Goal: Task Accomplishment & Management: Use online tool/utility

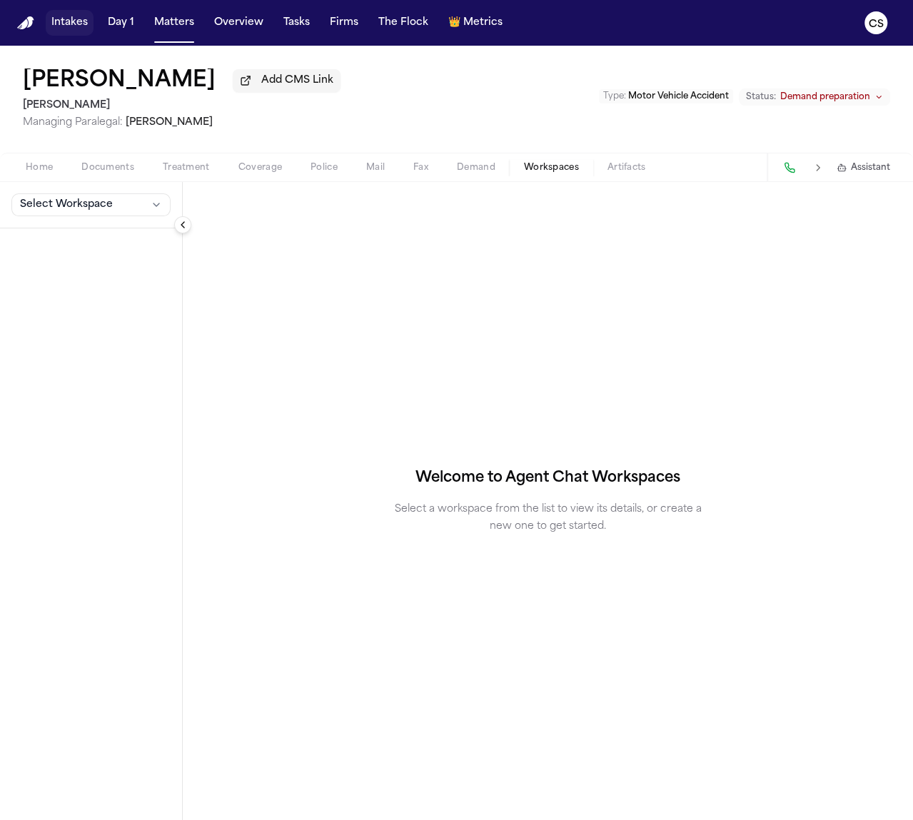
click at [59, 19] on button "Intakes" at bounding box center [70, 23] width 48 height 26
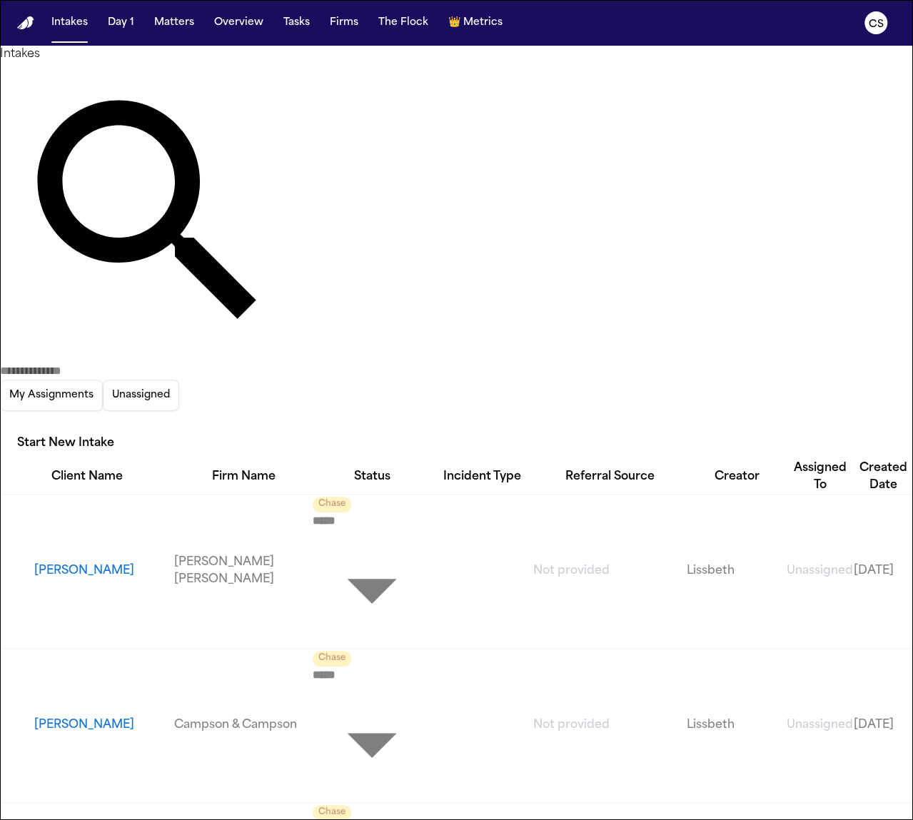
click at [114, 363] on input "text" at bounding box center [57, 371] width 114 height 17
paste input "**********"
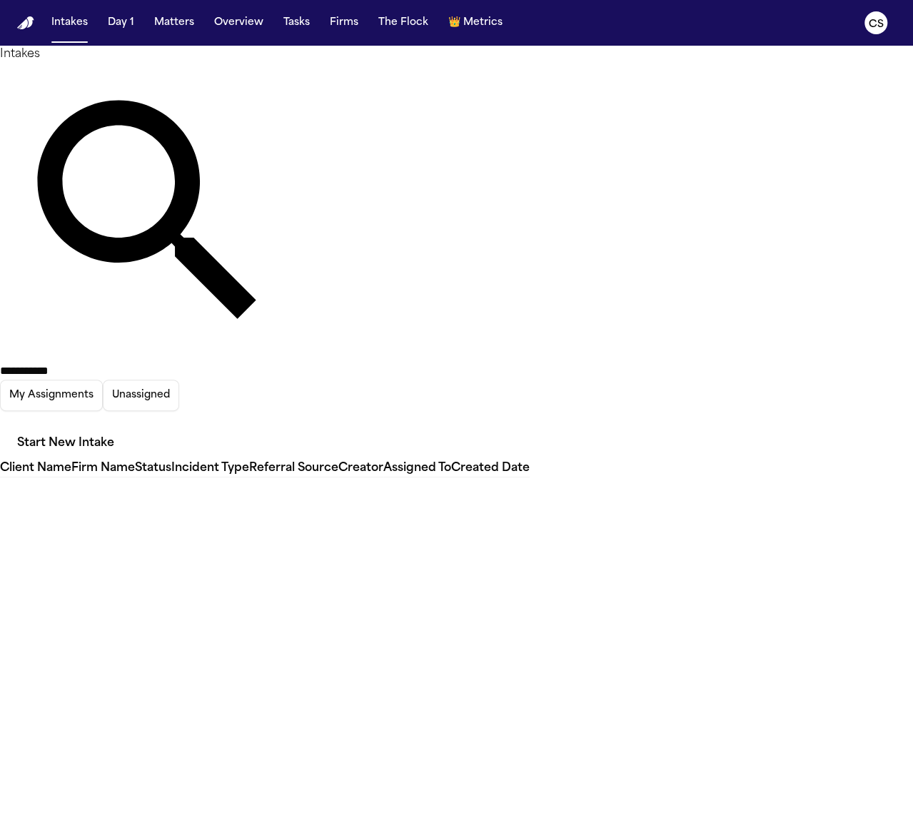
type input "**********"
click at [172, 24] on button "Matters" at bounding box center [173, 23] width 51 height 26
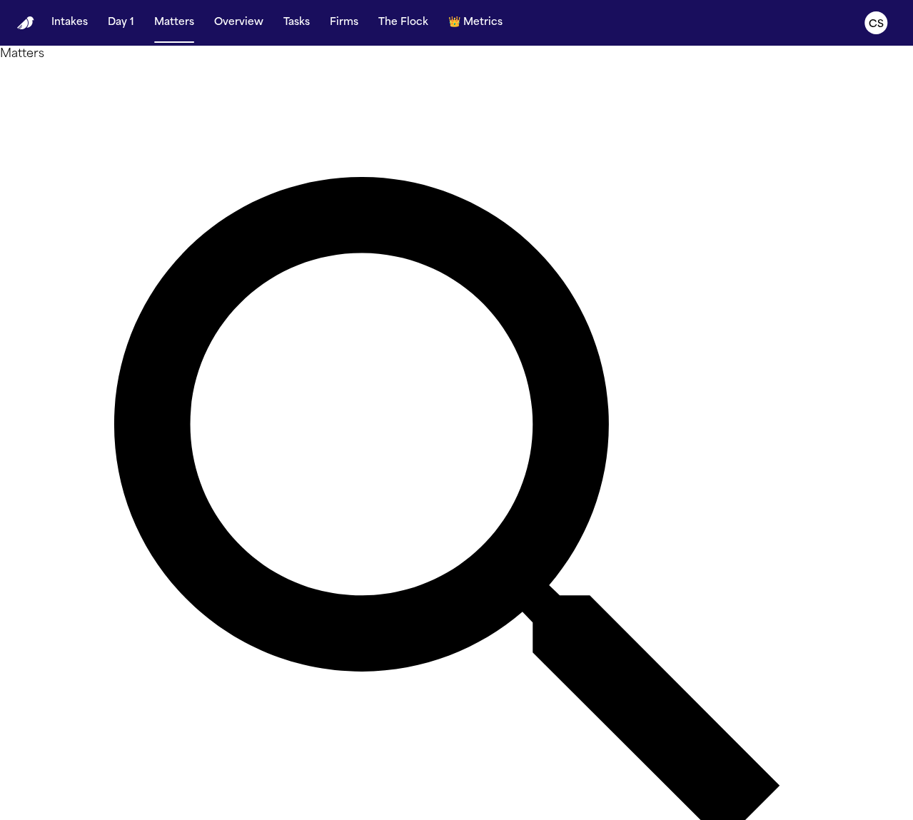
paste input "**********"
type input "**********"
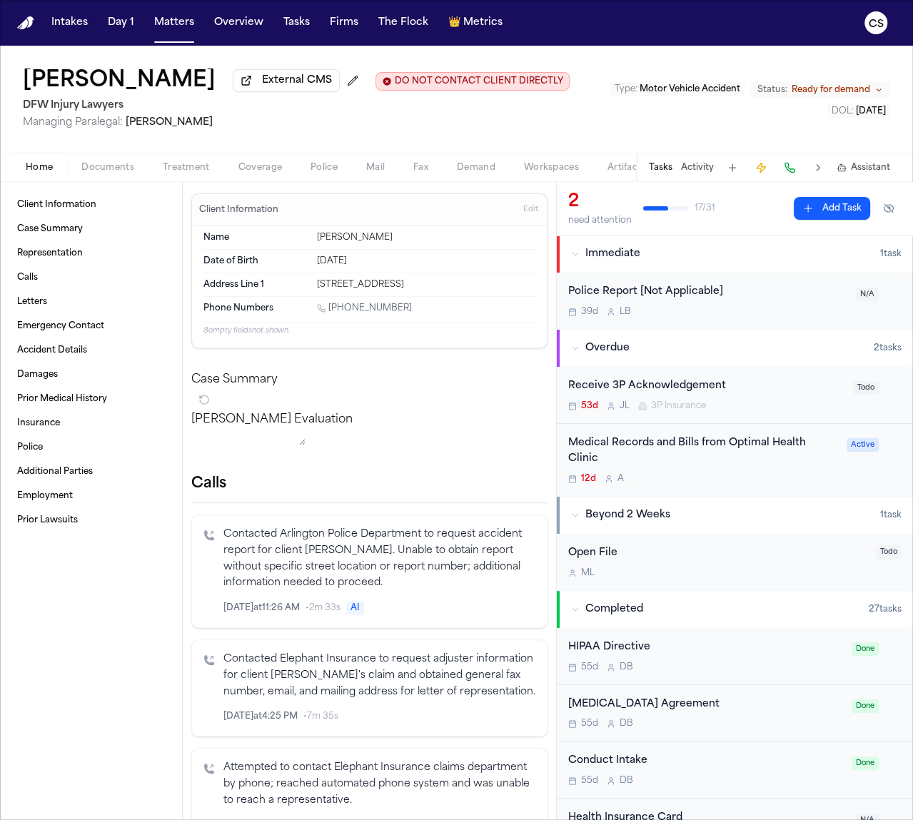
scroll to position [113, 0]
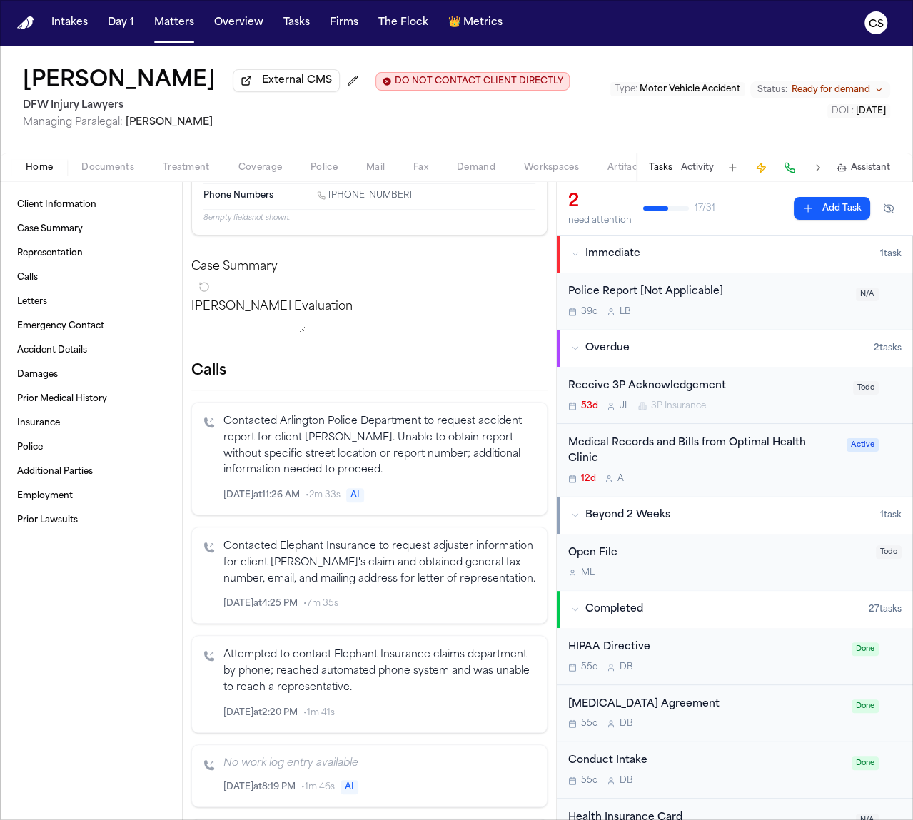
click at [106, 173] on span "Documents" at bounding box center [107, 167] width 53 height 11
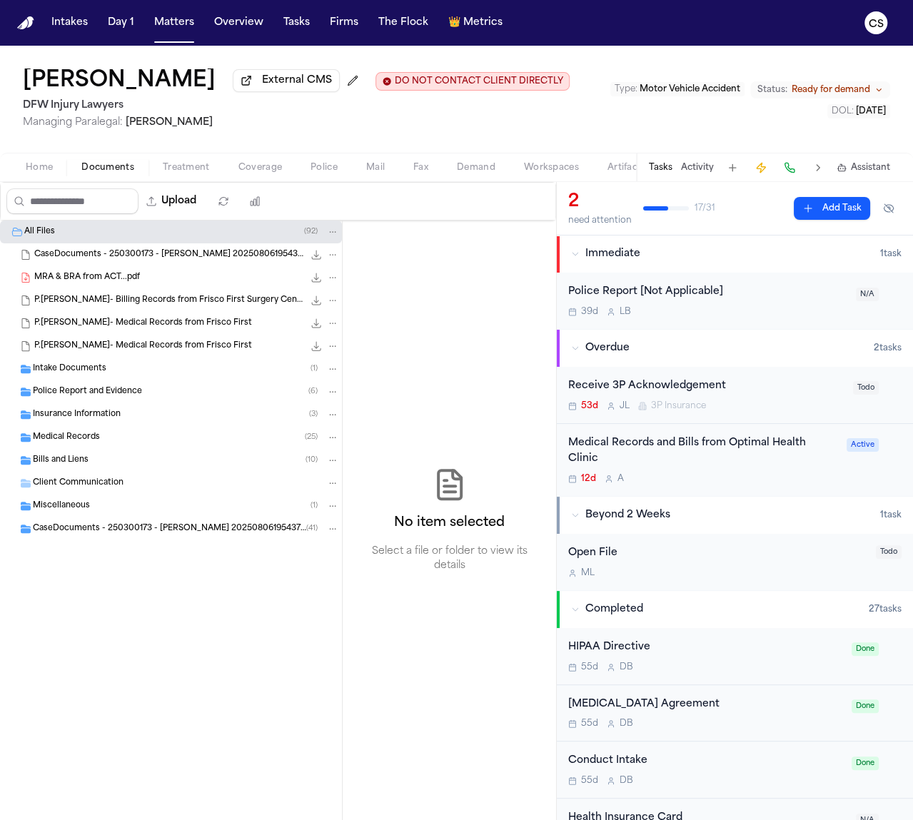
click at [74, 83] on h1 "[PERSON_NAME]" at bounding box center [119, 82] width 193 height 26
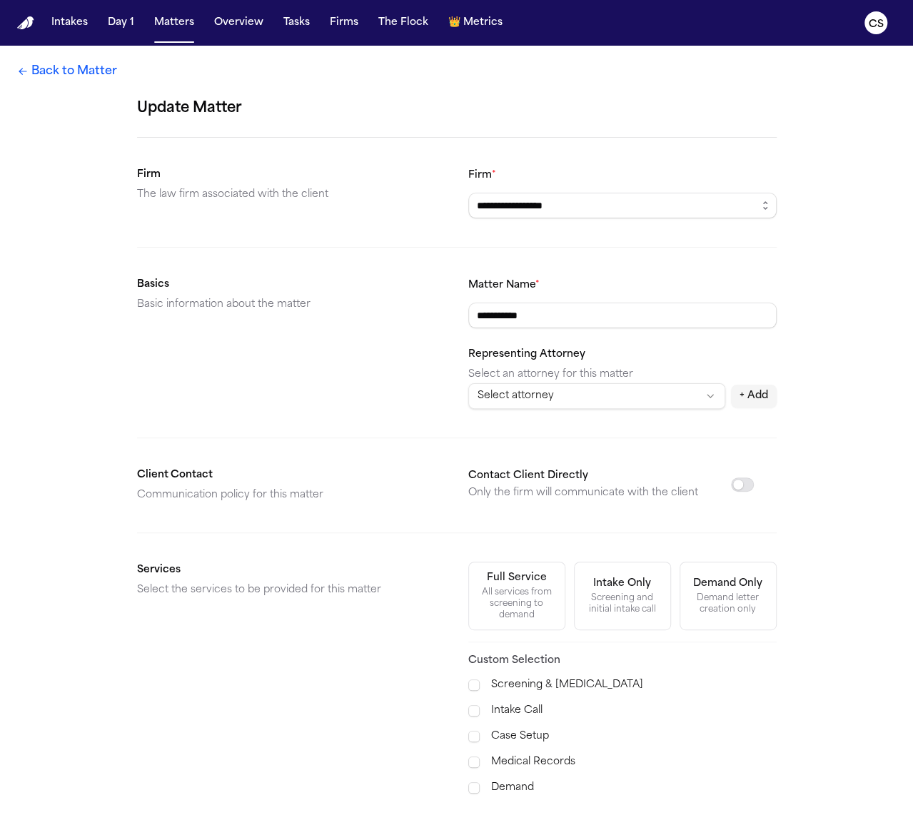
click at [17, 70] on icon at bounding box center [22, 71] width 11 height 11
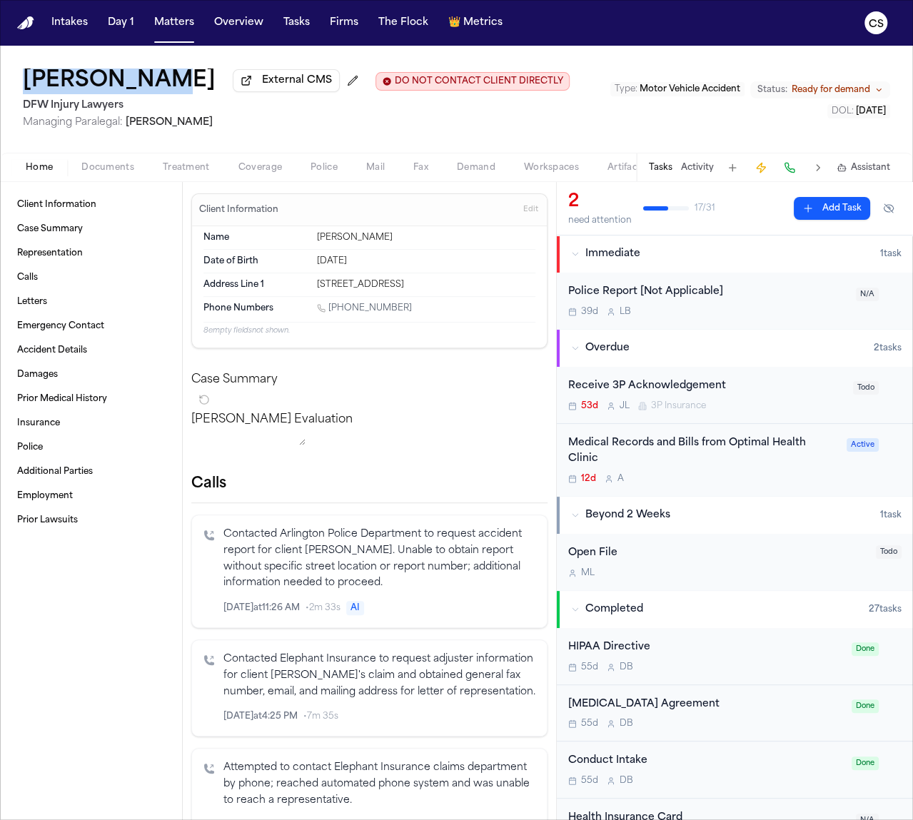
drag, startPoint x: 11, startPoint y: 89, endPoint x: 128, endPoint y: 89, distance: 117.1
click at [128, 89] on div "Phillip Sam External CMS DO NOT CONTACT CLIENT DIRECTLY DO NOT CONTACT DFW Inju…" at bounding box center [456, 99] width 913 height 107
copy h1 "[PERSON_NAME]"
click at [135, 173] on button "Documents" at bounding box center [107, 167] width 81 height 17
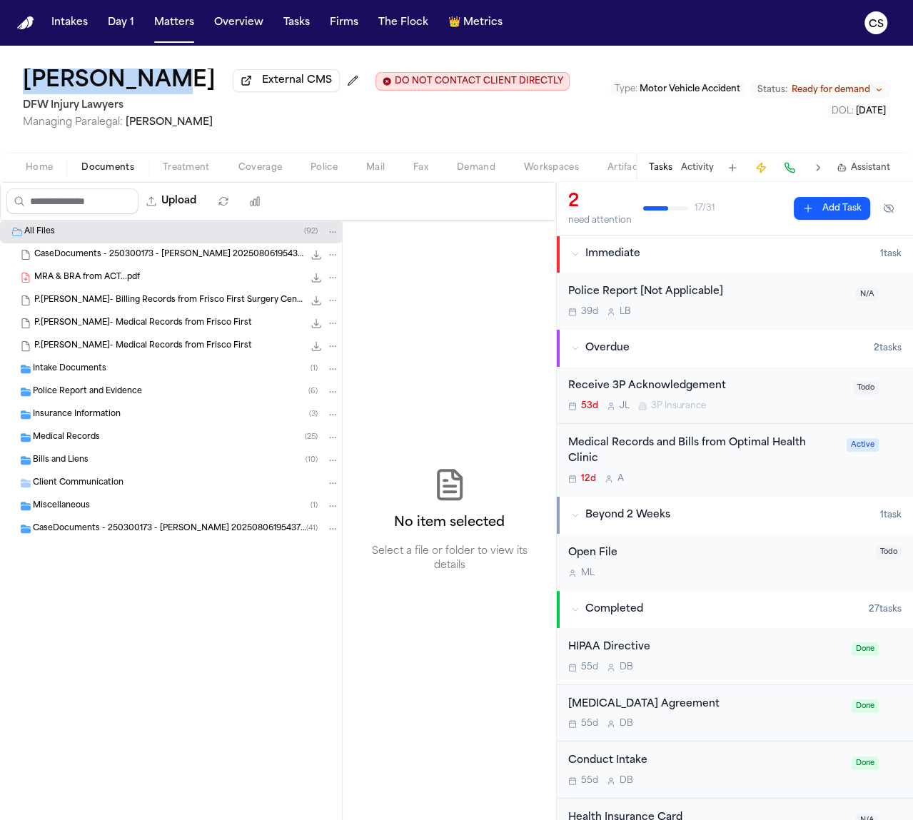
click at [172, 176] on span "button" at bounding box center [186, 175] width 64 height 1
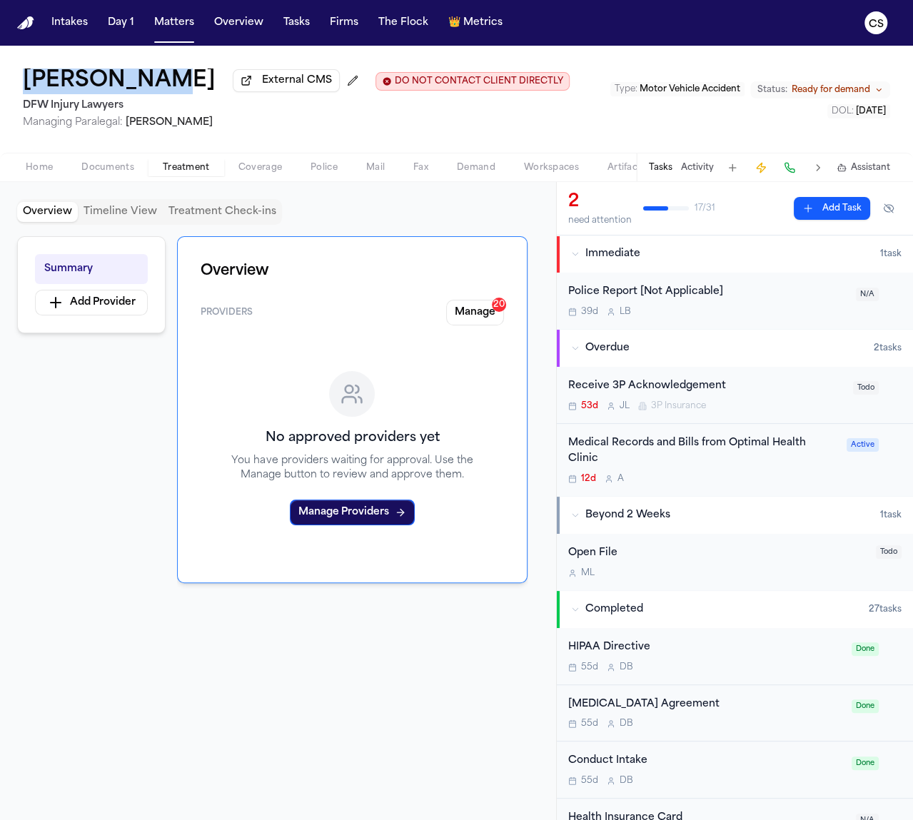
click at [211, 175] on button "Treatment" at bounding box center [186, 167] width 76 height 17
click at [242, 173] on span "Coverage" at bounding box center [260, 167] width 44 height 11
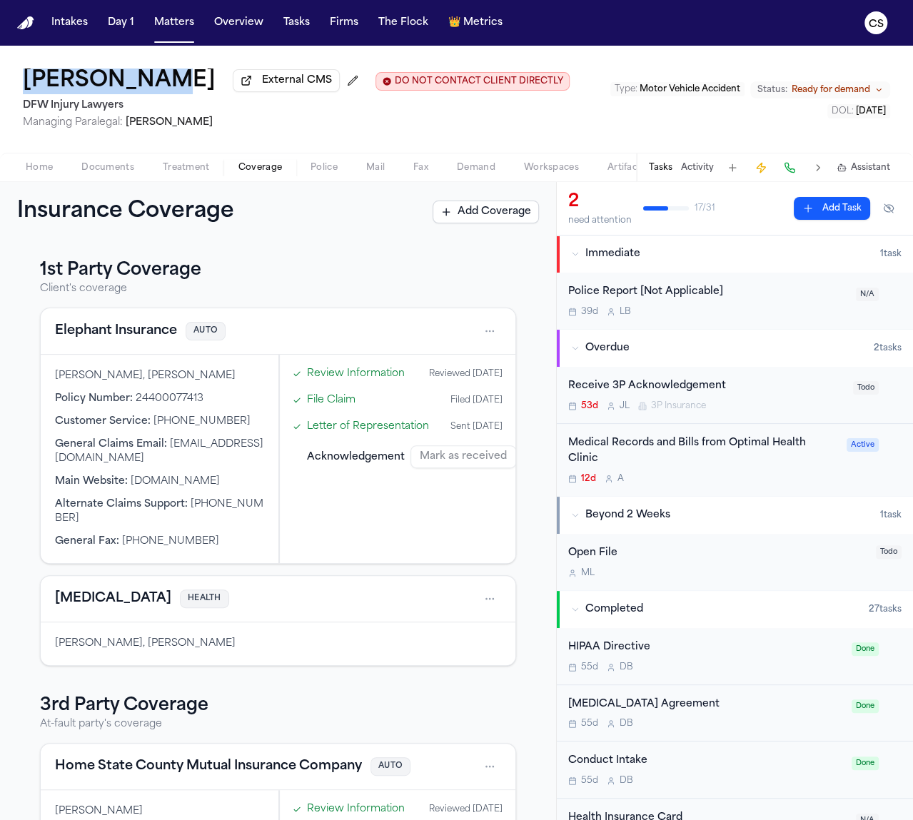
click at [334, 173] on span "Police" at bounding box center [323, 167] width 27 height 11
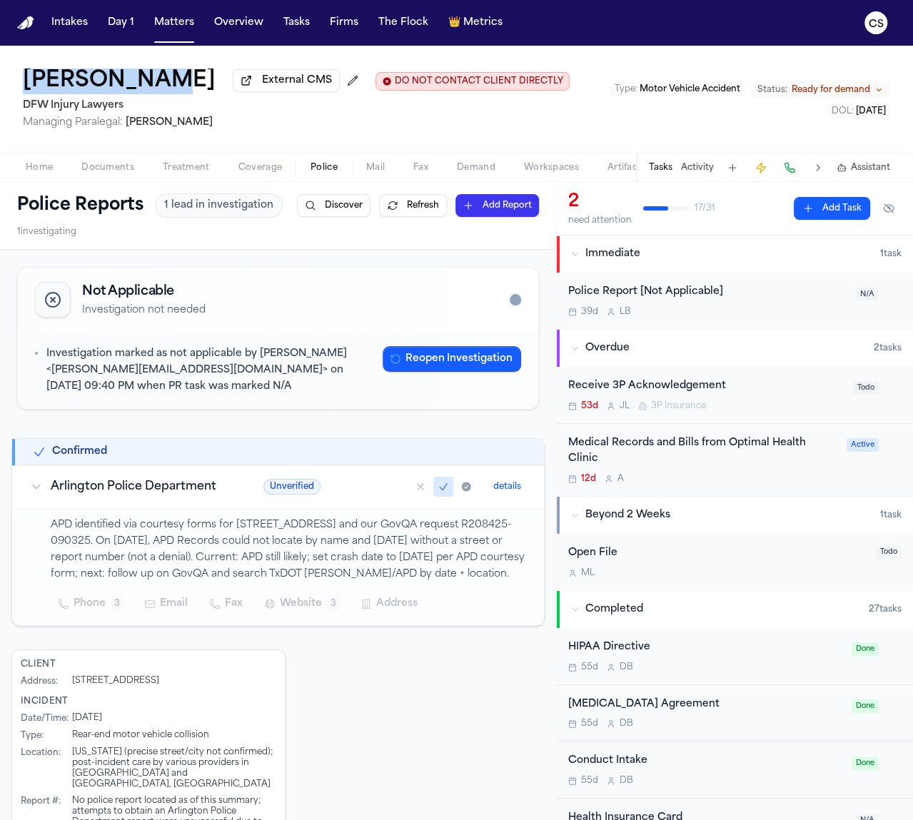
click at [378, 173] on span "Mail" at bounding box center [375, 167] width 19 height 11
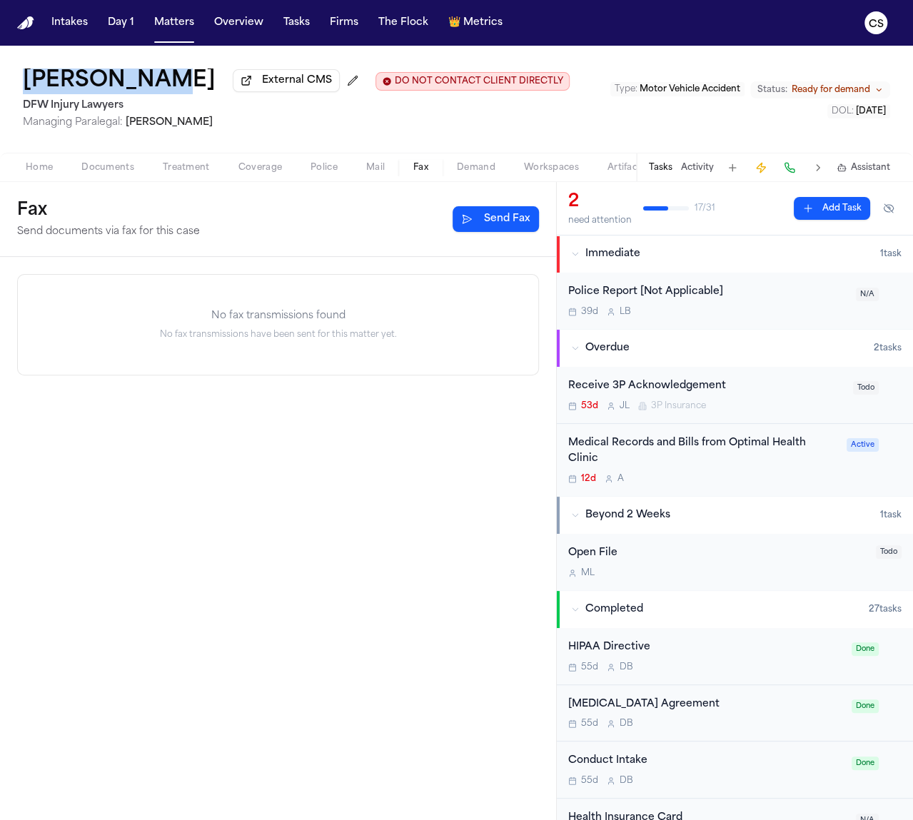
click at [416, 170] on span "Fax" at bounding box center [420, 167] width 15 height 11
click at [478, 171] on span "Demand" at bounding box center [476, 167] width 39 height 11
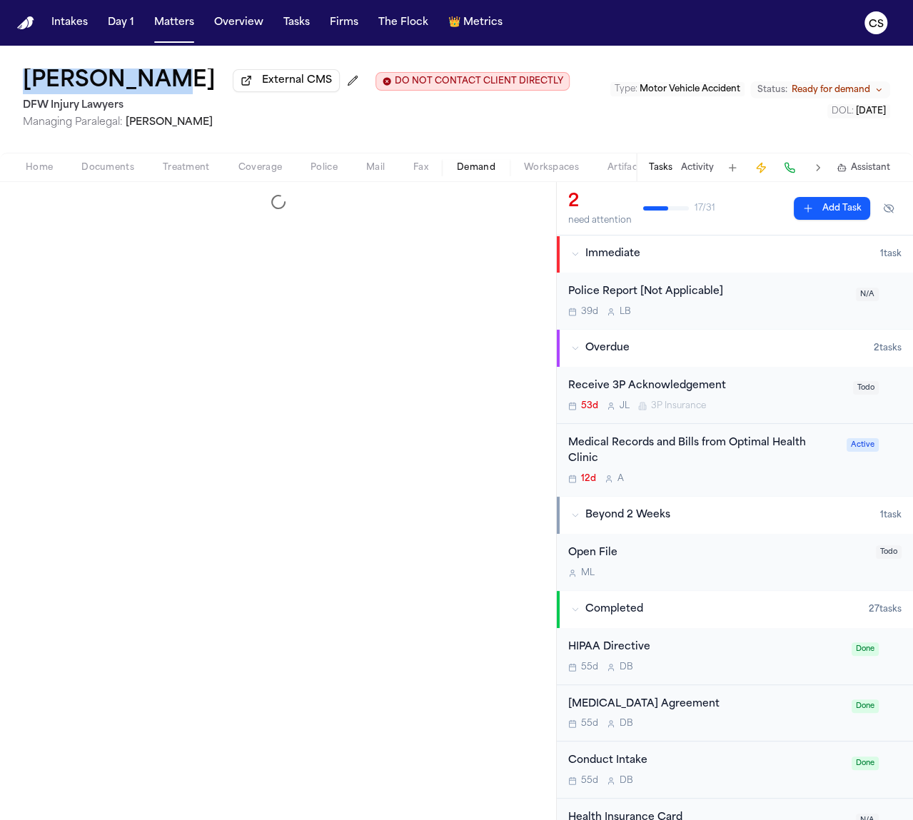
select select "**********"
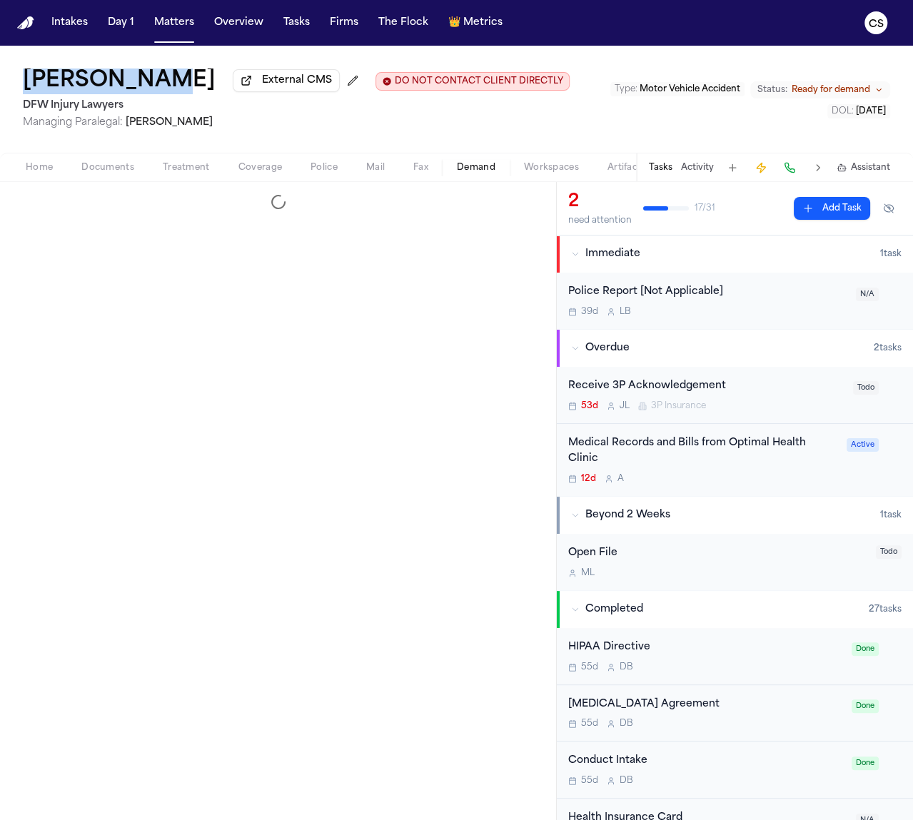
select select "**********"
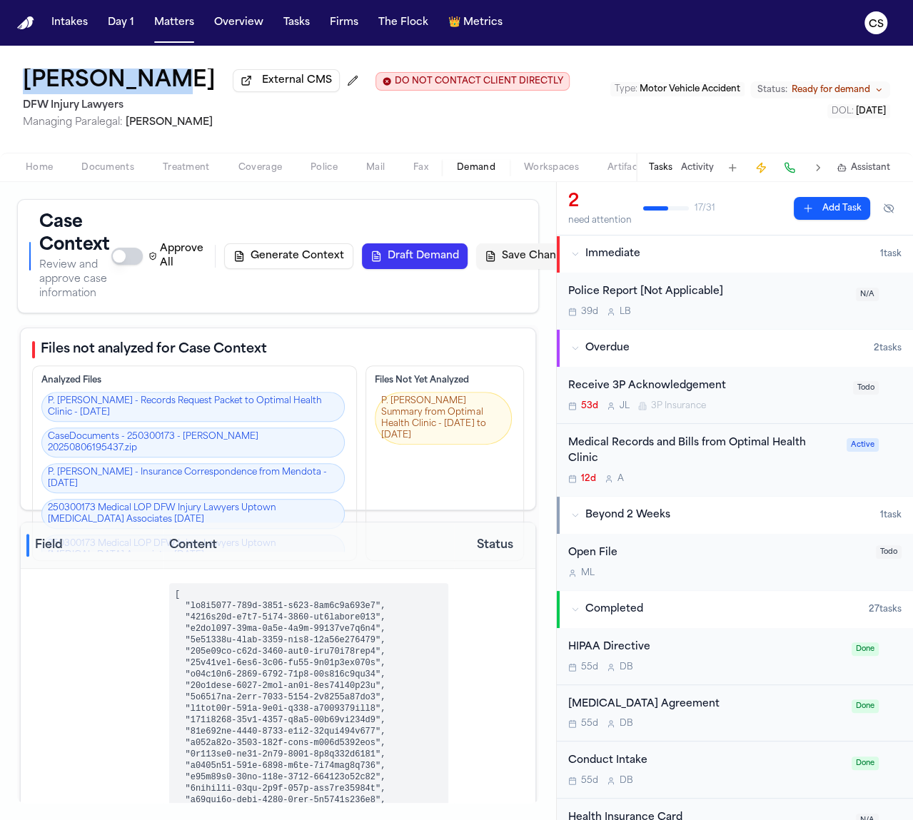
click at [298, 266] on button "Generate Context" at bounding box center [288, 256] width 129 height 26
click at [293, 265] on button "Generate Context" at bounding box center [288, 256] width 129 height 26
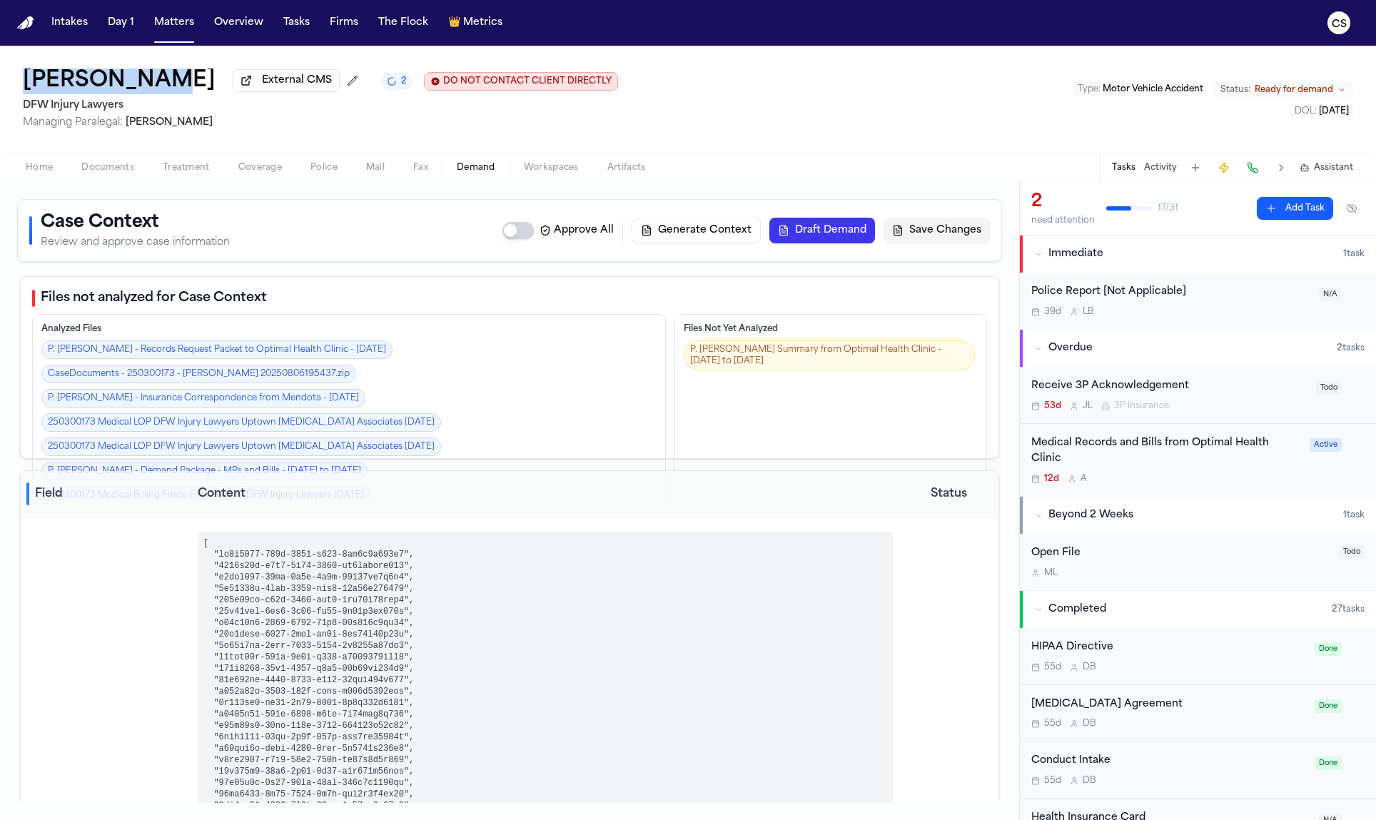
click at [385, 86] on icon "2 active tasks" at bounding box center [391, 81] width 13 height 13
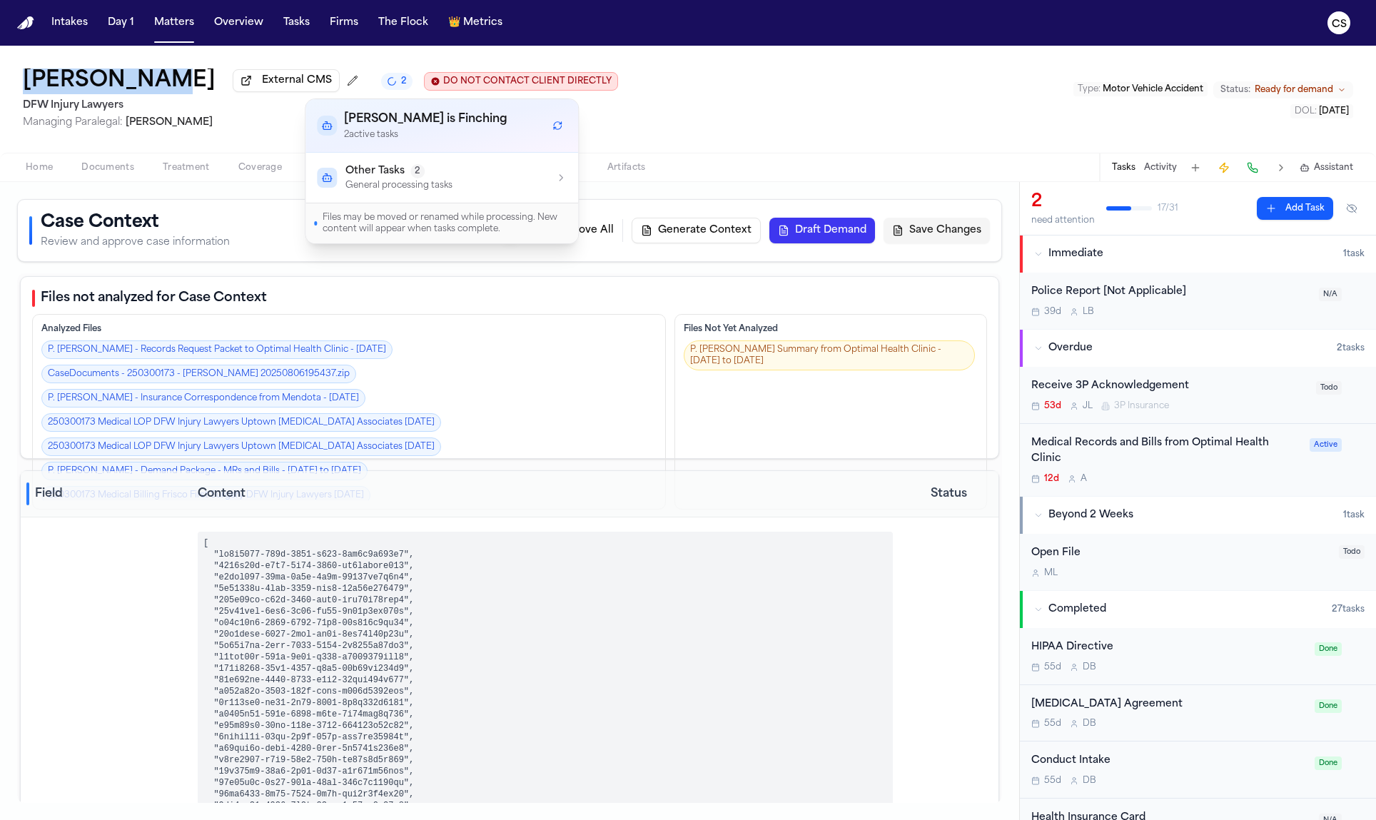
click at [545, 177] on div "Other Tasks 2 General processing tasks" at bounding box center [442, 177] width 250 height 27
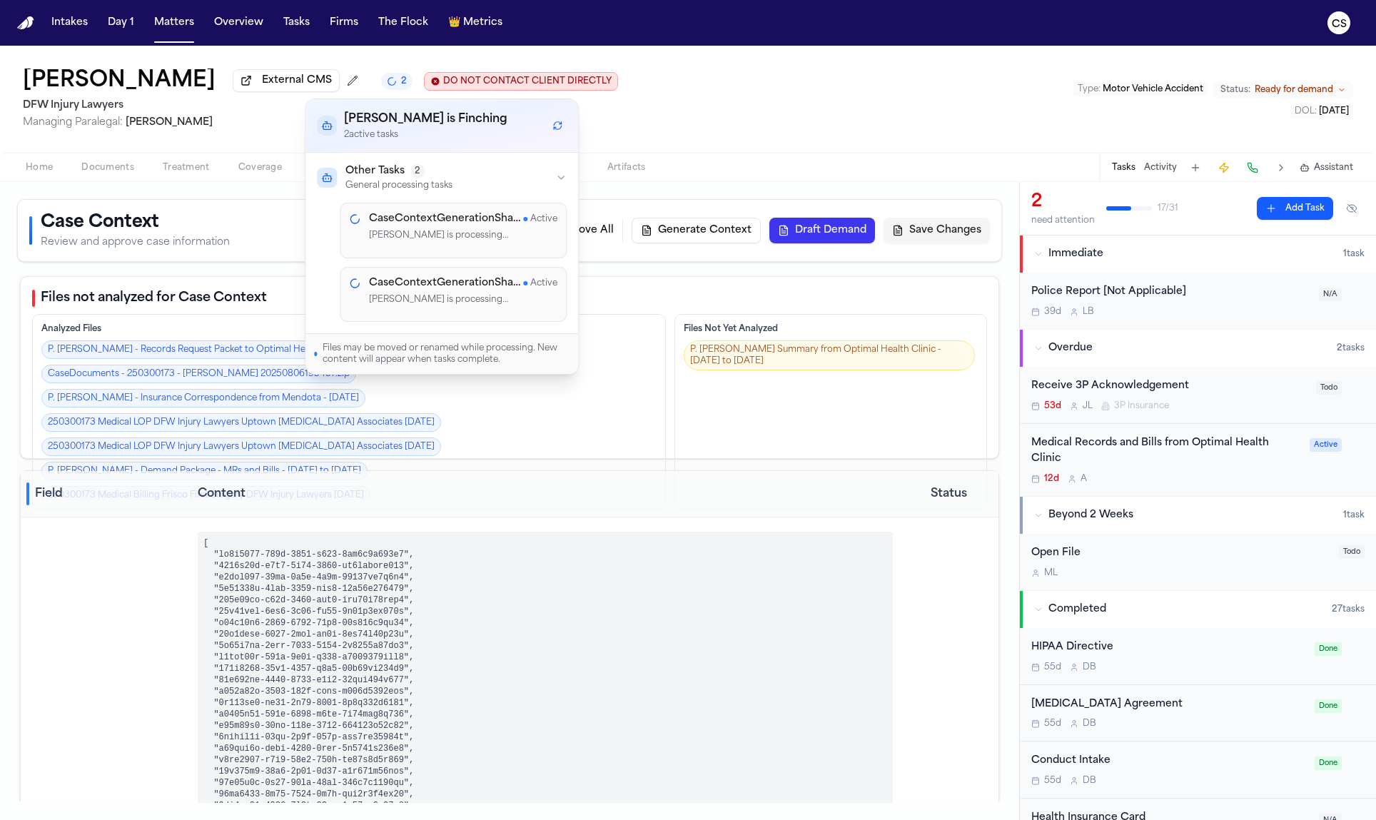
click at [544, 230] on p "Finch is processing..." at bounding box center [463, 236] width 188 height 14
click at [698, 168] on div "Home Documents Treatment Coverage Police Mail Fax Demand Workspaces Artifacts T…" at bounding box center [688, 167] width 1376 height 29
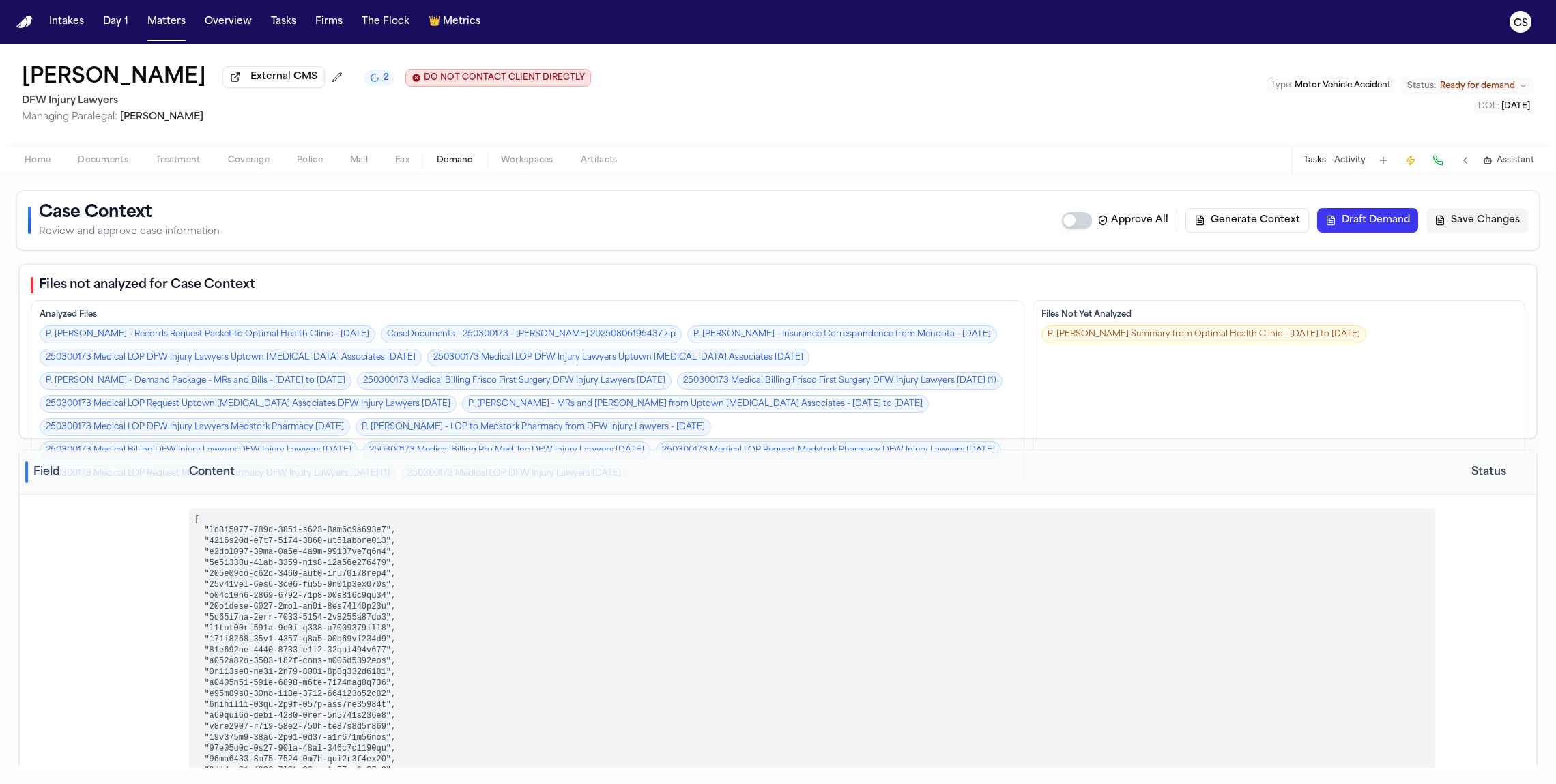
click at [384, 82] on span "2" at bounding box center [386, 77] width 6 height 11
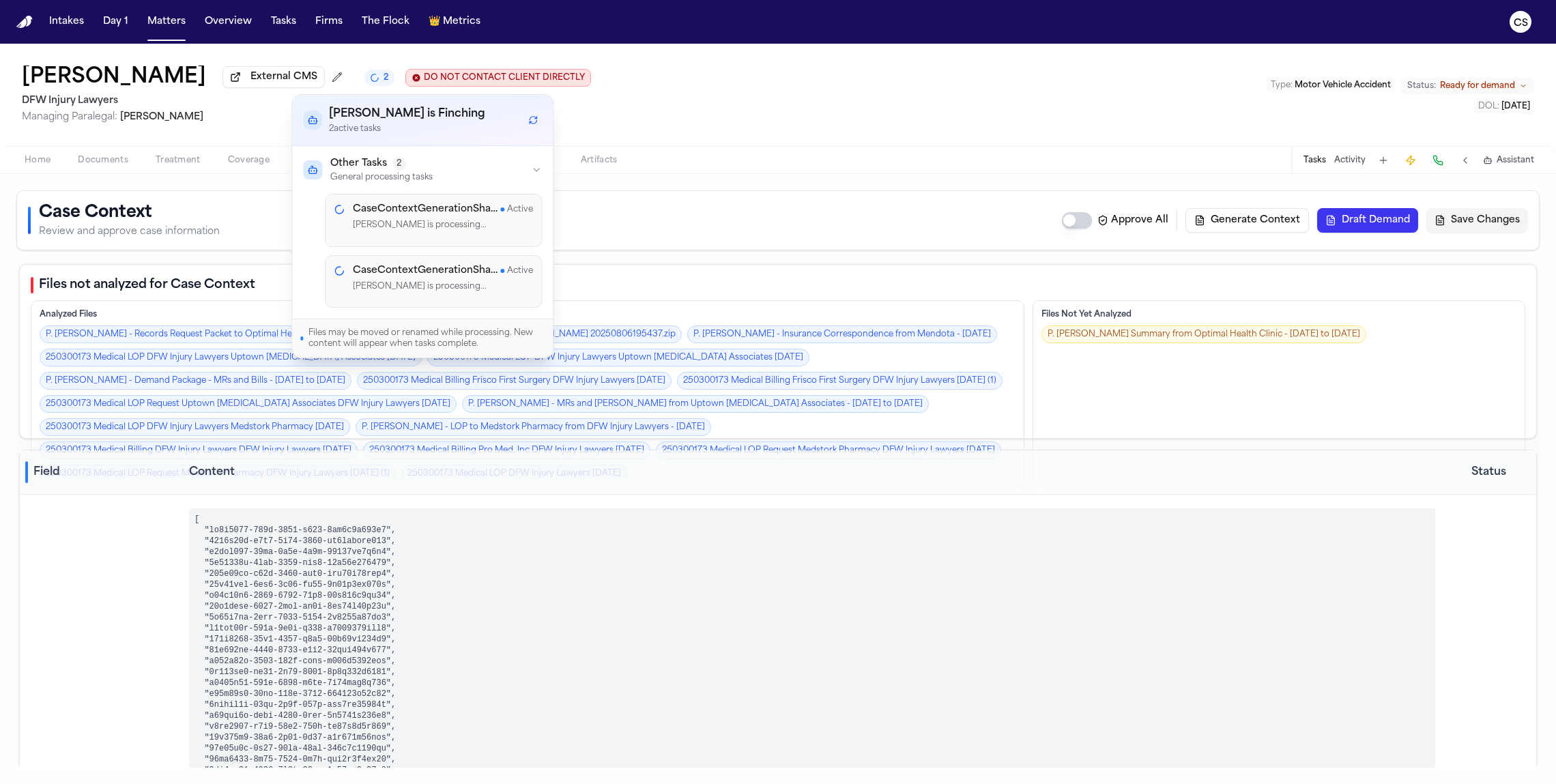
click at [515, 215] on div "CaseContextGenerationSharded Active" at bounding box center [443, 209] width 180 height 13
click at [513, 208] on span "Active" at bounding box center [519, 208] width 26 height 11
click at [1123, 108] on div "Phillip Sam External CMS 2 DO NOT CONTACT CLIENT DIRECTLY DO NOT CONTACT DFW In…" at bounding box center [778, 95] width 1556 height 102
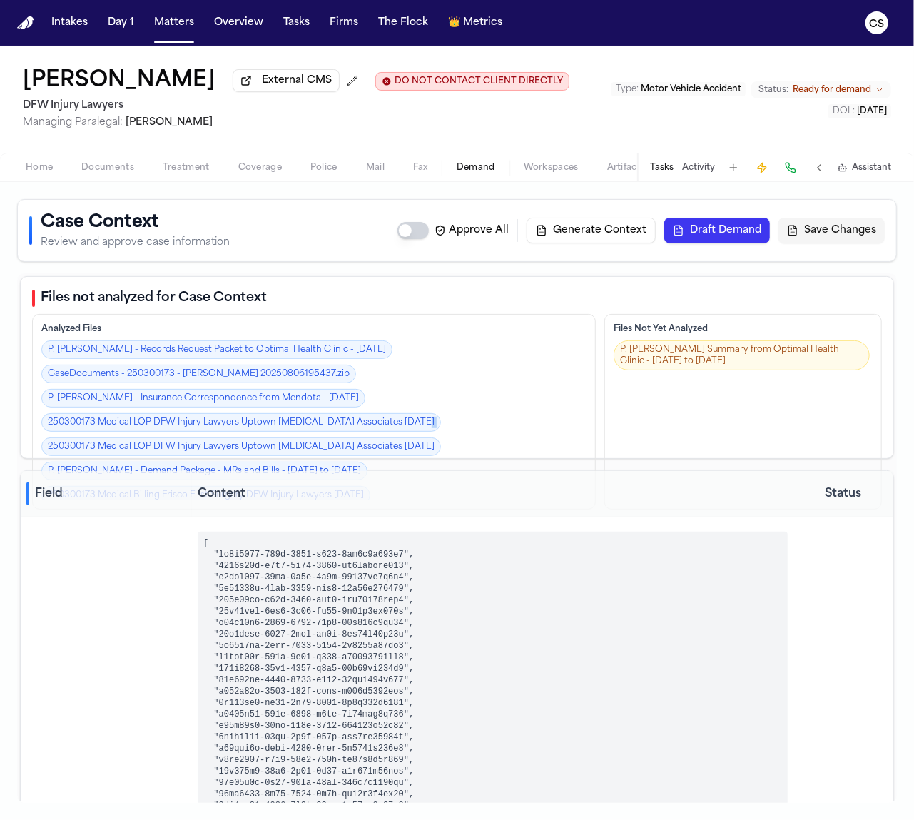
drag, startPoint x: 530, startPoint y: 428, endPoint x: 532, endPoint y: 421, distance: 7.3
click at [530, 420] on div "P. Sam - Records Request Packet to Optimal Health Clinic - 8.9.25 CaseDocuments…" at bounding box center [313, 420] width 545 height 160
click at [580, 491] on th "Content" at bounding box center [493, 494] width 602 height 46
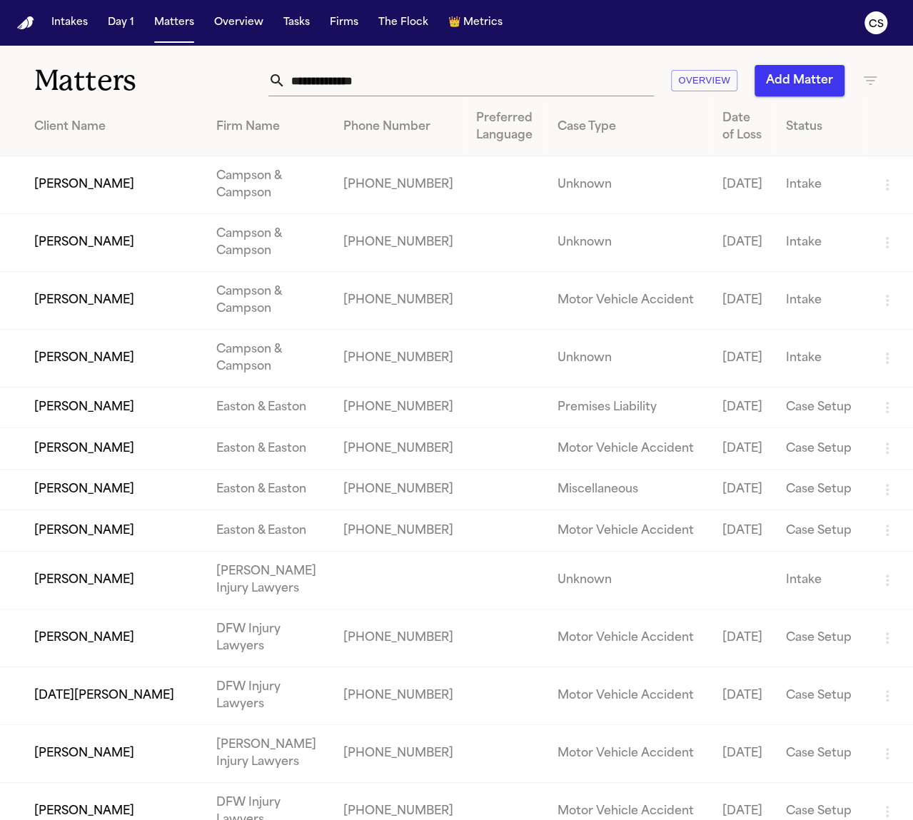
click at [610, 56] on div "Matters Overview Add Matter" at bounding box center [456, 72] width 913 height 53
click at [568, 78] on input "text" at bounding box center [470, 80] width 368 height 31
paste input "**********"
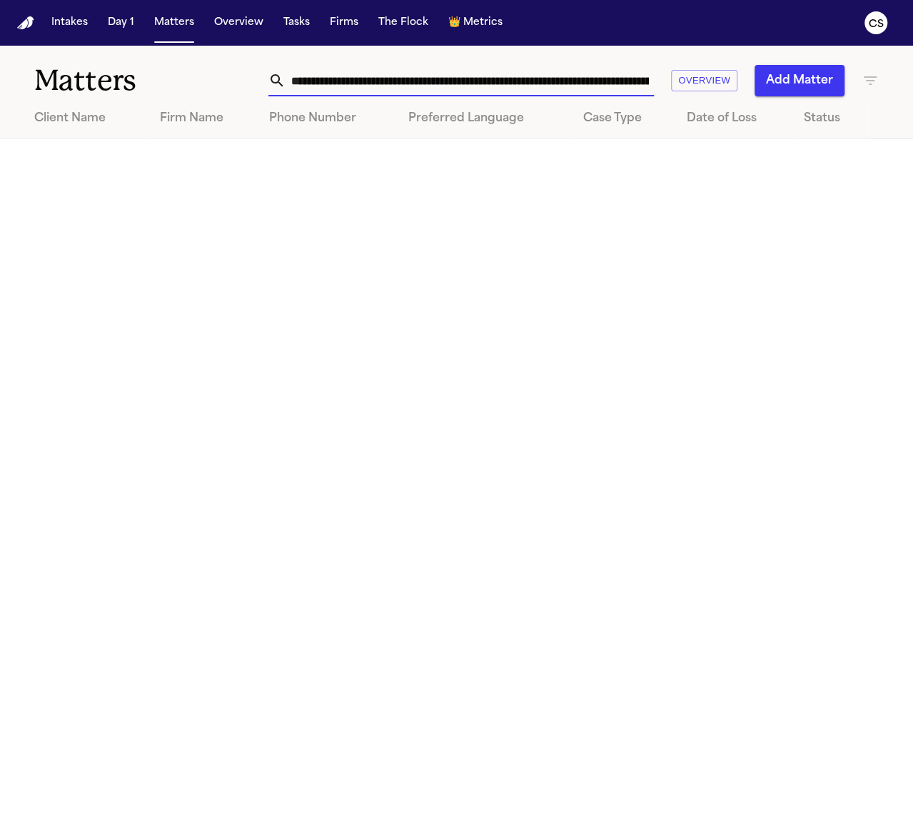
click at [534, 83] on input "**********" at bounding box center [470, 80] width 368 height 31
paste input "text"
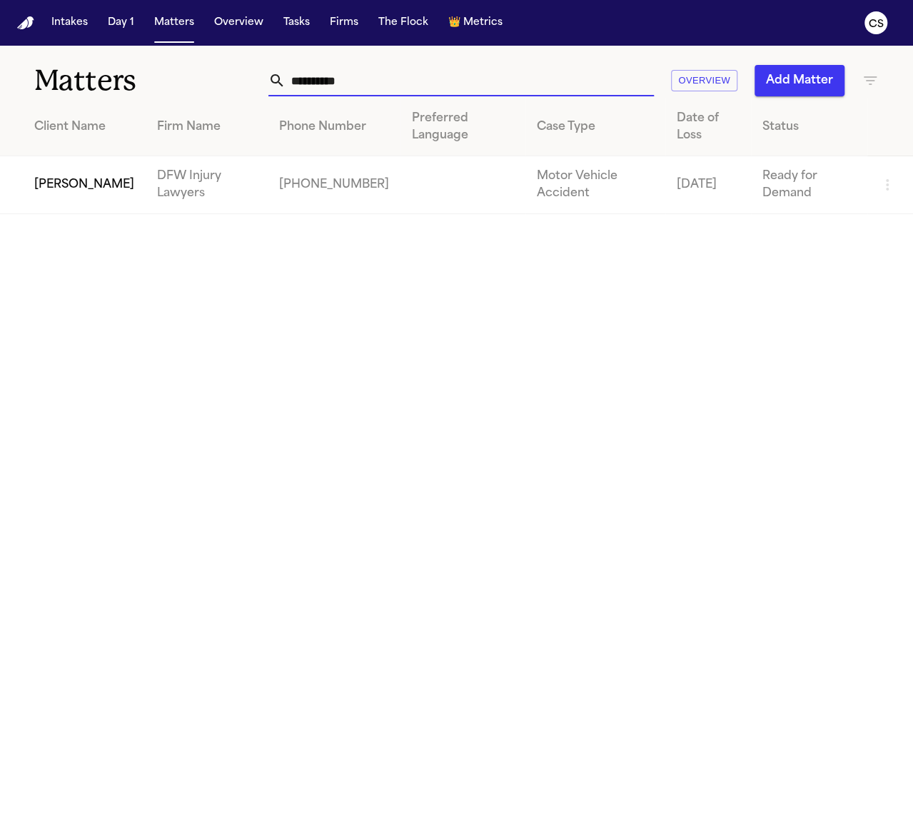
type input "**********"
click at [37, 186] on td "[PERSON_NAME]" at bounding box center [73, 185] width 146 height 58
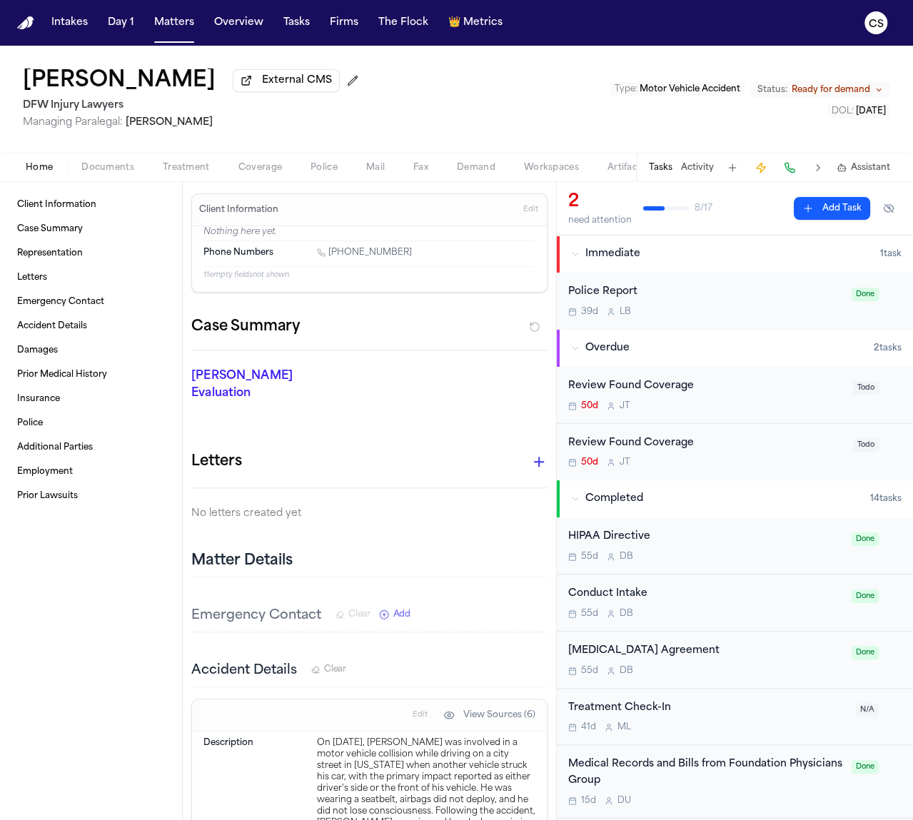
click at [582, 253] on div "Immediate" at bounding box center [725, 254] width 309 height 14
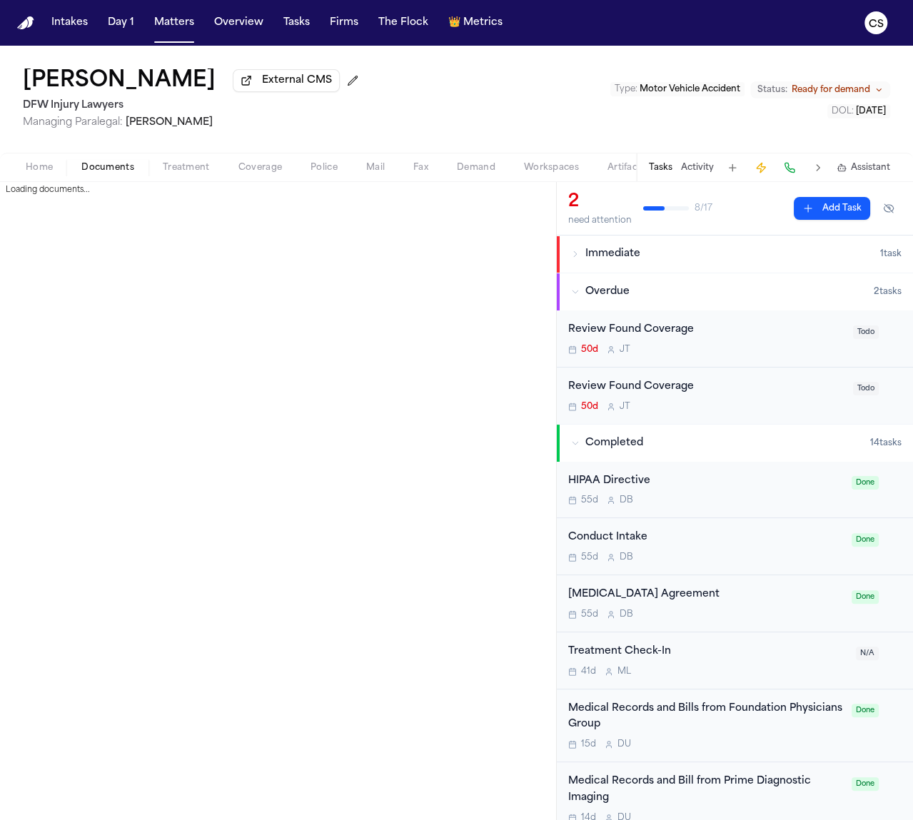
click at [92, 168] on span "Documents" at bounding box center [107, 167] width 53 height 11
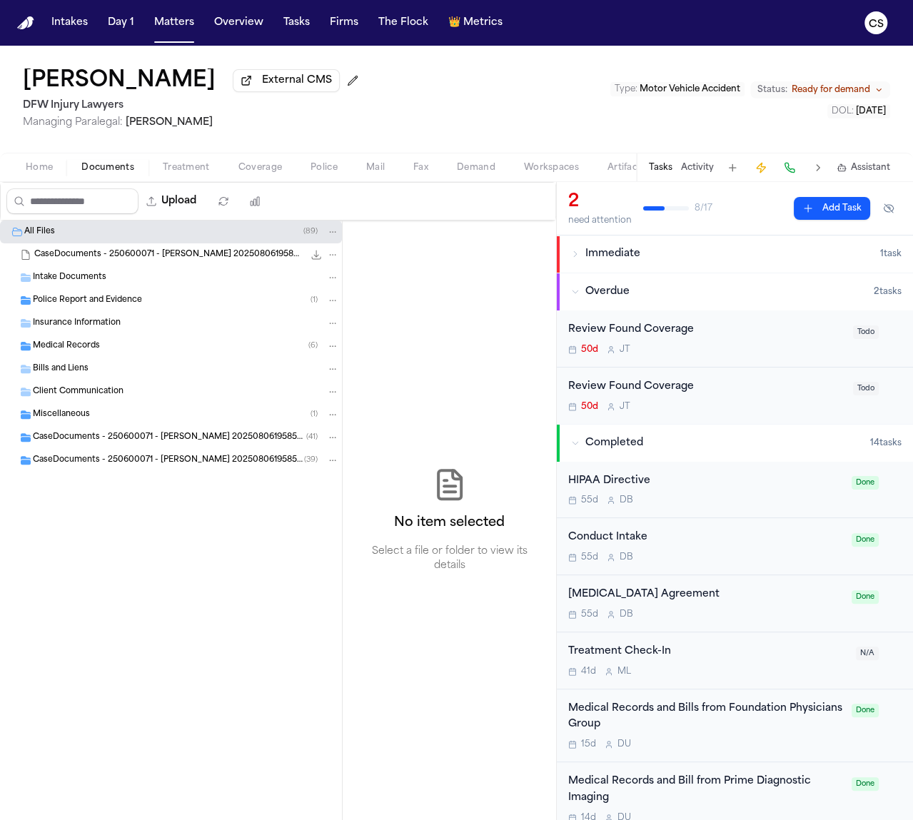
click at [256, 171] on span "Coverage" at bounding box center [260, 167] width 44 height 11
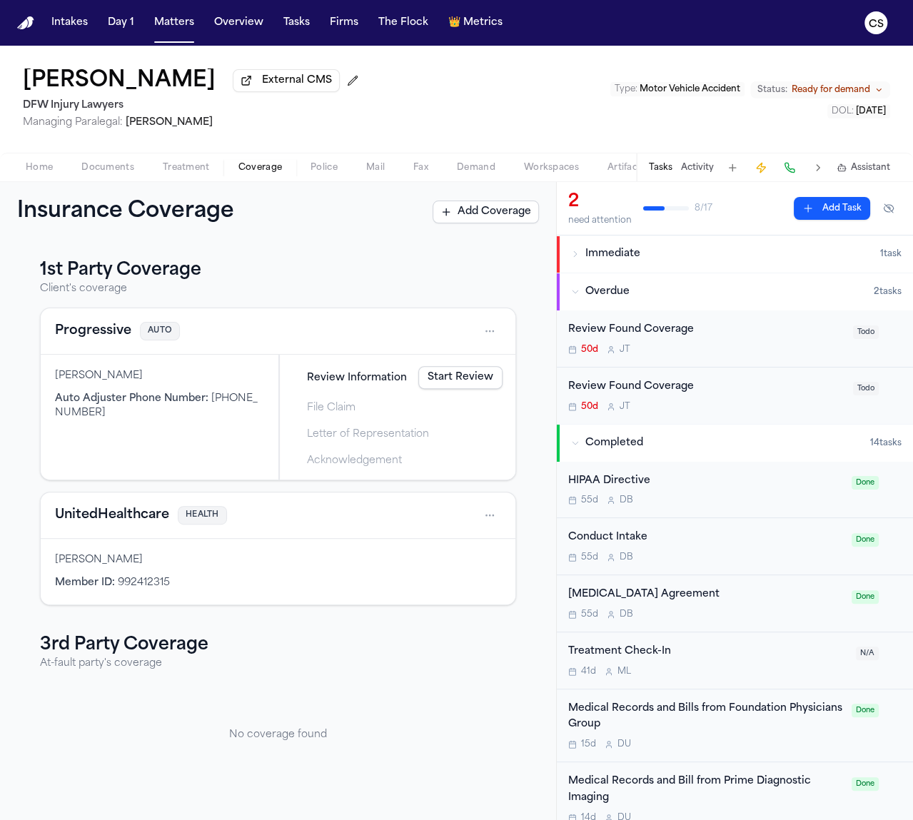
click at [483, 173] on span "Demand" at bounding box center [476, 167] width 39 height 11
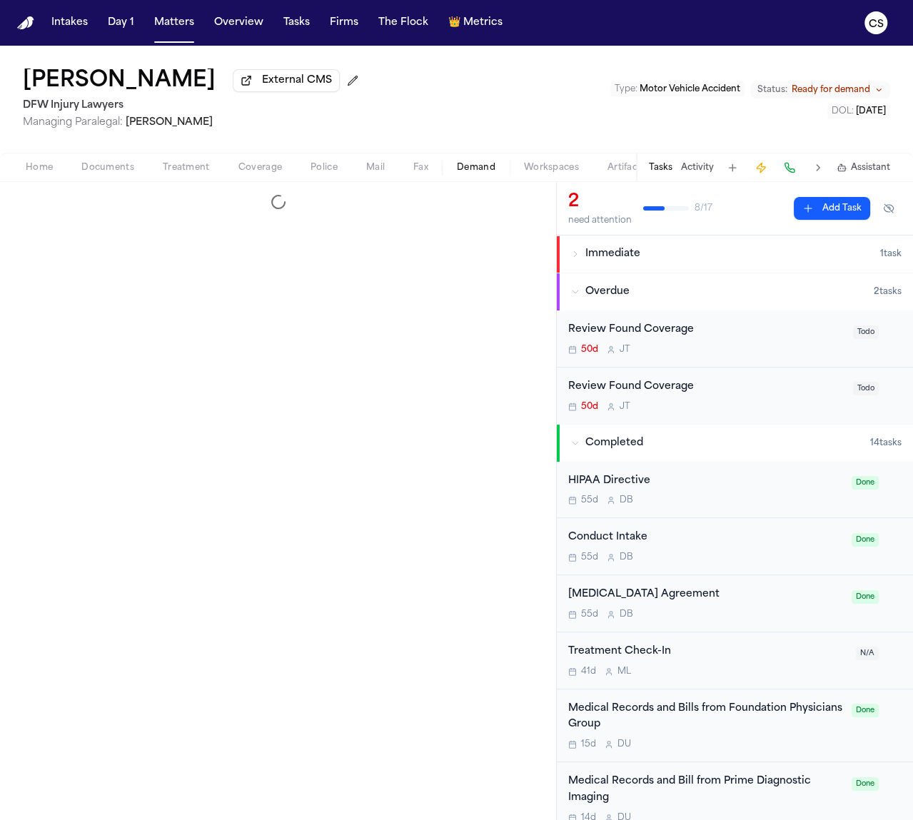
select select "**********"
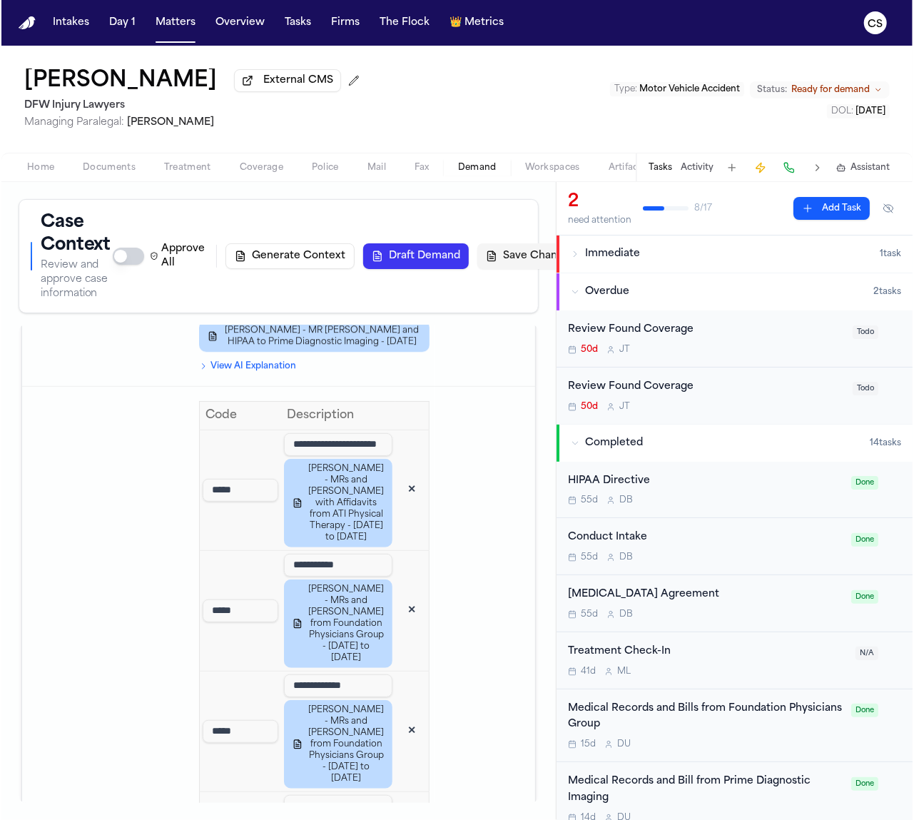
scroll to position [2520, 0]
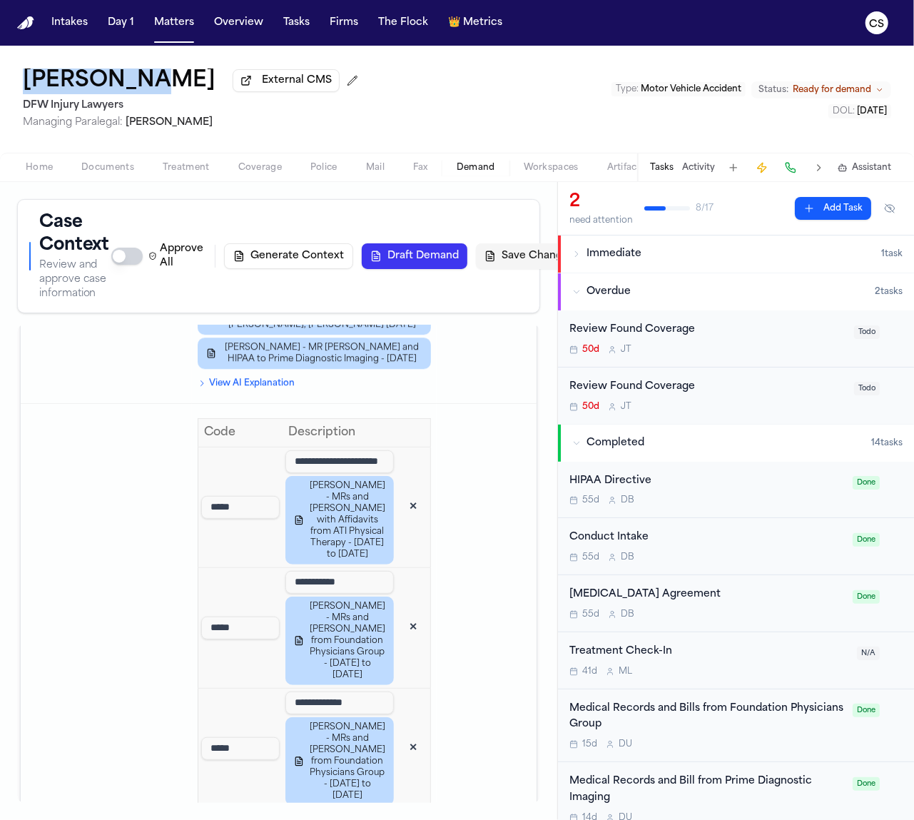
drag, startPoint x: 9, startPoint y: 87, endPoint x: 135, endPoint y: 87, distance: 126.3
click at [135, 87] on div "Hassen Ali External CMS DFW Injury Lawyers Managing Paralegal: Michelle Landaza…" at bounding box center [457, 99] width 914 height 107
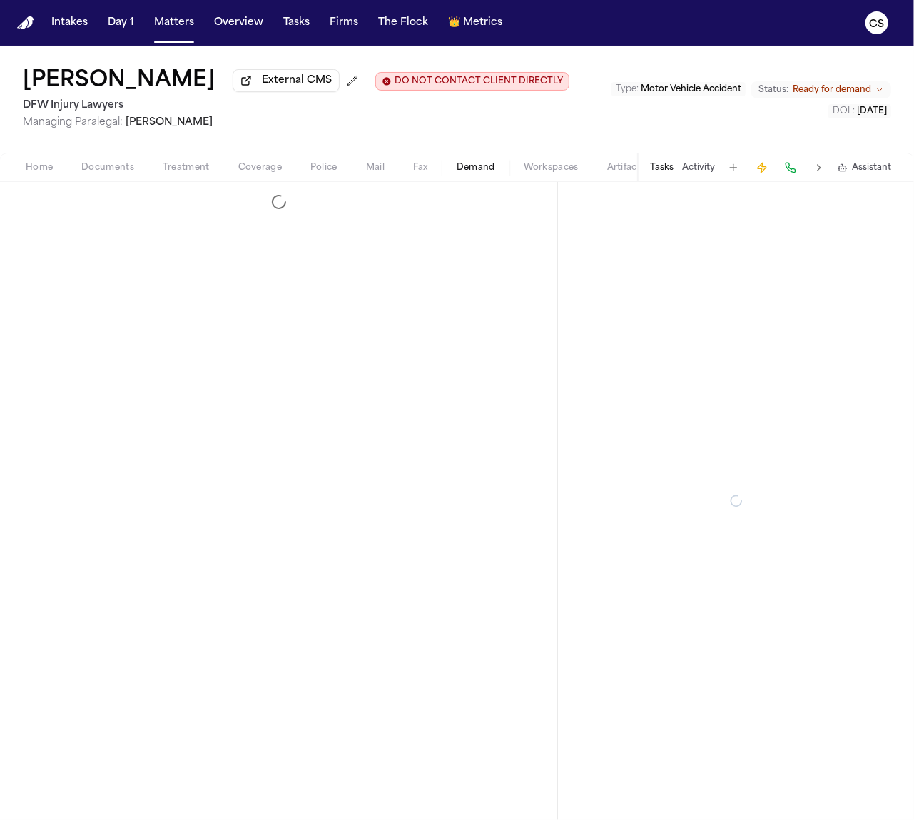
select select "**********"
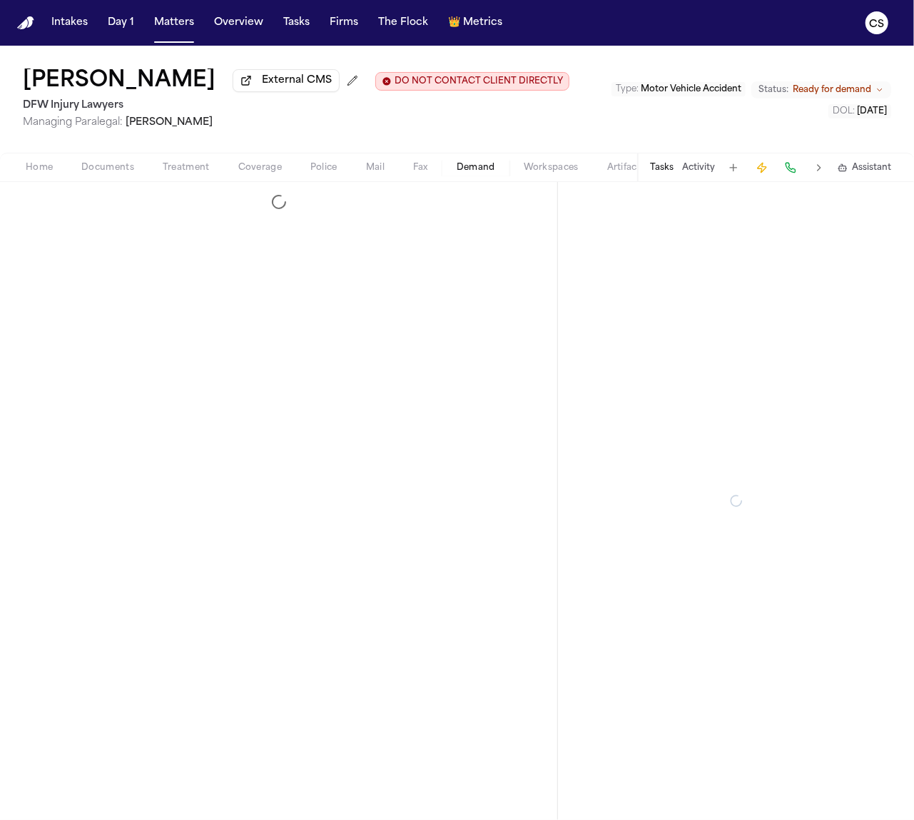
select select "**********"
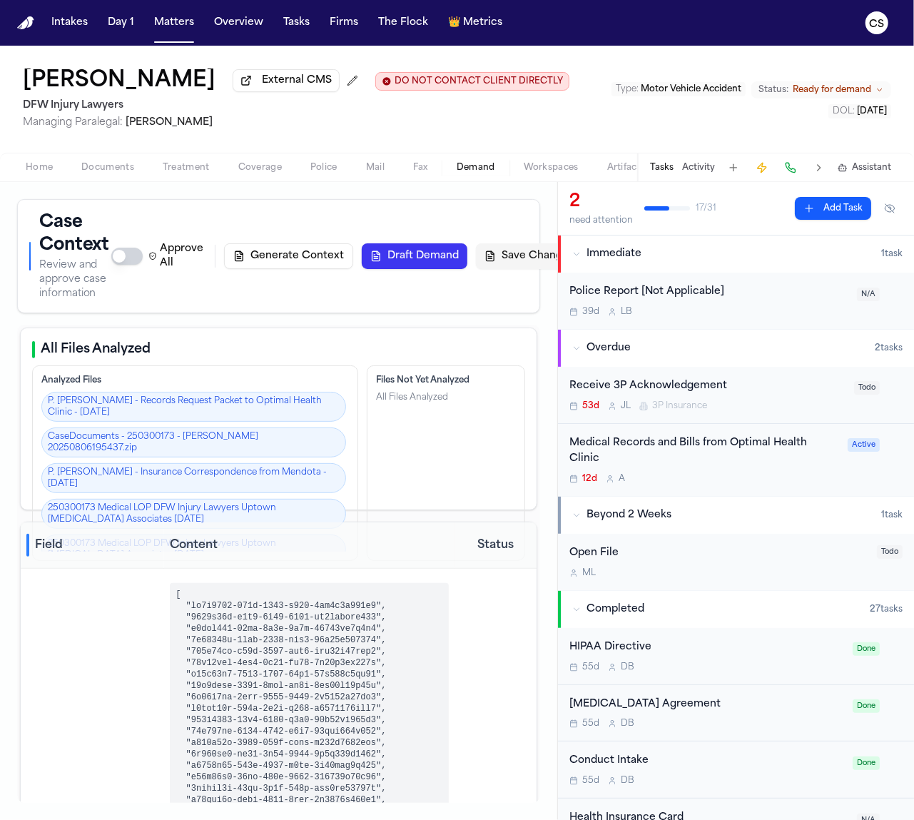
click at [115, 173] on span "Documents" at bounding box center [107, 167] width 53 height 11
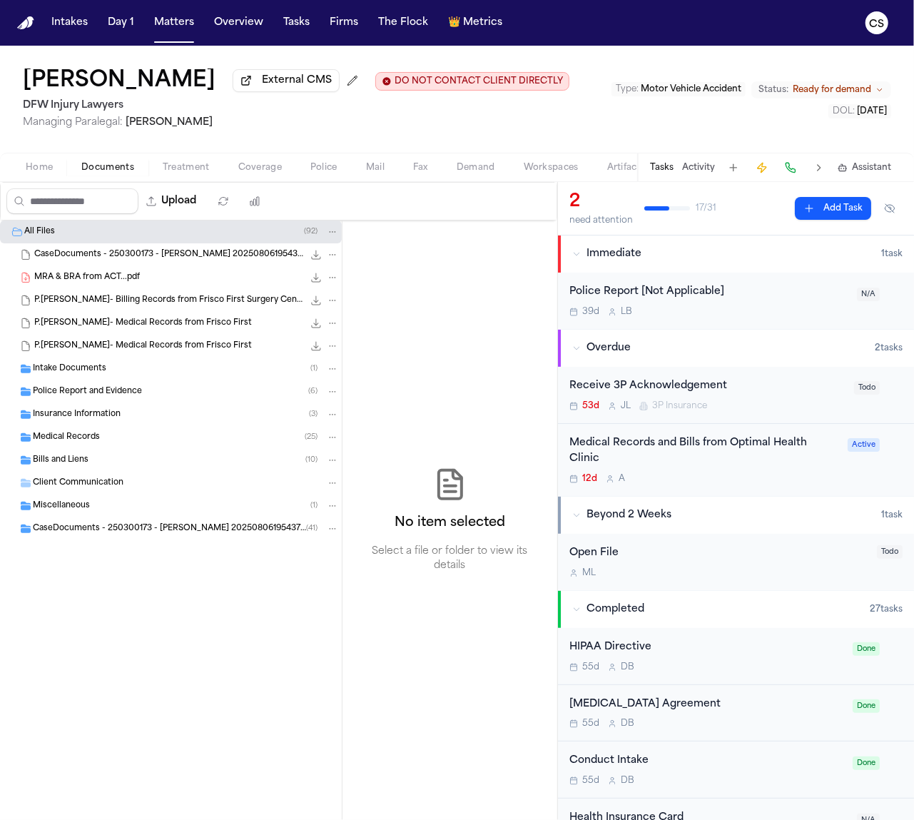
click at [101, 258] on span "CaseDocuments - 250300173 - Sam v. Francisca 20250806195437.zip" at bounding box center [168, 255] width 269 height 12
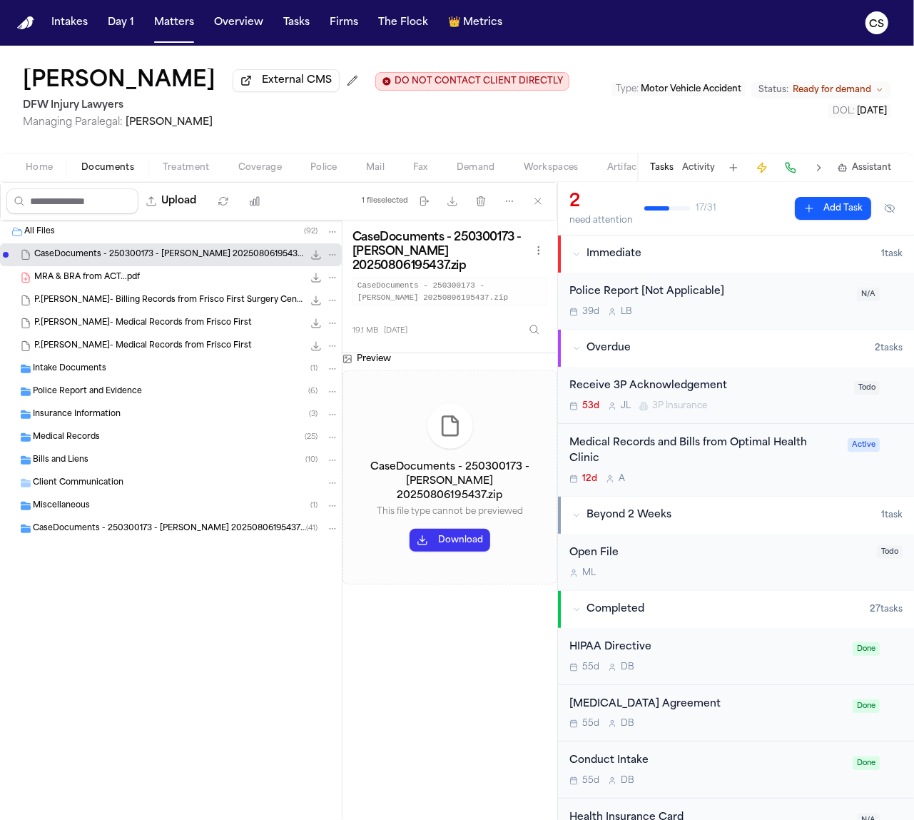
click at [438, 548] on button "Download" at bounding box center [450, 540] width 81 height 23
click at [57, 278] on span "MRA & BRA from ACT...pdf" at bounding box center [87, 278] width 106 height 12
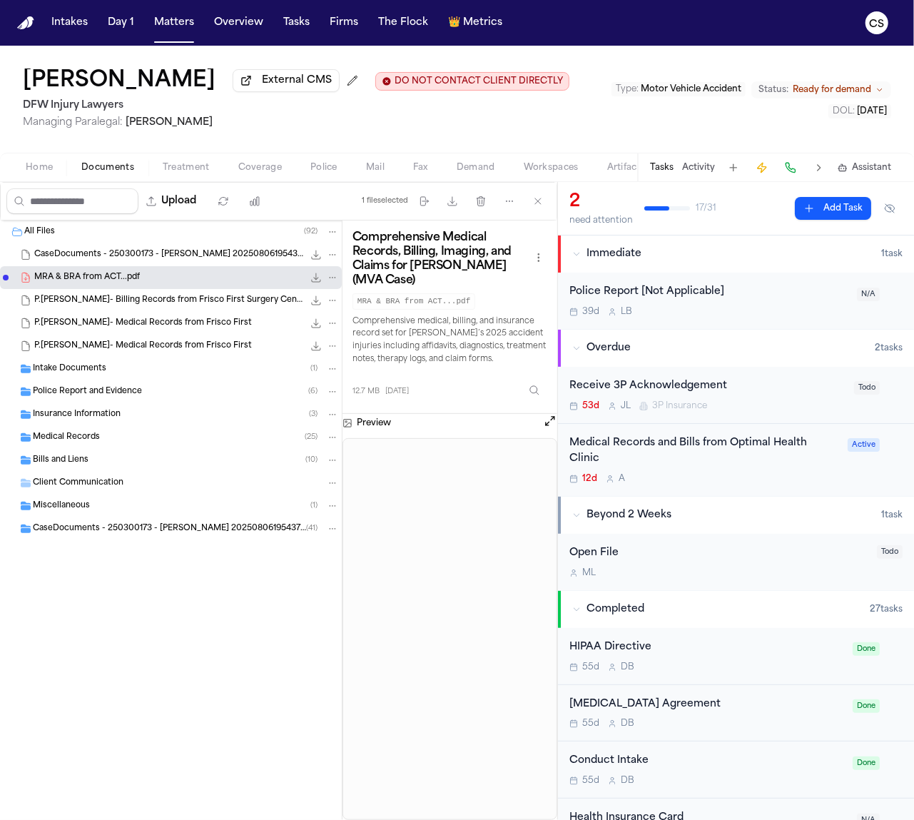
click at [181, 310] on div "P.Sam- Billing Records from Frisco First Surgery Center 1.5 MB • SAM- BILLING R…" at bounding box center [171, 300] width 342 height 23
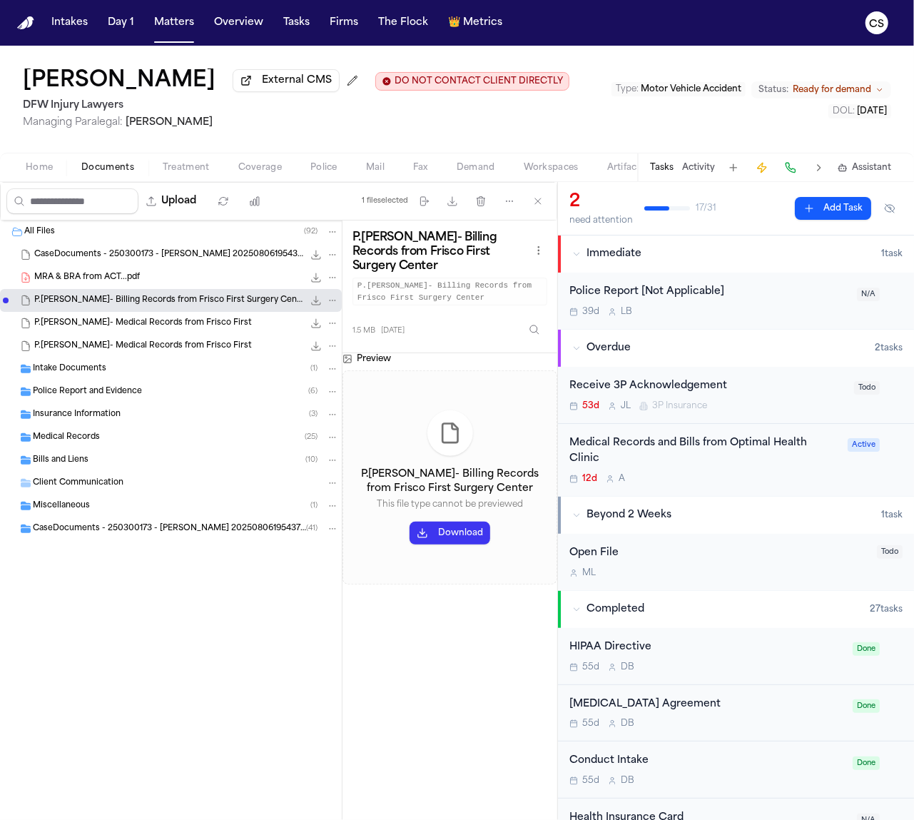
click at [0, 0] on span "5.7 MB • SAM- MEDICAL RECORDS FROM FRISCO FIRST" at bounding box center [0, 0] width 0 height 0
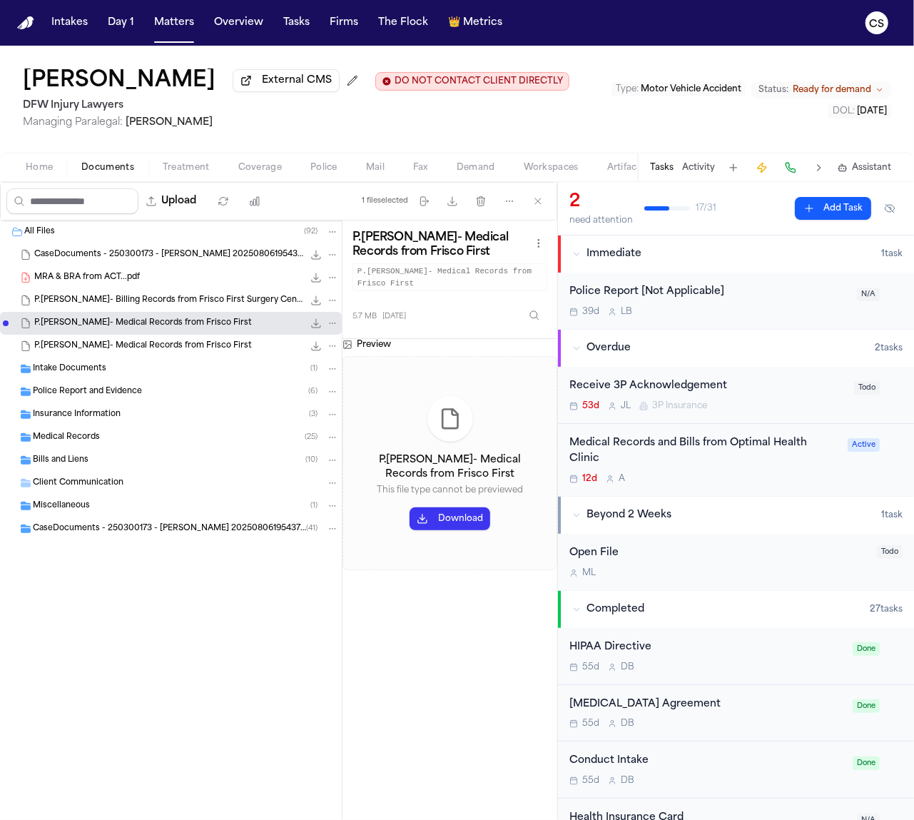
click at [0, 0] on span "5.7 MB • SAM- MEDICAL RECORDS FROM FRISCO FIRST" at bounding box center [0, 0] width 0 height 0
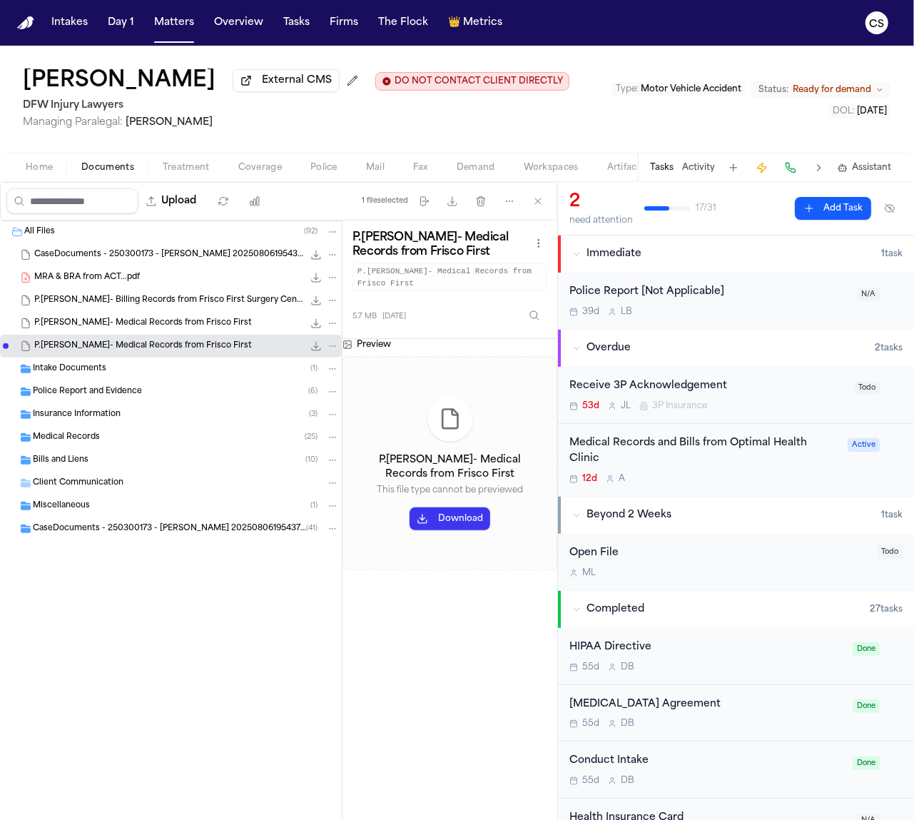
click at [137, 370] on div "Intake Documents ( 1 )" at bounding box center [186, 369] width 306 height 13
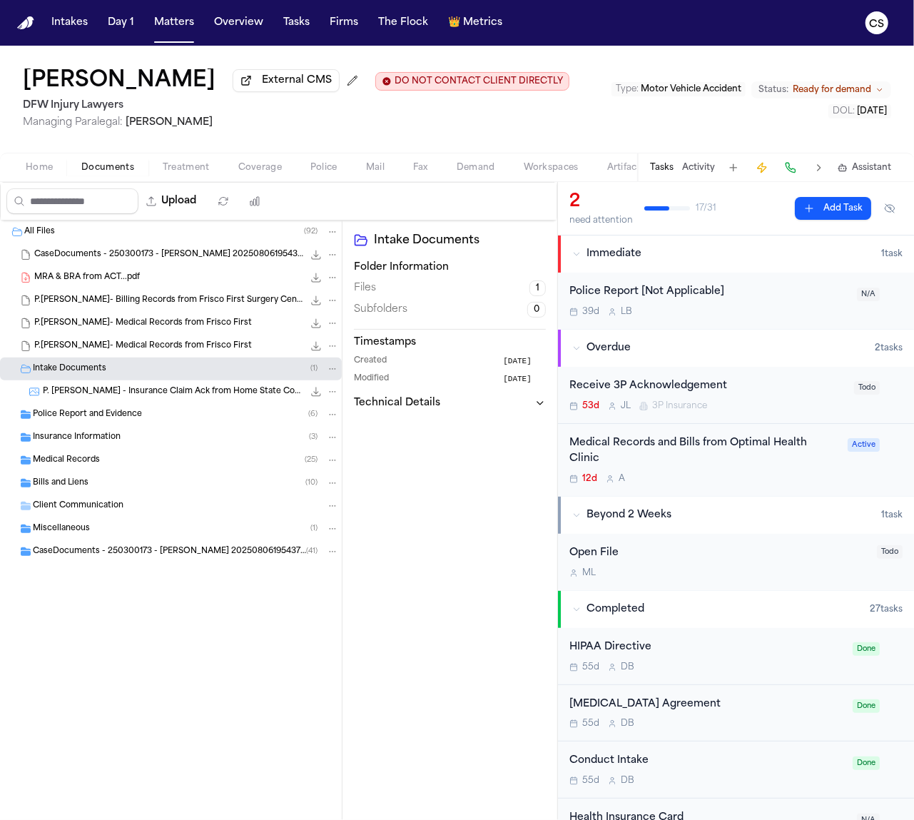
click at [163, 398] on span "P. Sam - Insurance Claim Ack from Home State County Mutual - 3.13.25" at bounding box center [173, 392] width 261 height 12
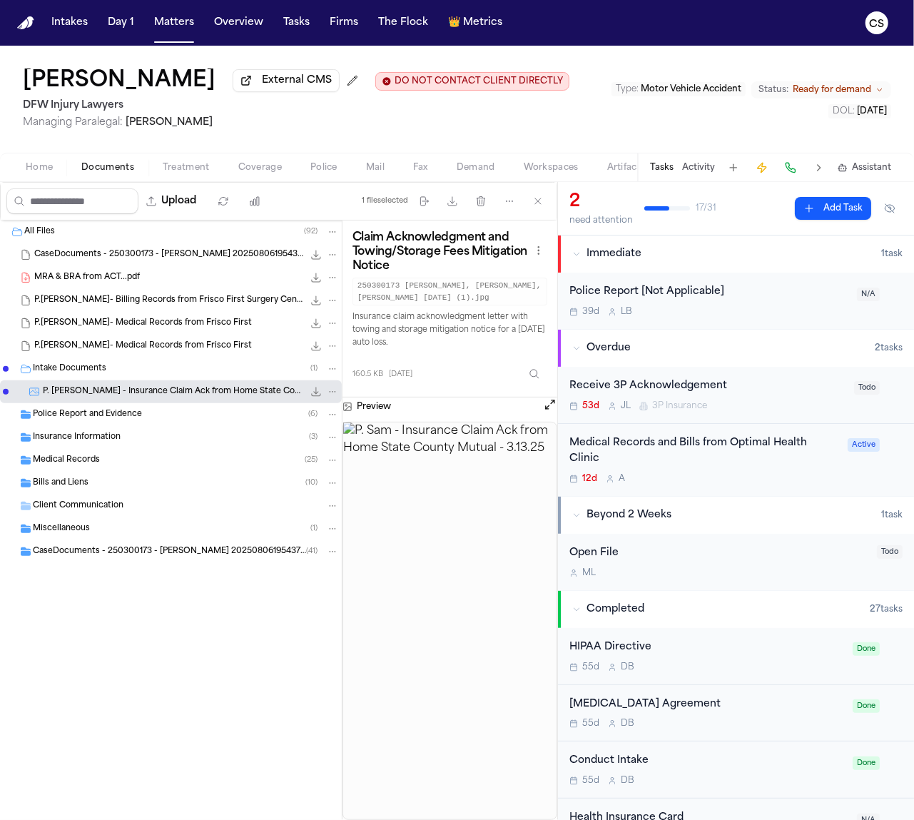
click at [65, 421] on span "Police Report and Evidence" at bounding box center [87, 415] width 109 height 12
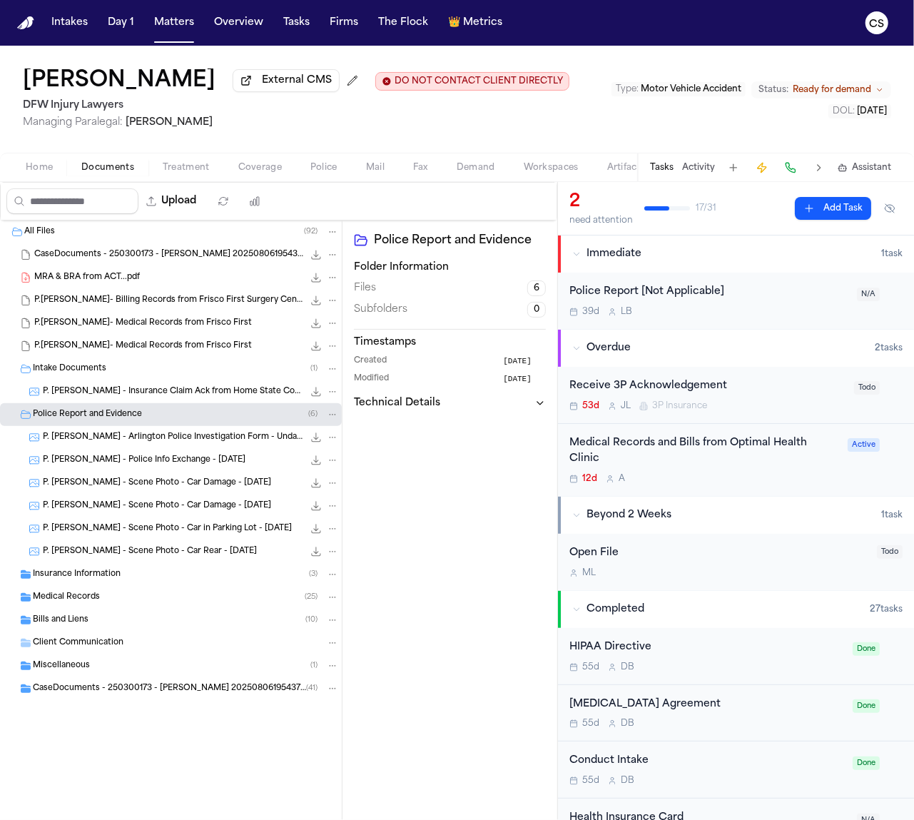
click at [165, 445] on div "P. Sam - Arlington Police Investigation Form - Undated 343.5 KB • JPEG" at bounding box center [191, 437] width 296 height 14
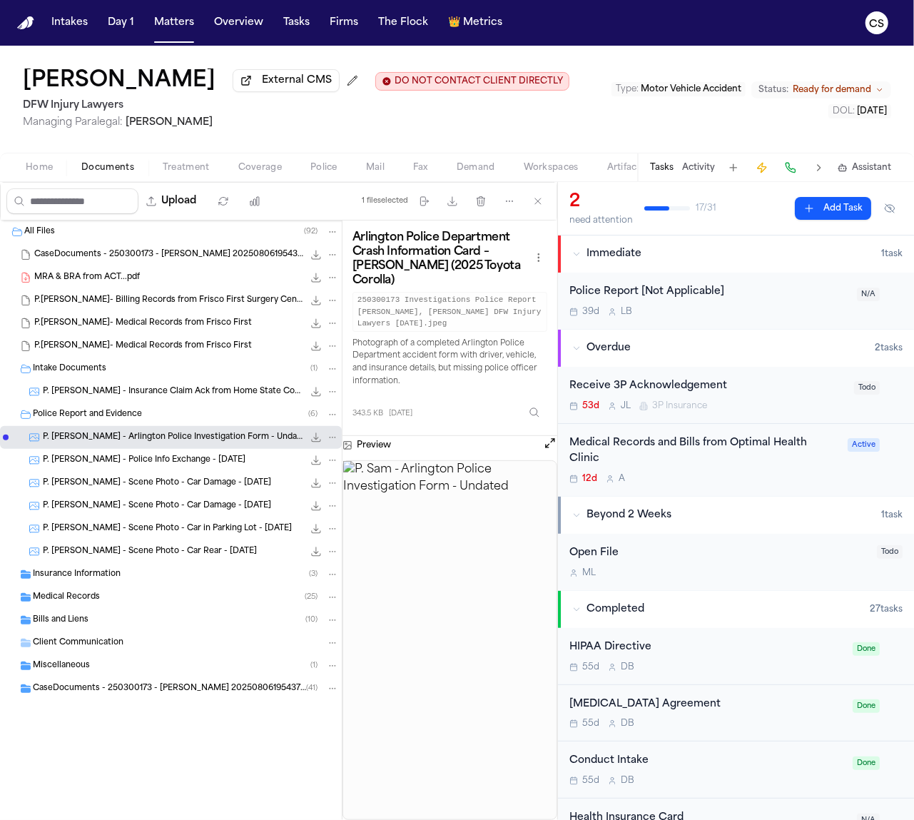
click at [137, 463] on span "P. Sam - Police Info Exchange - 3.25.25" at bounding box center [144, 461] width 203 height 12
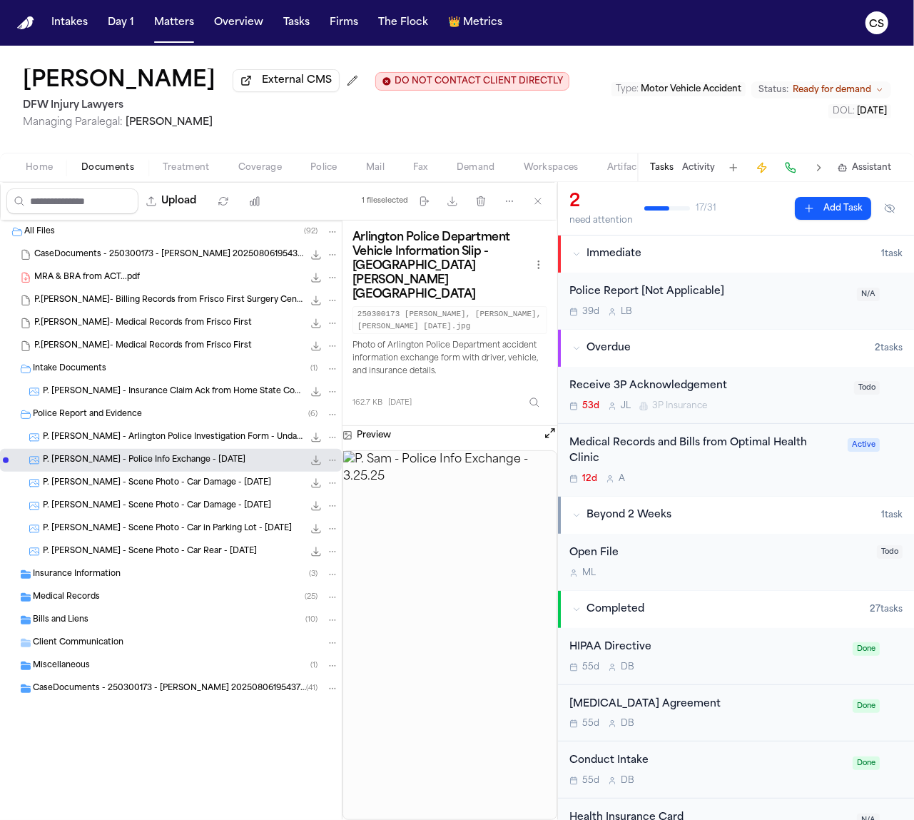
click at [137, 484] on span "P. Sam - Scene Photo - Car Damage - 3.25.25" at bounding box center [157, 484] width 228 height 12
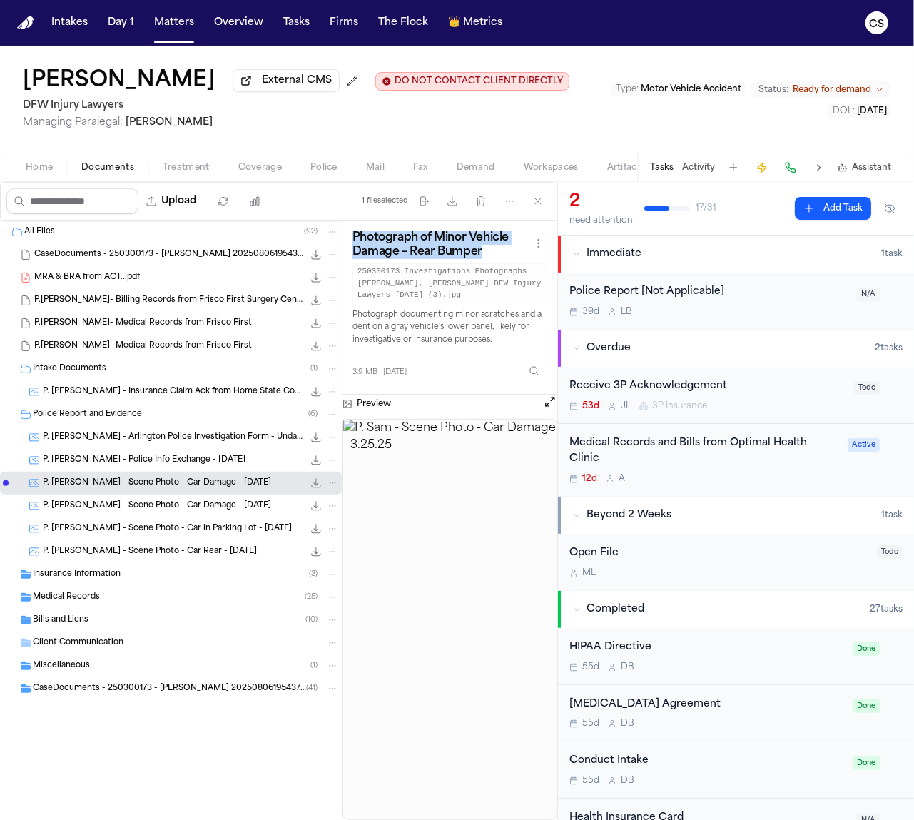
drag, startPoint x: 490, startPoint y: 259, endPoint x: 352, endPoint y: 243, distance: 139.4
click at [353, 243] on h3 "Photograph of Minor Vehicle Damage – Rear Bumper" at bounding box center [442, 245] width 178 height 29
copy h3 "Photograph of Minor Vehicle Damage – Rear Bumper"
click at [171, 512] on span "P. Sam - Scene Photo - Car Damage - 3.25.25" at bounding box center [157, 506] width 228 height 12
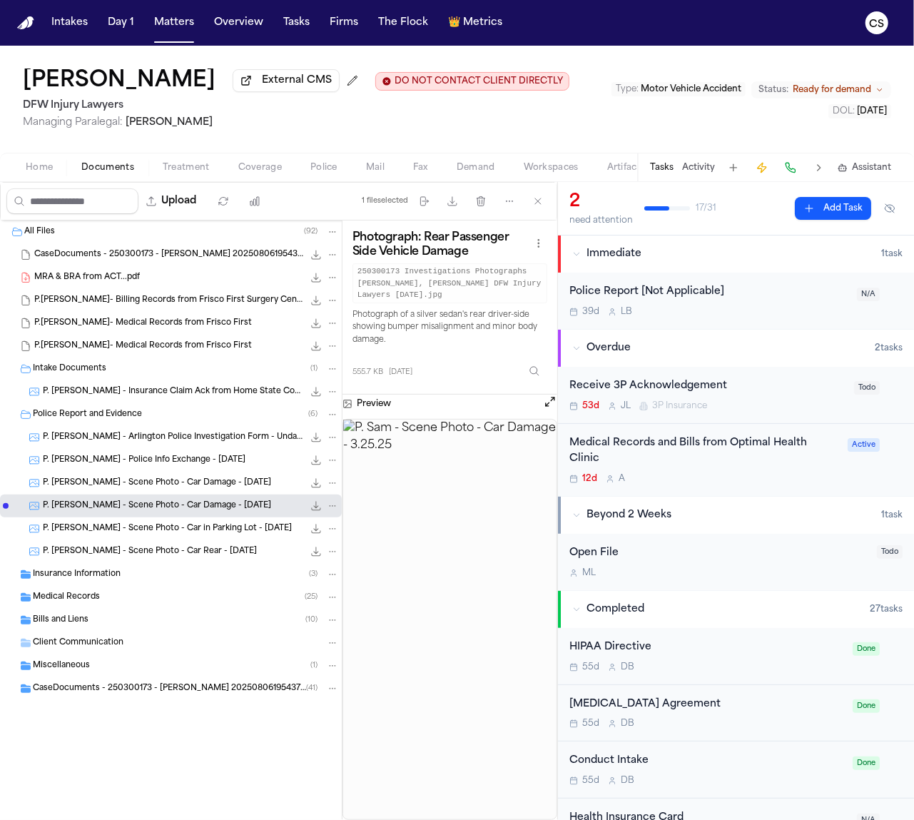
click at [363, 237] on h3 "Photograph: Rear Passenger Side Vehicle Damage" at bounding box center [442, 245] width 178 height 29
drag, startPoint x: 355, startPoint y: 240, endPoint x: 435, endPoint y: 251, distance: 80.7
click at [477, 263] on div "Photograph: Rear Passenger Side Vehicle Damage 250300173 Investigations Photogr…" at bounding box center [450, 267] width 195 height 73
copy div "Photograph: Rear Passenger Side Vehicle Damage"
click at [166, 535] on span "P. Sam - Scene Photo - Car in Parking Lot - 3.25.25" at bounding box center [167, 529] width 249 height 12
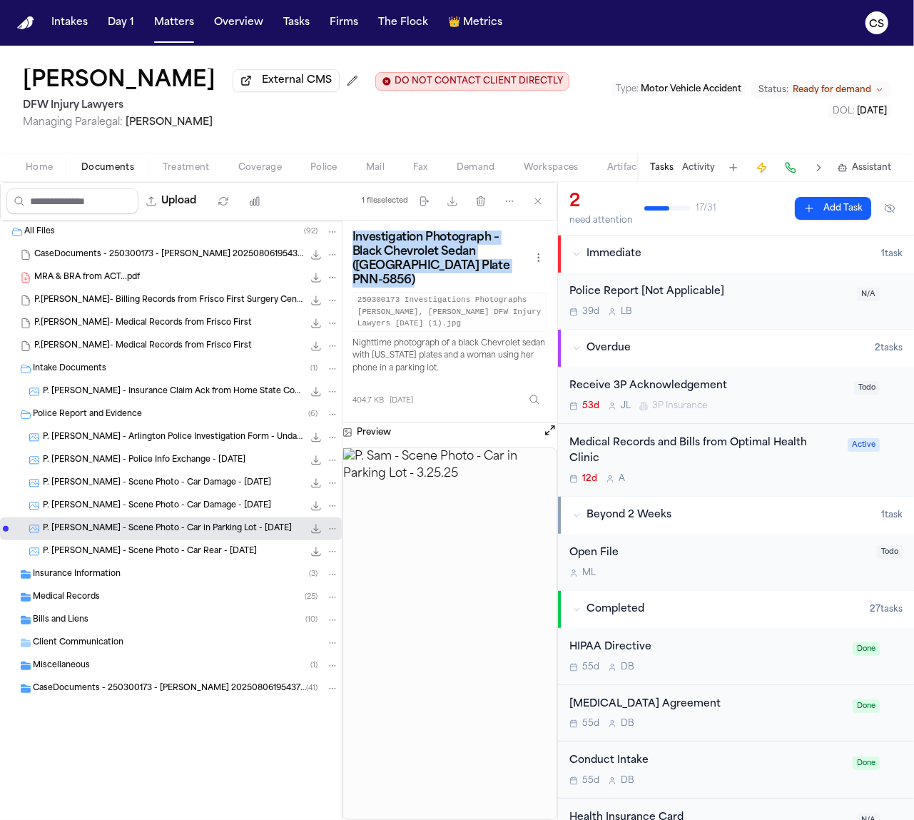
click at [412, 260] on h3 "Investigation Photograph – Black Chevrolet Sedan (TX Plate PNN-5856)" at bounding box center [442, 259] width 178 height 57
drag, startPoint x: 424, startPoint y: 272, endPoint x: 347, endPoint y: 246, distance: 81.5
click at [348, 246] on div "Investigation Photograph – Black Chevrolet Sedan (TX Plate PNN-5856) 250300173 …" at bounding box center [450, 322] width 215 height 203
copy h3 "Investigation Photograph – Black Chevrolet Sedan (TX Plate PNN-5856)"
click at [121, 557] on span "P. Sam - Scene Photo - Car Rear - 3.25.25" at bounding box center [150, 552] width 214 height 12
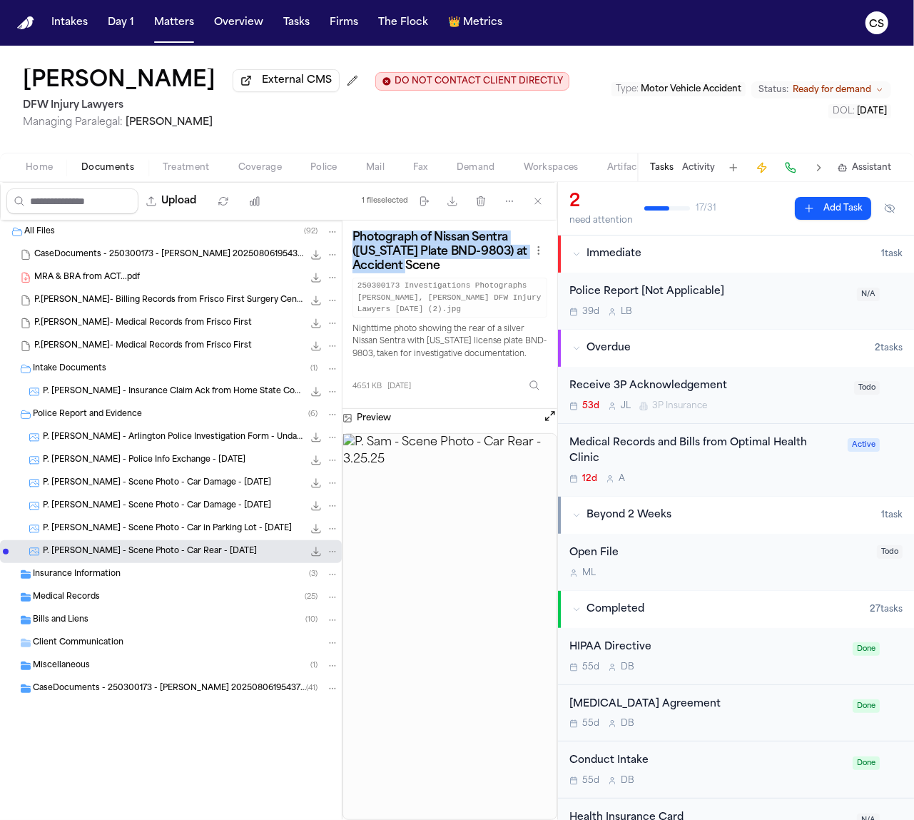
drag, startPoint x: 455, startPoint y: 270, endPoint x: 342, endPoint y: 247, distance: 115.1
click at [342, 247] on div "All Files ( 92 ) CaseDocuments - 250300173 - Sam v. Francisca 20250806195437.zi…" at bounding box center [278, 521] width 557 height 600
copy div "Photograph of Nissan Sentra (Texas Plate BND-9803) at Accident Scene"
click at [111, 577] on span "Insurance Information" at bounding box center [77, 575] width 88 height 12
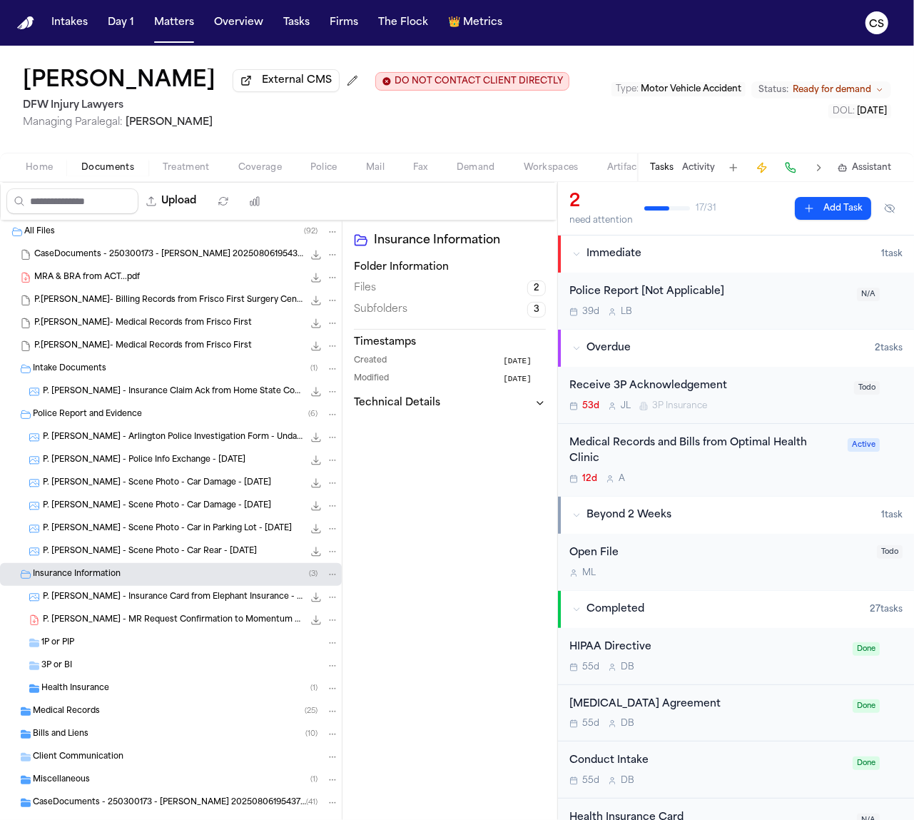
click at [188, 605] on div "P. Sam - Insurance Card from Elephant Insurance - 12.12.24 to 12.12.25 427.5 KB…" at bounding box center [191, 597] width 296 height 14
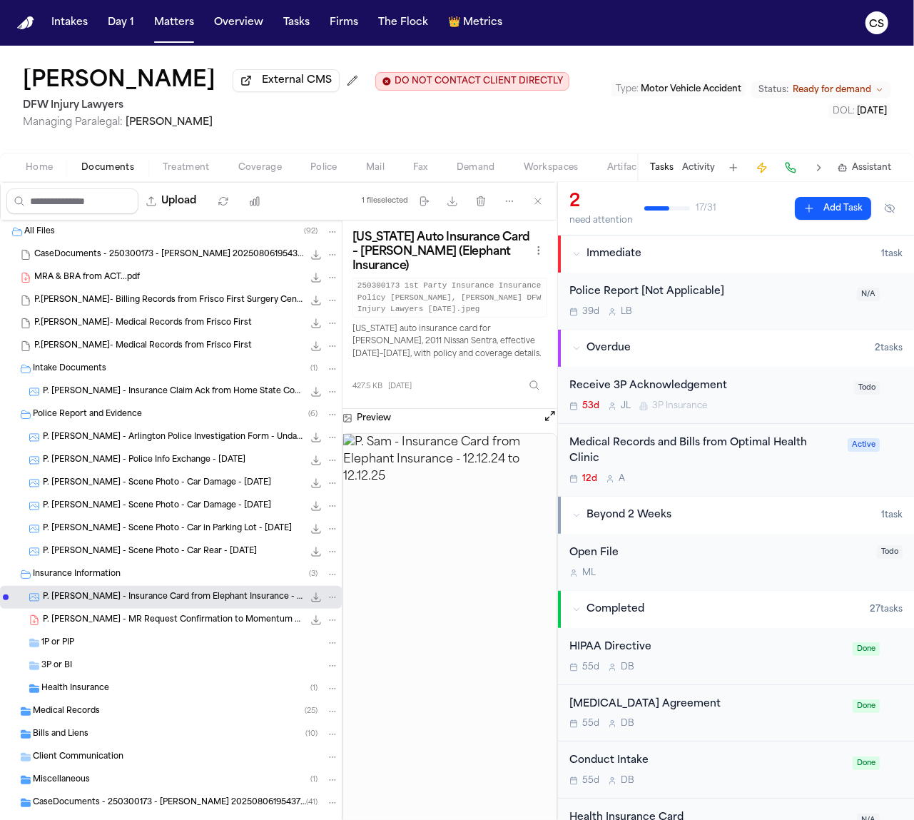
click at [154, 625] on span "P. Sam - MR Request Confirmation to Momentum Spine and Joint - 8.22.25" at bounding box center [173, 621] width 261 height 12
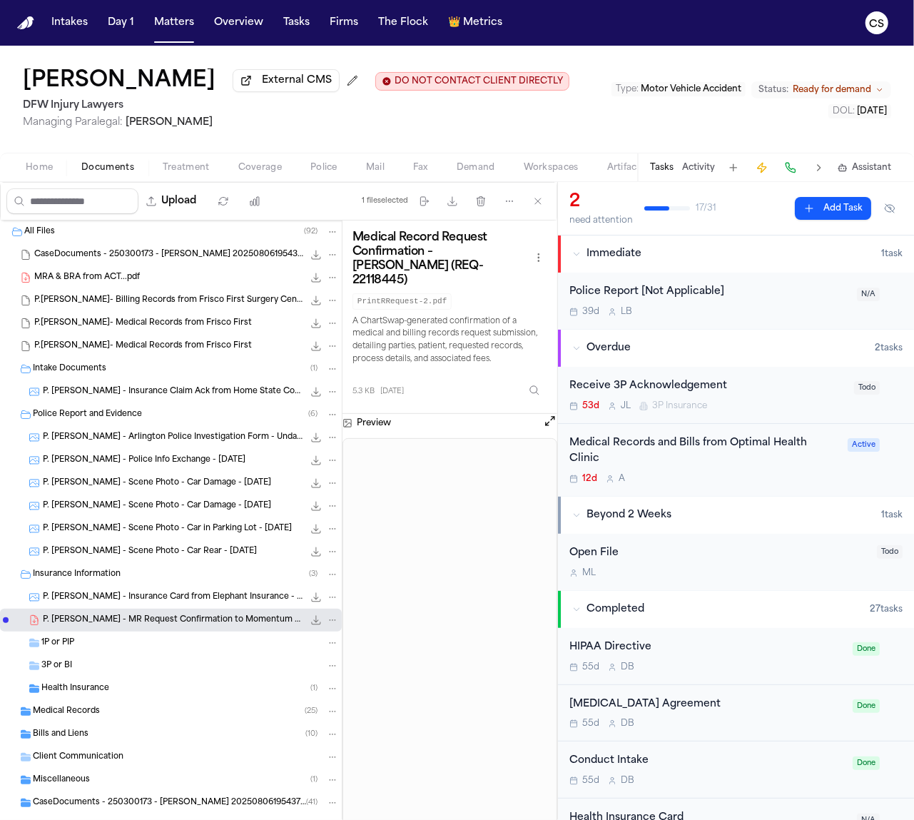
scroll to position [30, 0]
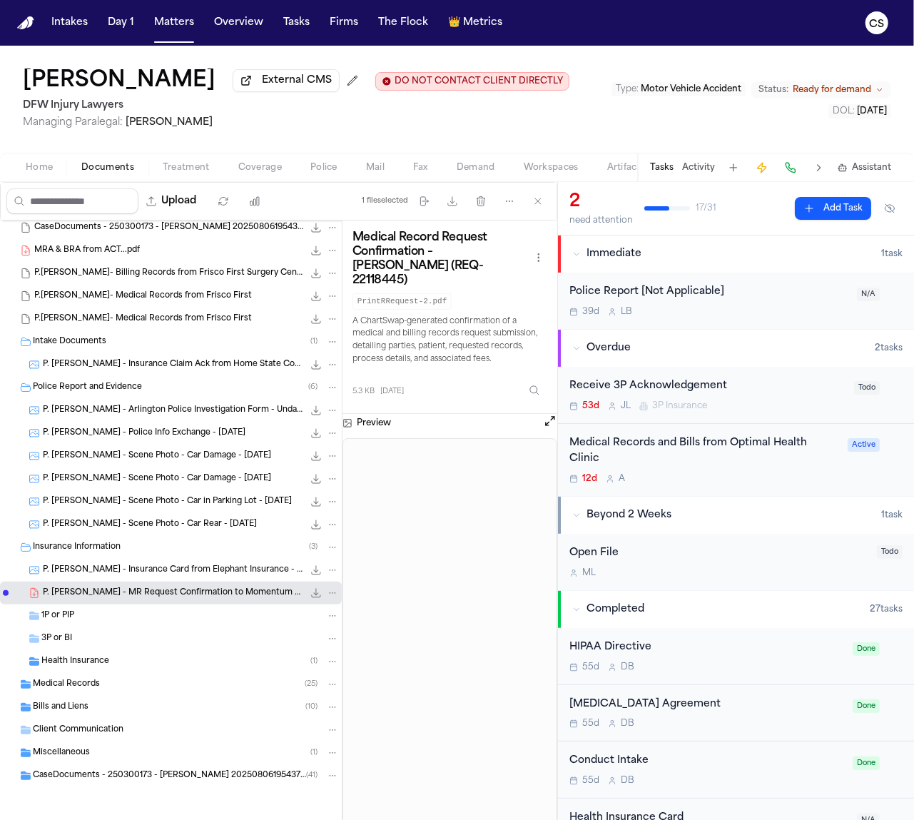
click at [106, 662] on span "Health Insurance" at bounding box center [75, 662] width 68 height 12
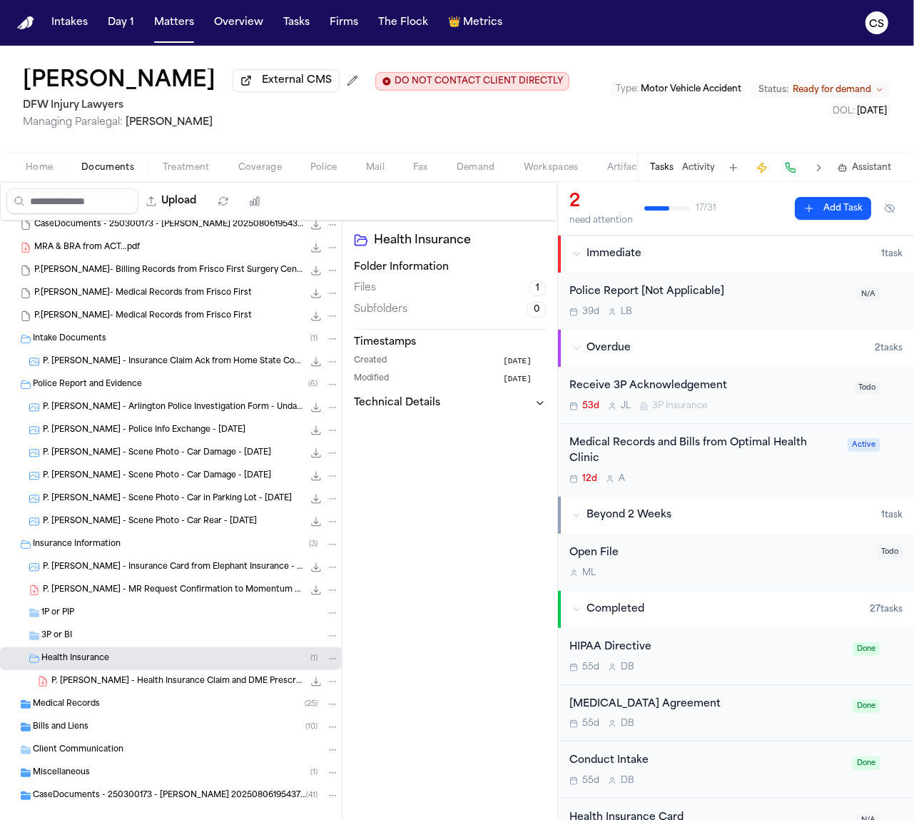
click at [166, 689] on div "P. Sam - Health Insurance Claim and DME Prescription from ProMed Ortho - 6.9.25…" at bounding box center [195, 682] width 288 height 14
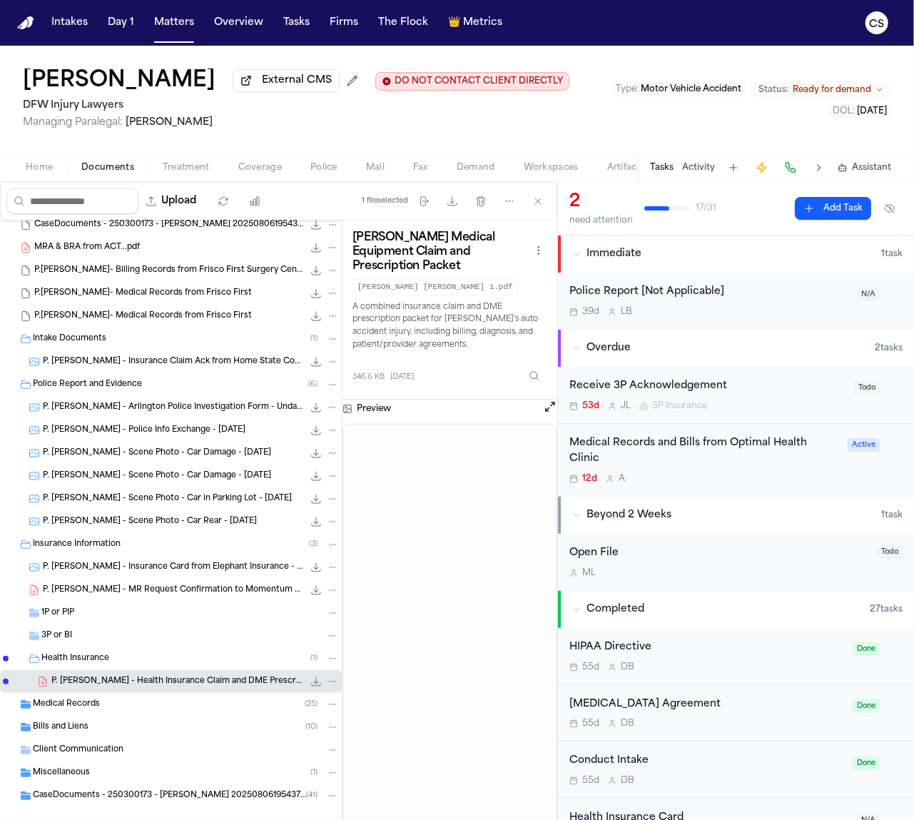
click at [139, 705] on div "Medical Records ( 25 )" at bounding box center [186, 704] width 306 height 13
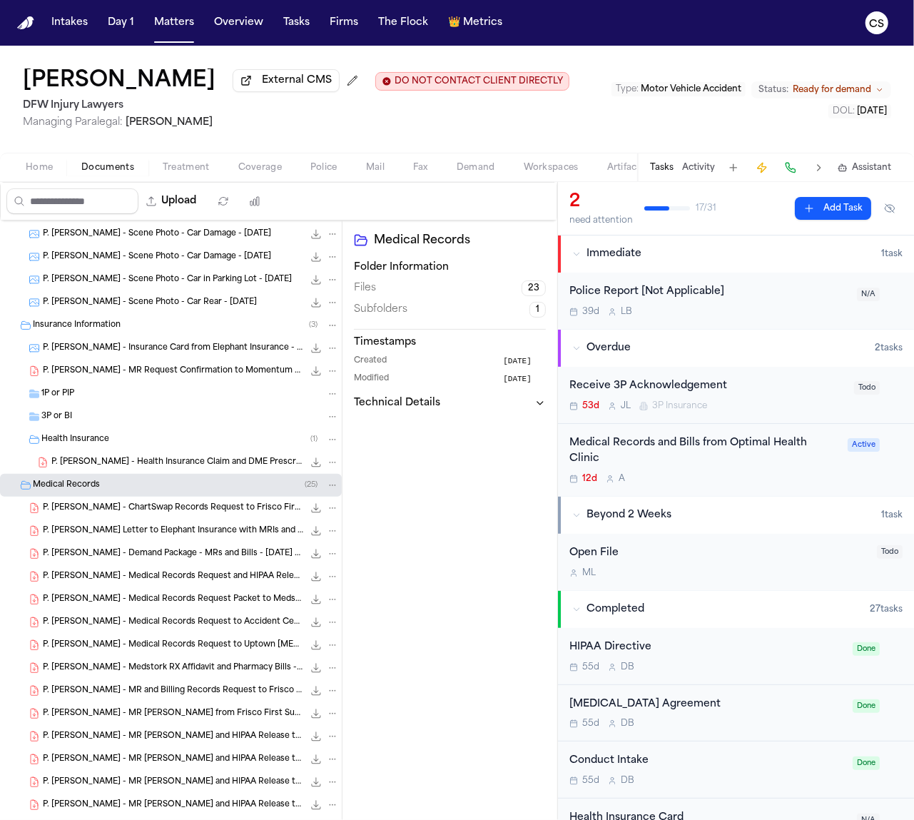
scroll to position [258, 0]
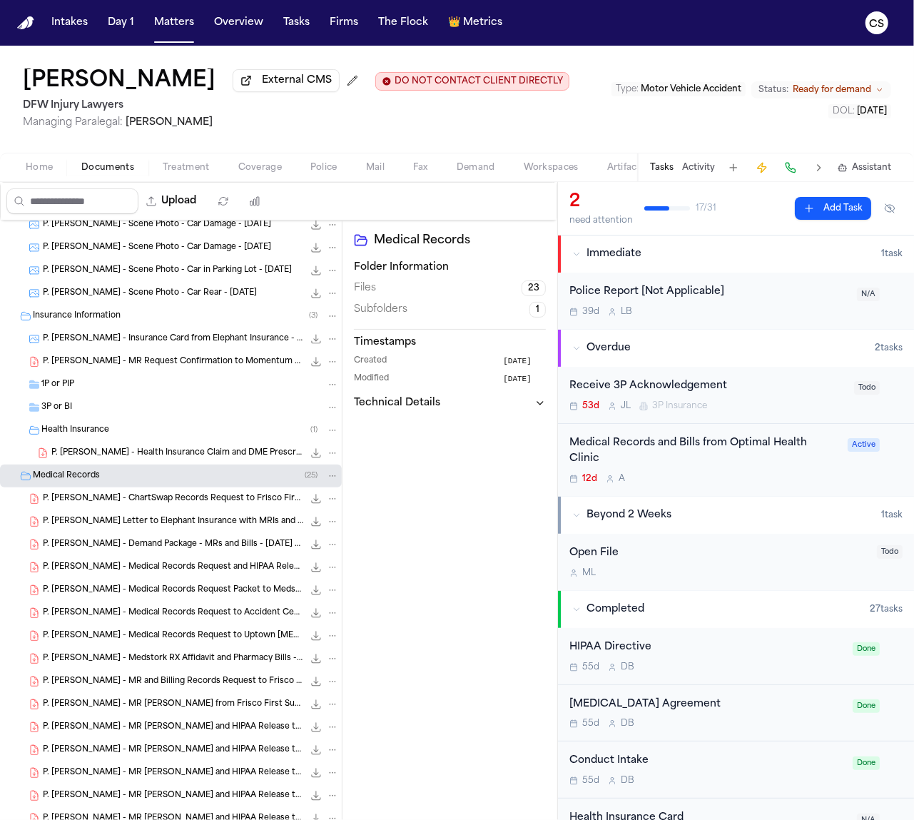
click at [168, 527] on span "P. Sam - Demand Letter to Elephant Insurance with MRIs and Bill - 5.5.25" at bounding box center [173, 522] width 261 height 12
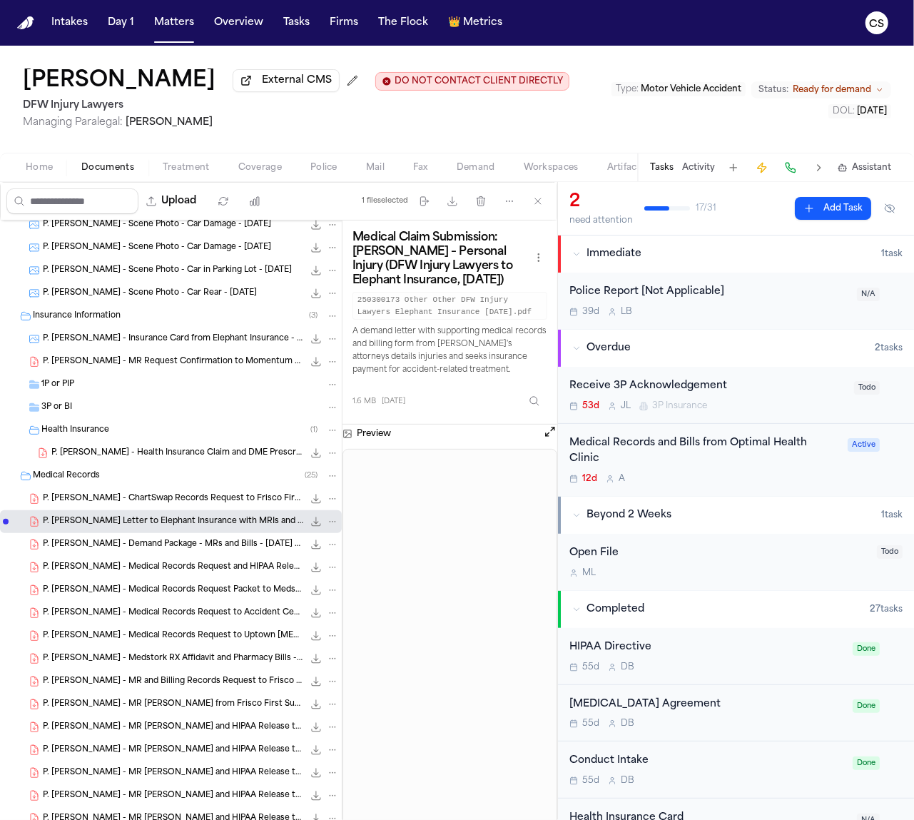
click at [87, 546] on span "P. Sam - Demand Package - MRs and Bills - 3.12.25 to 7.15.25" at bounding box center [173, 545] width 261 height 12
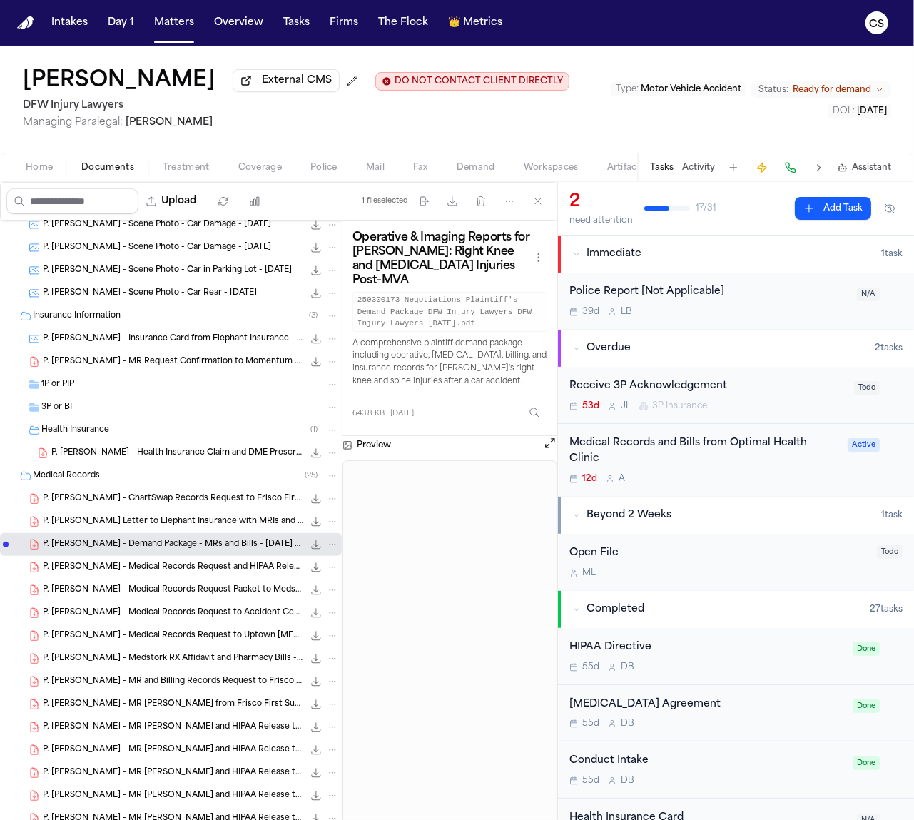
click at [158, 579] on div "P. Sam - Medical Records Request and HIPAA Release to Pro Med - 8.22.25 730.9 K…" at bounding box center [171, 567] width 342 height 23
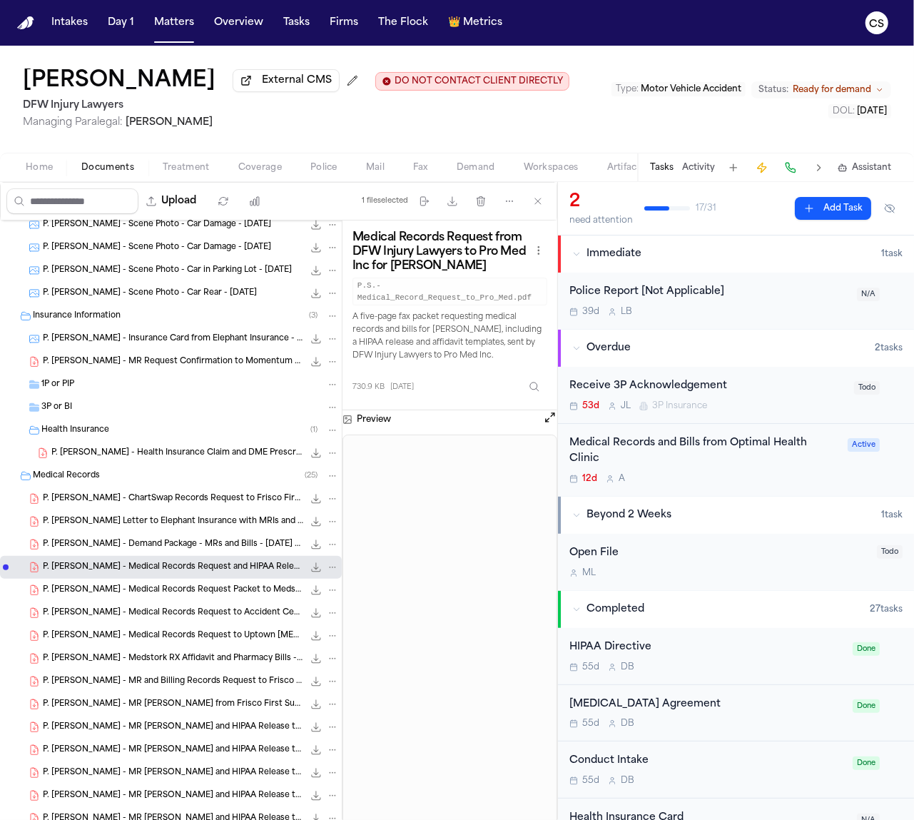
click at [203, 597] on span "P. Sam - Medical Records Request Packet to Medstork - 8.22.25" at bounding box center [173, 591] width 261 height 12
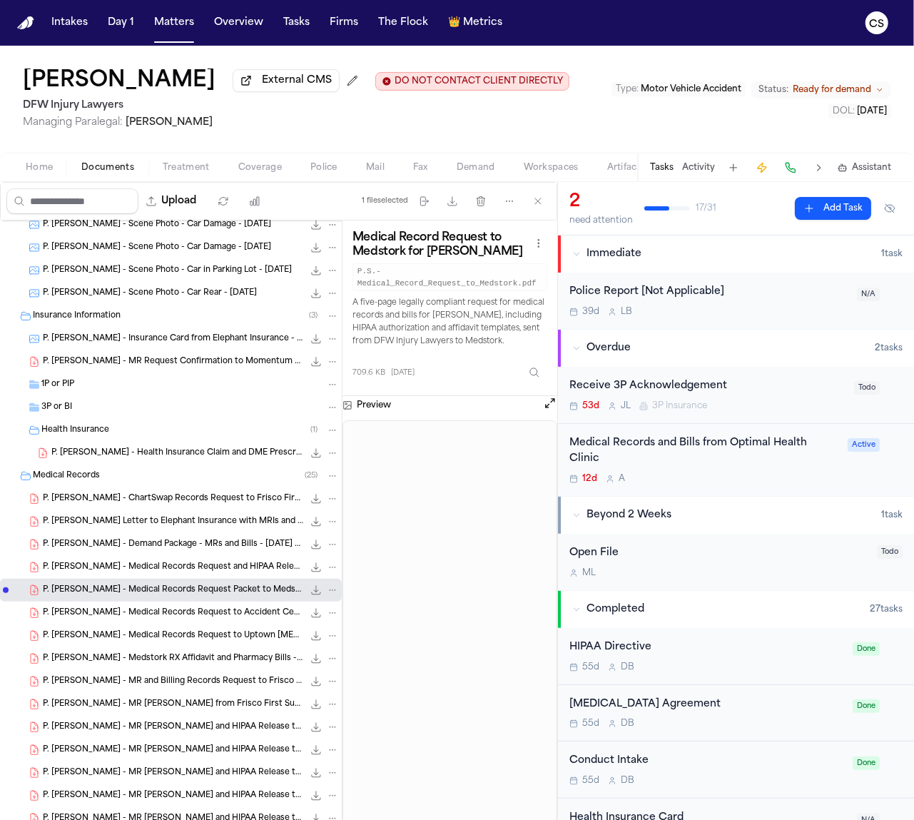
click at [145, 620] on span "P. Sam - Medical Records Request to Accident Centers of Texas - 8.22.25" at bounding box center [173, 613] width 261 height 12
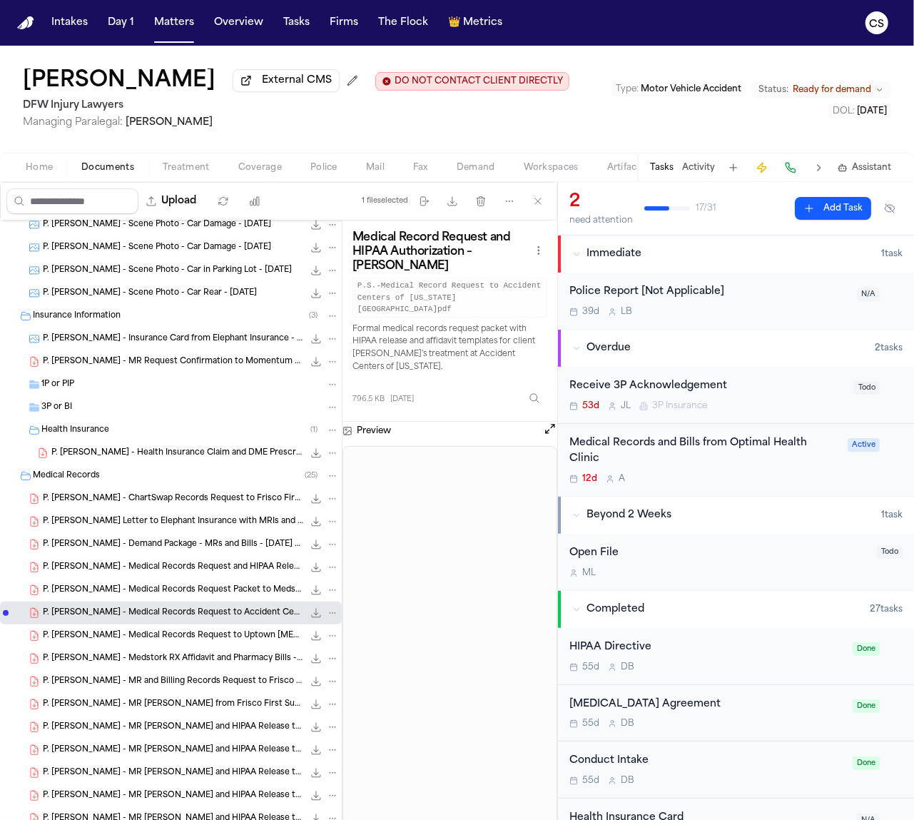
click at [185, 637] on span "P. Sam - Medical Records Request to Uptown Radiology - 8.28.25" at bounding box center [173, 636] width 261 height 12
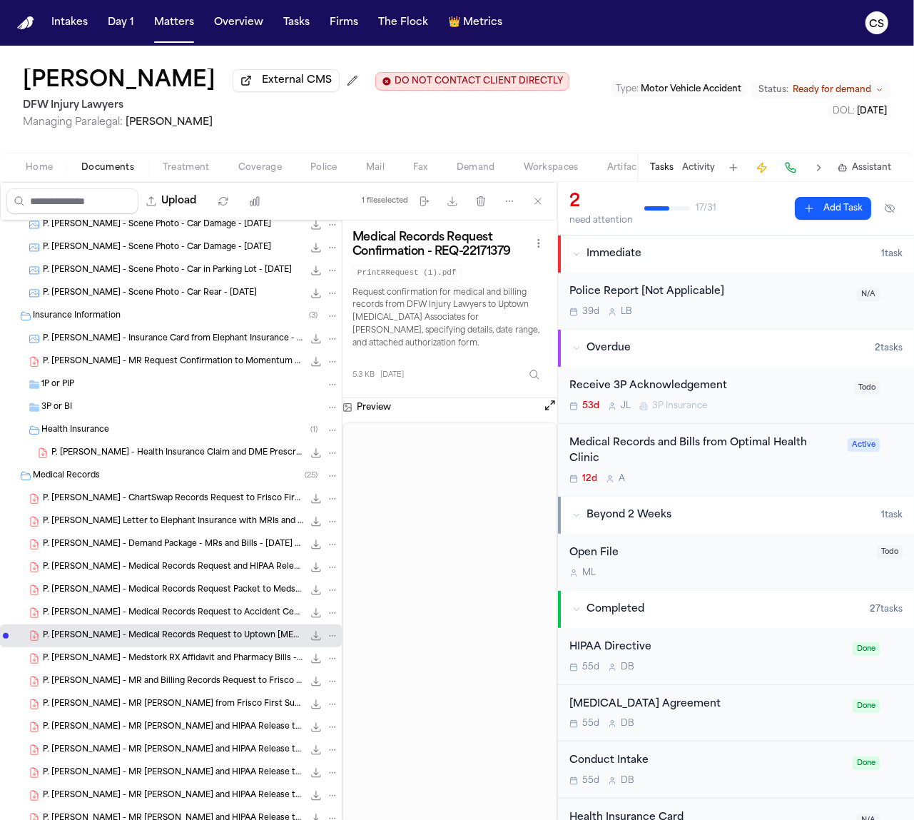
click at [198, 672] on div "P. Sam - MR and Billing Records Request to Frisco First Surgery - 8.22.25 5.3 K…" at bounding box center [171, 681] width 342 height 23
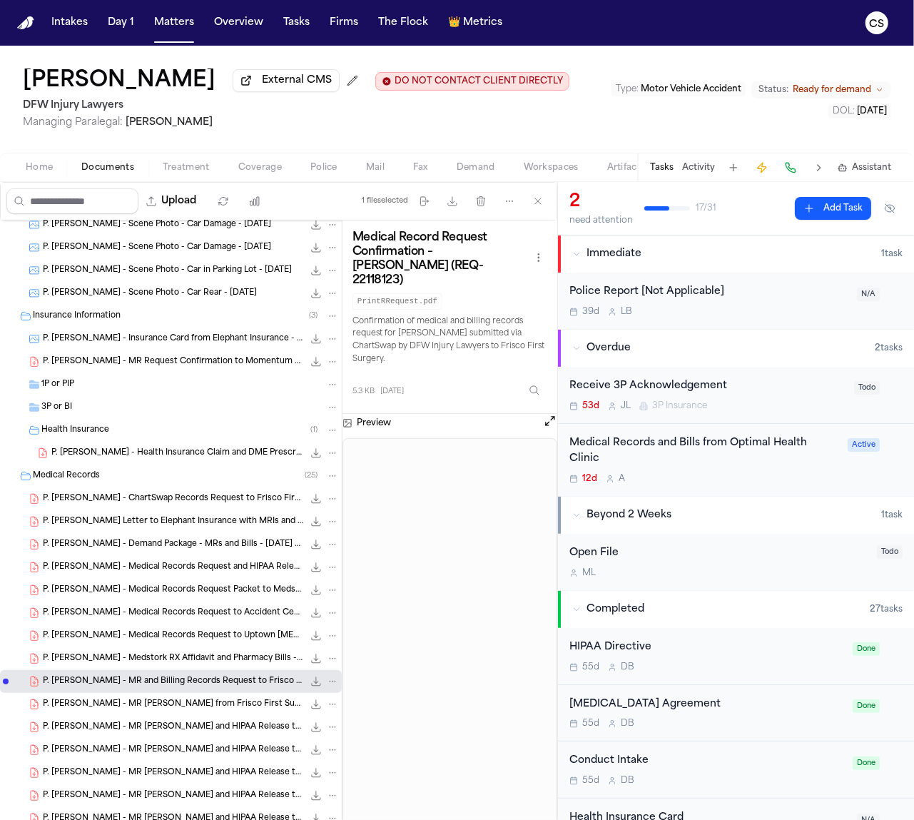
click at [199, 665] on span "P. Sam - Medstork RX Affidavit and Pharmacy Bills - 3.24.25 to 6.13.25" at bounding box center [173, 659] width 261 height 12
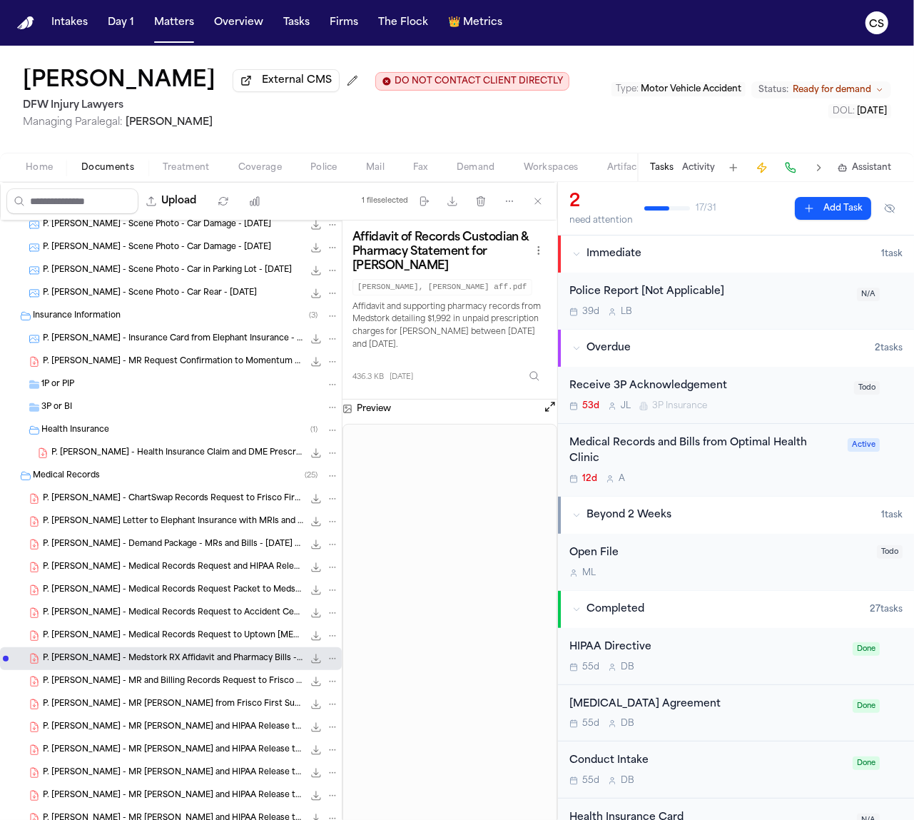
click at [112, 692] on div "P. Sam - MR and Billing Records Request to Frisco First Surgery - 8.22.25 5.3 K…" at bounding box center [171, 681] width 342 height 23
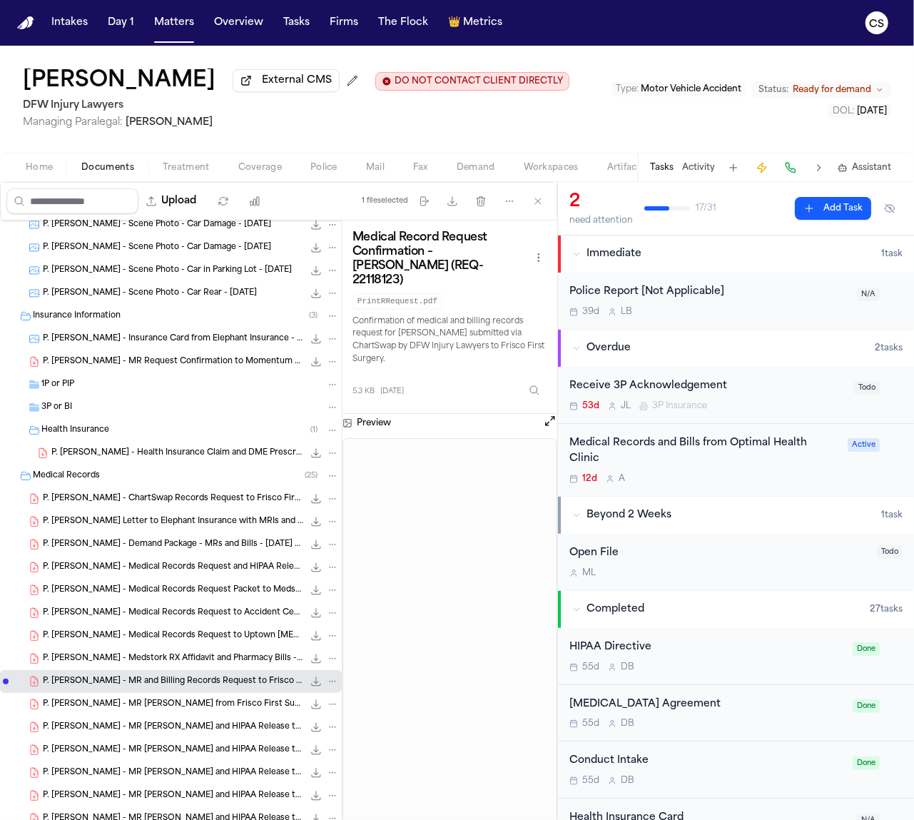
click at [163, 709] on span "P. Sam - MR Packet from Frisco First Surgery Center - 6.19.25" at bounding box center [173, 705] width 261 height 12
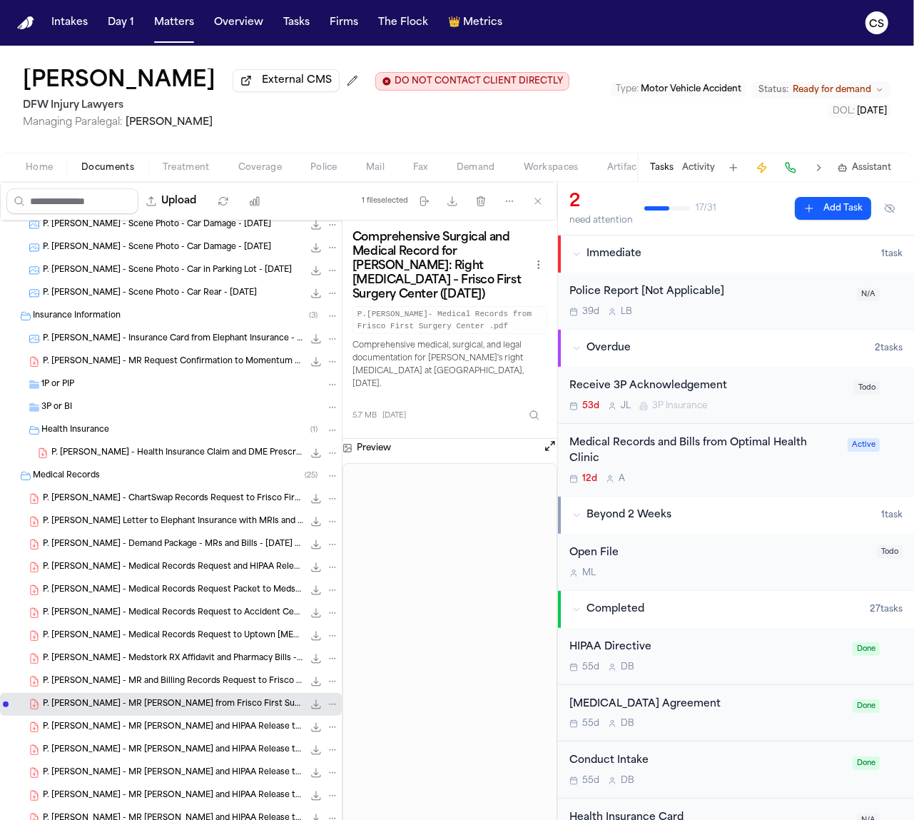
drag, startPoint x: 355, startPoint y: 243, endPoint x: 398, endPoint y: 297, distance: 69.0
click at [398, 297] on h3 "Comprehensive Surgical and Medical Record for Philip Sam: Right Knee Arthroscop…" at bounding box center [442, 266] width 178 height 71
copy h3 "Comprehensive Surgical and Medical Record for Philip Sam: Right Knee Arthroscop…"
click at [205, 737] on div "P. Sam - MR Request and HIPAA Release to Accident Centers of Texas - 3.12.25 69…" at bounding box center [171, 727] width 342 height 23
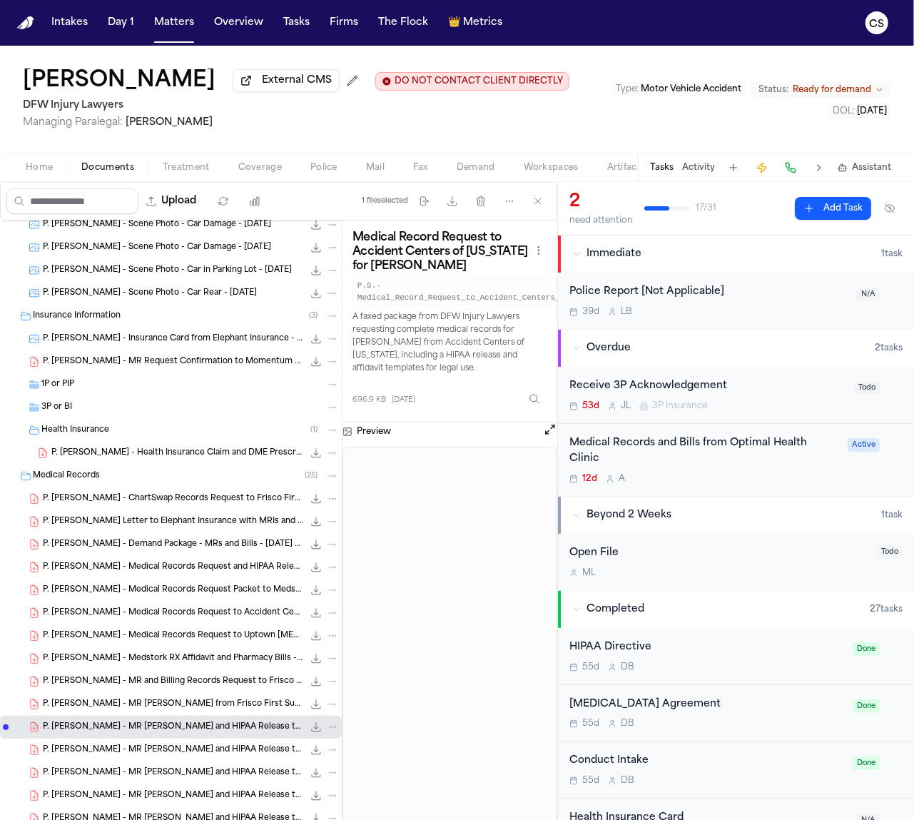
click at [206, 757] on span "P. Sam - MR Request and HIPAA Release to MRI Centers of Texas - 8.22.25" at bounding box center [173, 750] width 261 height 12
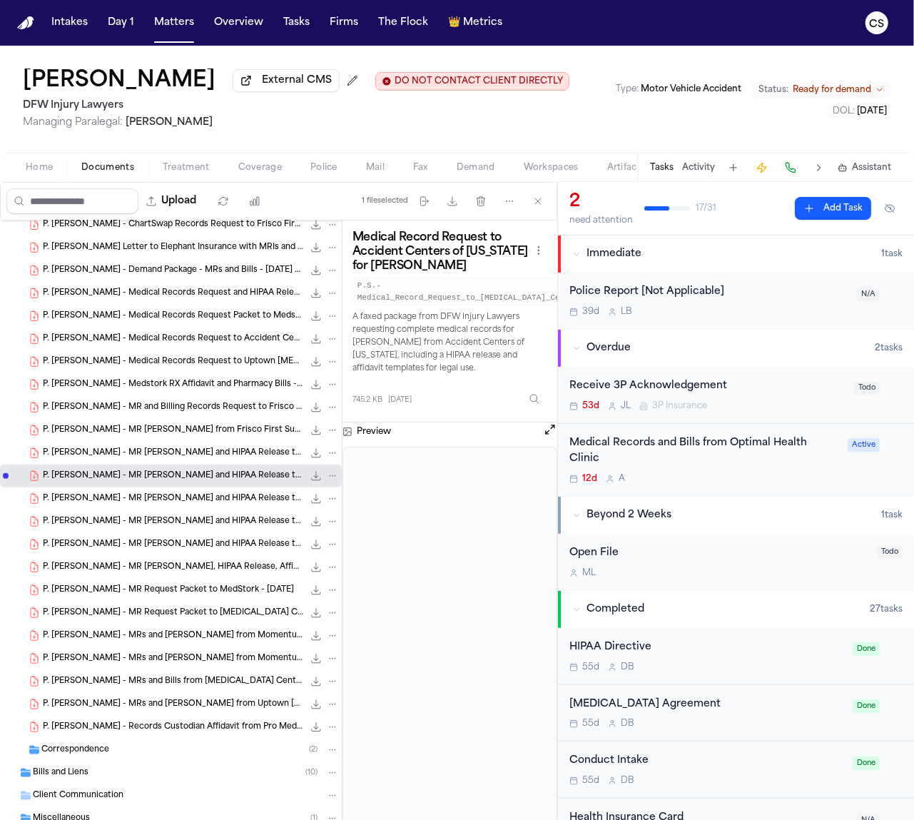
scroll to position [534, 0]
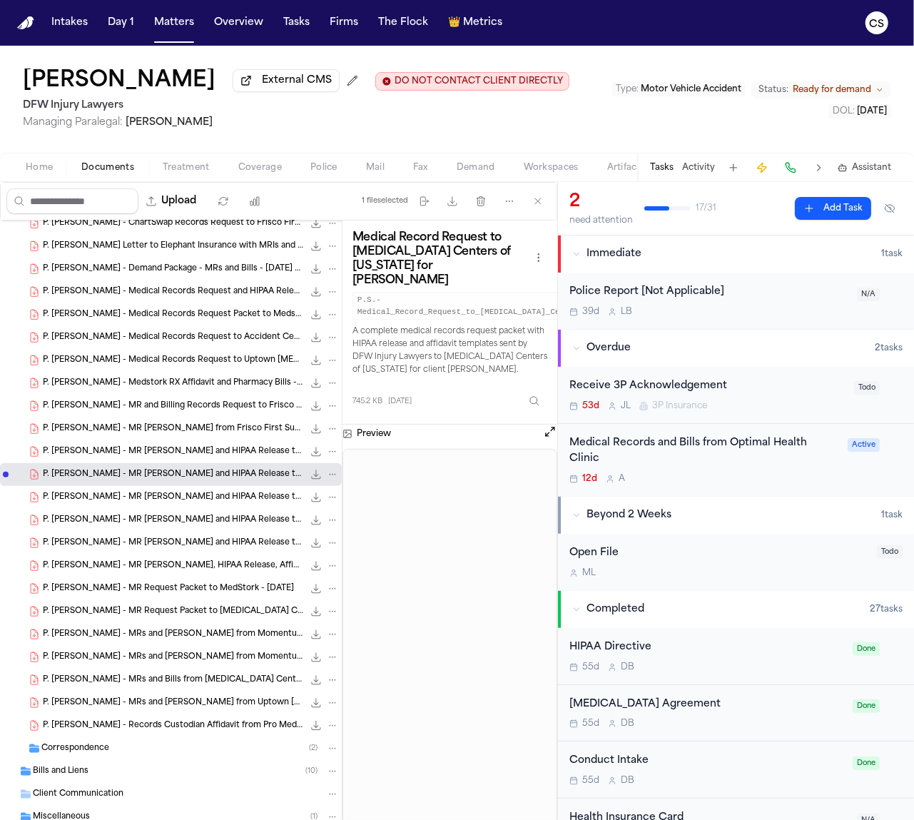
click at [175, 595] on span "P. Sam - MR Request Packet to MedStork - 8.22.25" at bounding box center [168, 589] width 251 height 12
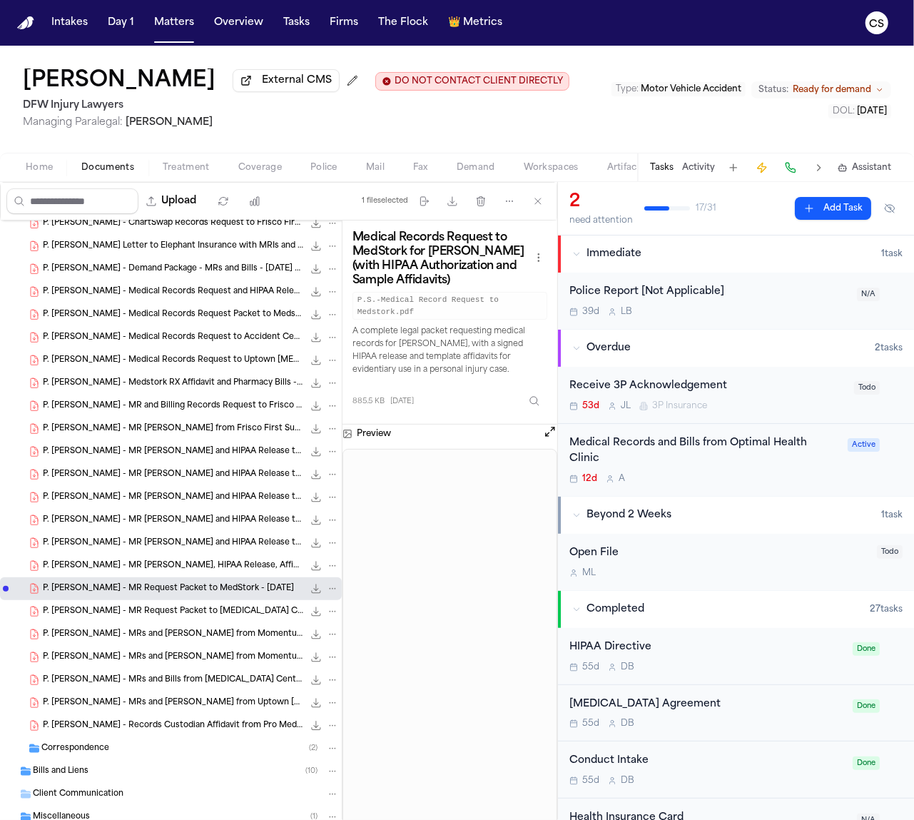
click at [149, 615] on span "P. Sam - MR Request Packet to MRI Centers of Texas - 8.22.25" at bounding box center [173, 612] width 261 height 12
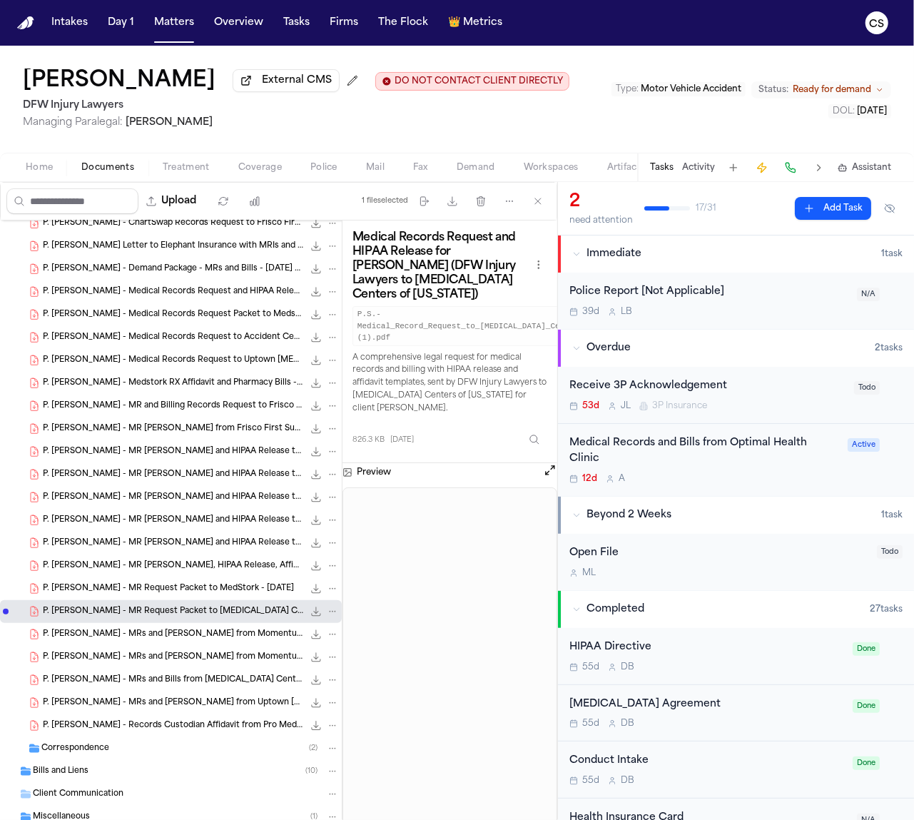
click at [160, 641] on span "P. Sam - MRs and Bills from Momentum Spine & Joint - 3.24.25 to 7.29.25" at bounding box center [173, 635] width 261 height 12
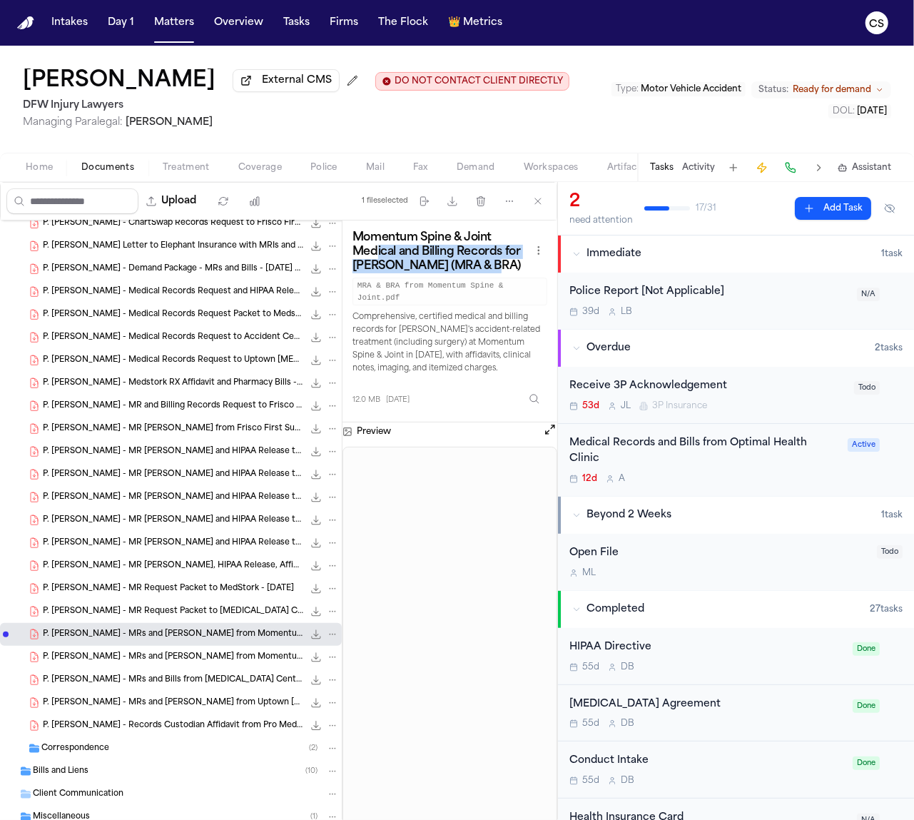
drag, startPoint x: 495, startPoint y: 272, endPoint x: 375, endPoint y: 253, distance: 121.3
click at [375, 253] on h3 "Momentum Spine & Joint Medical and Billing Records for Philip Sam (MRA & BRA)" at bounding box center [442, 252] width 178 height 43
drag, startPoint x: 354, startPoint y: 243, endPoint x: 401, endPoint y: 253, distance: 48.3
click at [401, 253] on h3 "Momentum Spine & Joint Medical and Billing Records for Philip Sam (MRA & BRA)" at bounding box center [442, 252] width 178 height 43
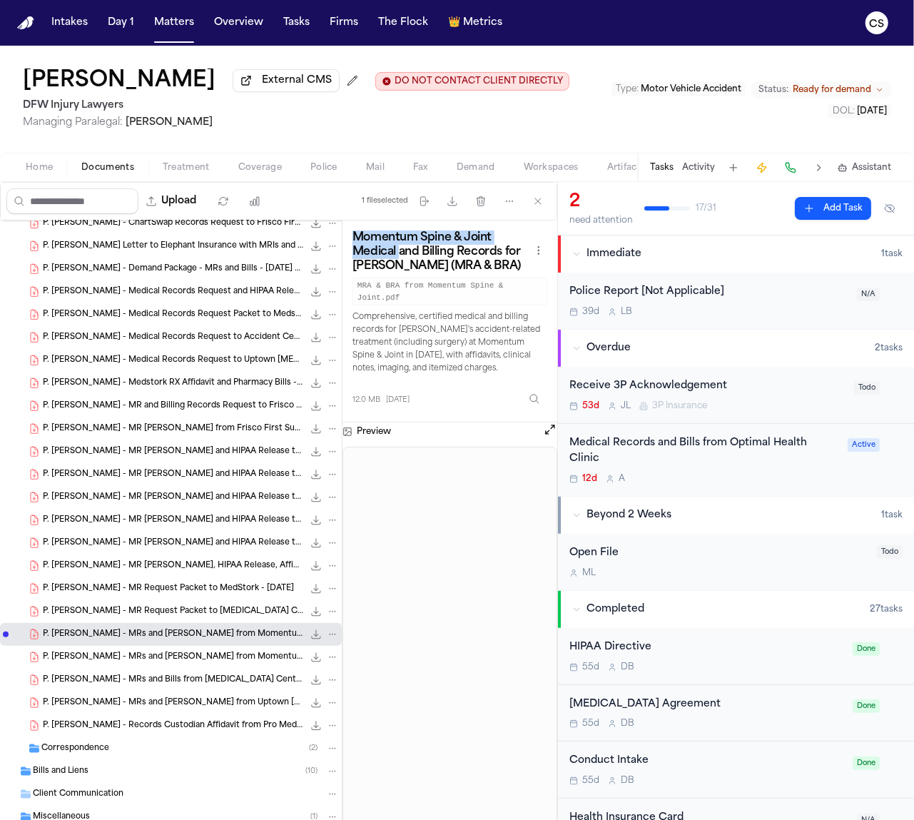
copy h3 "Momentum Spine & Joint Medical"
click at [168, 667] on div "P. Sam - MRs and Bills from Momentum Spine & Joint - 3.24.25 to 7.29.25 12.0 MB…" at bounding box center [171, 657] width 342 height 23
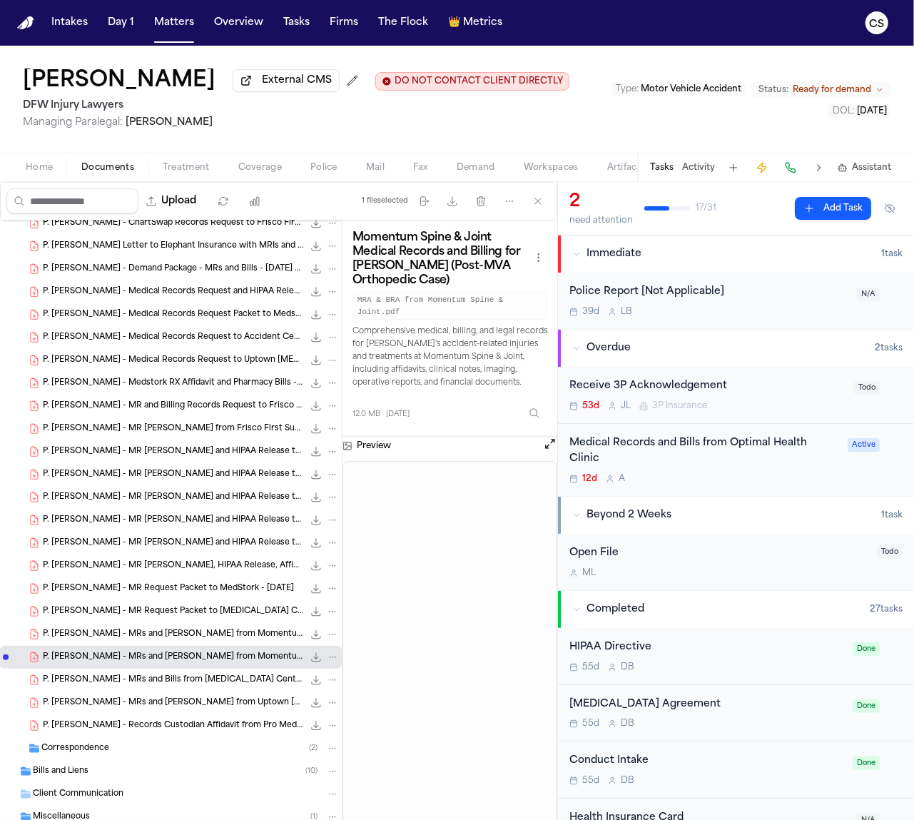
click at [211, 687] on div "P. Sam - MRs and Bills from MRI Centers of Texas - Undated 5.3 MB • PDF" at bounding box center [191, 680] width 296 height 14
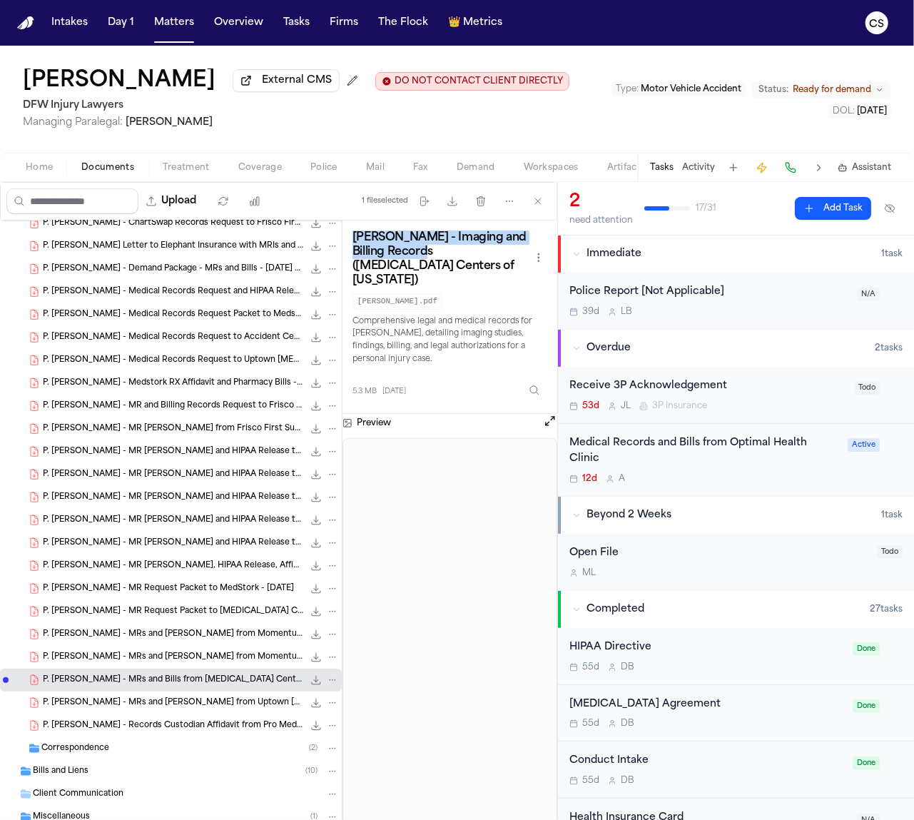
drag, startPoint x: 355, startPoint y: 239, endPoint x: 401, endPoint y: 256, distance: 48.5
click at [401, 256] on h3 "Phillip Sam - Imaging and Billing Records (MRI Centers of Texas)" at bounding box center [442, 259] width 178 height 57
copy h3 "Phillip Sam - Imaging and Billing Records"
click at [151, 709] on span "P. Sam - MRs and Bills from Uptown Radiology Associates - 4.4.25 to 6.11.25" at bounding box center [173, 703] width 261 height 12
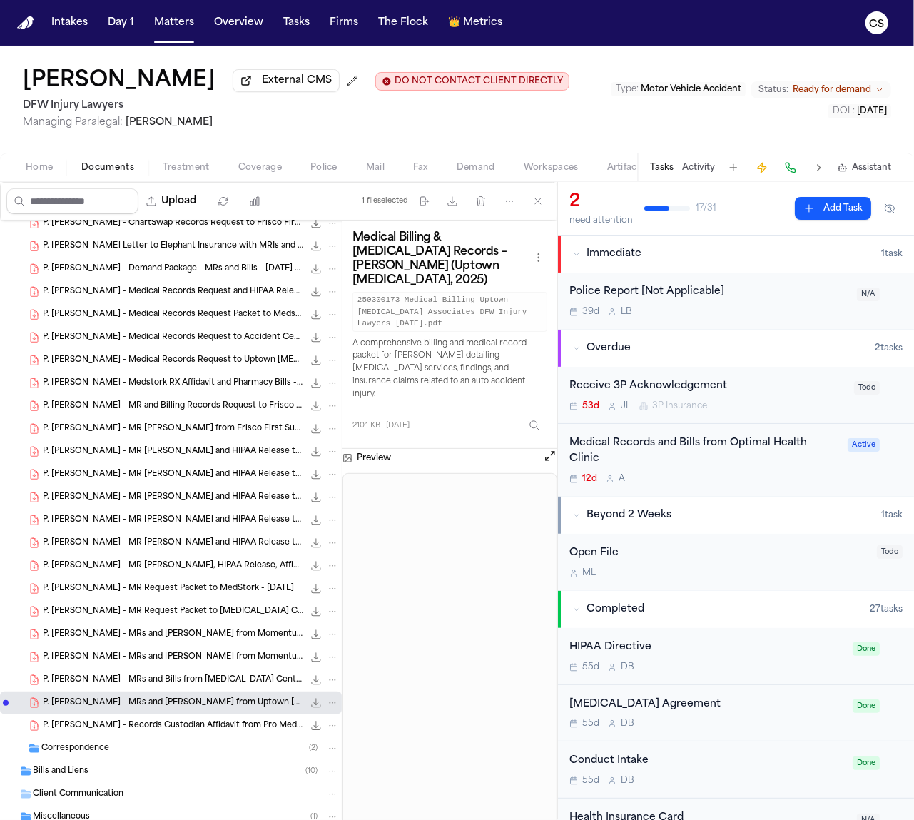
click at [158, 729] on span "P. Sam - Records Custodian Affidavit from Pro Med Inc - 6.9.25 to 6.19.23" at bounding box center [173, 726] width 261 height 12
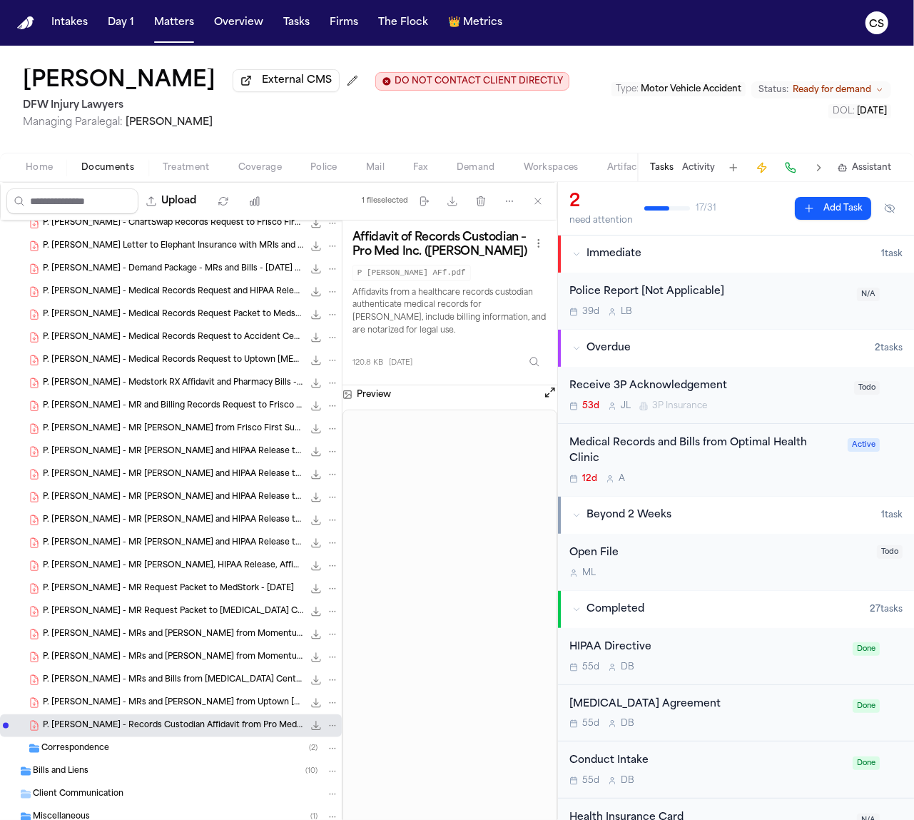
click at [183, 747] on div "Correspondence ( 2 )" at bounding box center [190, 748] width 298 height 13
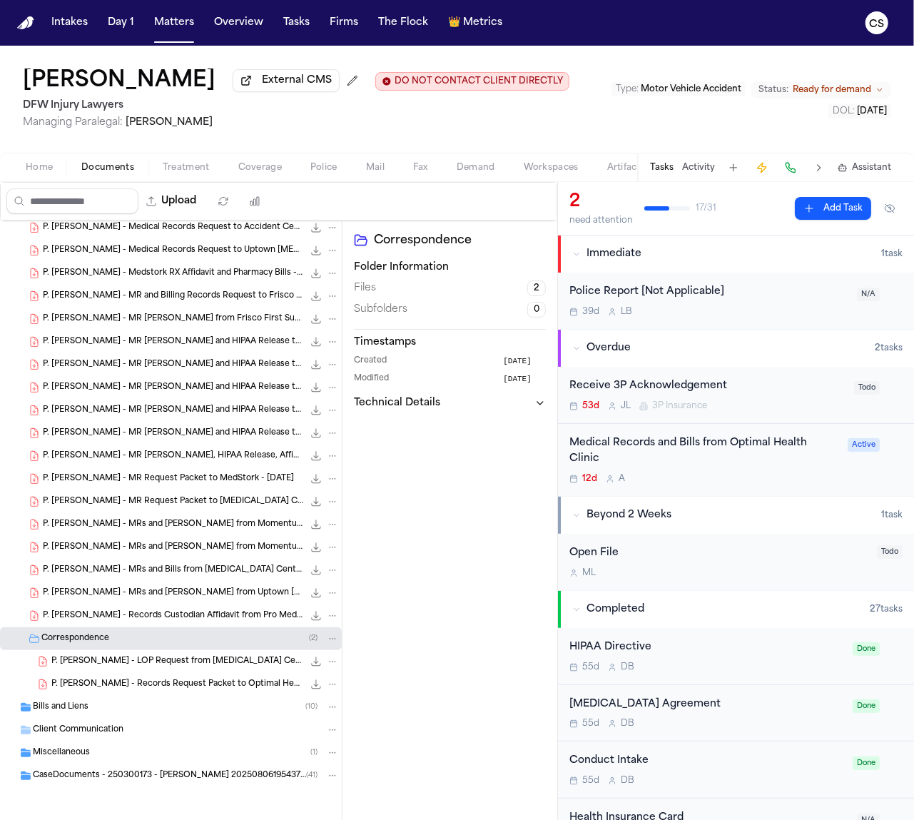
scroll to position [647, 0]
click at [178, 687] on span "P. Sam - Records Request Packet to Optimal Health Clinic - 8.9.25" at bounding box center [177, 685] width 252 height 12
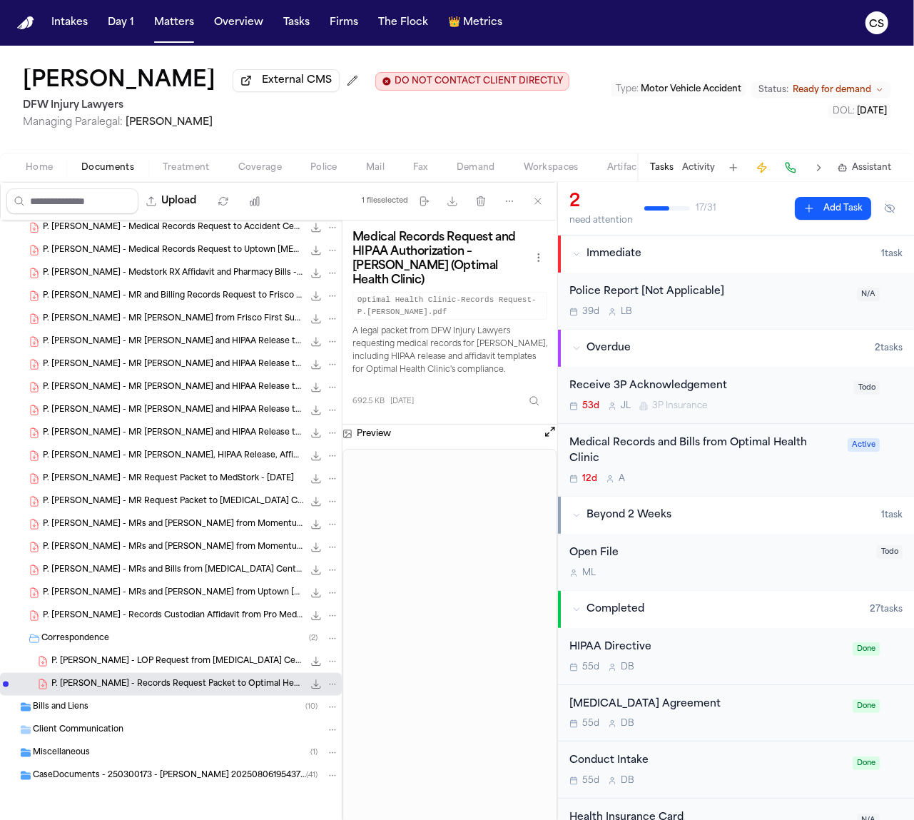
click at [106, 712] on div "Bills and Liens ( 10 )" at bounding box center [186, 707] width 306 height 13
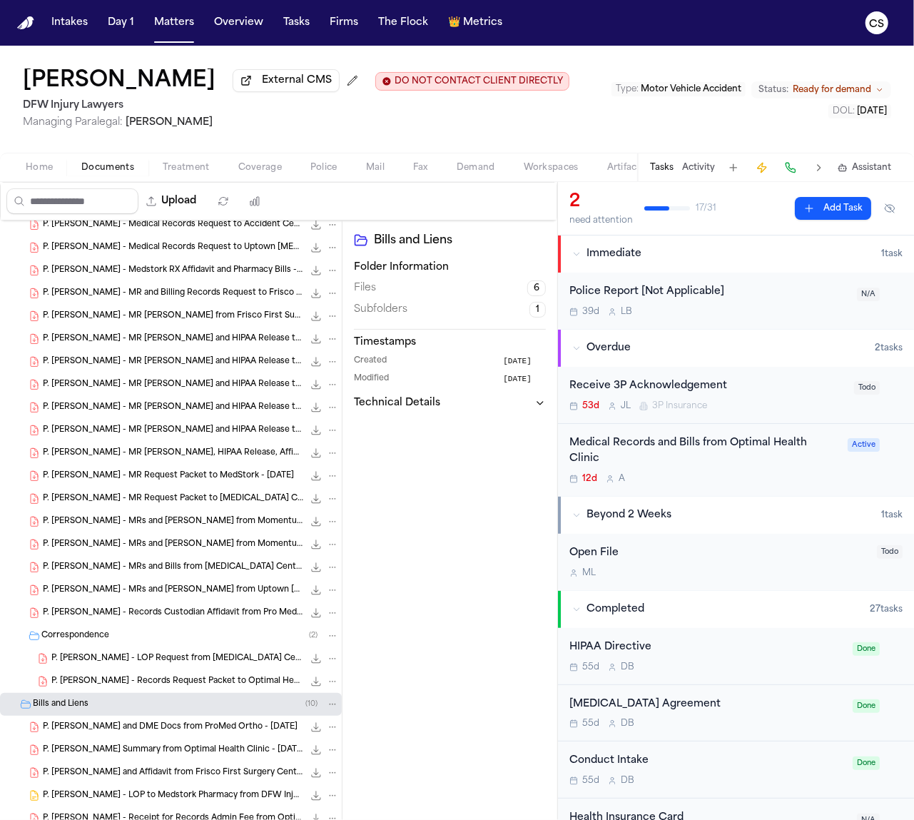
click at [216, 777] on span "P. Sam - Bills and Affidavit from Frisco First Surgery Center - 6.19.25" at bounding box center [173, 773] width 261 height 12
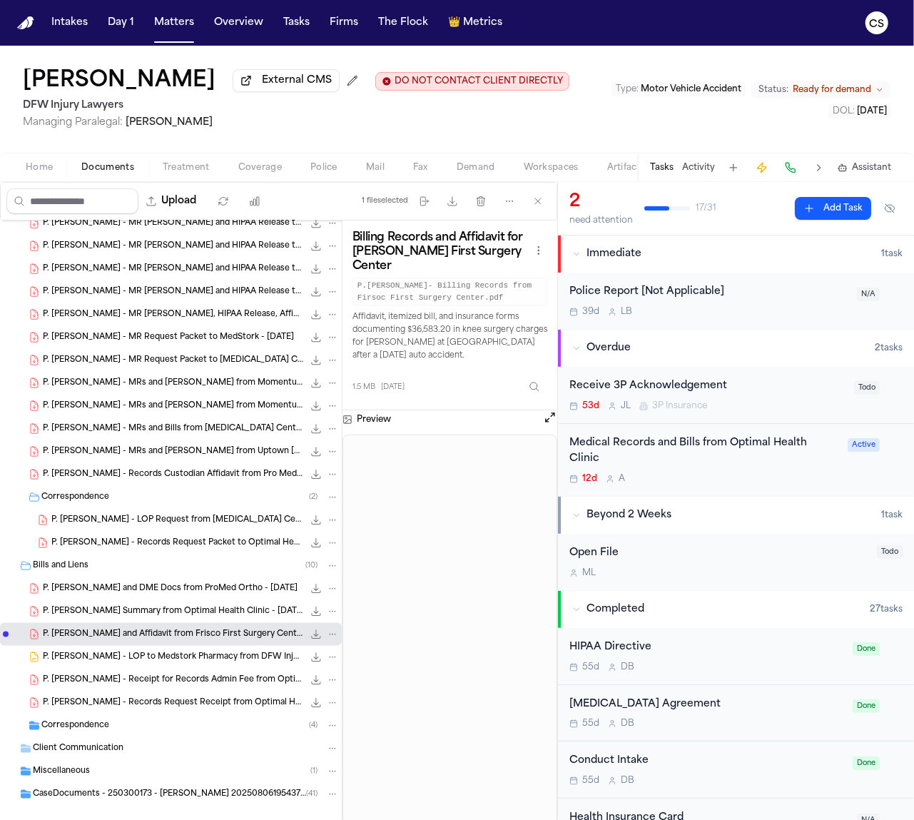
scroll to position [807, 0]
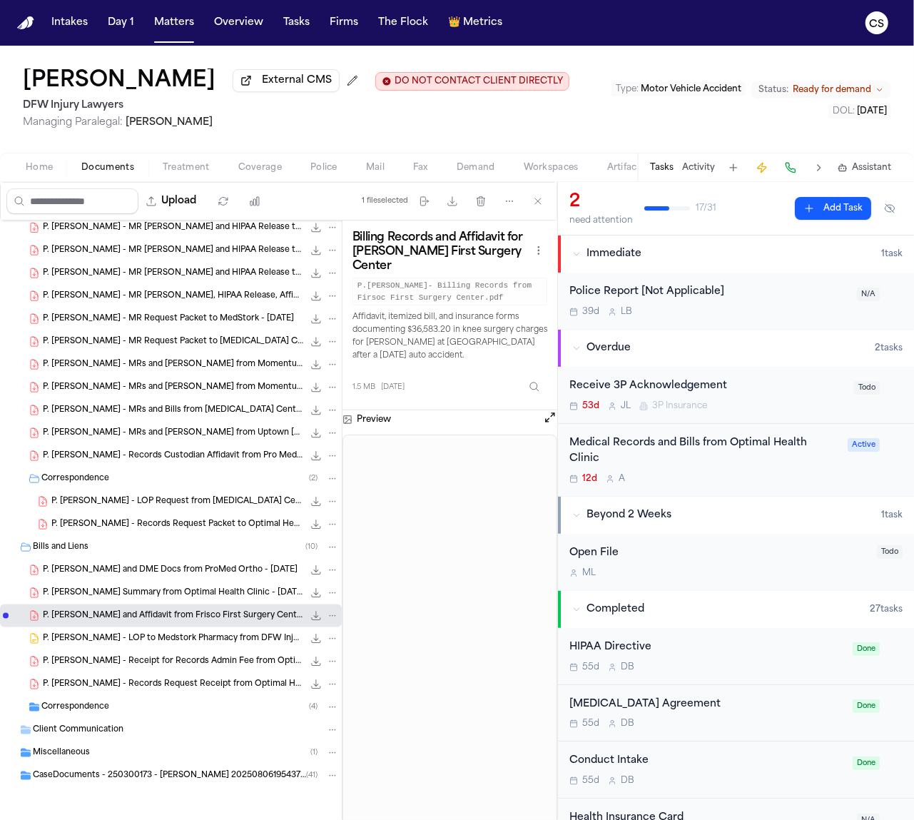
click at [141, 647] on div "P. Sam - LOP to Medstork Pharmacy from DFW Injury Lawyers - 3.12.25 259.7 KB • …" at bounding box center [171, 638] width 342 height 23
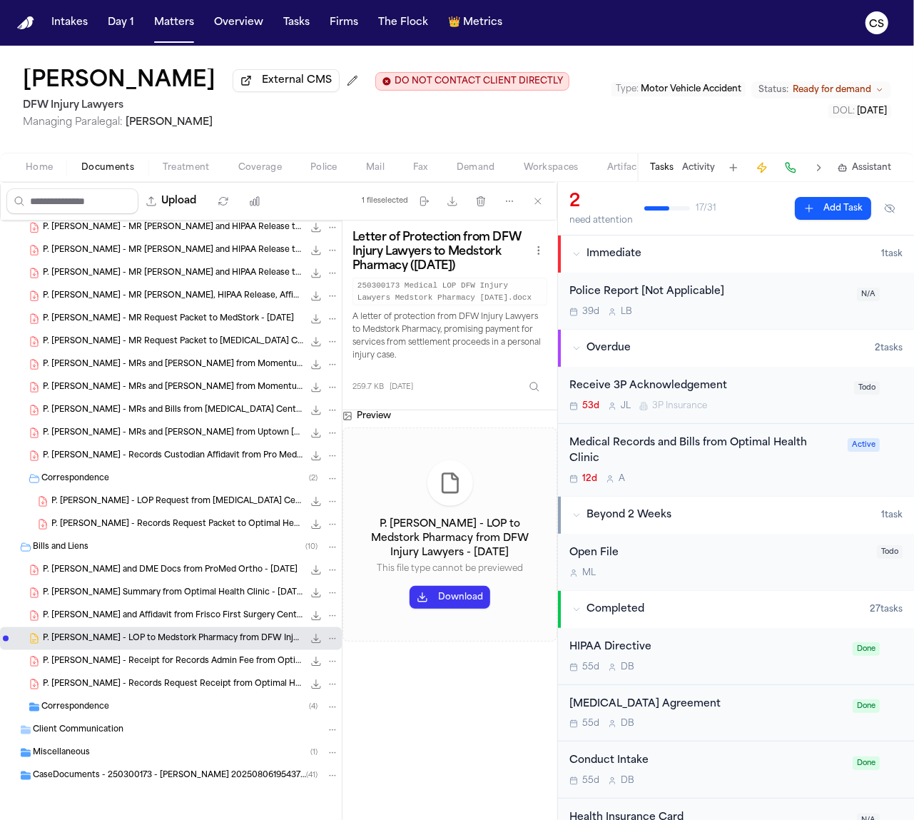
click at [148, 657] on span "P. Sam - Receipt for Records Admin Fee from Optimal Health Clinic - 9.9.25" at bounding box center [173, 662] width 261 height 12
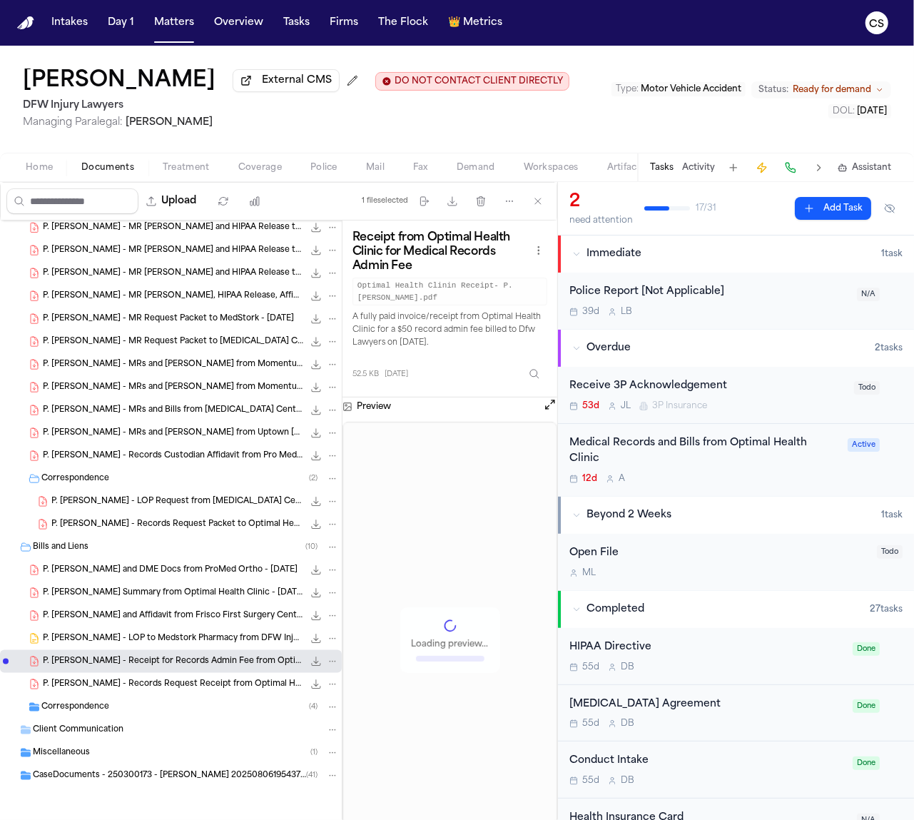
click at [153, 680] on span "P. Sam - Records Request Receipt from Optimal Health Clinic - 9.10.25" at bounding box center [173, 685] width 261 height 12
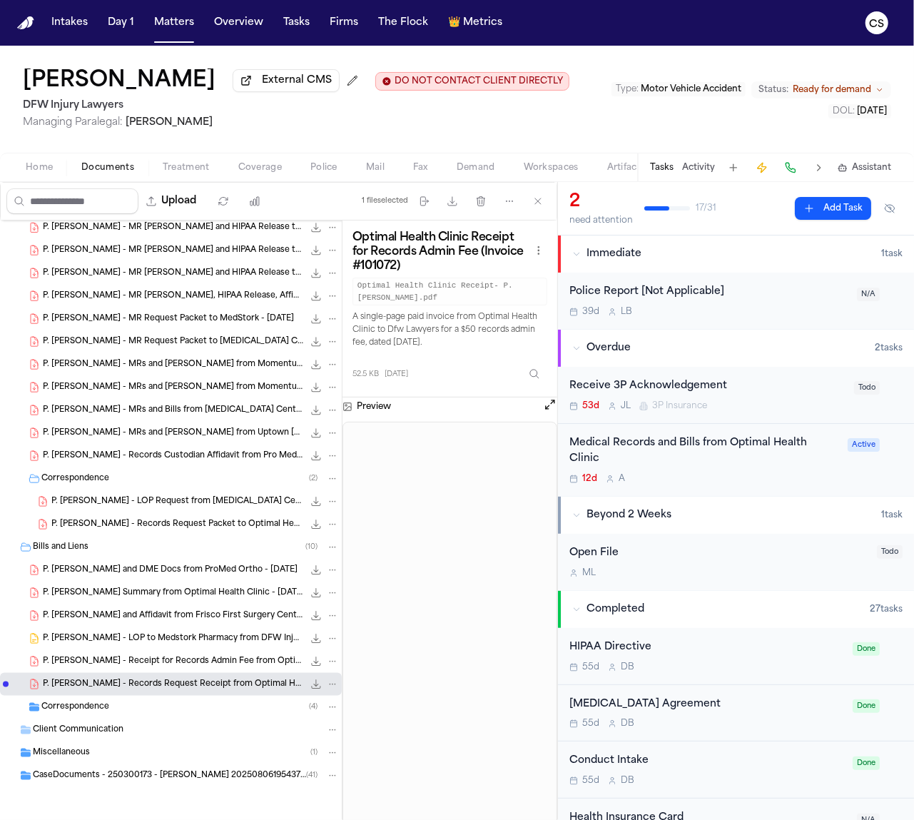
click at [117, 707] on div "Correspondence ( 4 )" at bounding box center [190, 707] width 298 height 13
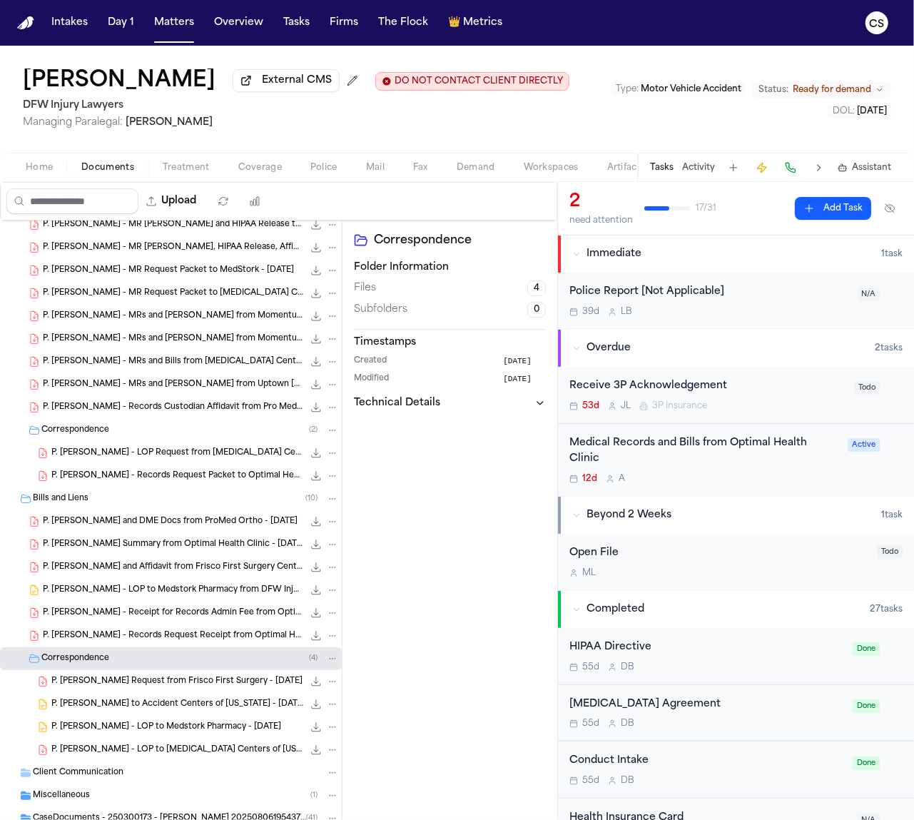
scroll to position [898, 0]
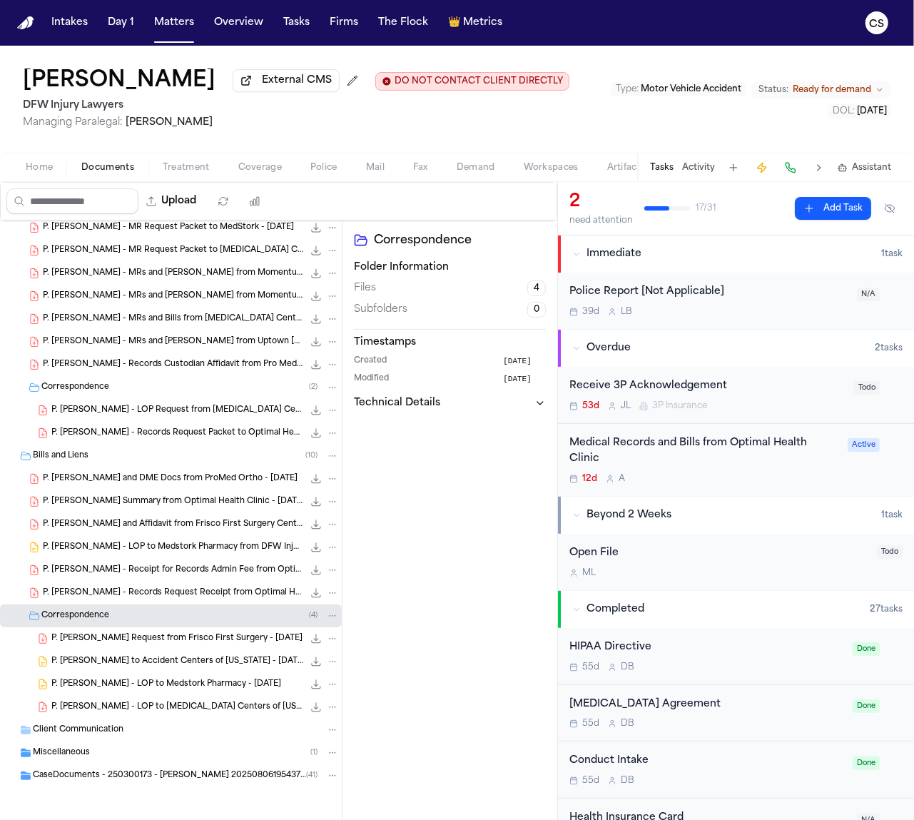
click at [87, 731] on span "Client Communication" at bounding box center [78, 730] width 91 height 12
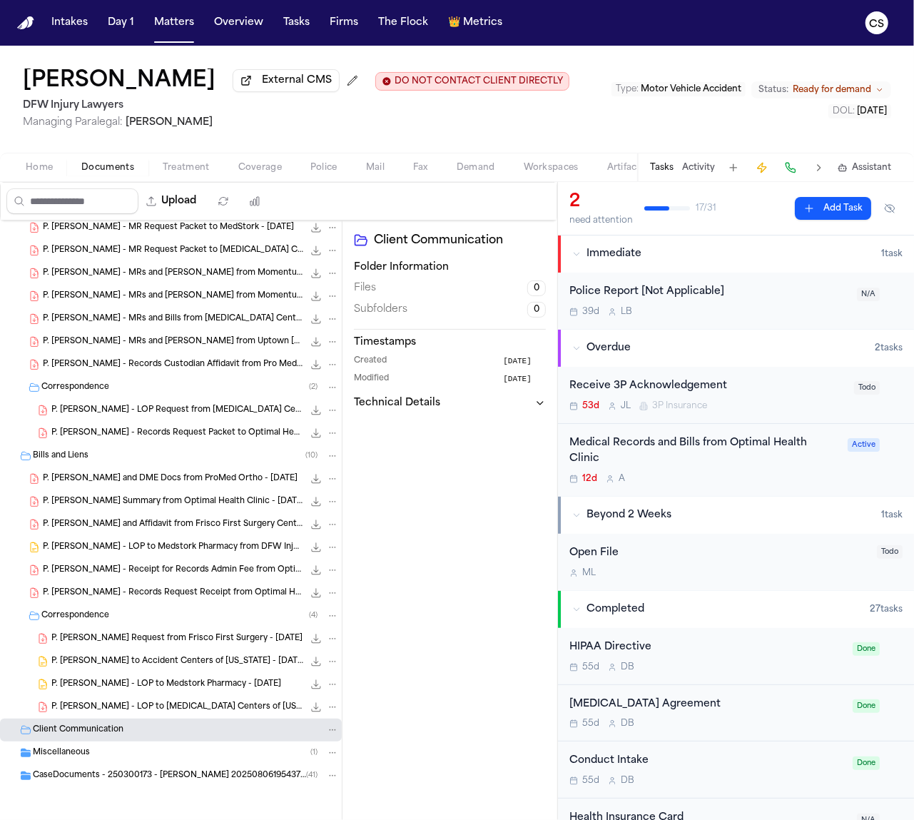
click at [66, 752] on span "Miscellaneous" at bounding box center [61, 753] width 57 height 12
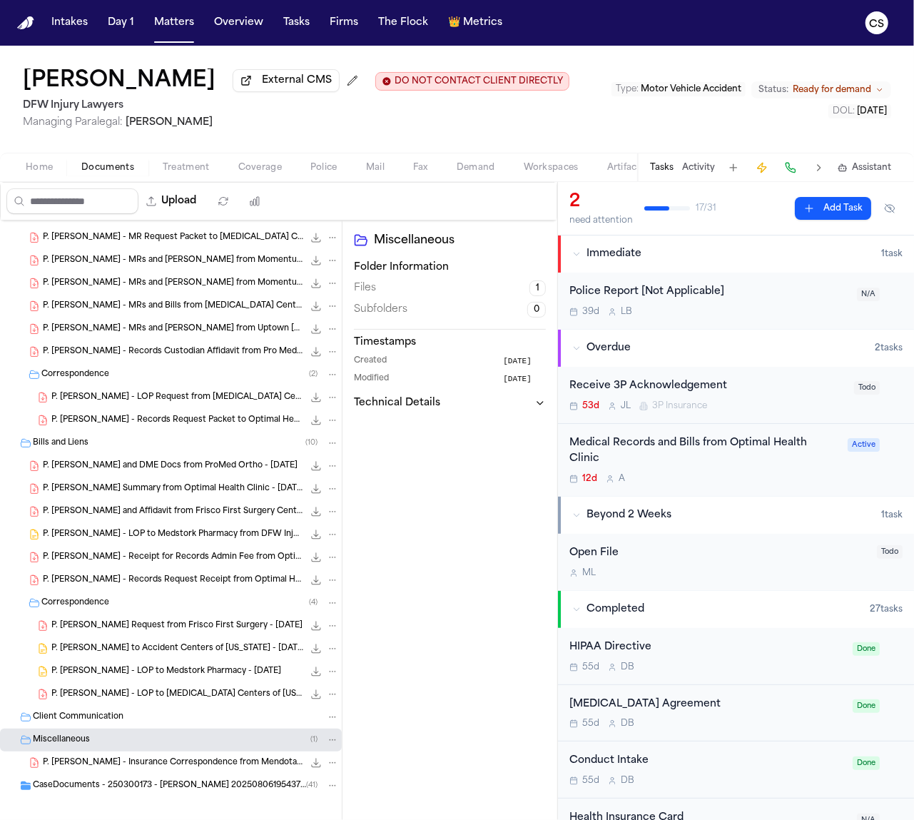
scroll to position [921, 0]
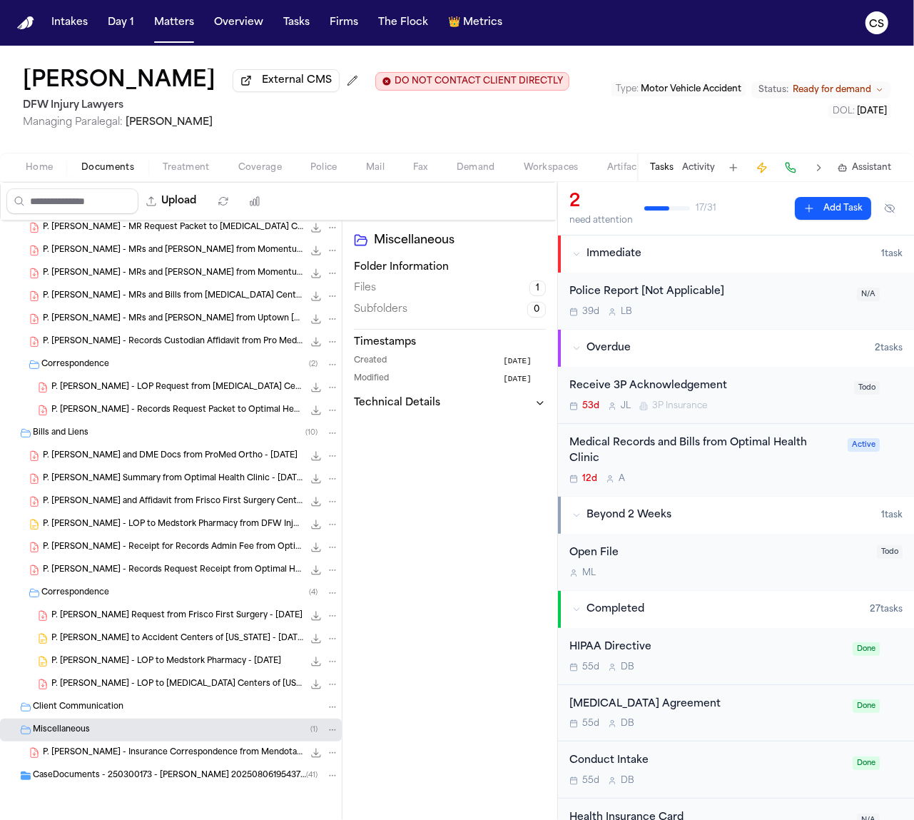
click at [169, 777] on span "CaseDocuments - 250300173 - Sam v. Francisca 20250806195437 (unzipped)" at bounding box center [169, 776] width 273 height 12
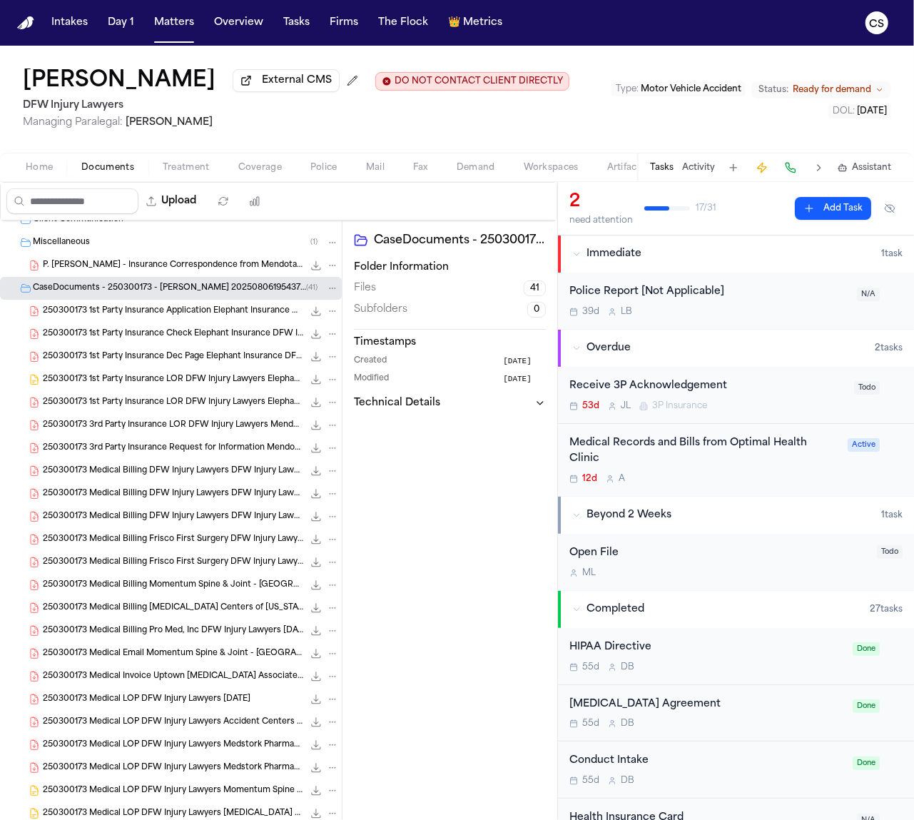
scroll to position [1406, 0]
click at [216, 545] on span "250300173 Medical Billing Frisco First Surgery DFW Injury Lawyers 07-15-2025" at bounding box center [173, 539] width 261 height 12
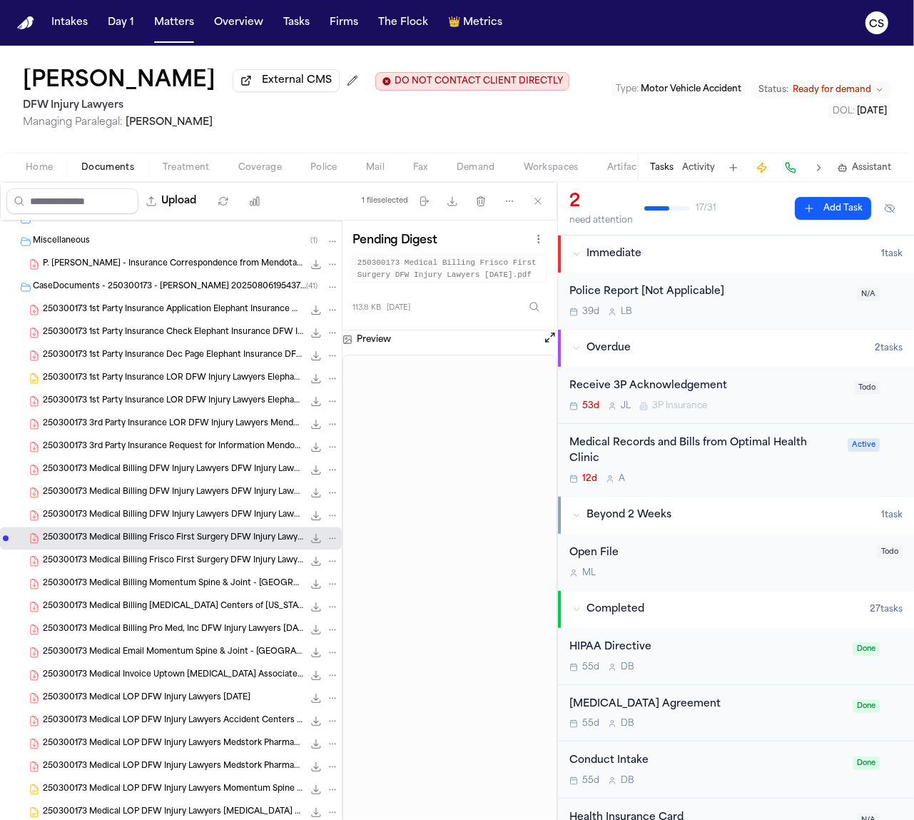
click at [201, 568] on span "250300173 Medical Billing Frisco First Surgery DFW Injury Lawyers 07-15-2025 (1)" at bounding box center [173, 562] width 261 height 12
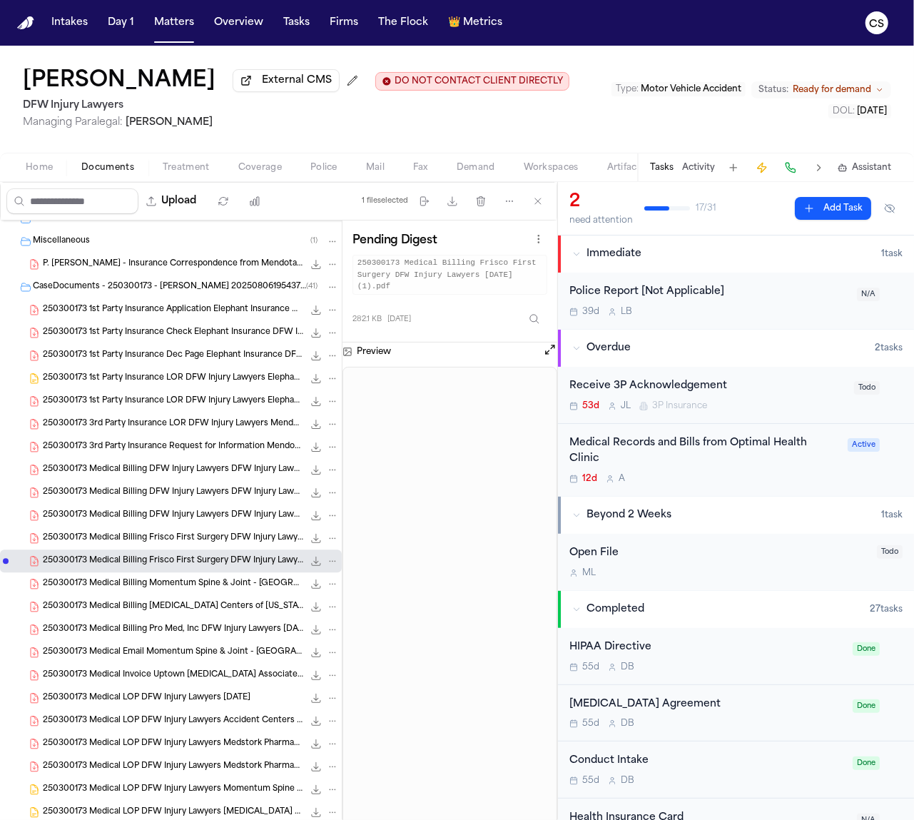
click at [198, 544] on span "250300173 Medical Billing Frisco First Surgery DFW Injury Lawyers 07-15-2025" at bounding box center [173, 539] width 261 height 12
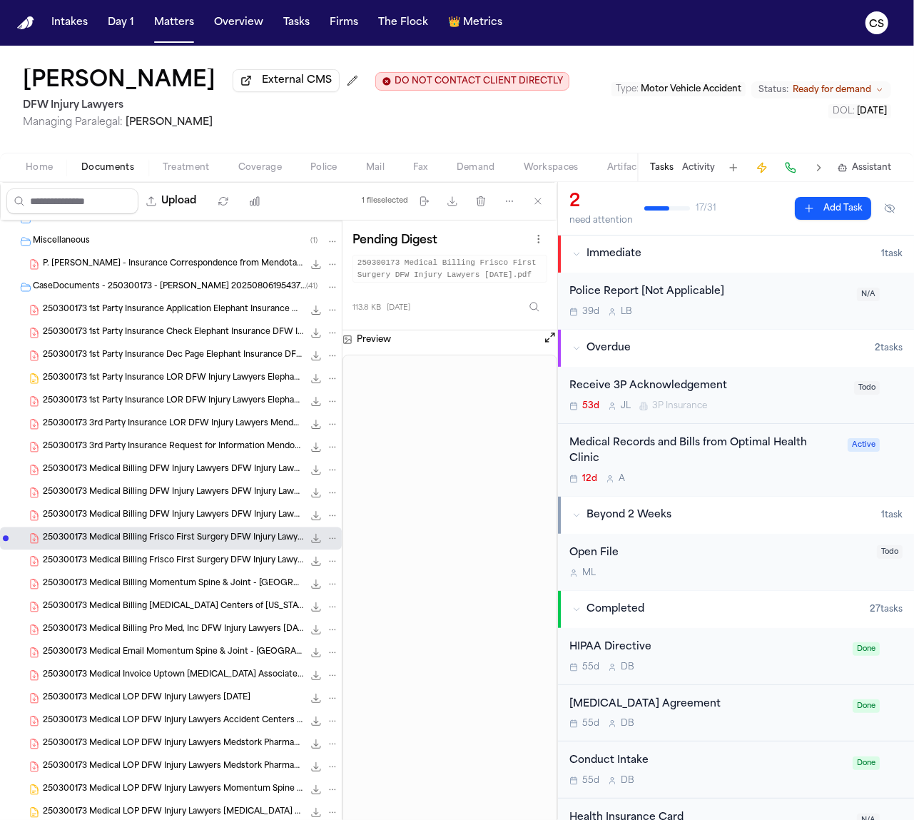
click at [200, 565] on span "250300173 Medical Billing Frisco First Surgery DFW Injury Lawyers 07-15-2025 (1)" at bounding box center [173, 562] width 261 height 12
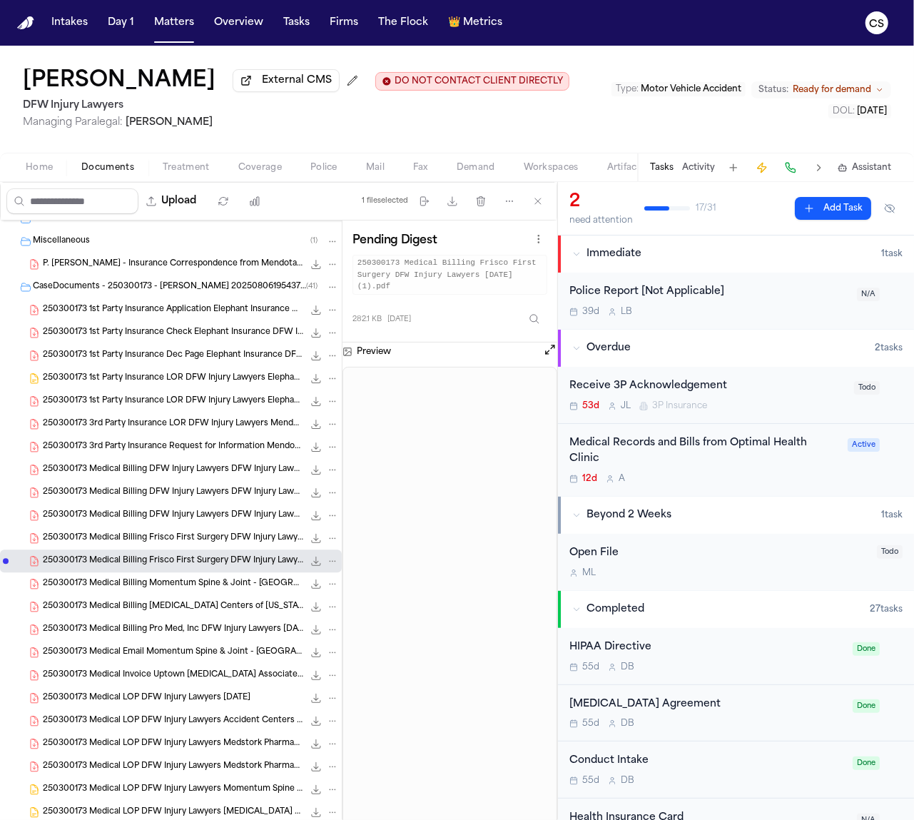
click at [202, 633] on span "250300173 Medical Billing Pro Med, Inc DFW Injury Lawyers 06-25-2025" at bounding box center [173, 631] width 261 height 12
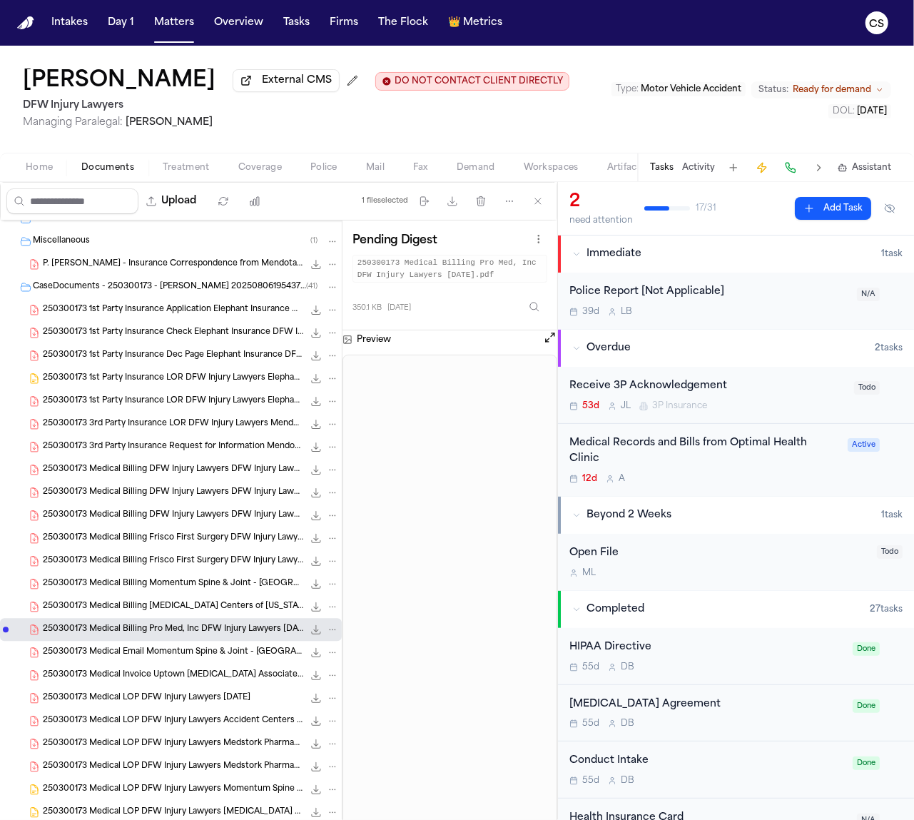
click at [189, 660] on div "250300173 Medical Email Momentum Spine & Joint - Arlington DFW Injury Lawyers 0…" at bounding box center [191, 653] width 296 height 14
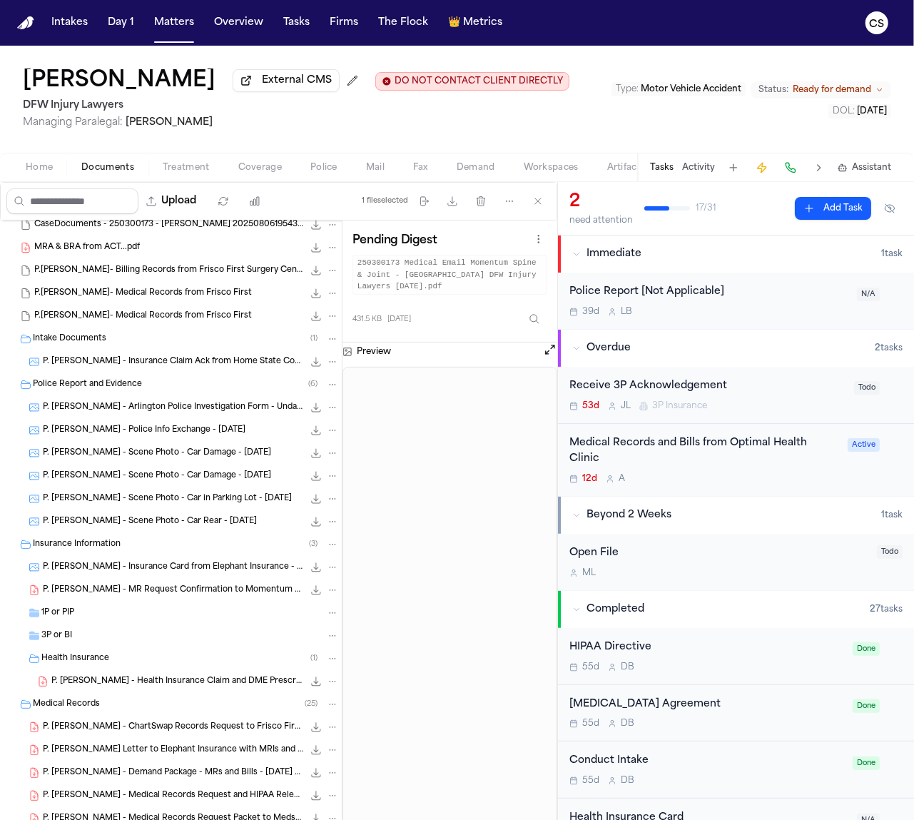
scroll to position [0, 0]
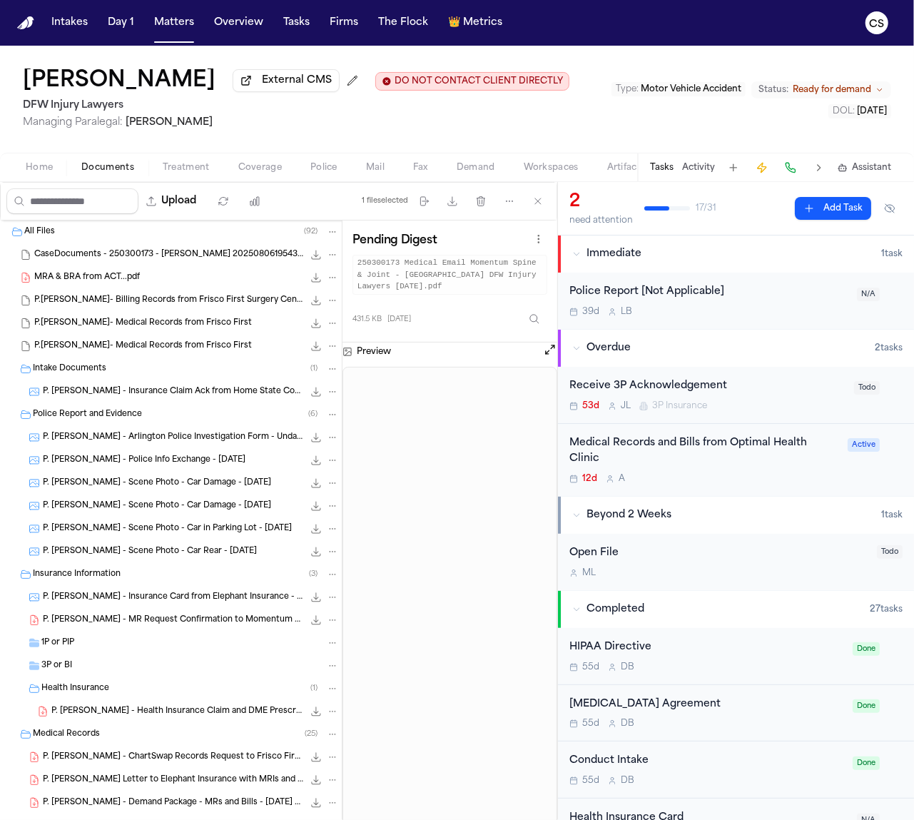
click at [203, 445] on div "P. Sam - Arlington Police Investigation Form - Undated 343.5 KB • JPEG" at bounding box center [191, 437] width 296 height 14
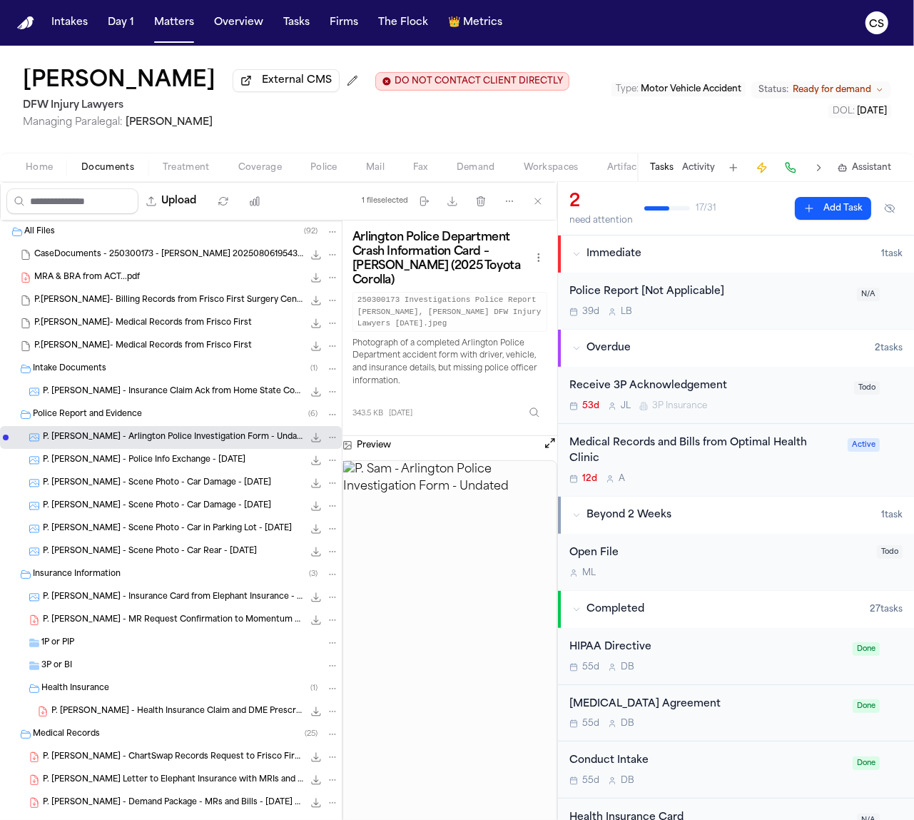
drag, startPoint x: 560, startPoint y: 514, endPoint x: 555, endPoint y: 562, distance: 48.1
click at [562, 566] on div "Beyond 2 Weeks 1 task Open File M L Todo" at bounding box center [736, 544] width 356 height 94
click at [493, 542] on img at bounding box center [449, 659] width 213 height 397
click at [131, 261] on span "CaseDocuments - 250300173 - Sam v. Francisca 20250806195437.zip" at bounding box center [168, 255] width 269 height 12
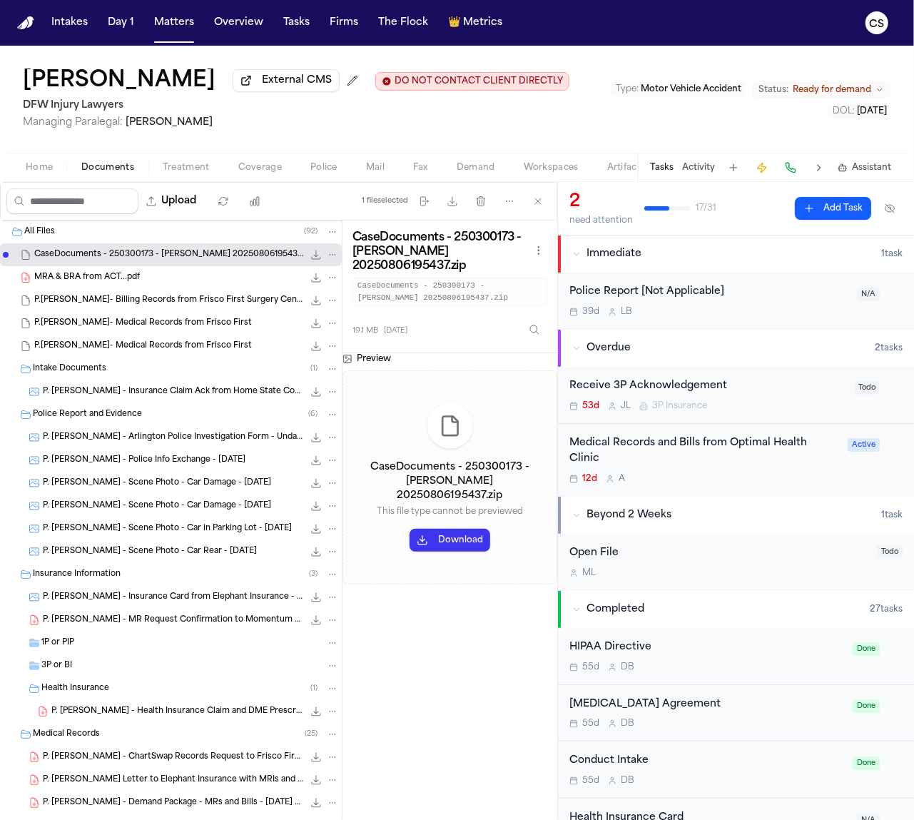
click at [138, 464] on span "P. Sam - Police Info Exchange - 3.25.25" at bounding box center [144, 461] width 203 height 12
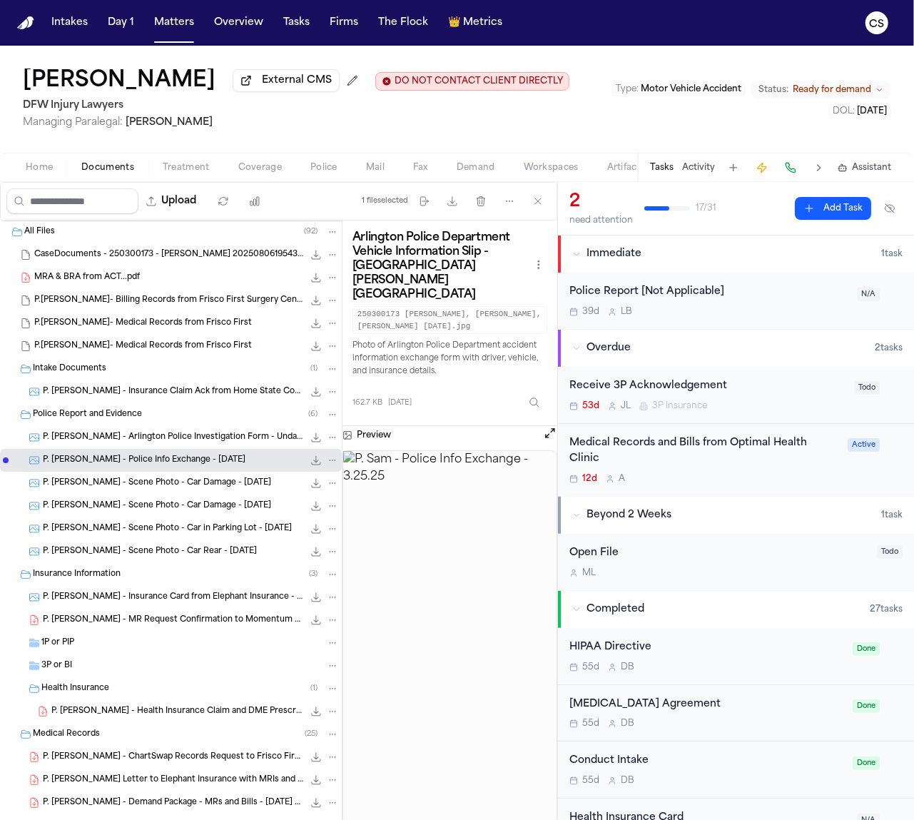
click at [133, 489] on span "P. Sam - Scene Photo - Car Damage - 3.25.25" at bounding box center [157, 484] width 228 height 12
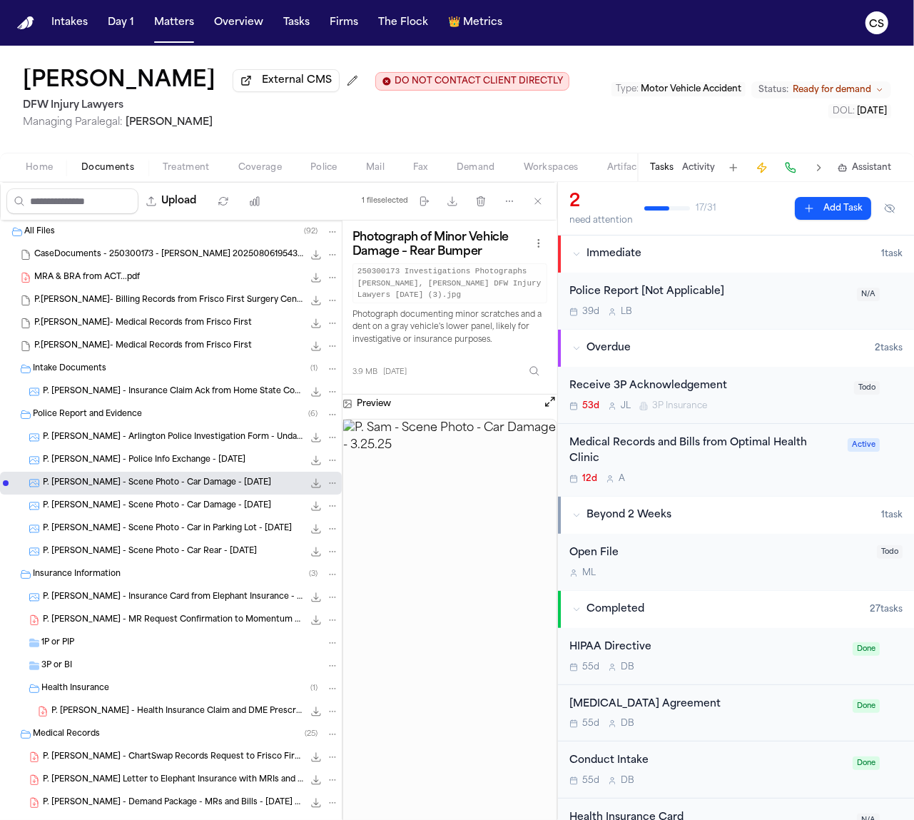
click at [128, 507] on span "P. Sam - Scene Photo - Car Damage - 3.25.25" at bounding box center [157, 506] width 228 height 12
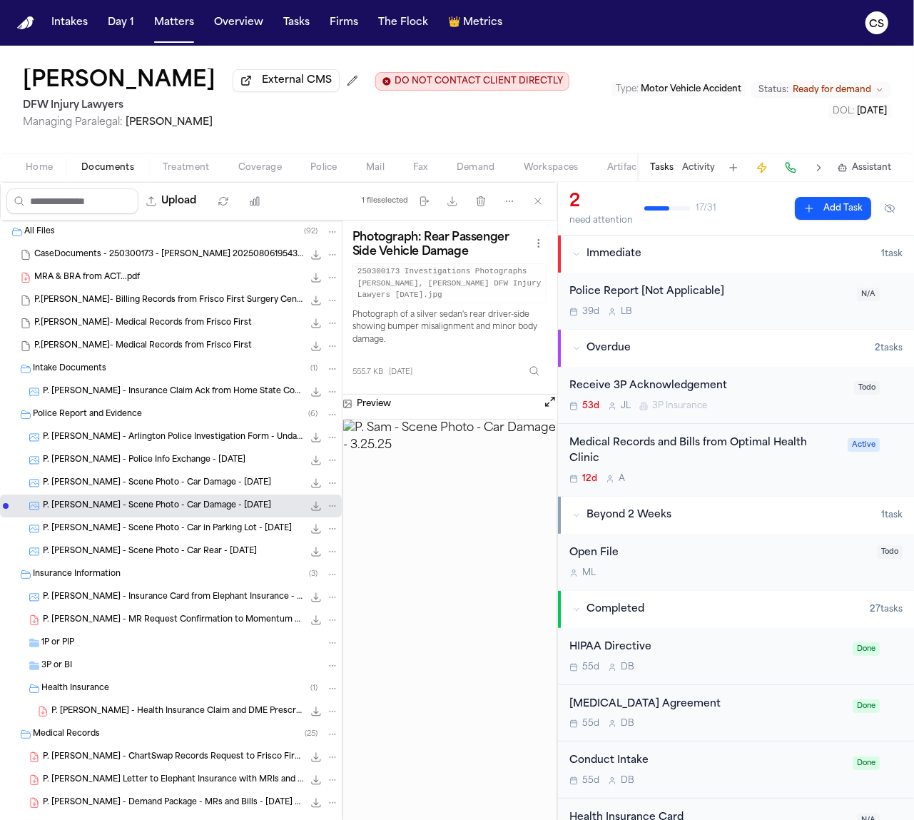
click at [145, 533] on span "P. Sam - Scene Photo - Car in Parking Lot - 3.25.25" at bounding box center [167, 529] width 249 height 12
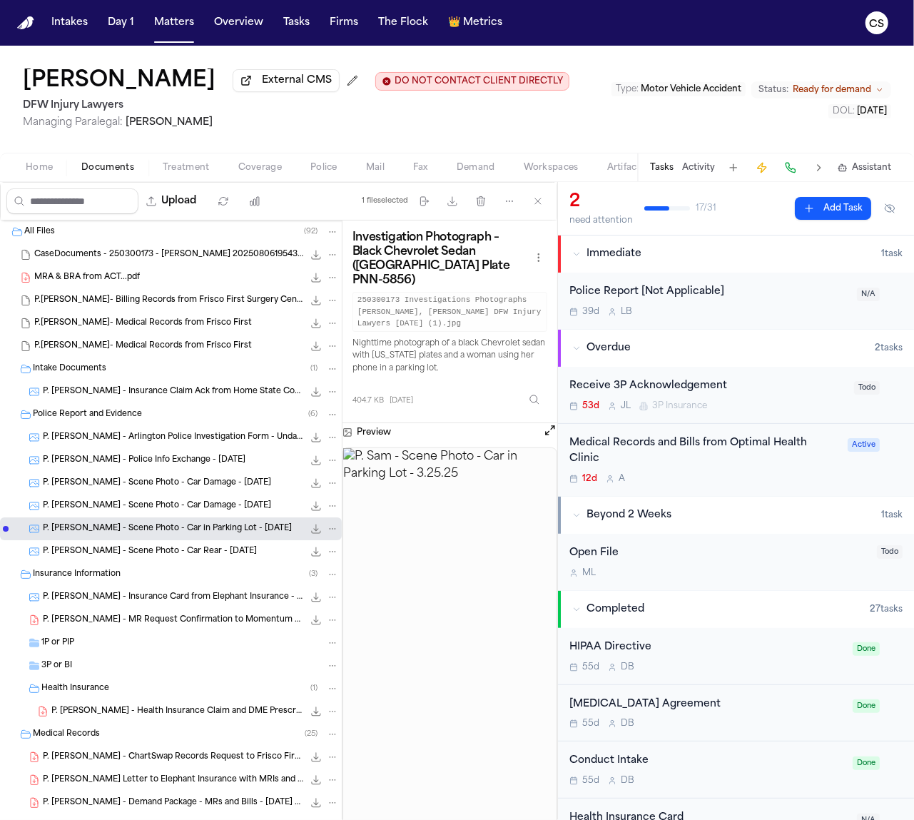
click at [148, 555] on span "P. Sam - Scene Photo - Car Rear - 3.25.25" at bounding box center [150, 552] width 214 height 12
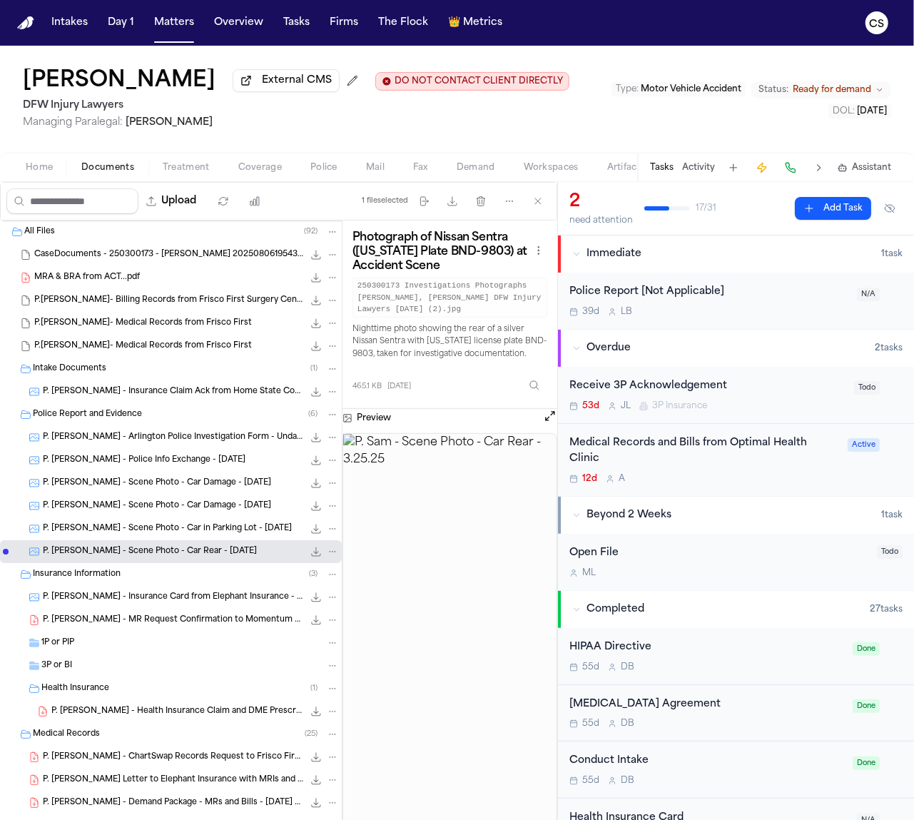
click at [12, 554] on div "P. Sam - Scene Photo - Car Rear - 3.25.25 465.1 KB • JPG" at bounding box center [171, 551] width 342 height 23
click at [14, 578] on div "Insurance Information ( 3 )" at bounding box center [171, 574] width 342 height 23
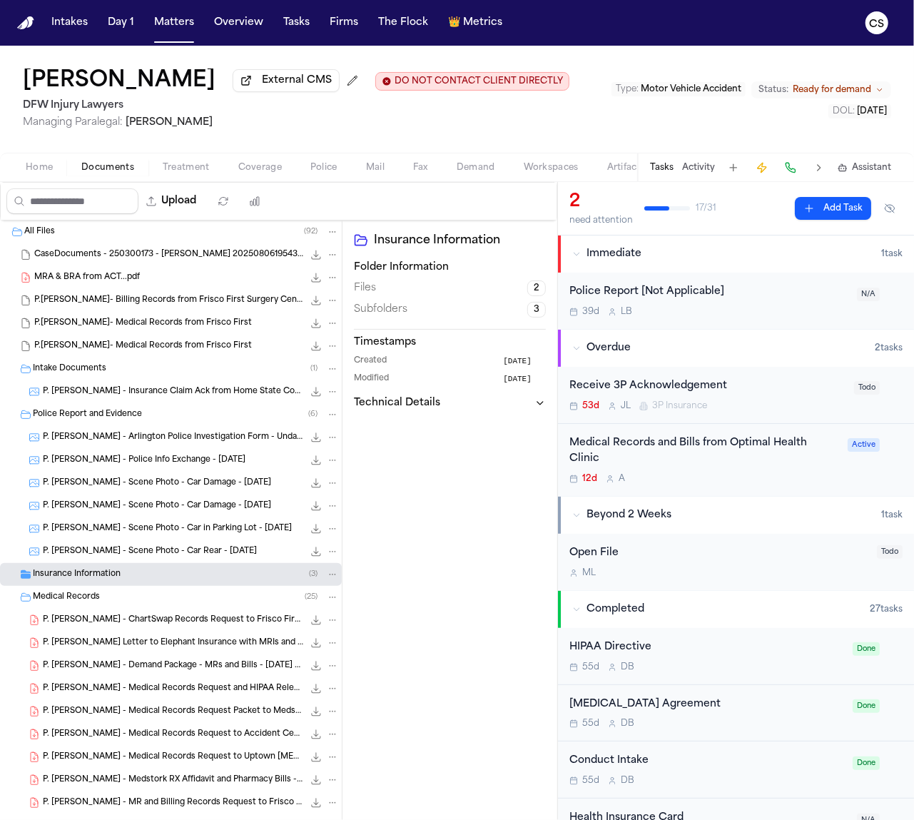
click at [14, 600] on div "Medical Records ( 25 )" at bounding box center [171, 597] width 342 height 23
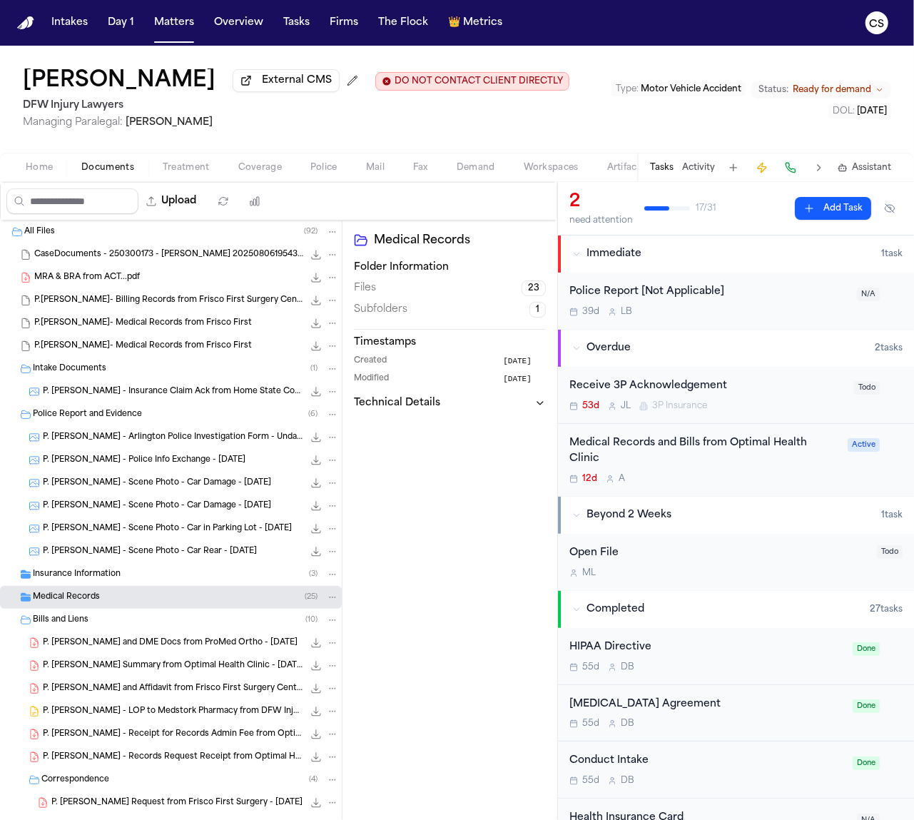
click at [13, 621] on div "Bills and Liens ( 10 )" at bounding box center [171, 620] width 342 height 23
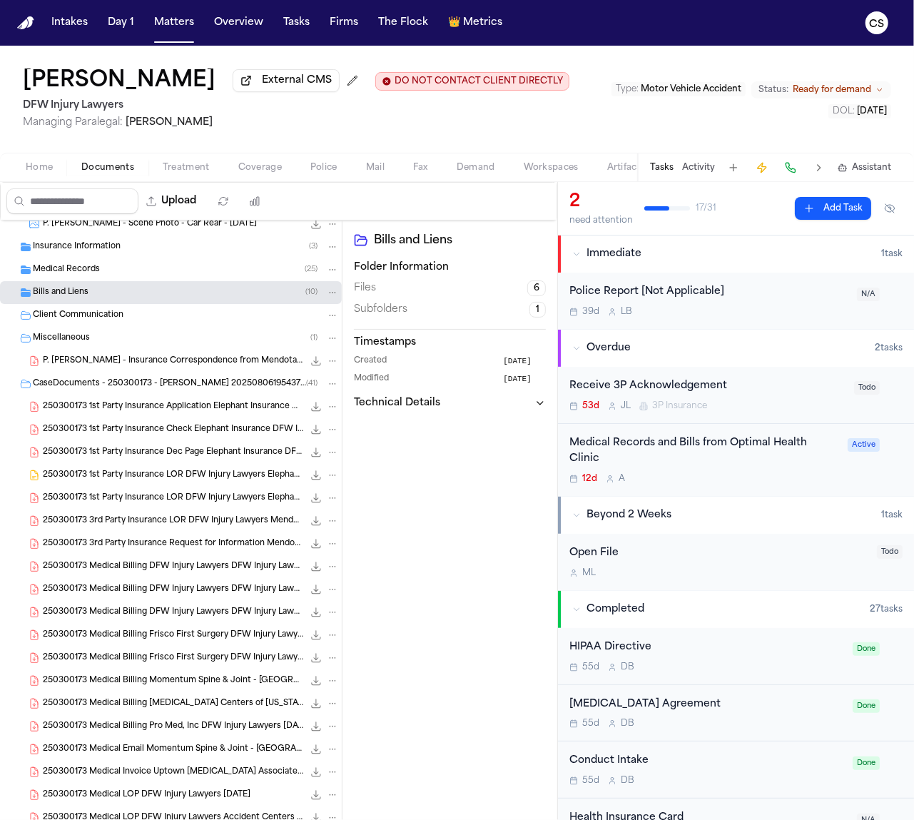
scroll to position [280, 0]
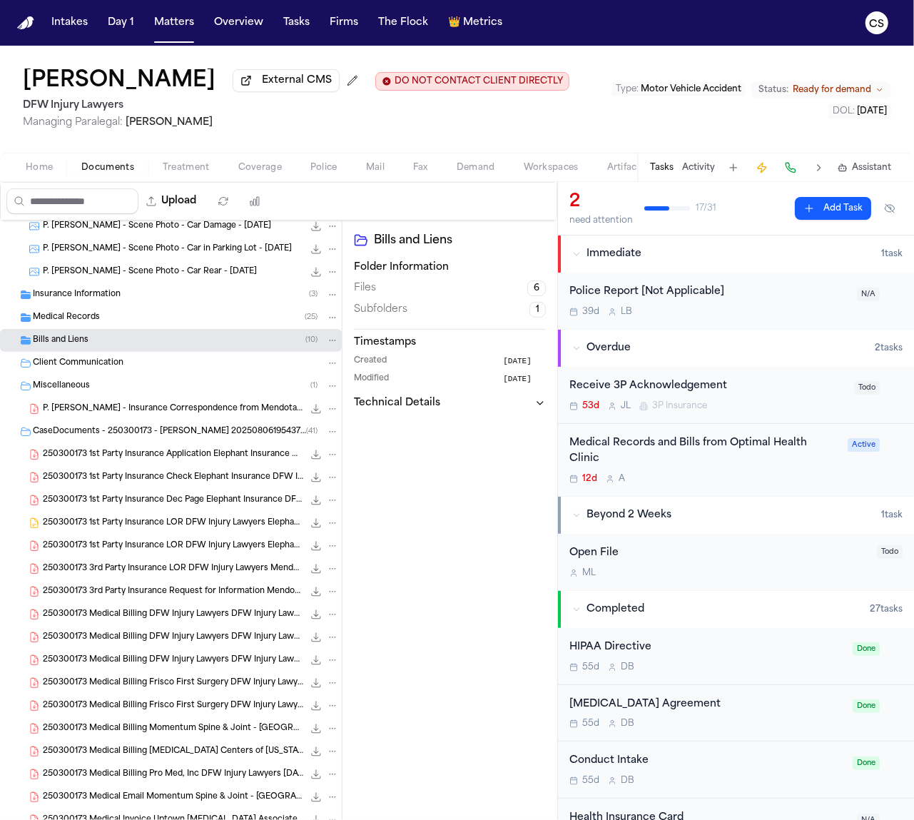
click at [10, 434] on div "CaseDocuments - 250300173 - Sam v. Francisca 20250806195437 (unzipped) ( 41 )" at bounding box center [171, 431] width 342 height 23
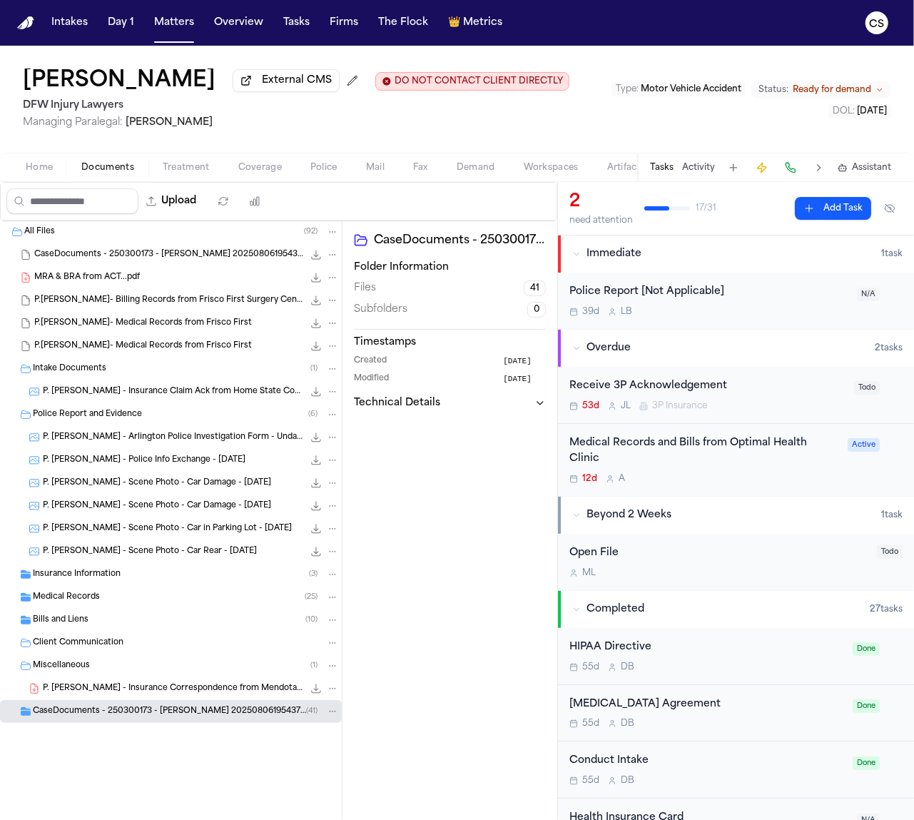
scroll to position [0, 0]
click at [10, 671] on div "Miscellaneous ( 1 )" at bounding box center [171, 666] width 342 height 23
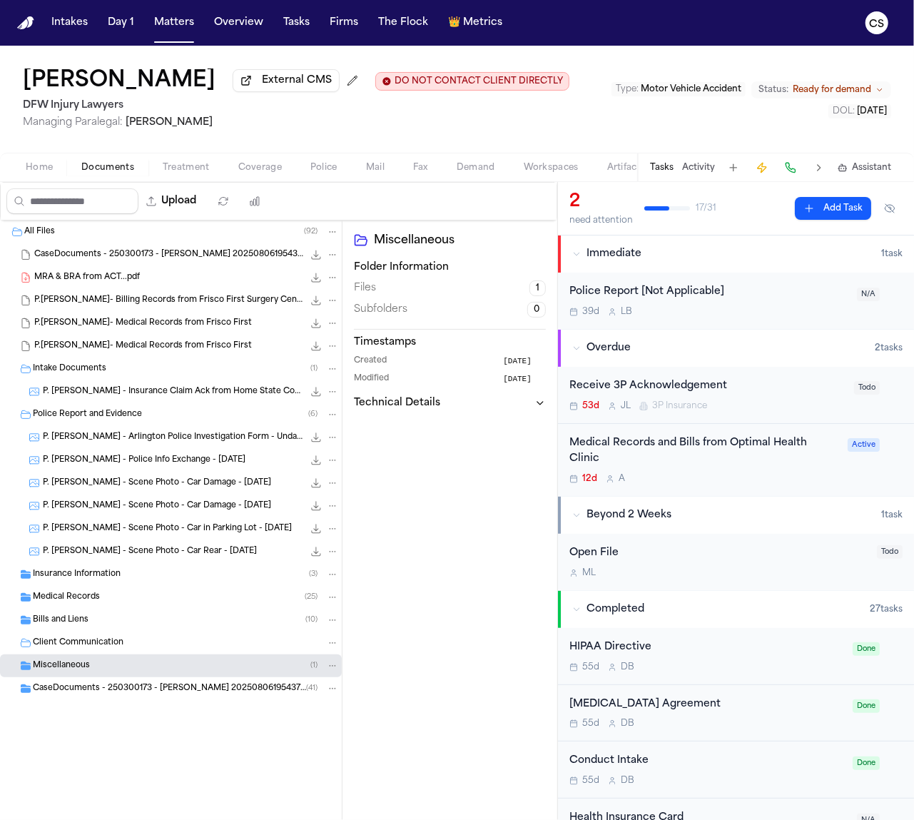
click at [193, 388] on span "P. Sam - Insurance Claim Ack from Home State County Mutual - 3.13.25" at bounding box center [173, 392] width 261 height 12
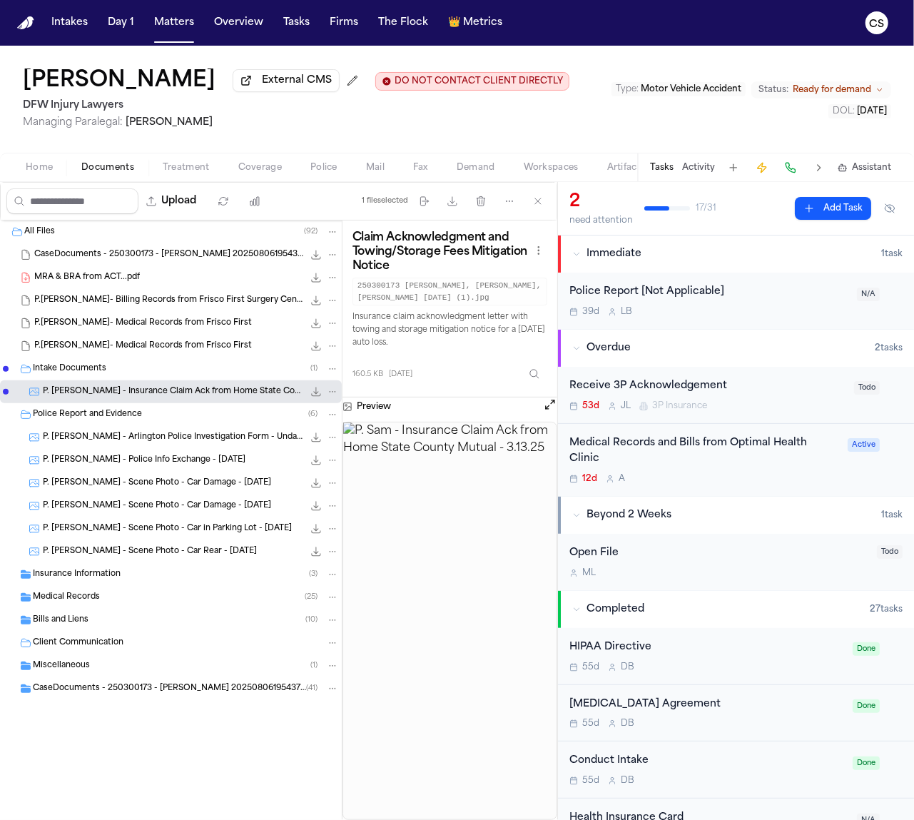
click at [0, 0] on span "5.7 MB • SAM- MEDICAL RECORDS FROM FRISCO FIRST" at bounding box center [0, 0] width 0 height 0
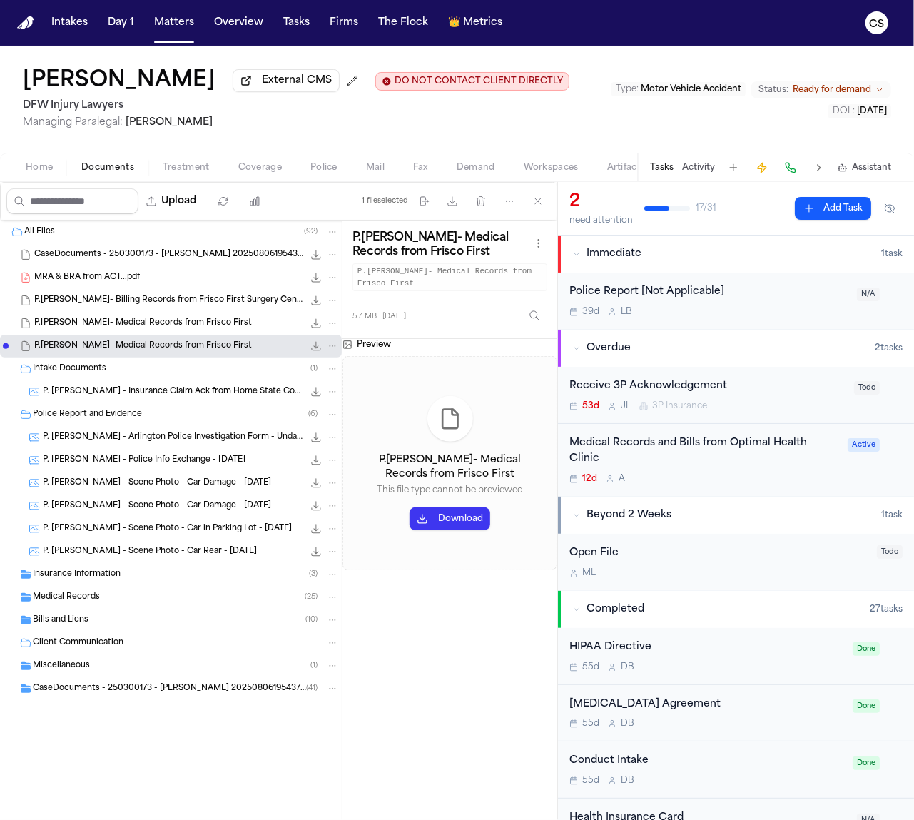
click at [0, 0] on span "5.7 MB • SAM- MEDICAL RECORDS FROM FRISCO FIRST" at bounding box center [0, 0] width 0 height 0
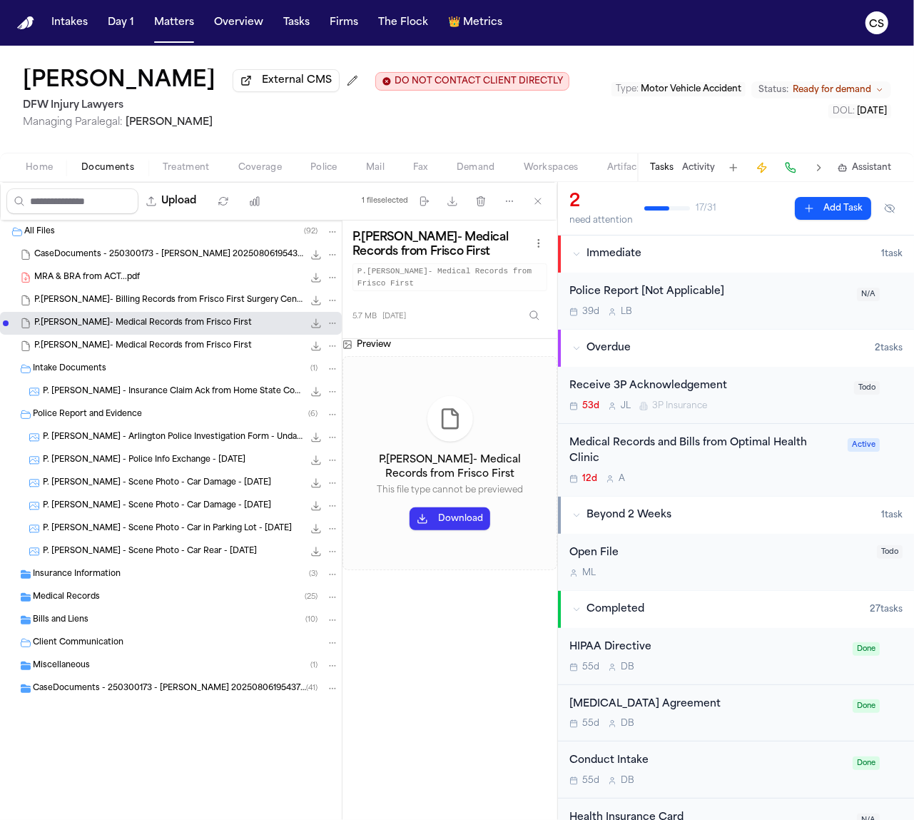
click at [0, 0] on span "1.5 MB • SAM- BILLING RECORDS FROM FRISCO FIRST SURGERY CENTER" at bounding box center [0, 0] width 0 height 0
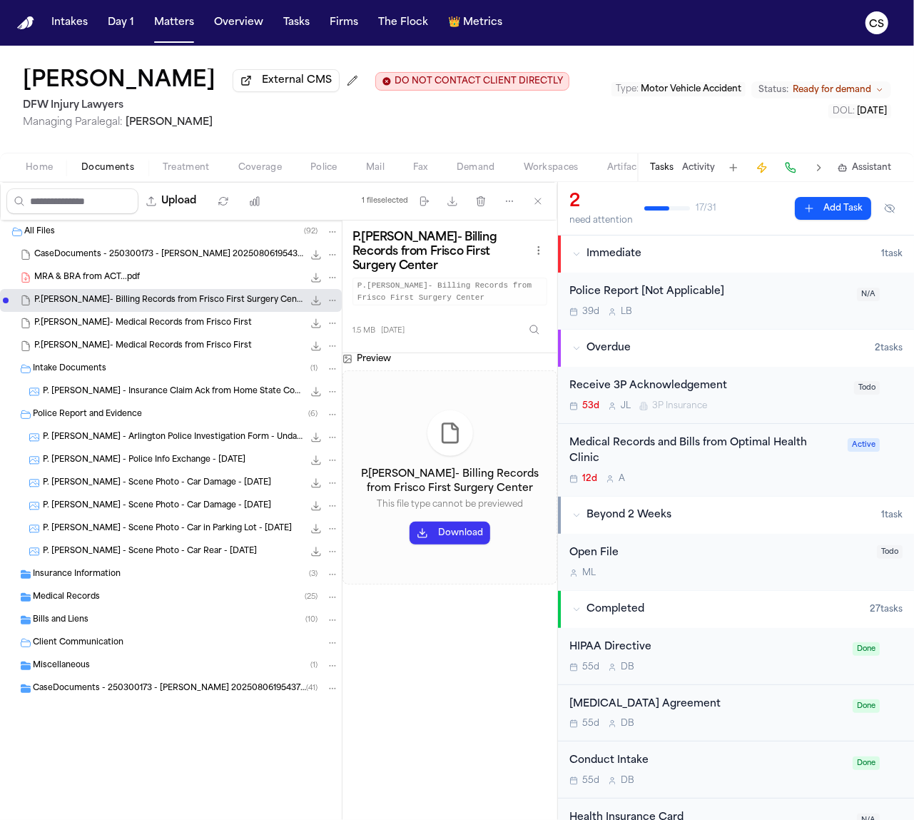
click at [135, 283] on span "MRA & BRA from ACT...pdf" at bounding box center [87, 278] width 106 height 12
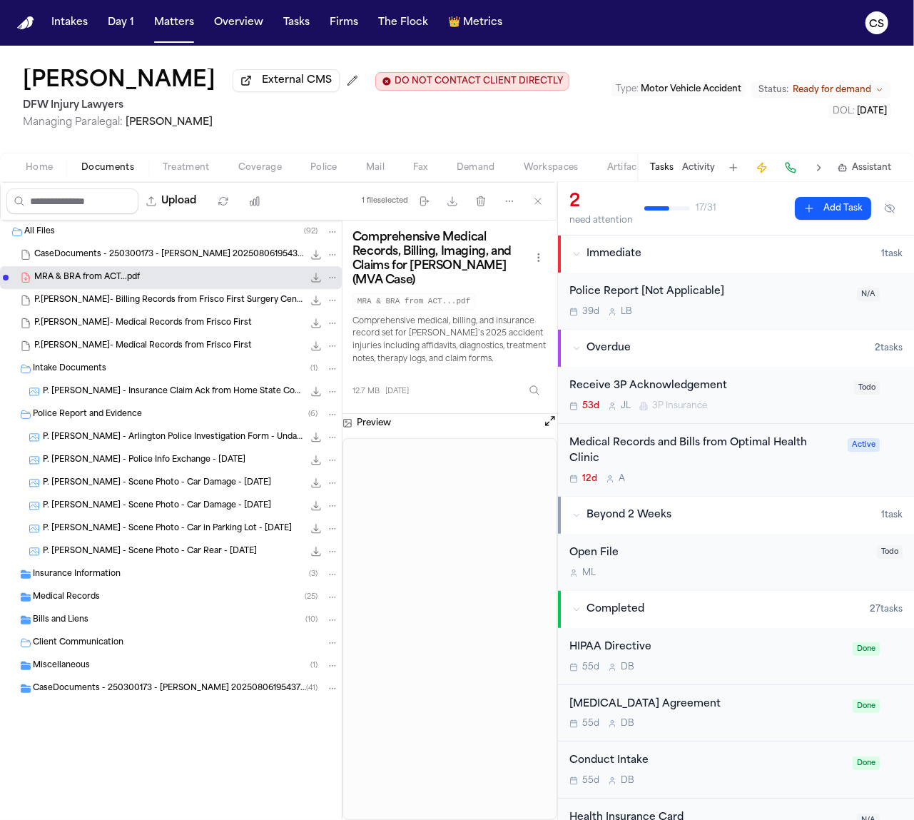
click at [74, 622] on span "Bills and Liens" at bounding box center [61, 621] width 56 height 12
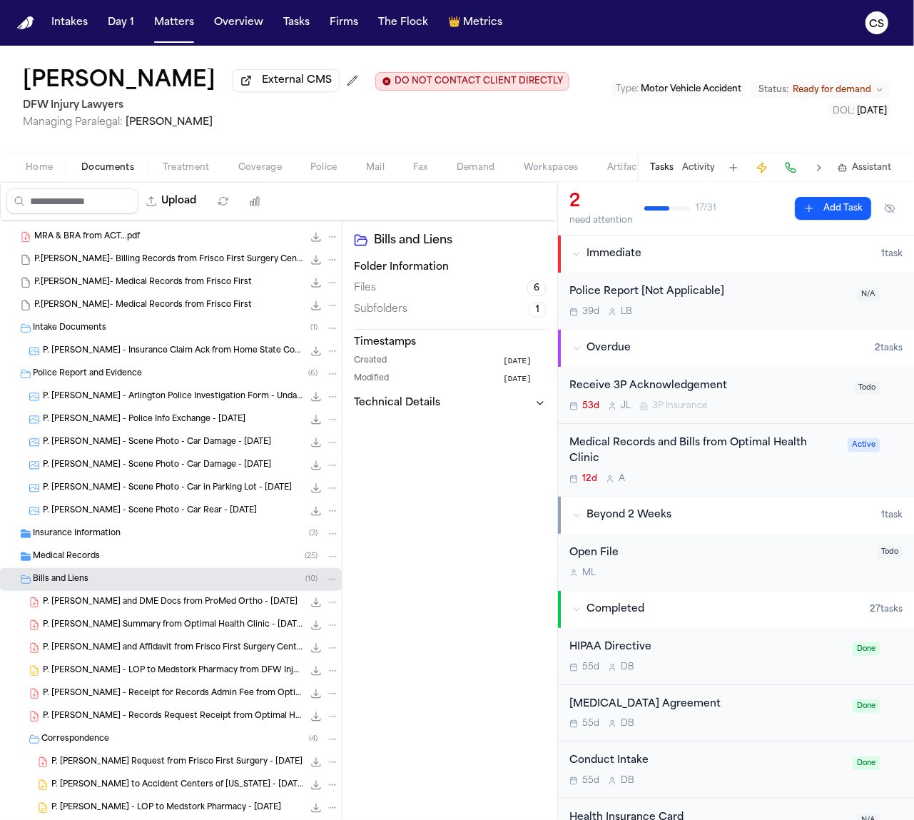
scroll to position [167, 0]
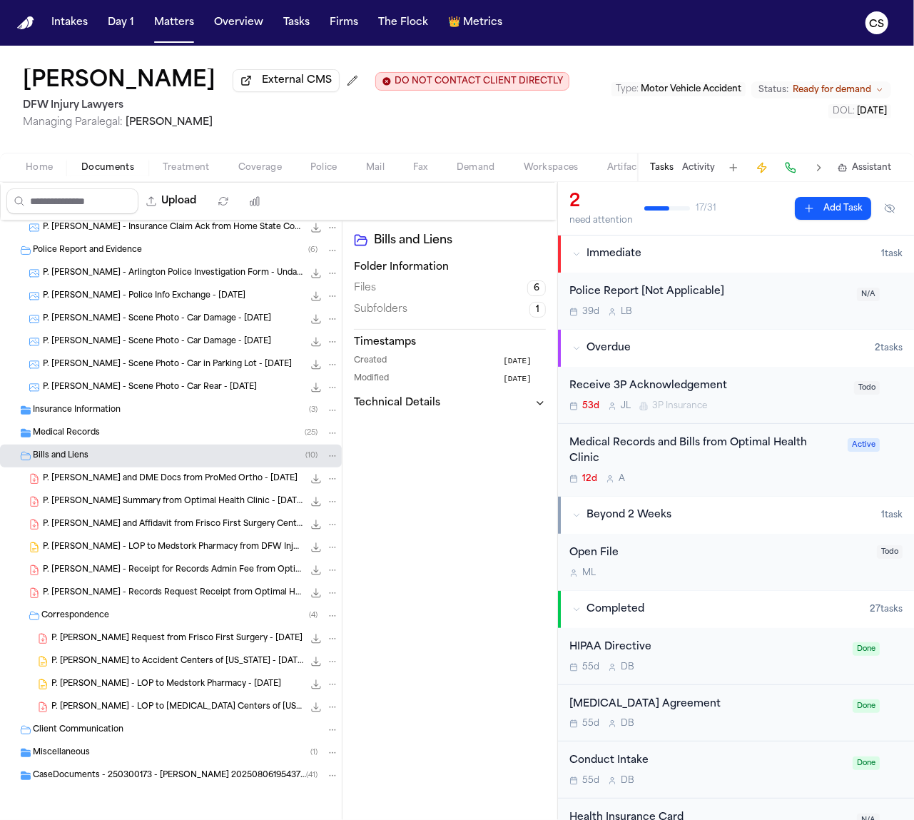
click at [161, 586] on div "P. Sam - Records Request Receipt from Optimal Health Clinic - 9.10.25 52.5 KB •…" at bounding box center [191, 593] width 296 height 14
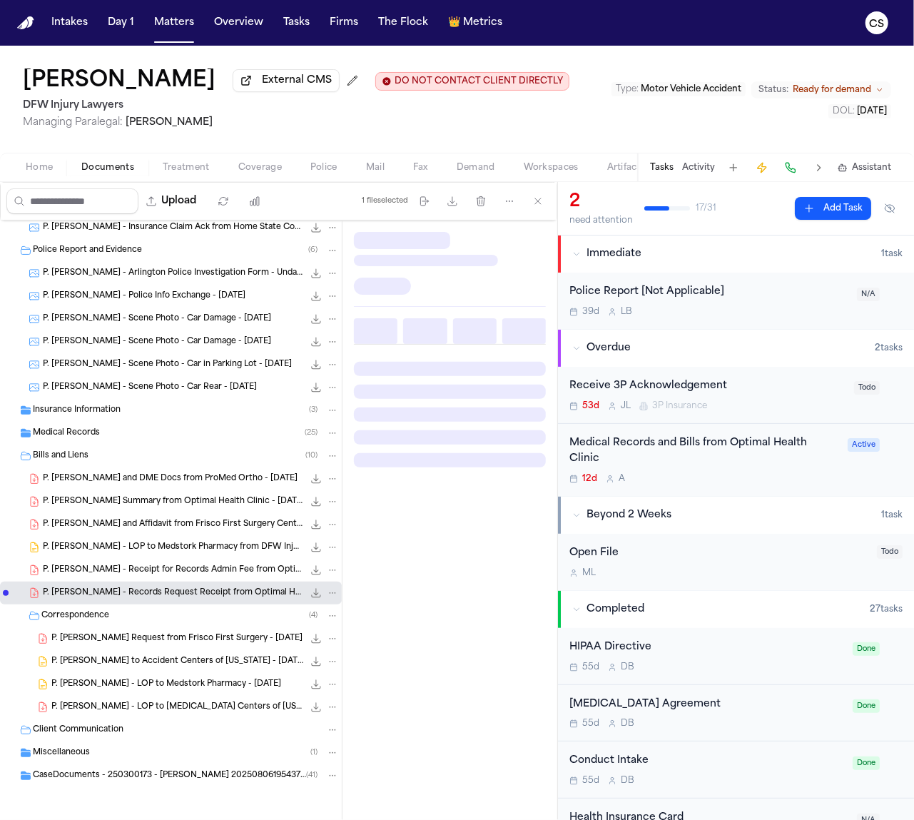
click at [158, 576] on div "P. Sam - Receipt for Records Admin Fee from Optimal Health Clinic - 9.9.25 52.5…" at bounding box center [191, 570] width 296 height 14
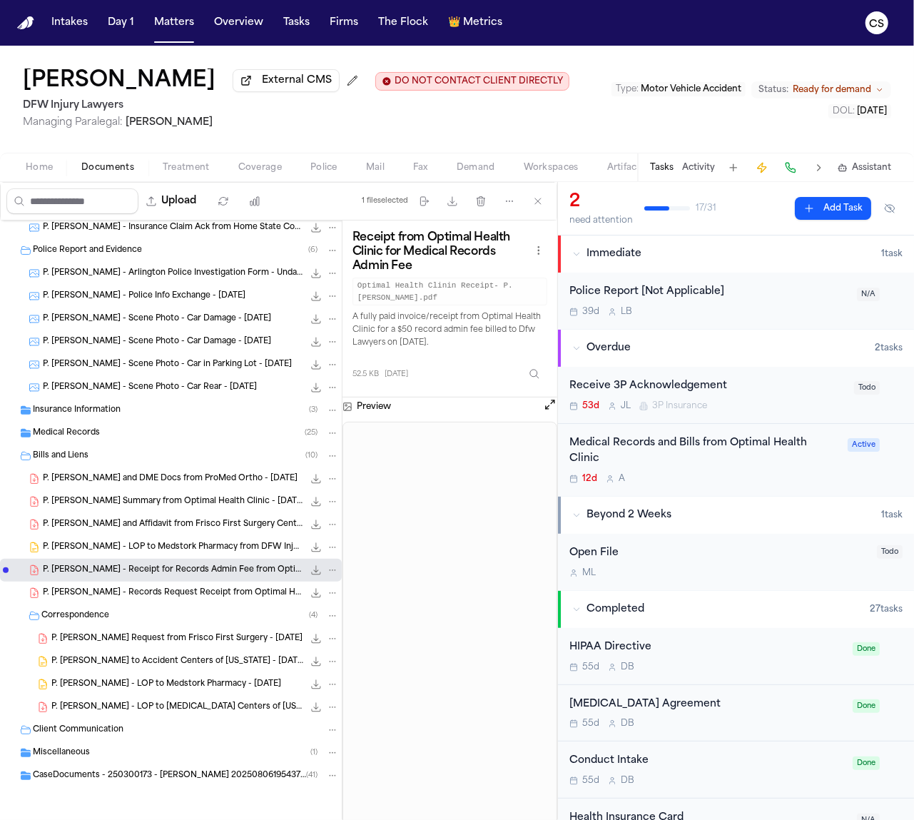
click at [163, 595] on span "P. Sam - Records Request Receipt from Optimal Health Clinic - 9.10.25" at bounding box center [173, 593] width 261 height 12
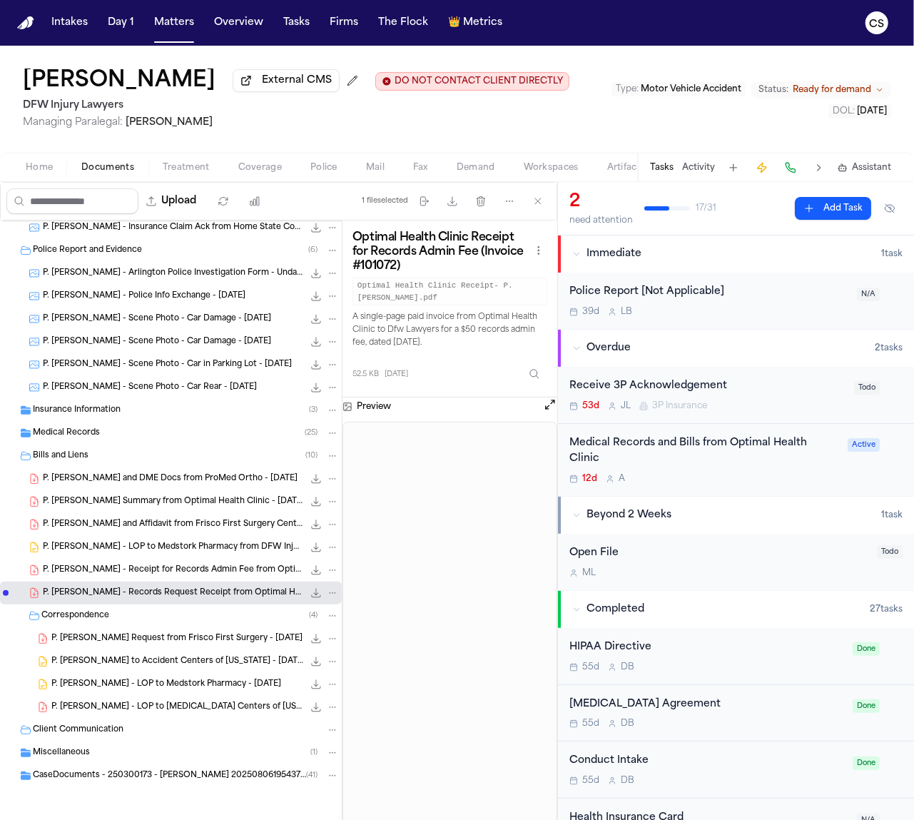
click at [223, 732] on div "Client Communication" at bounding box center [186, 730] width 306 height 13
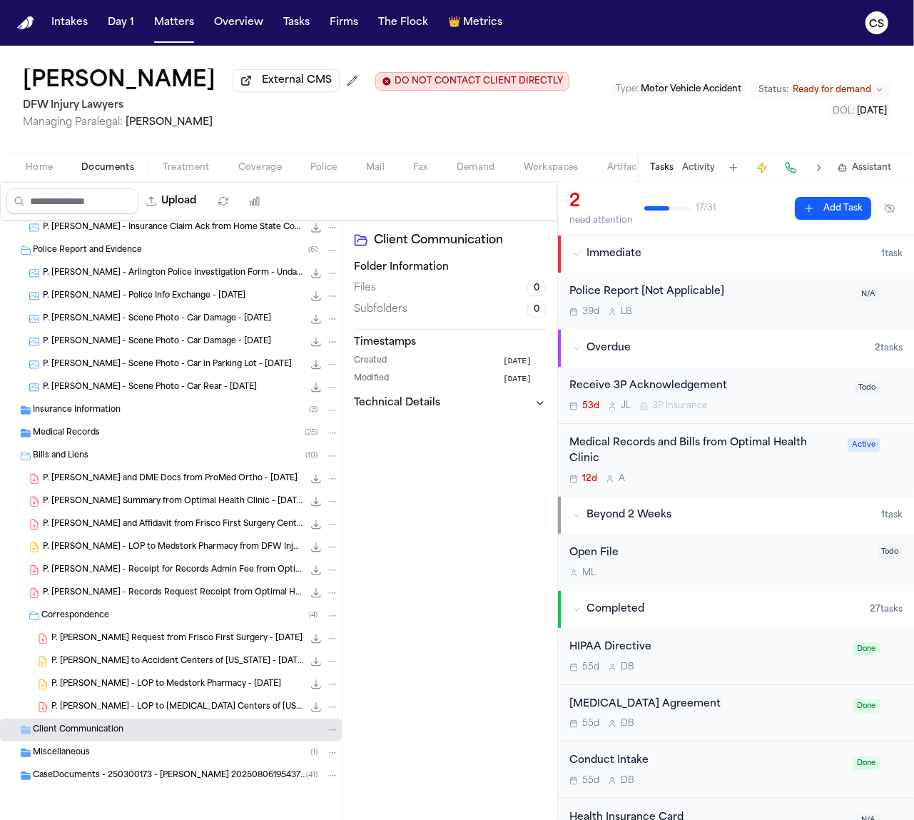
click at [146, 748] on div "Miscellaneous ( 1 )" at bounding box center [186, 753] width 306 height 13
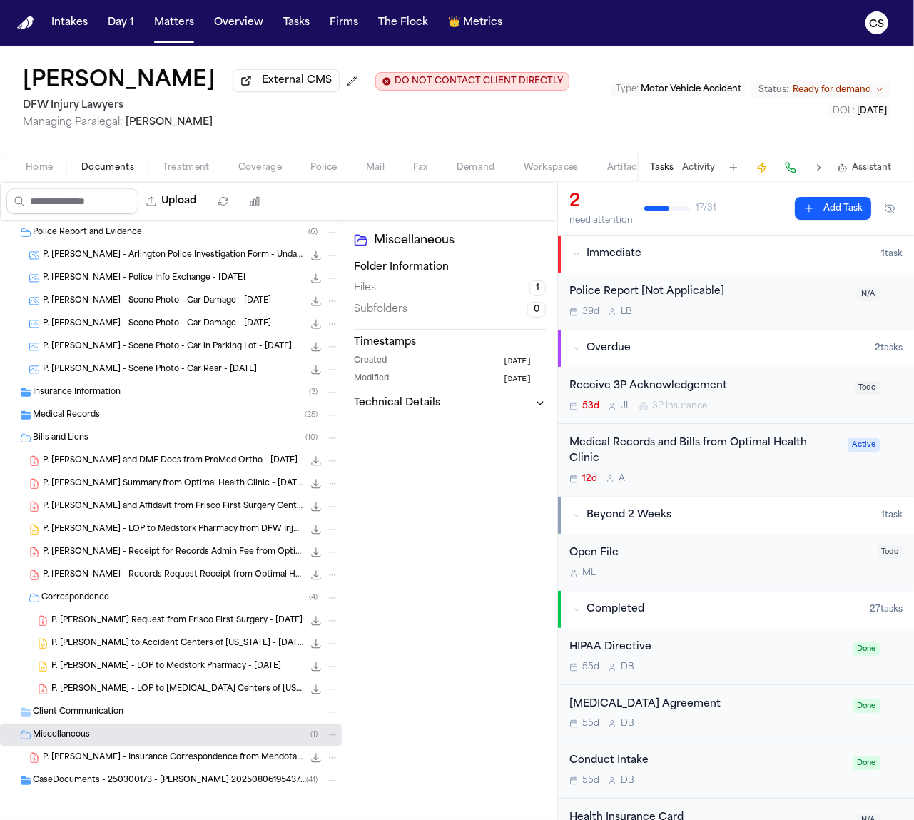
scroll to position [190, 0]
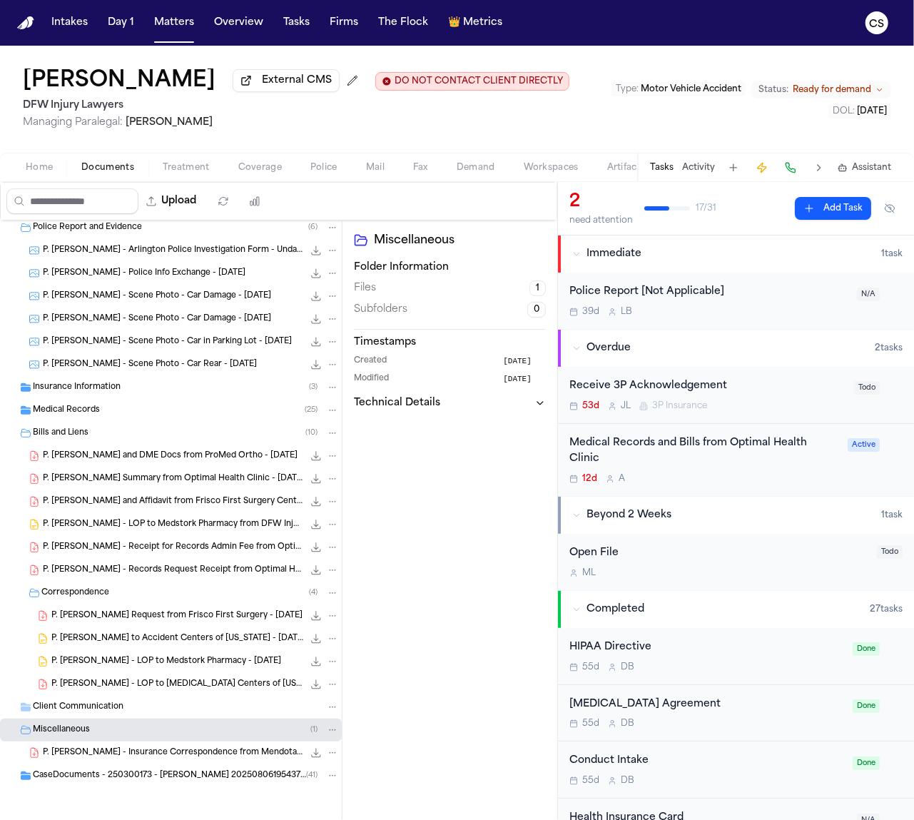
click at [162, 761] on div "P. Sam - Insurance Correspondence from Mendota - 7.30.25 92.7 KB • PDF" at bounding box center [171, 753] width 342 height 23
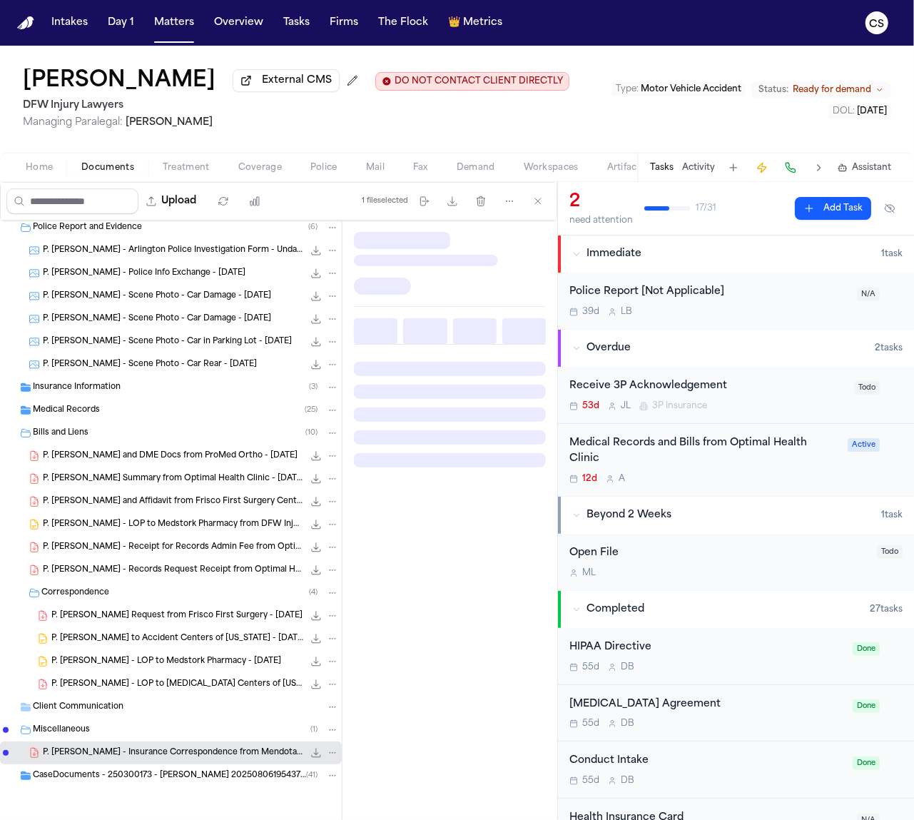
click at [161, 761] on div "P. Sam - Insurance Correspondence from Mendota - 7.30.25 92.7 KB • PDF" at bounding box center [171, 753] width 342 height 23
click at [149, 779] on span "CaseDocuments - 250300173 - Sam v. Francisca 20250806195437 (unzipped)" at bounding box center [169, 776] width 273 height 12
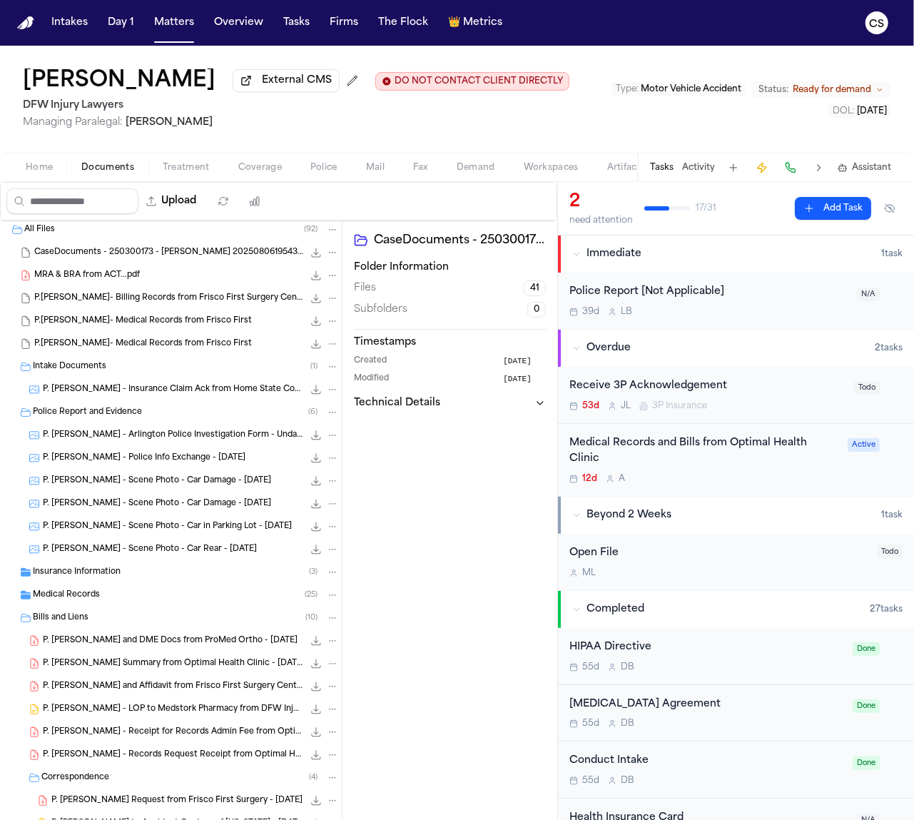
scroll to position [0, 0]
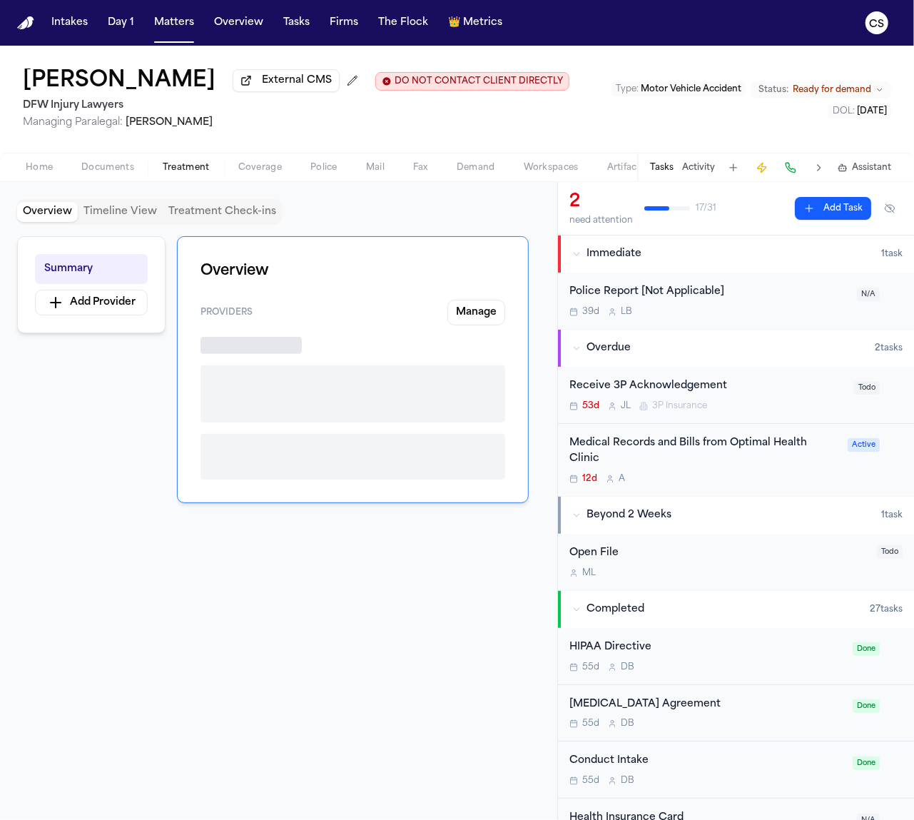
click at [193, 168] on span "Treatment" at bounding box center [186, 167] width 47 height 11
click at [469, 168] on span "Demand" at bounding box center [476, 167] width 39 height 11
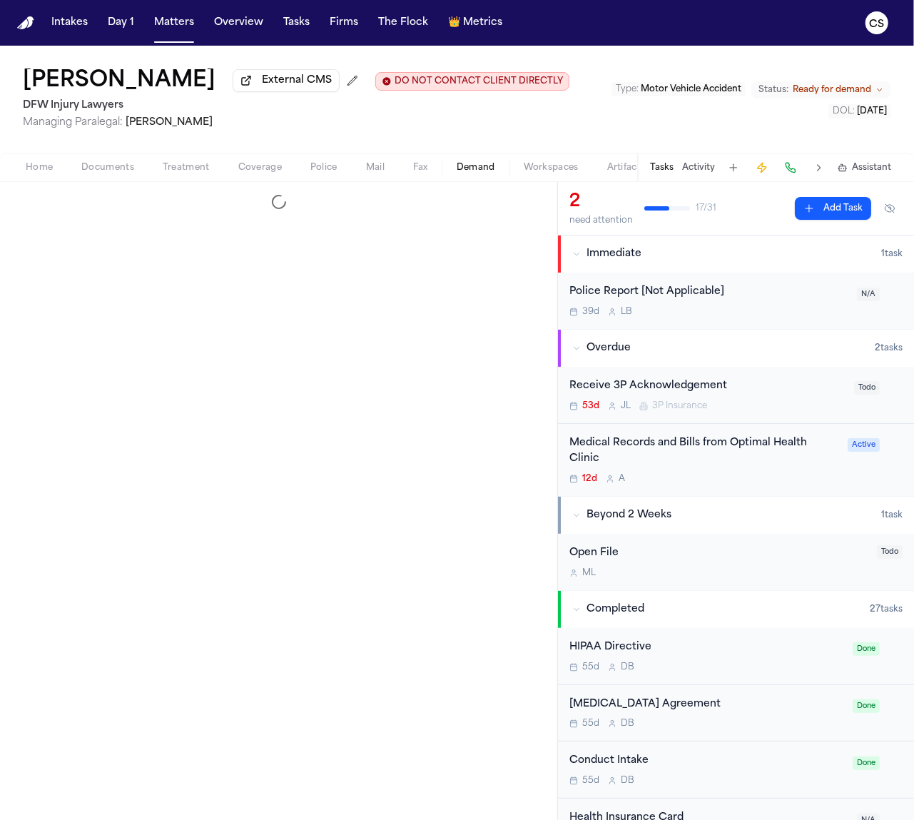
select select "**********"
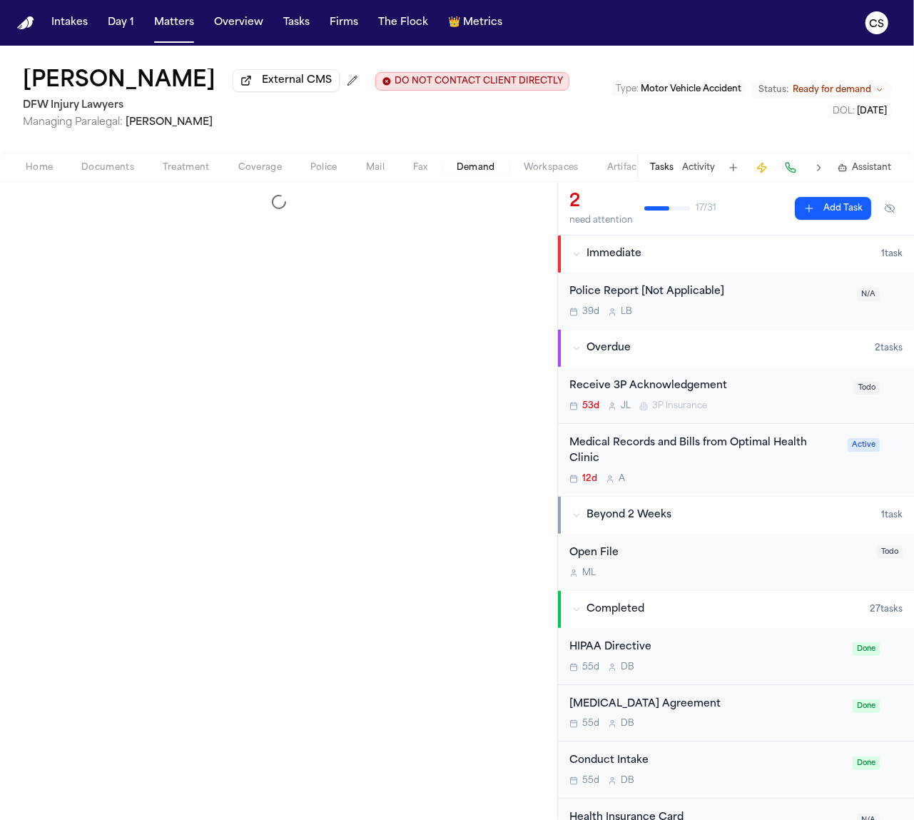
select select "**********"
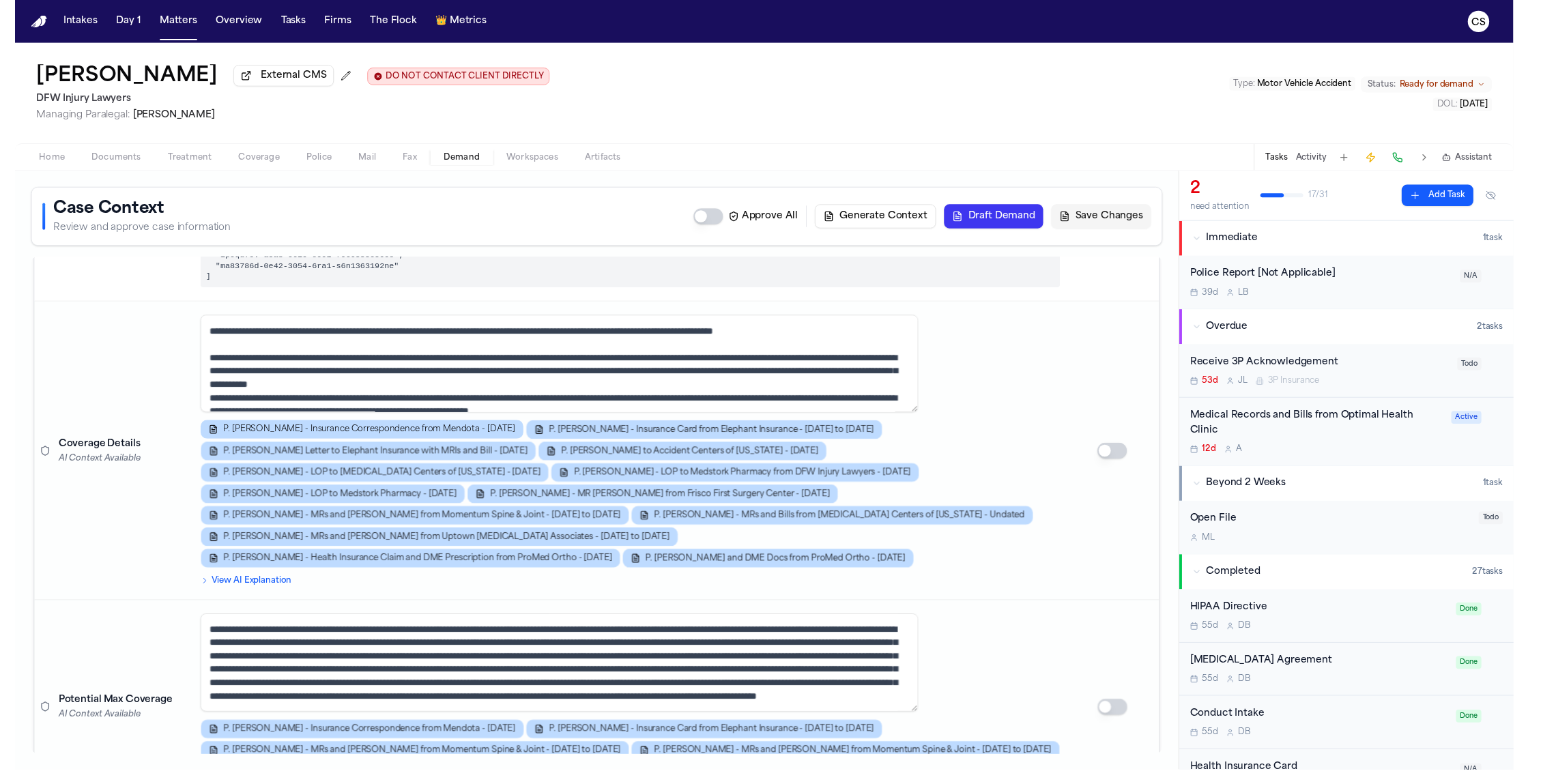
scroll to position [1450, 0]
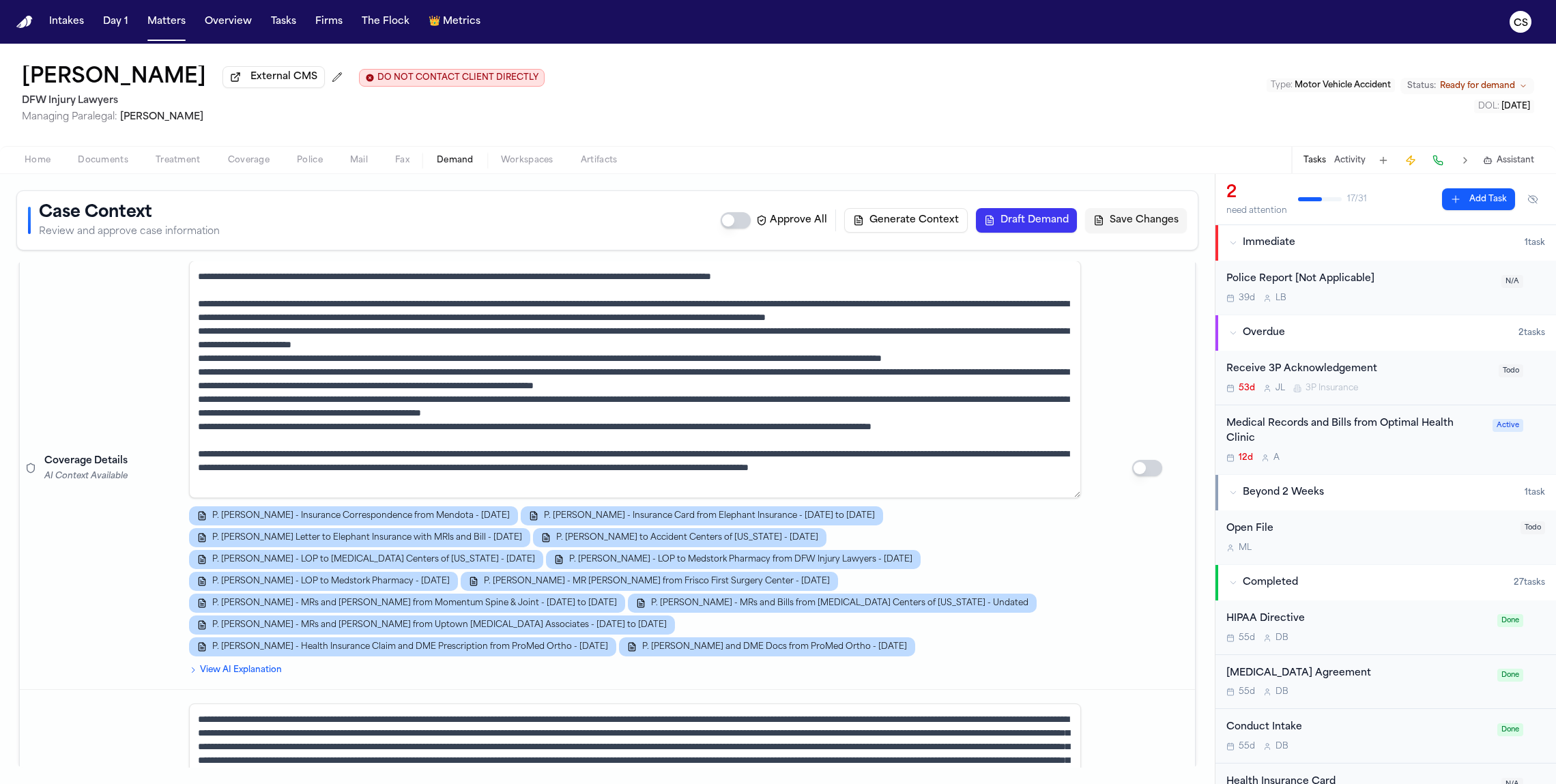
drag, startPoint x: 1074, startPoint y: 425, endPoint x: 1064, endPoint y: 566, distance: 141.4
click at [874, 566] on div "P. Sam - Insurance Correspondence from Mendota - 7.30.25 P. Sam - Insurance Car…" at bounding box center [642, 459] width 905 height 396
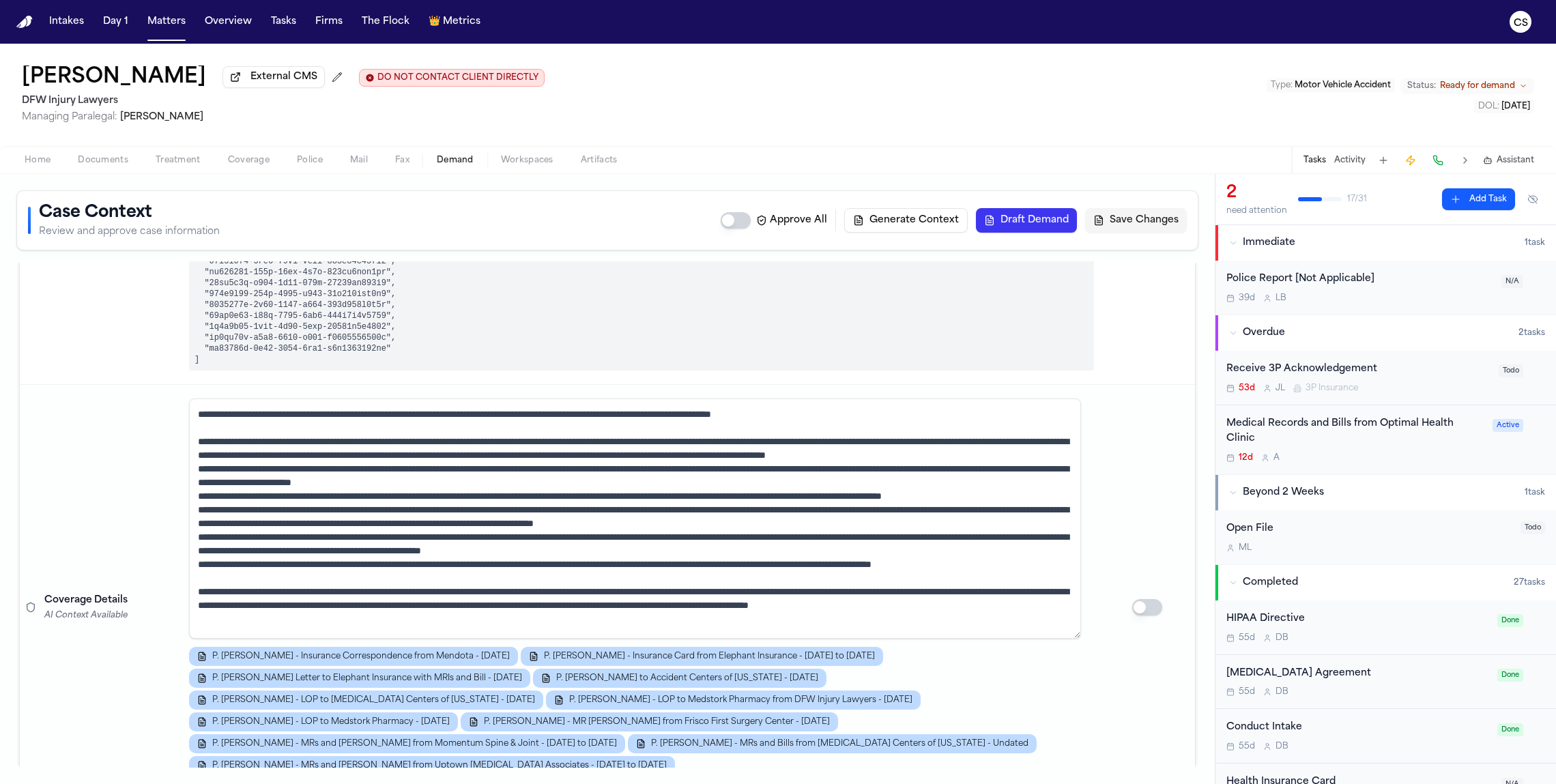
scroll to position [1383, 0]
drag, startPoint x: 315, startPoint y: 526, endPoint x: 187, endPoint y: 513, distance: 128.7
click at [187, 513] on td "P. Sam - Insurance Correspondence from Mendota - 7.30.25 P. Sam - Insurance Car…" at bounding box center [642, 608] width 916 height 446
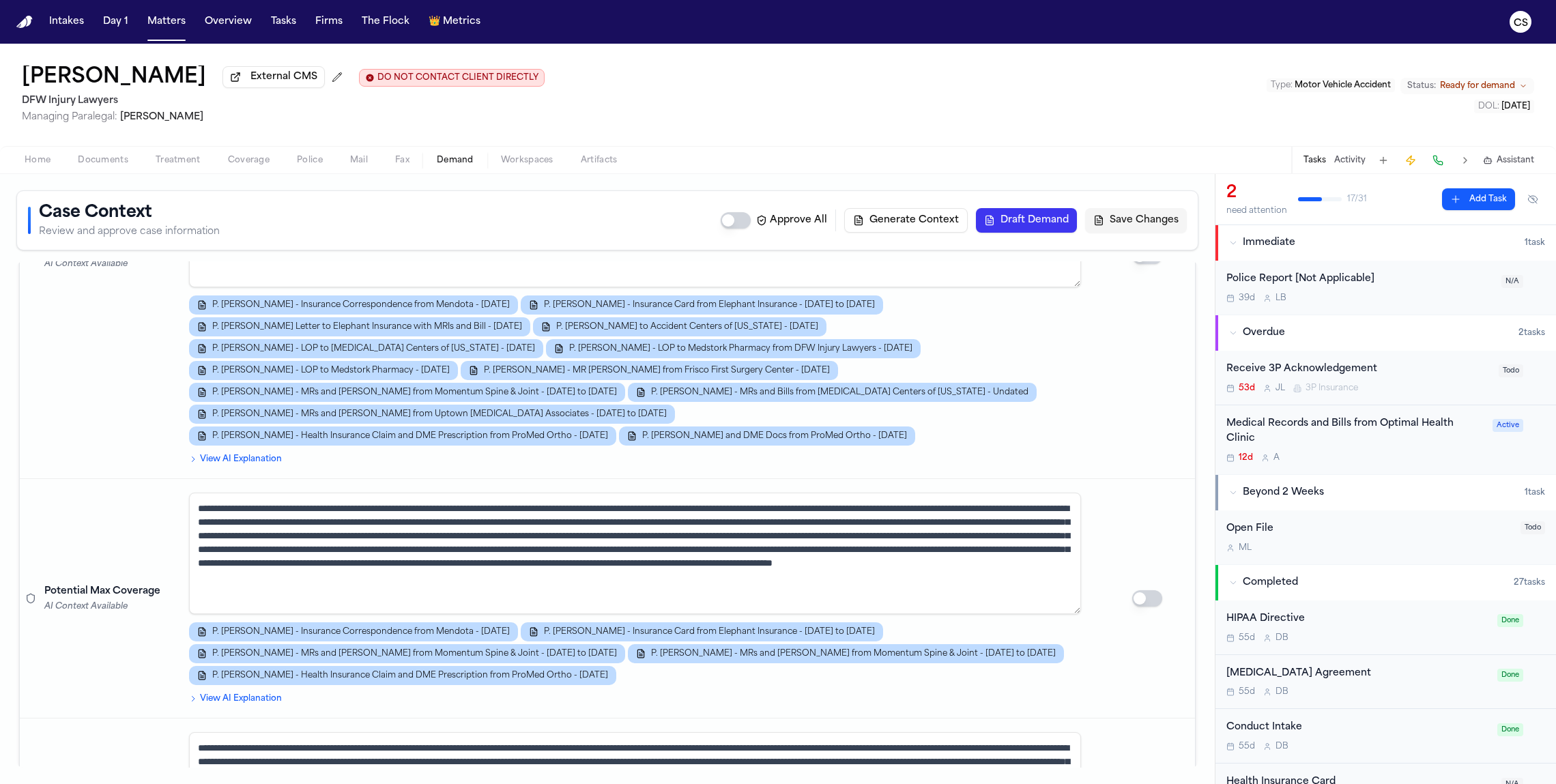
scroll to position [0, 0]
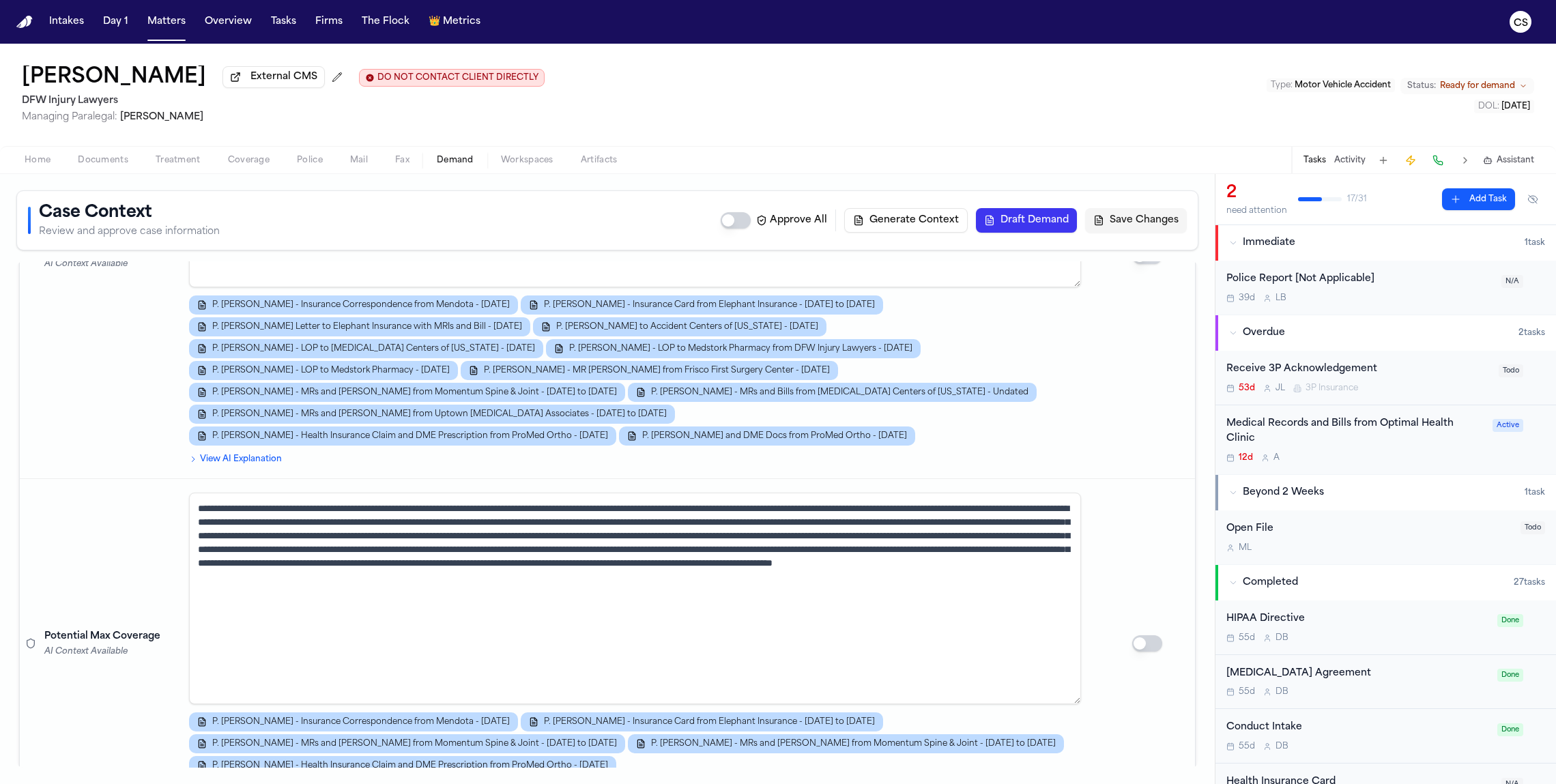
drag, startPoint x: 1076, startPoint y: 562, endPoint x: 1061, endPoint y: 676, distance: 115.0
click at [874, 676] on textarea at bounding box center [635, 598] width 892 height 211
type textarea "**********"
drag, startPoint x: 739, startPoint y: 486, endPoint x: 185, endPoint y: 471, distance: 554.2
click at [185, 479] on td "P. Sam - Insurance Correspondence from Mendota - 7.30.25 P. Sam - Insurance Car…" at bounding box center [642, 643] width 916 height 330
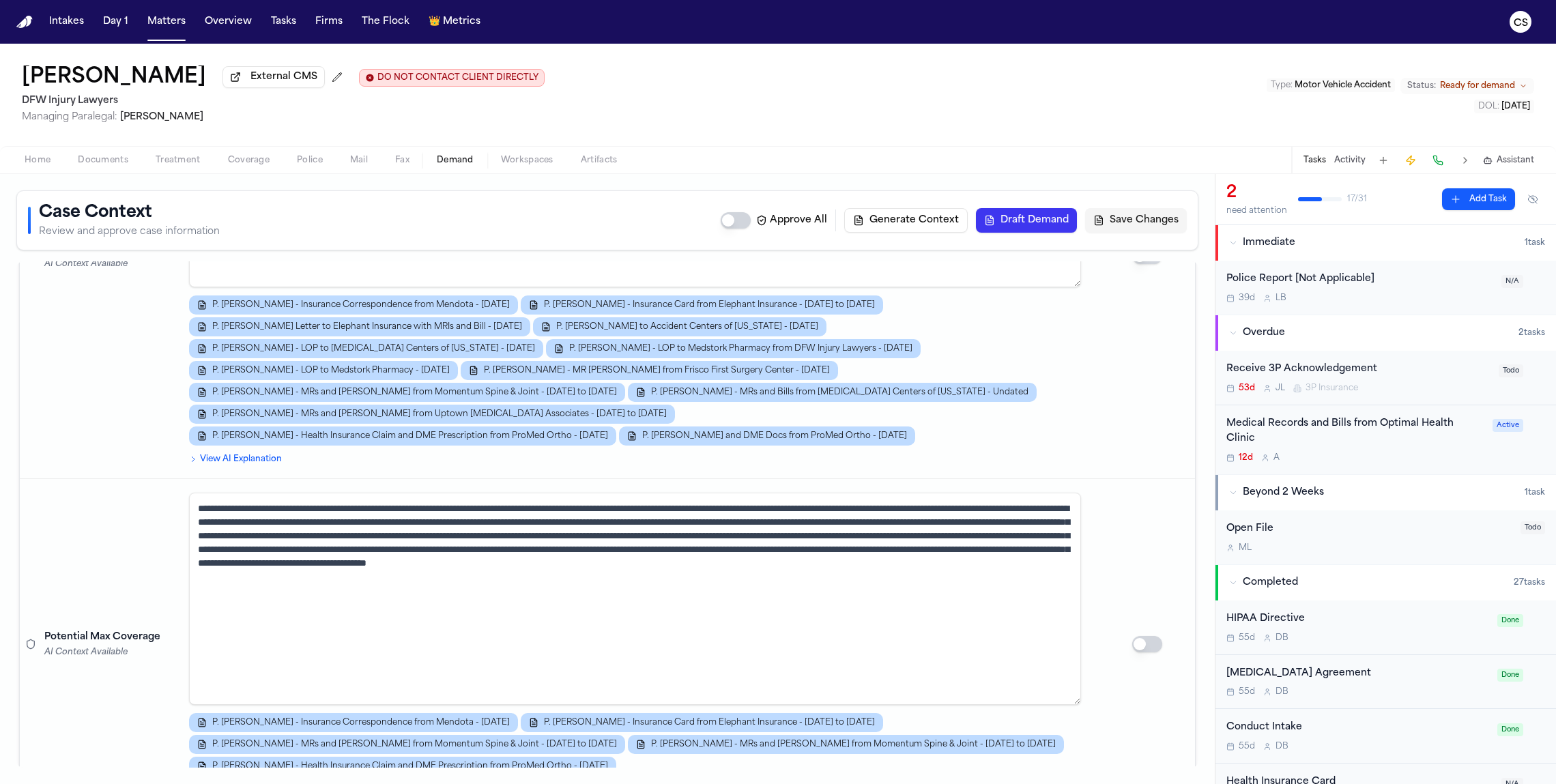
type textarea "**********"
click at [384, 583] on textarea at bounding box center [635, 599] width 892 height 212
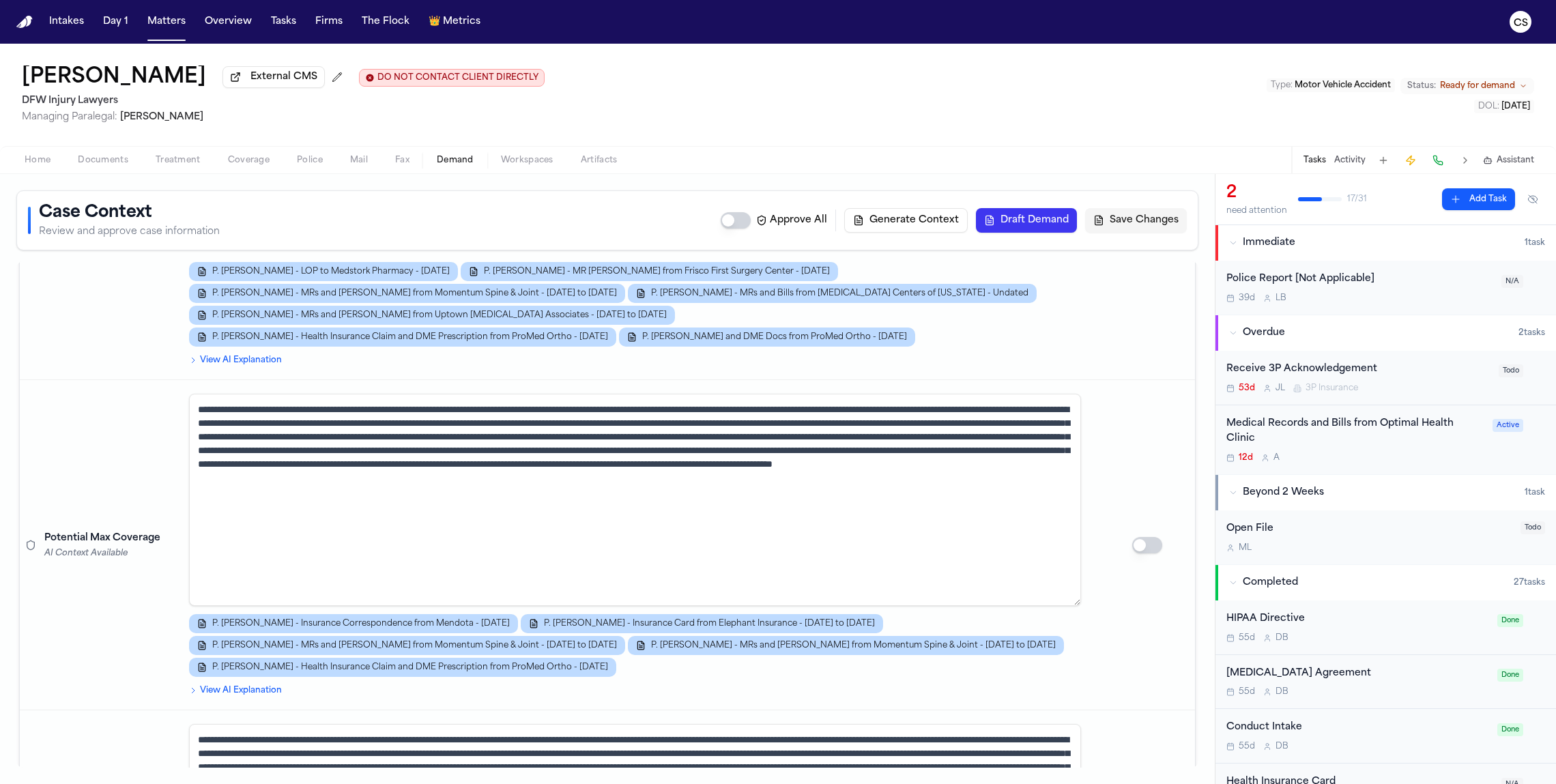
scroll to position [1837, 0]
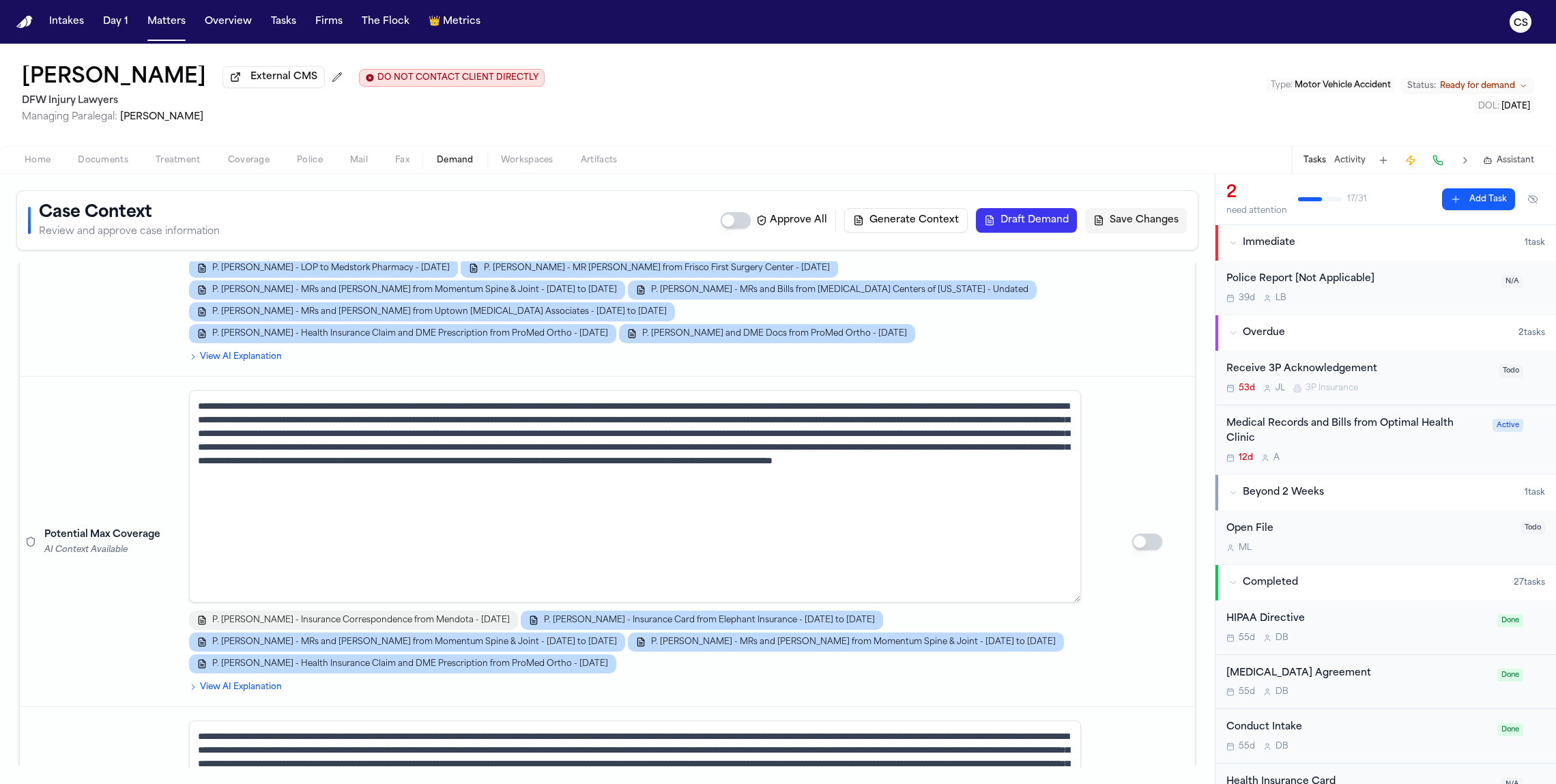
click at [398, 615] on span "P. Sam - Insurance Correspondence from Mendota - 7.30.25" at bounding box center [361, 620] width 297 height 11
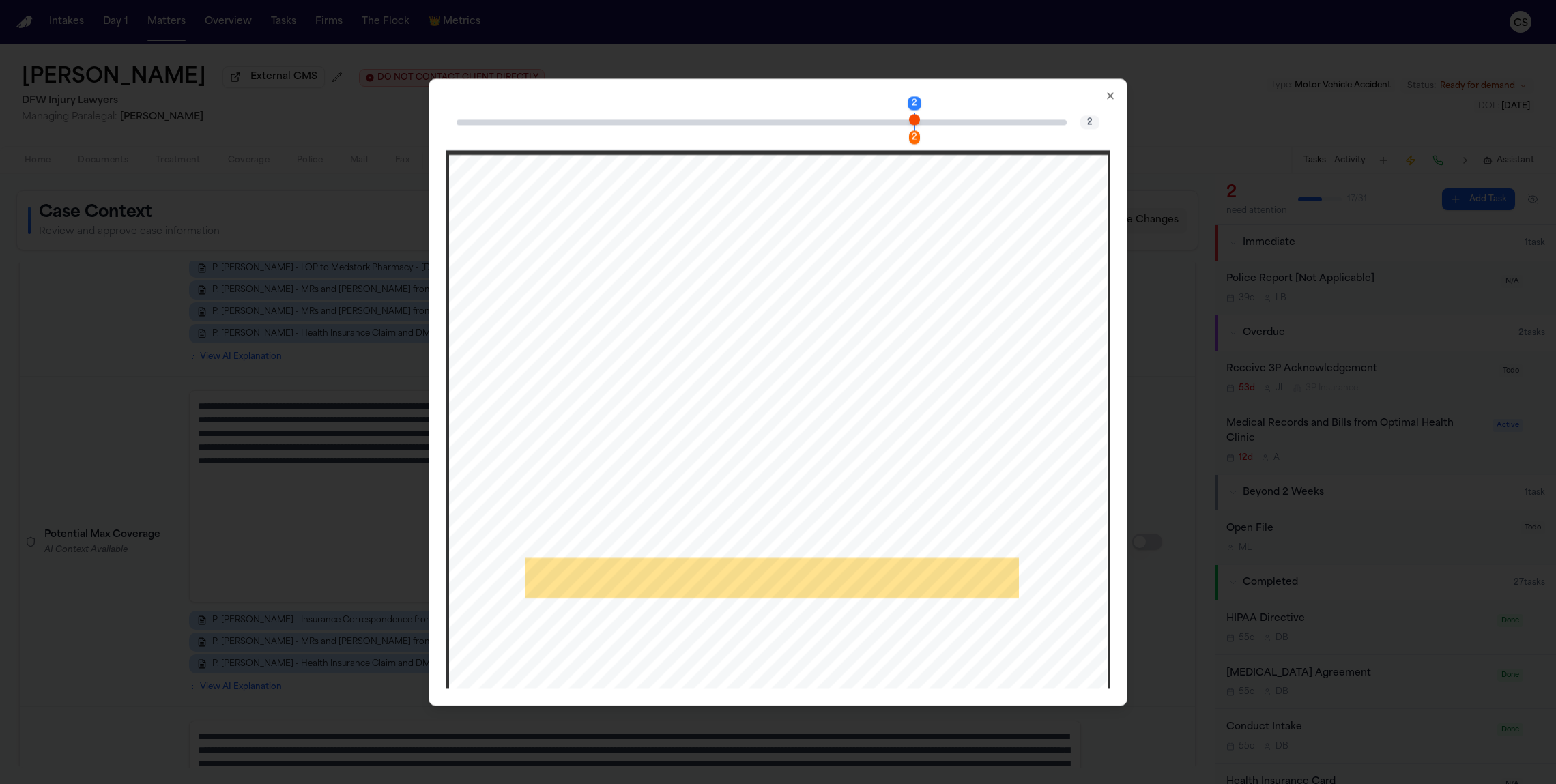
scroll to position [858, 0]
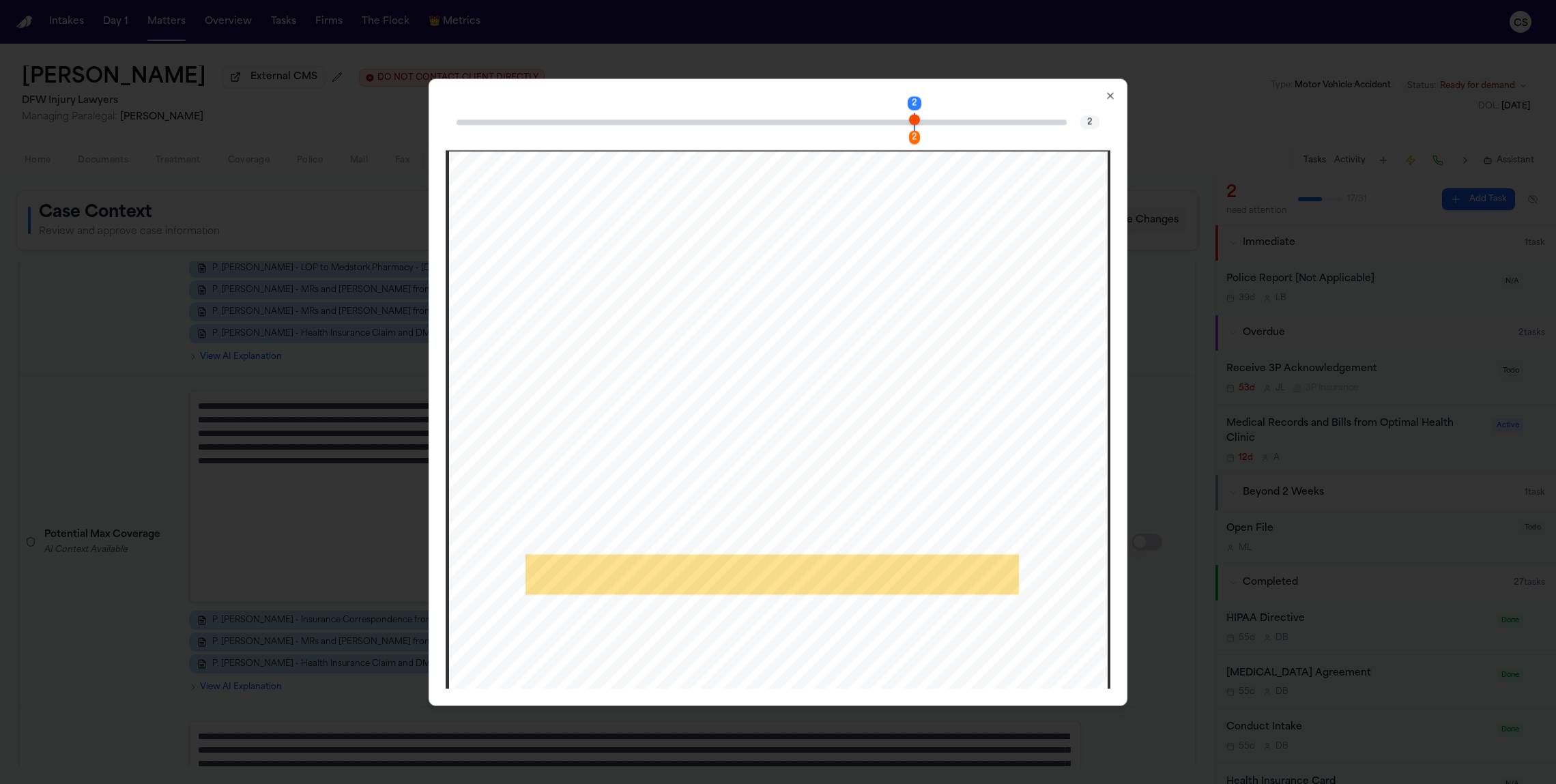
click at [874, 94] on icon "button" at bounding box center [1110, 95] width 11 height 11
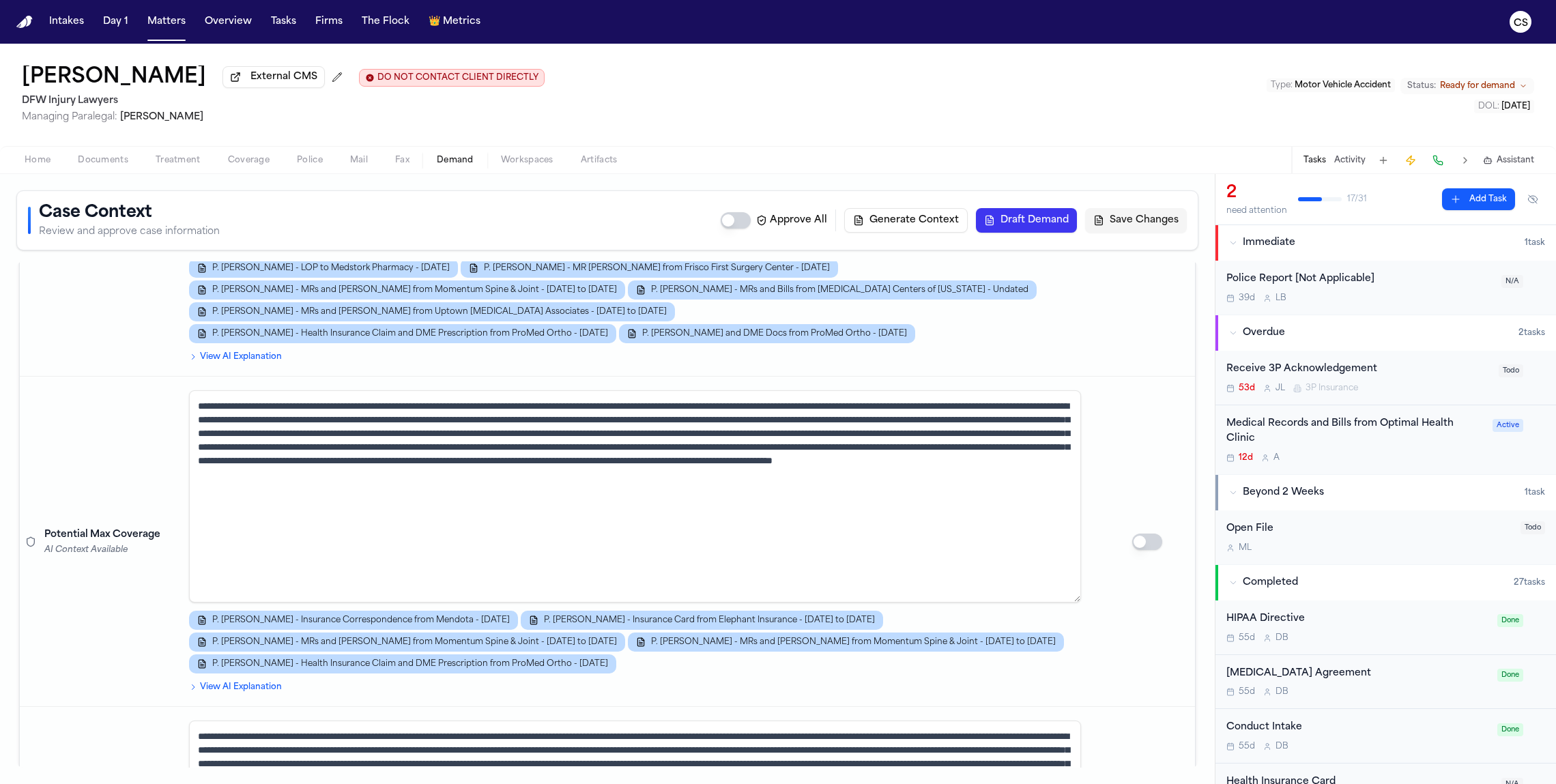
click at [574, 487] on textarea at bounding box center [635, 496] width 892 height 212
drag, startPoint x: 739, startPoint y: 381, endPoint x: 1, endPoint y: 373, distance: 738.0
click at [0, 373] on div "Case Context Review and approve case information Approve All Generate Context D…" at bounding box center [607, 479] width 1216 height 610
click at [605, 390] on textarea at bounding box center [635, 496] width 892 height 212
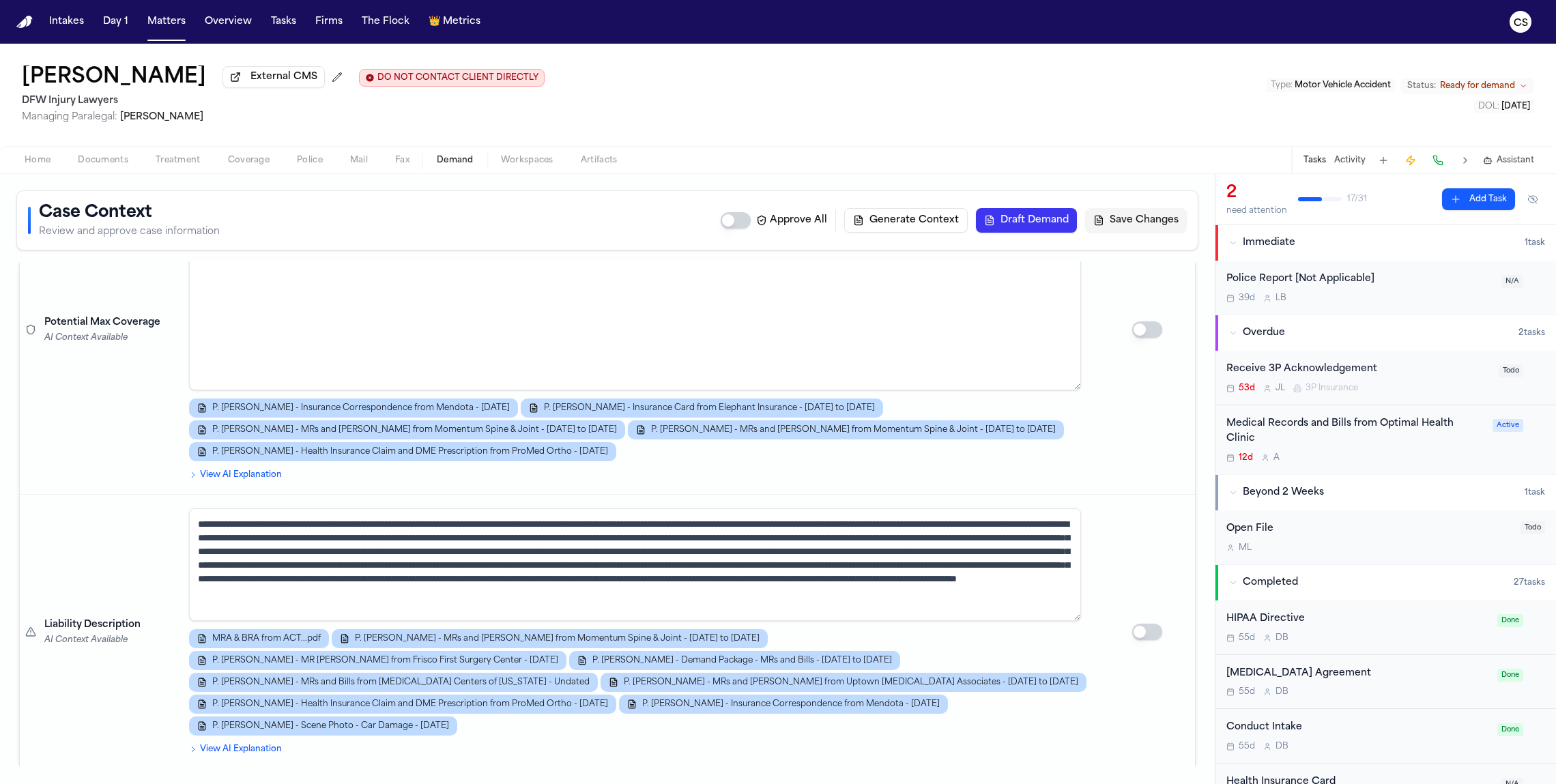
scroll to position [0, 0]
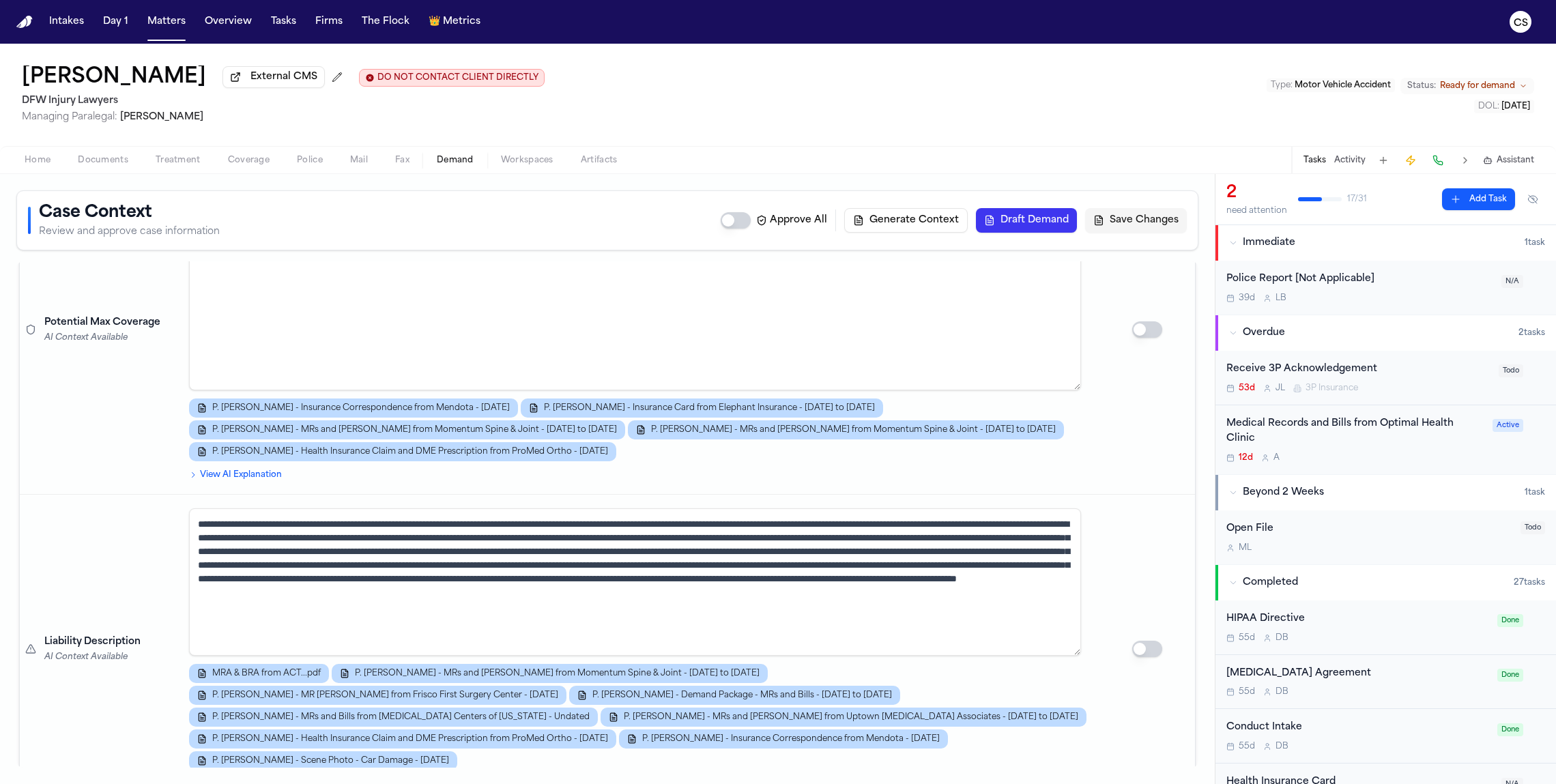
drag, startPoint x: 1069, startPoint y: 571, endPoint x: 1073, endPoint y: 620, distance: 49.2
click at [874, 620] on textarea at bounding box center [635, 582] width 892 height 147
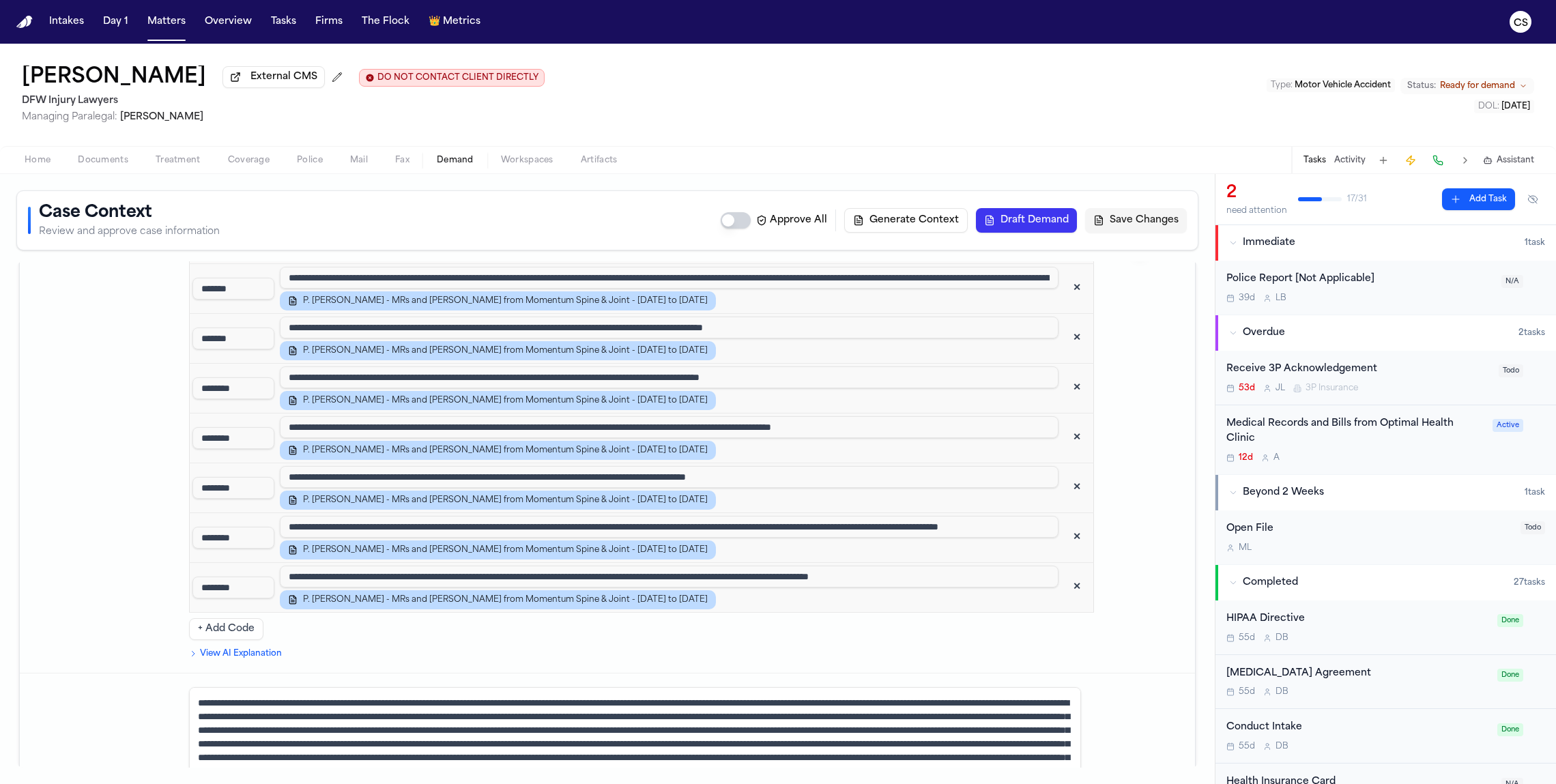
scroll to position [3251, 0]
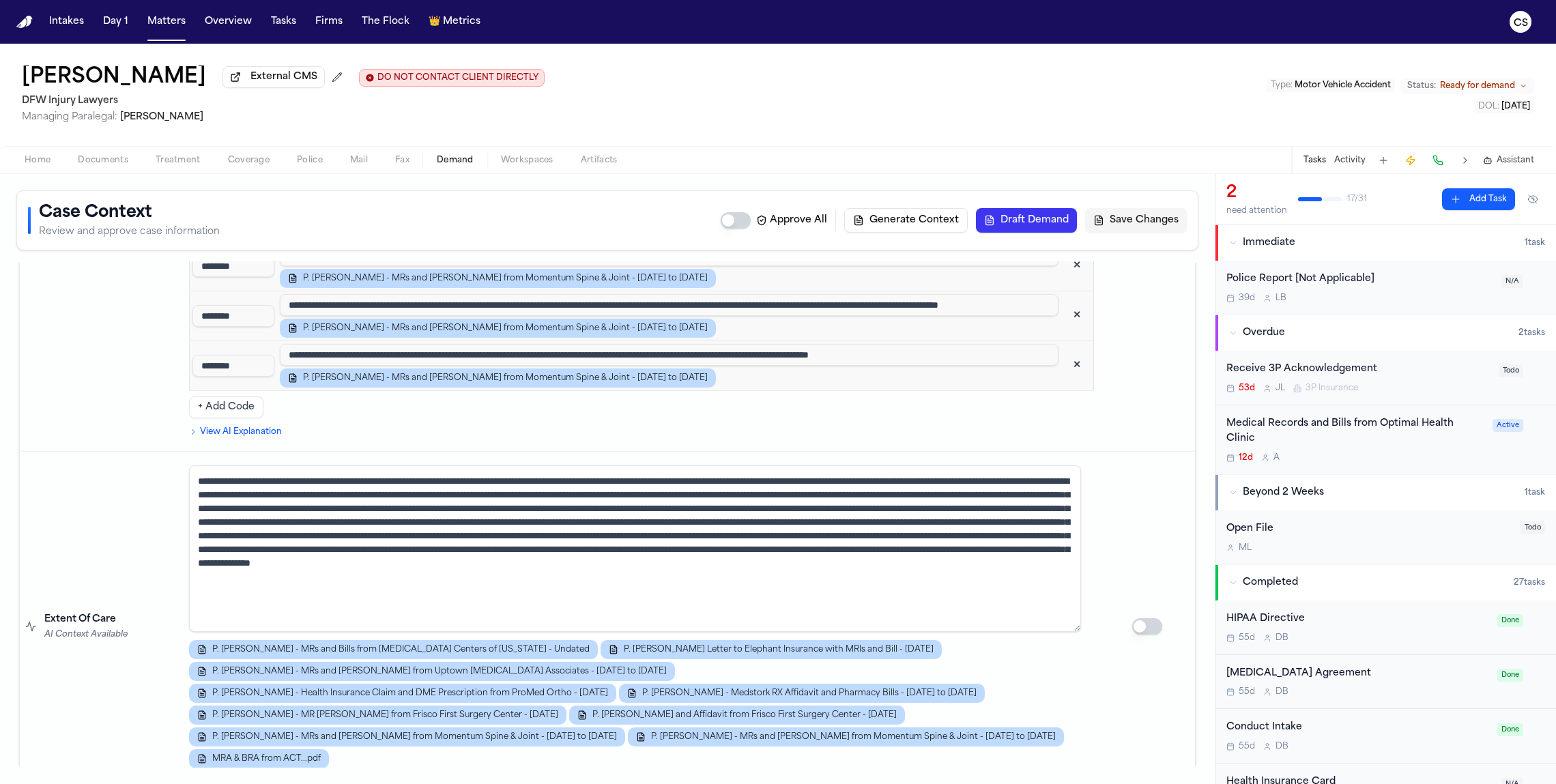
drag, startPoint x: 1075, startPoint y: 472, endPoint x: 1065, endPoint y: 540, distance: 68.7
click at [874, 540] on textarea at bounding box center [635, 549] width 892 height 166
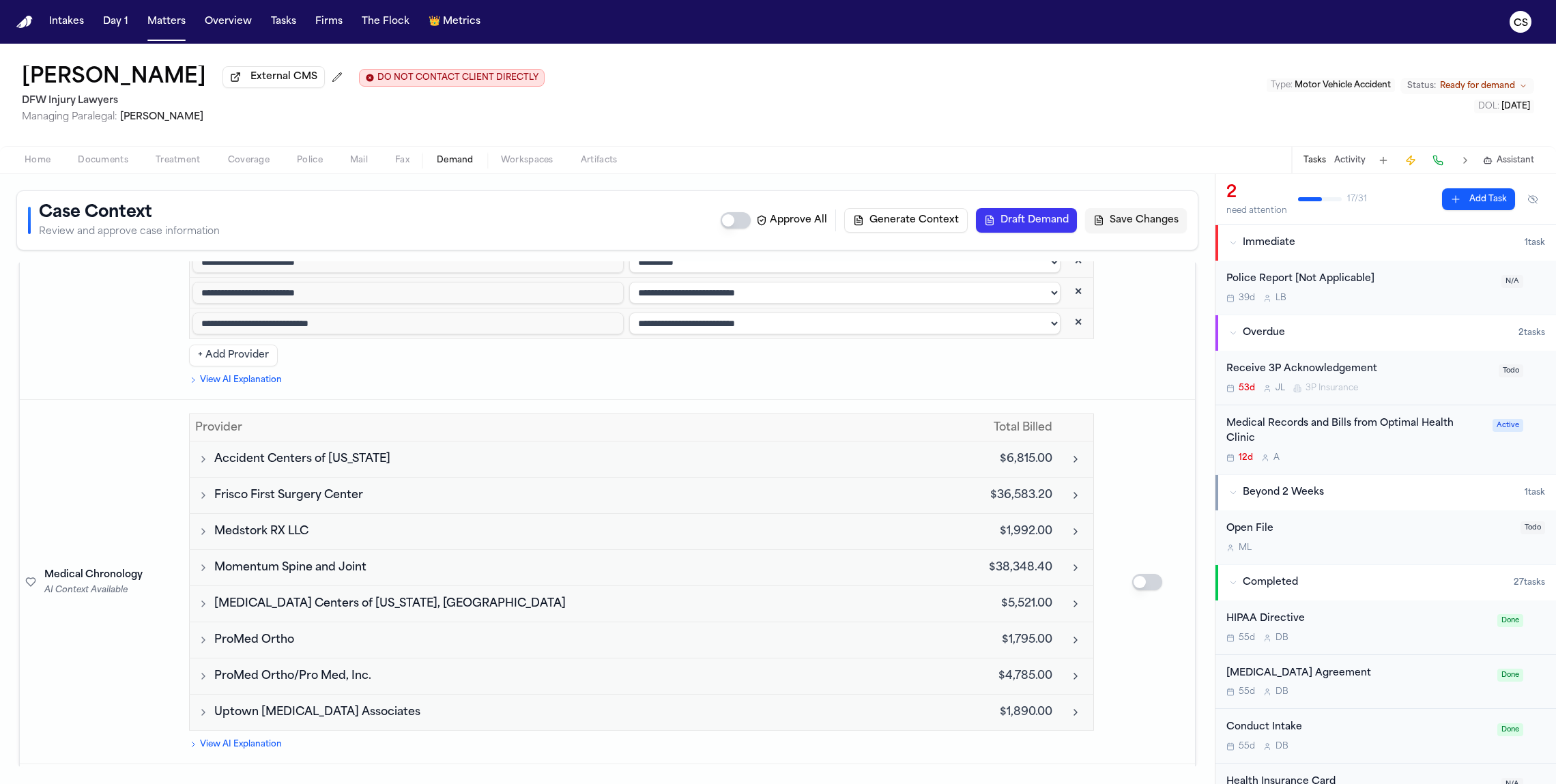
scroll to position [4125, 0]
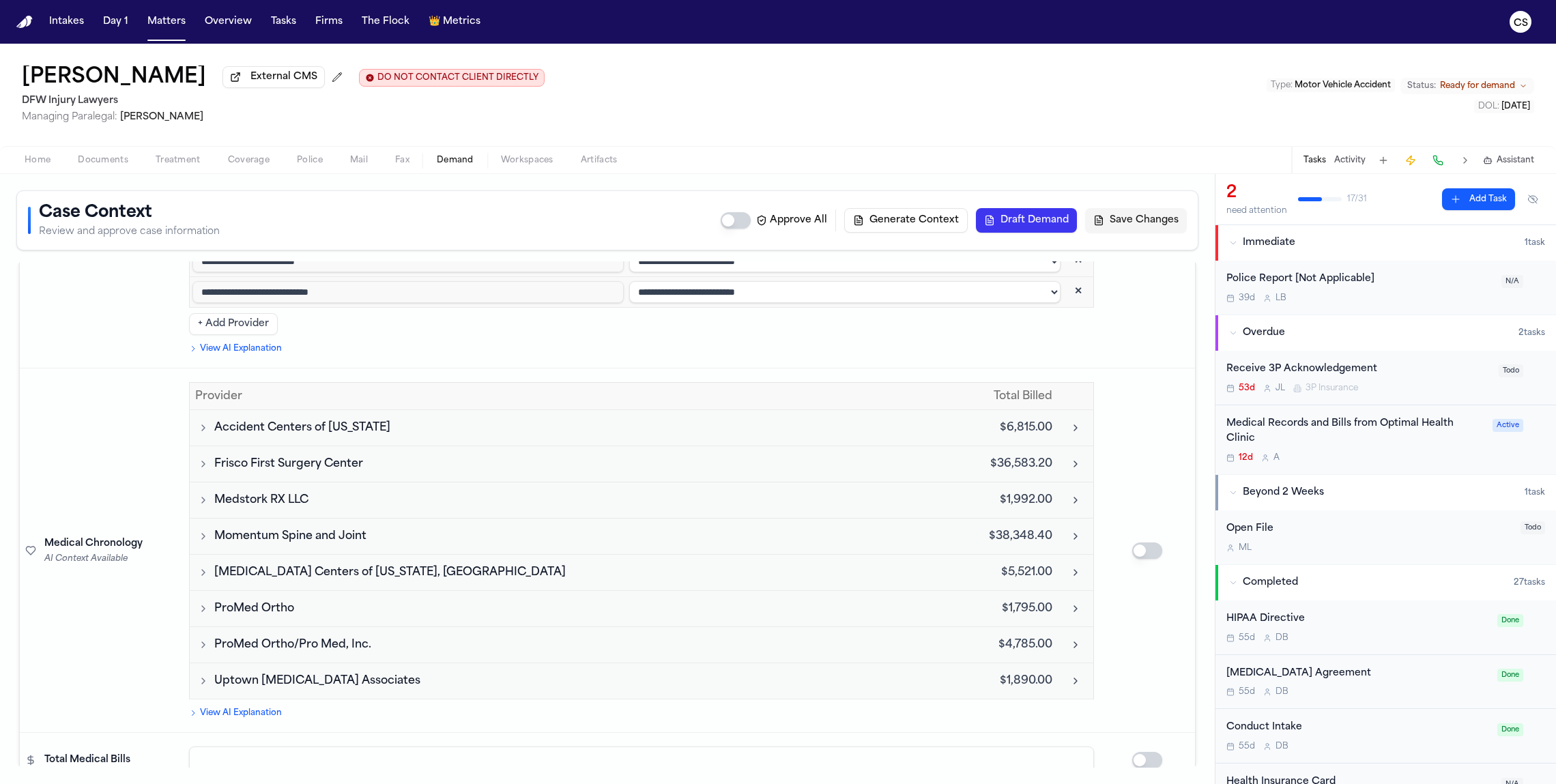
type textarea "**********"
click at [678, 747] on input at bounding box center [642, 760] width 905 height 28
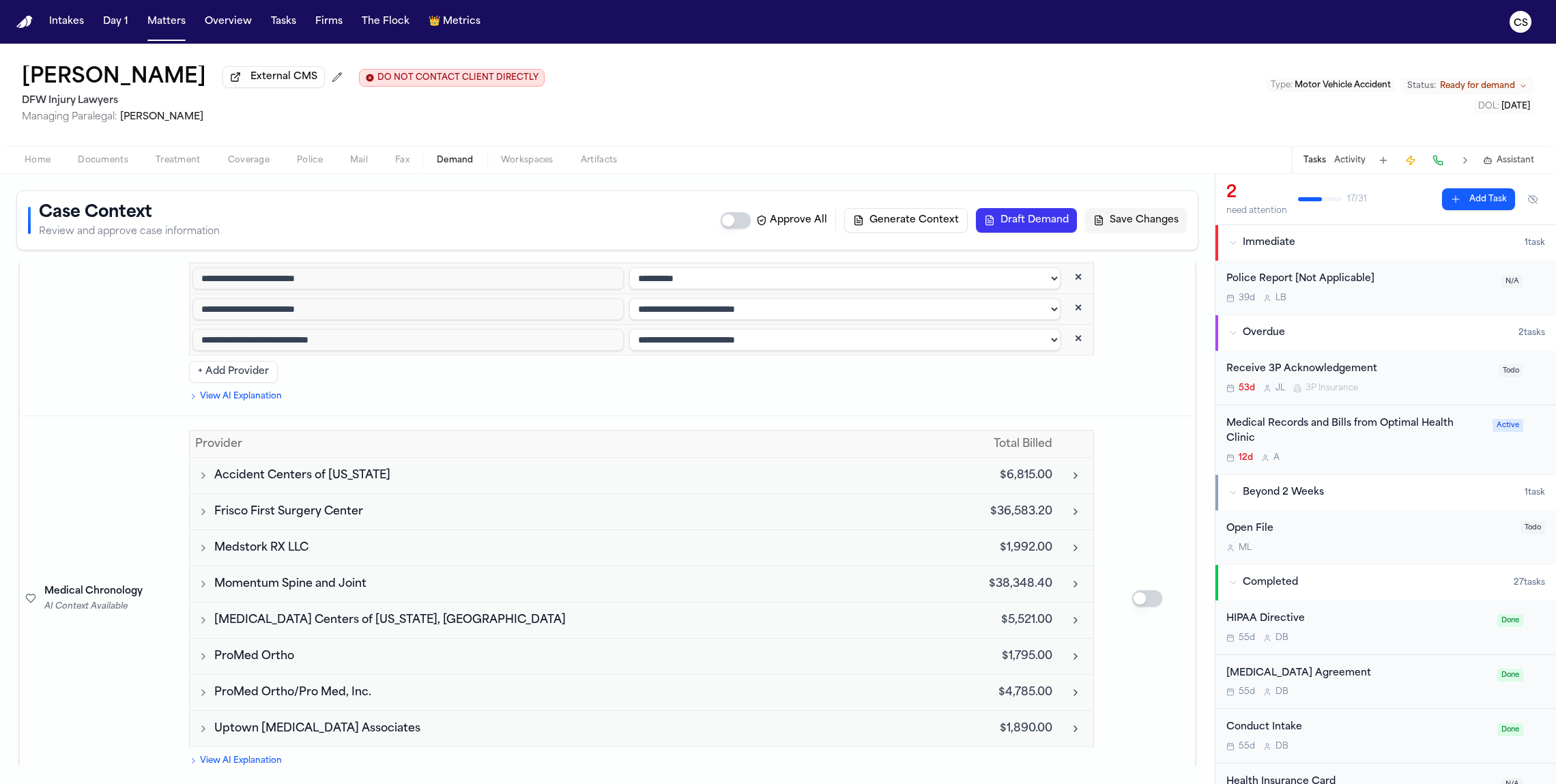
scroll to position [4049, 0]
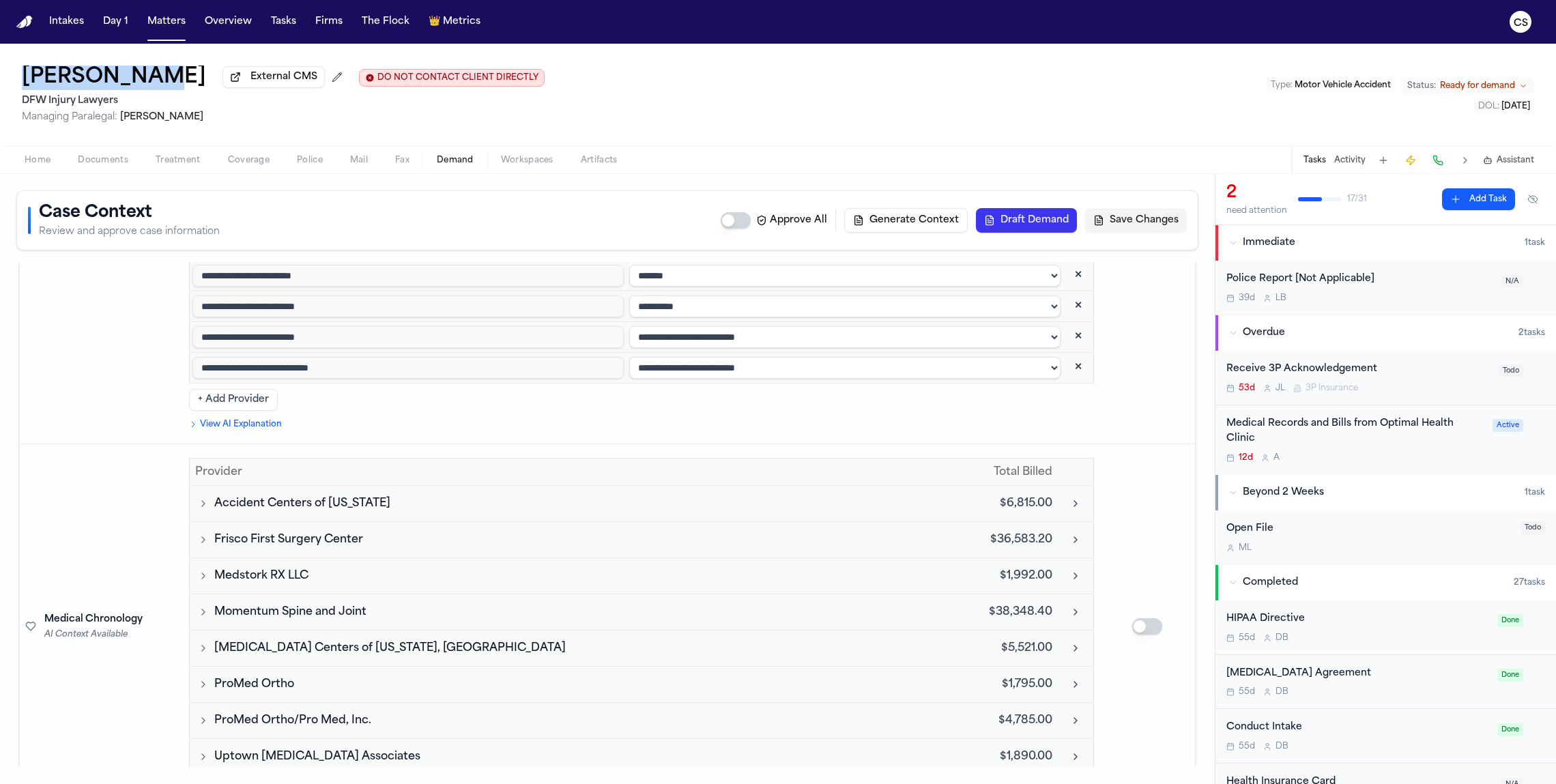
drag, startPoint x: 9, startPoint y: 81, endPoint x: 138, endPoint y: 87, distance: 129.1
click at [138, 87] on div "Phillip Sam External CMS DO NOT CONTACT CLIENT DIRECTLY DO NOT CONTACT DFW Inju…" at bounding box center [778, 95] width 1556 height 102
copy h1 "[PERSON_NAME]"
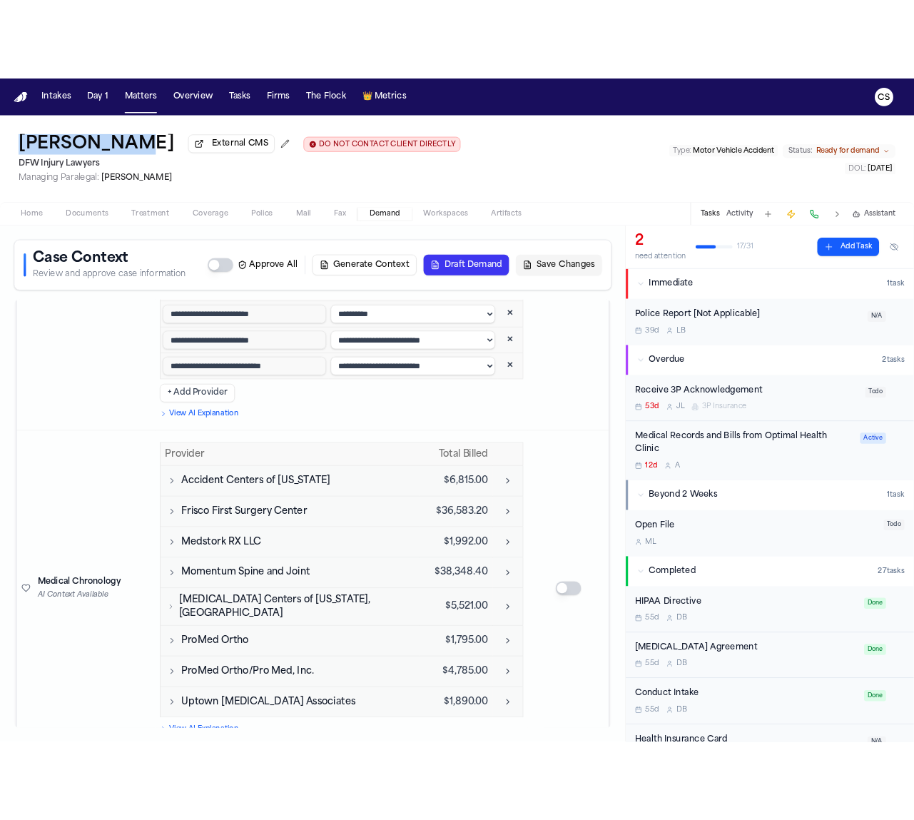
scroll to position [7416, 0]
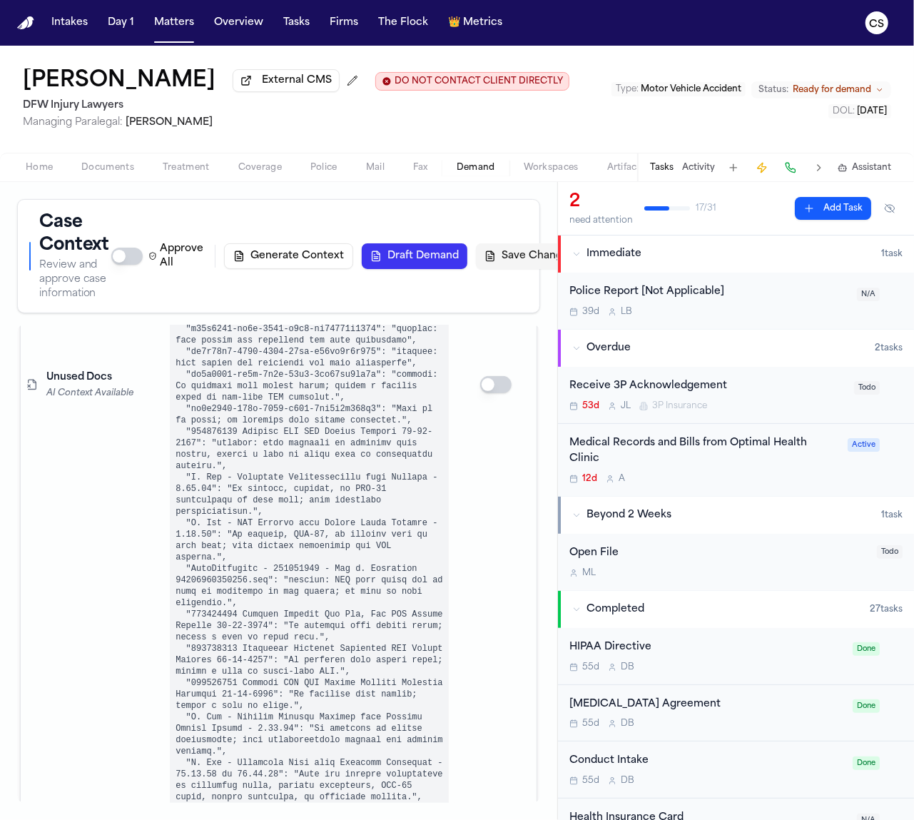
drag, startPoint x: 299, startPoint y: 425, endPoint x: 348, endPoint y: 425, distance: 49.3
drag, startPoint x: 376, startPoint y: 418, endPoint x: 320, endPoint y: 419, distance: 56.4
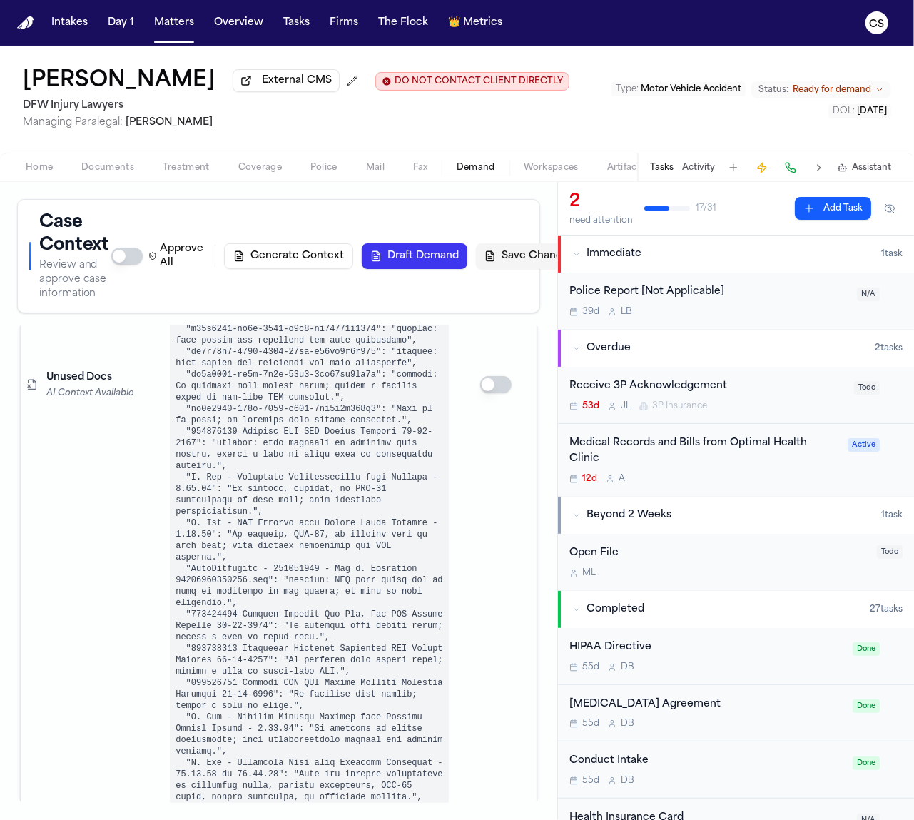
copy td "$6,815.00"
drag, startPoint x: 380, startPoint y: 482, endPoint x: 308, endPoint y: 483, distance: 72.1
copy tbody "$36,583.20"
drag, startPoint x: 314, startPoint y: 540, endPoint x: 374, endPoint y: 540, distance: 60.0
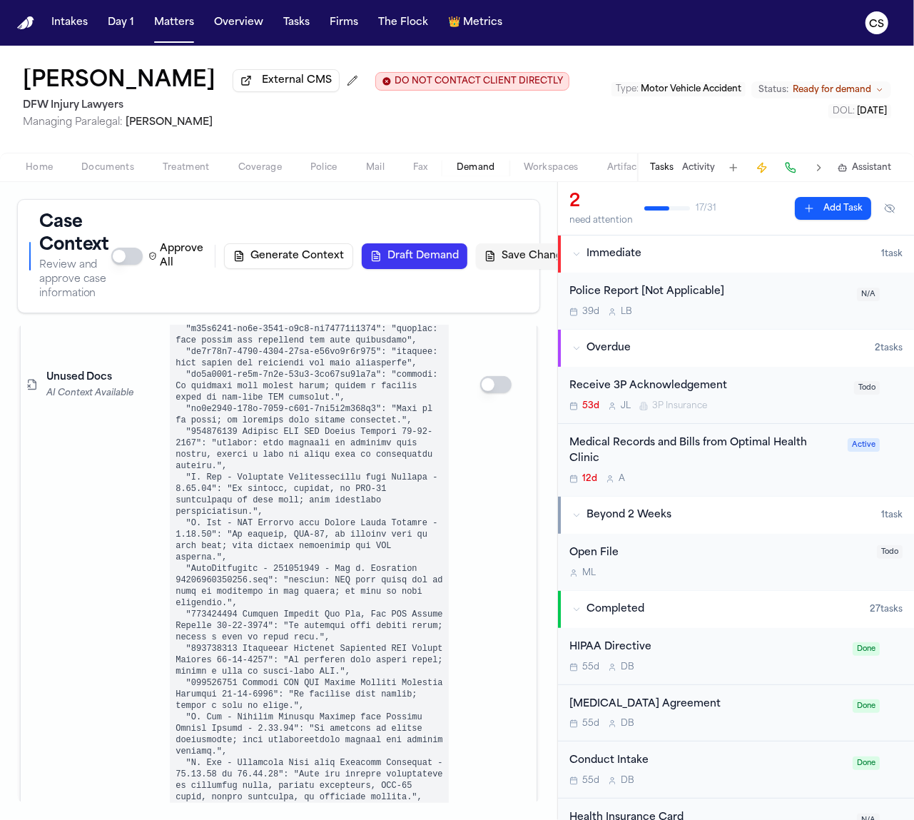
drag, startPoint x: 310, startPoint y: 595, endPoint x: 375, endPoint y: 595, distance: 65.0
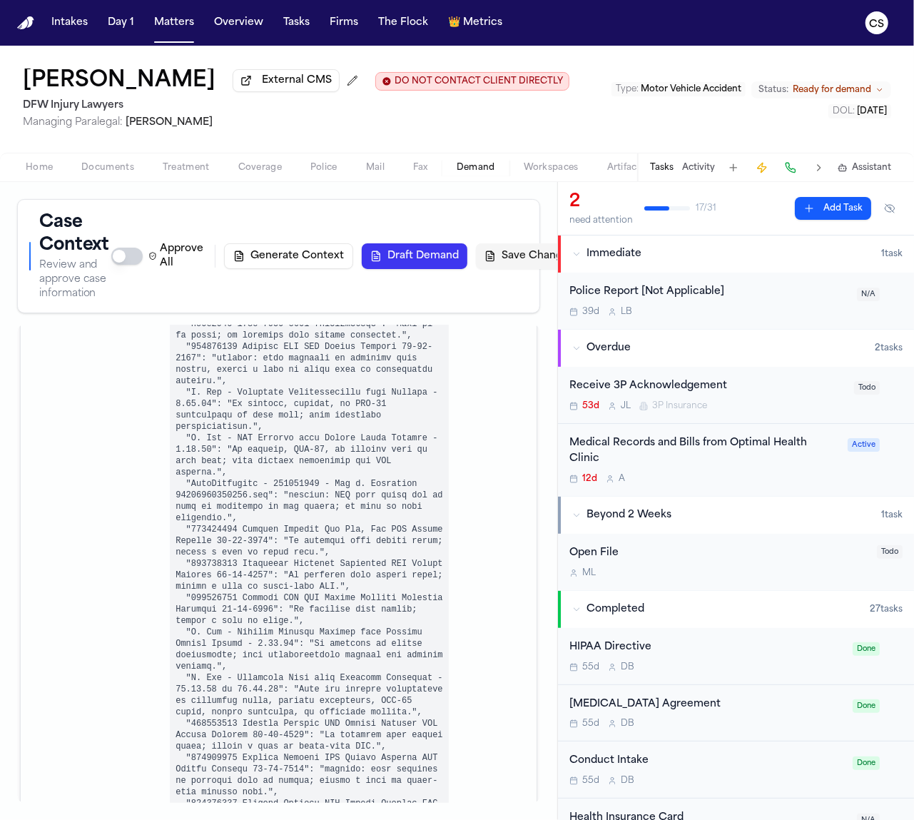
scroll to position [7970, 0]
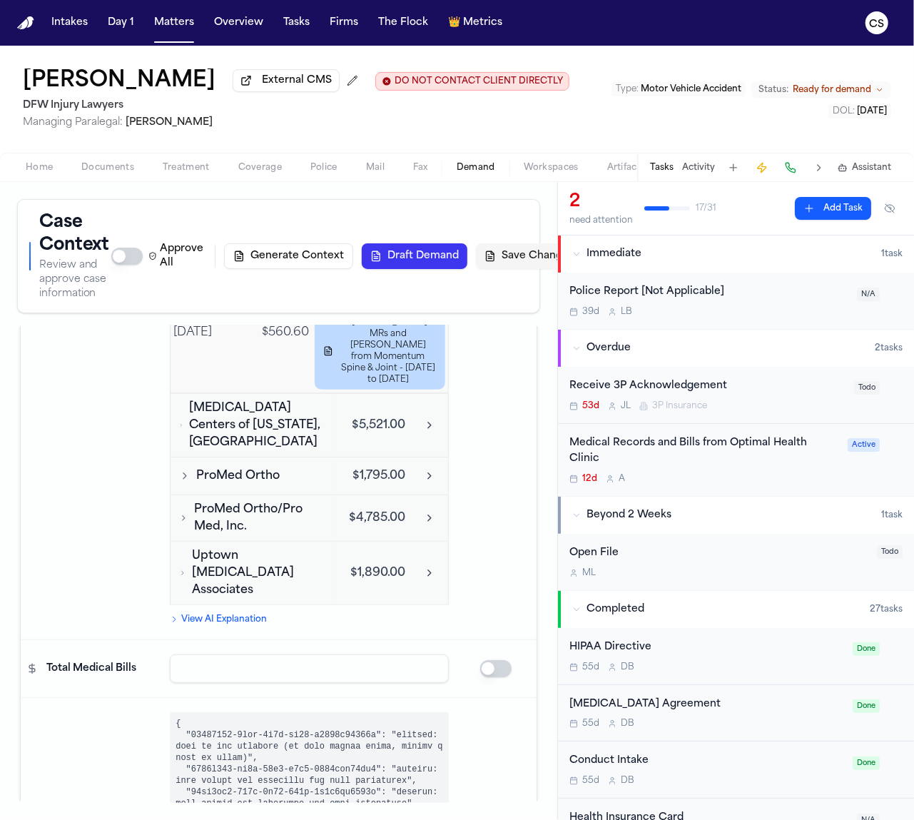
scroll to position [7507, 0]
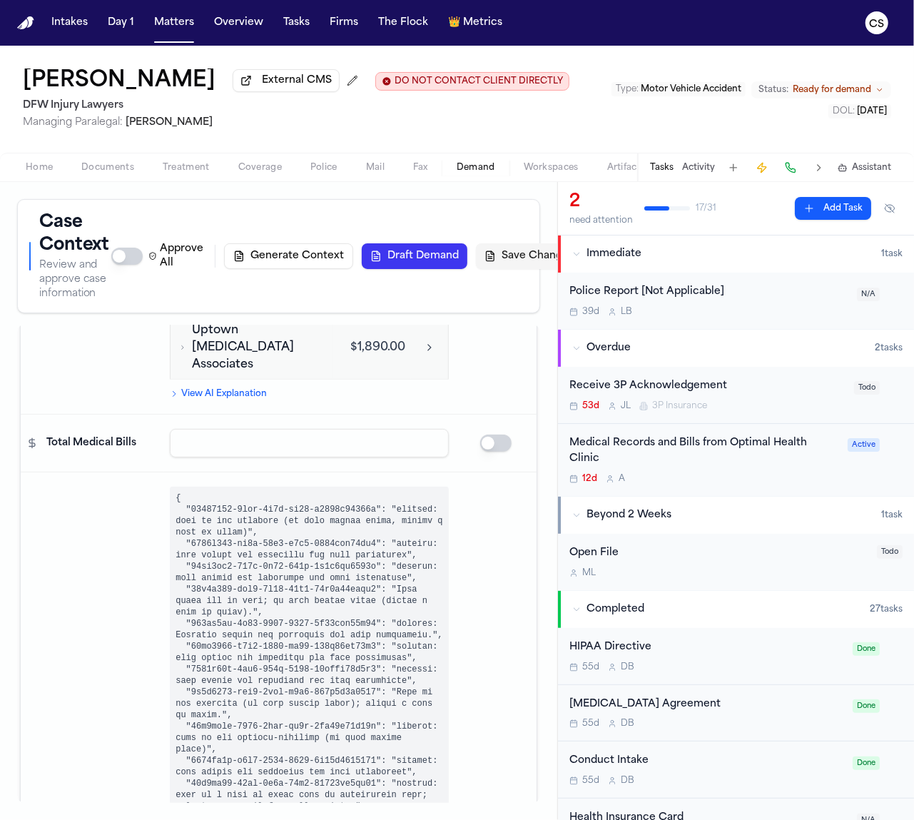
drag, startPoint x: 312, startPoint y: 444, endPoint x: 373, endPoint y: 449, distance: 61.6
drag, startPoint x: 373, startPoint y: 499, endPoint x: 307, endPoint y: 501, distance: 66.4
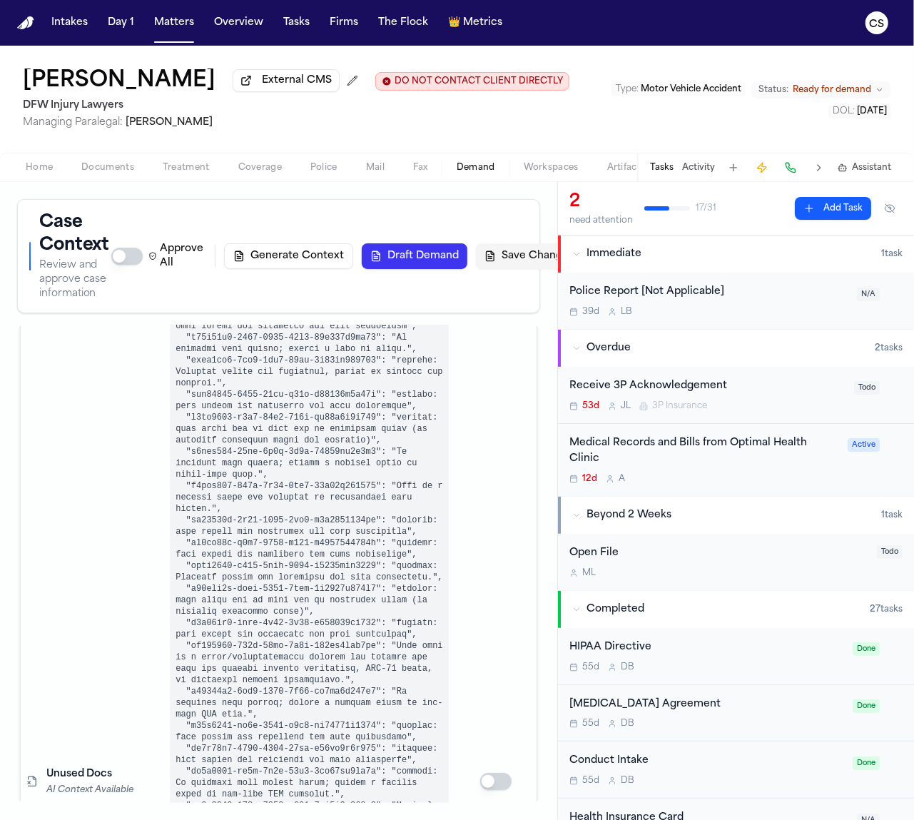
scroll to position [8445, 0]
drag, startPoint x: 459, startPoint y: 561, endPoint x: 443, endPoint y: 565, distance: 16.3
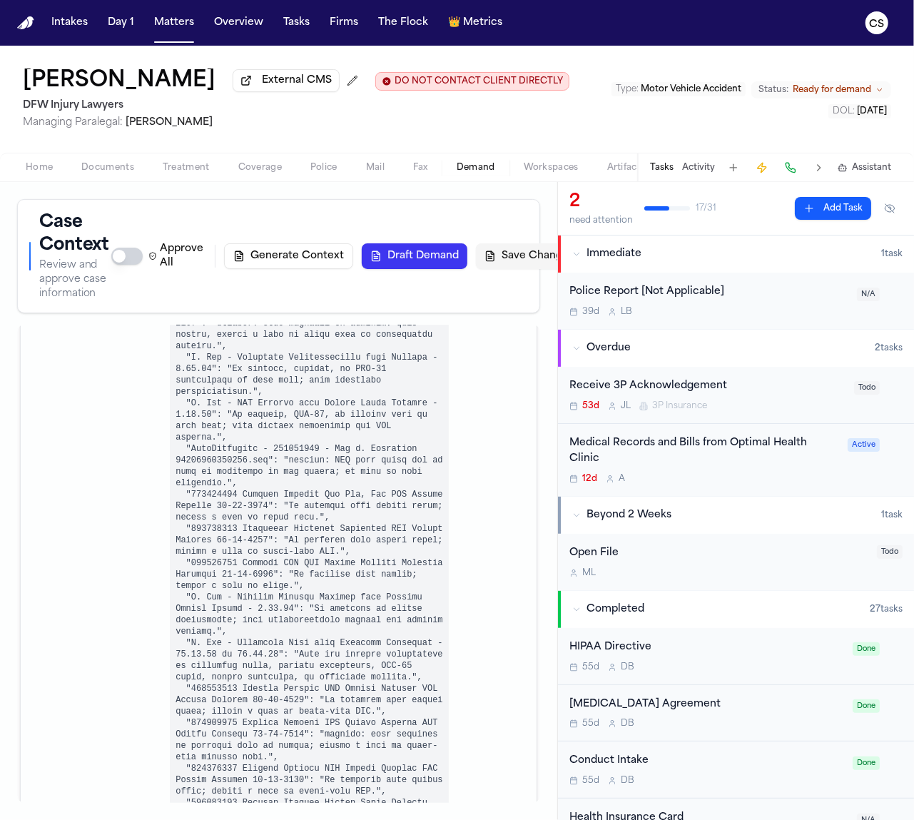
scroll to position [8971, 0]
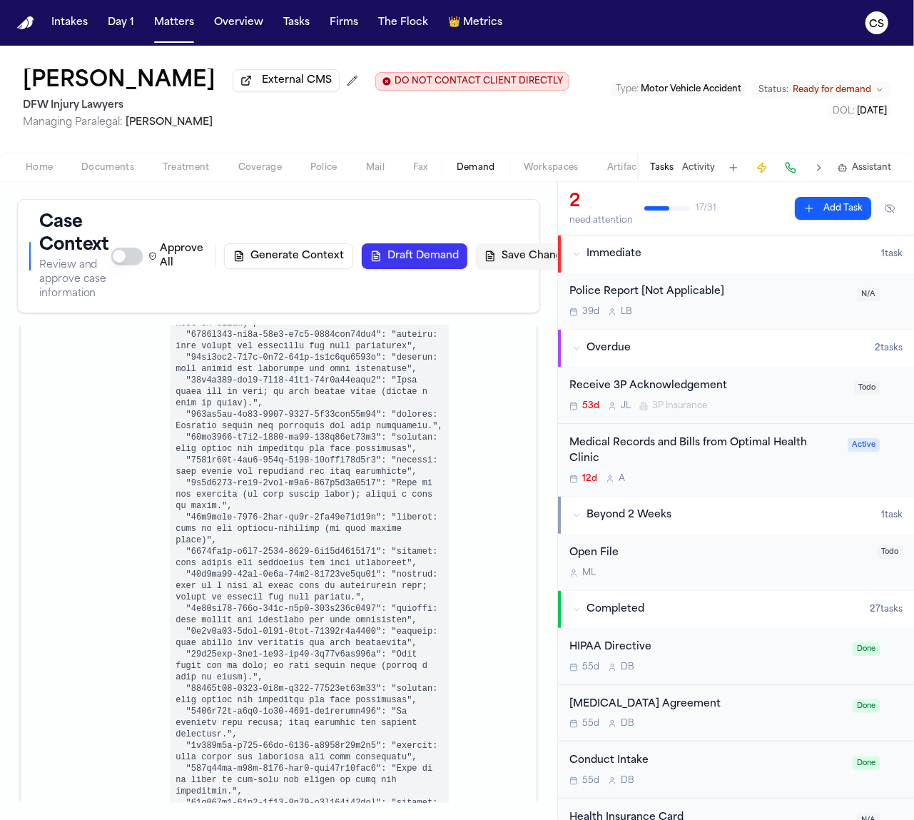
scroll to position [7439, 0]
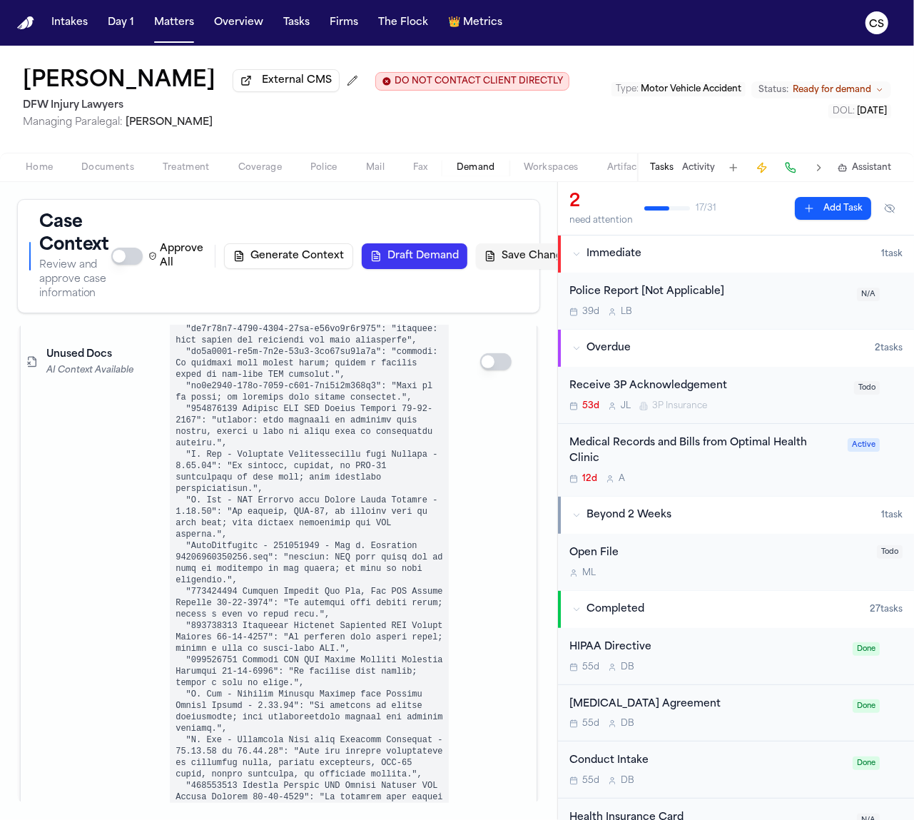
drag, startPoint x: 318, startPoint y: 633, endPoint x: 374, endPoint y: 634, distance: 55.7
drag, startPoint x: 316, startPoint y: 688, endPoint x: 374, endPoint y: 688, distance: 57.8
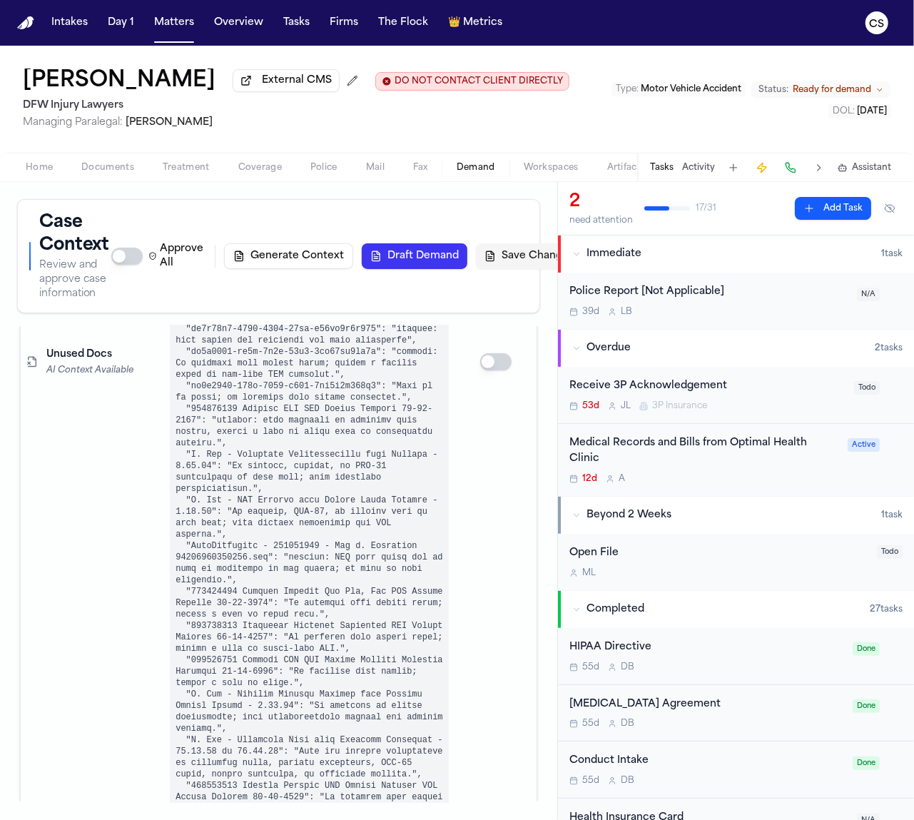
scroll to position [7570, 0]
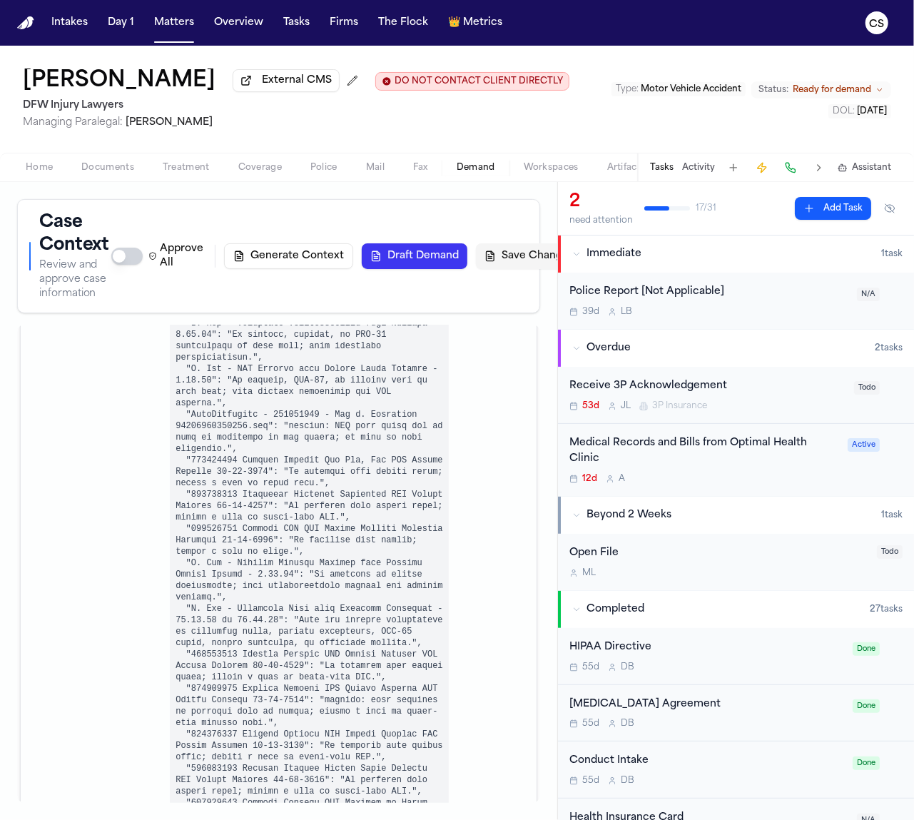
drag, startPoint x: 315, startPoint y: 614, endPoint x: 380, endPoint y: 612, distance: 65.0
drag, startPoint x: 324, startPoint y: 674, endPoint x: 377, endPoint y: 674, distance: 52.8
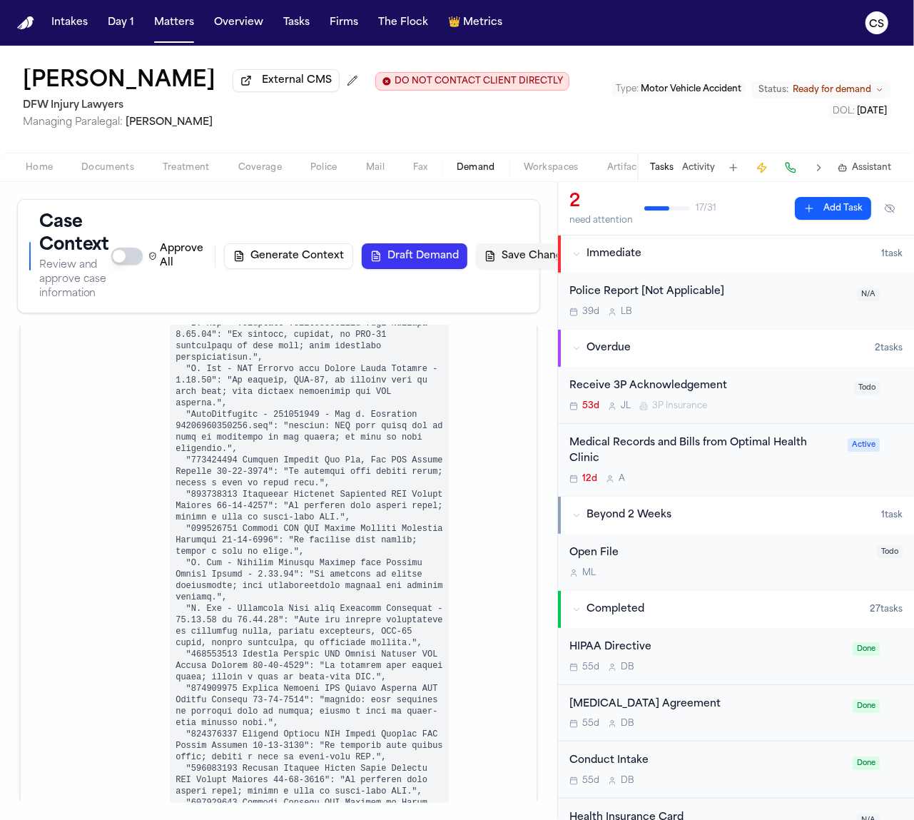
paste input "********"
type input "**********"
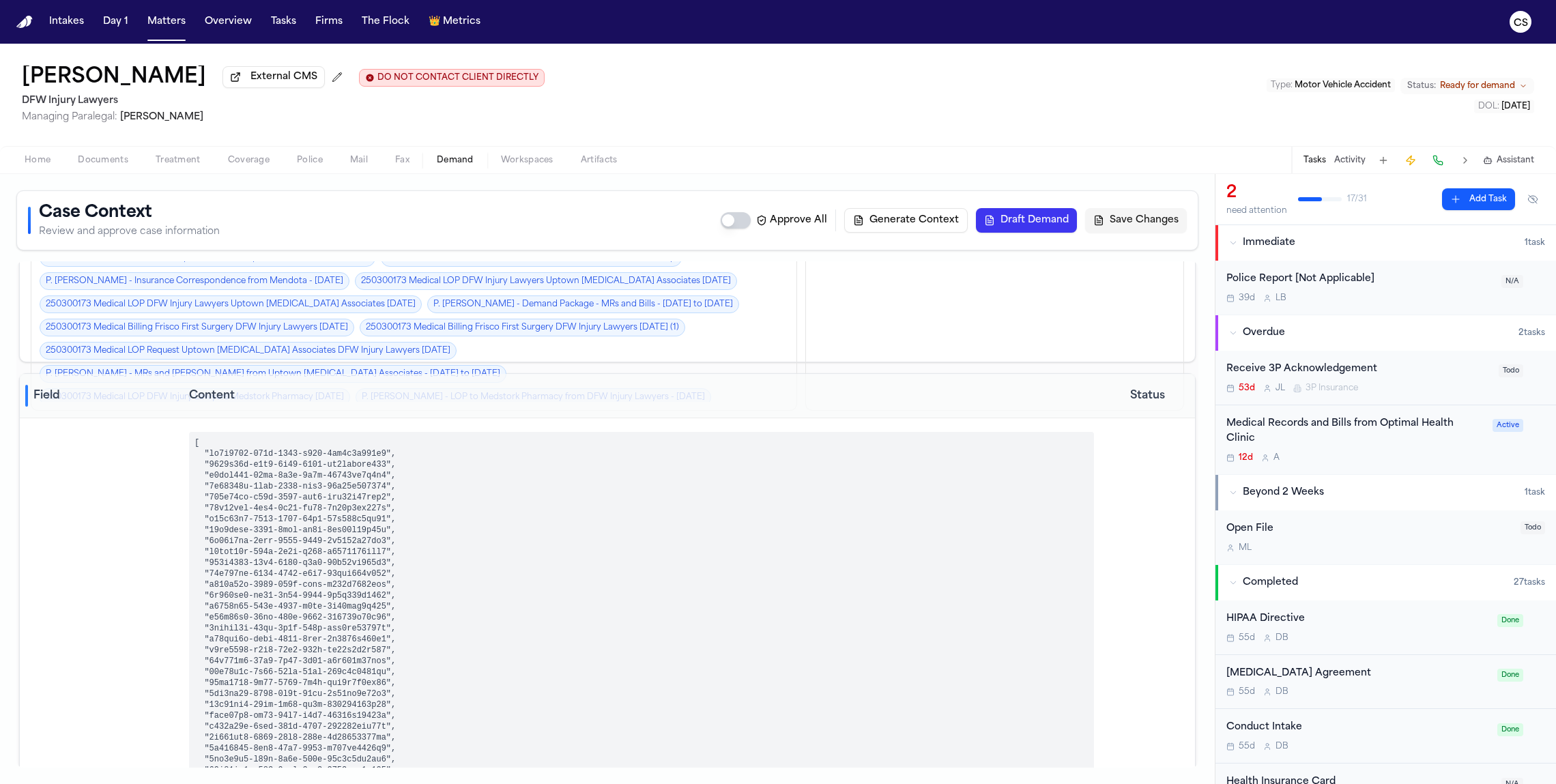
scroll to position [0, 0]
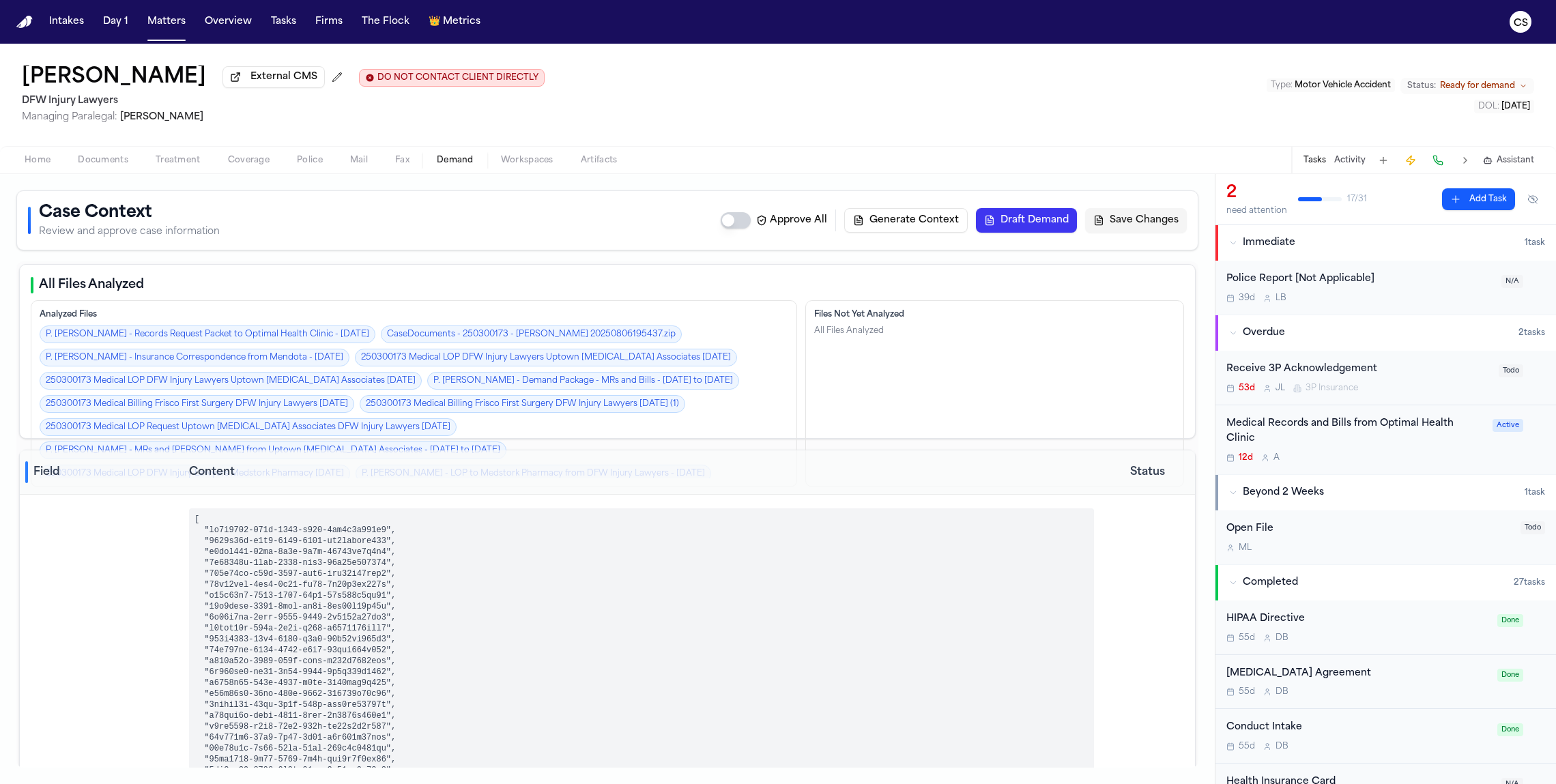
click at [874, 226] on button "Draft Demand" at bounding box center [1027, 221] width 101 height 25
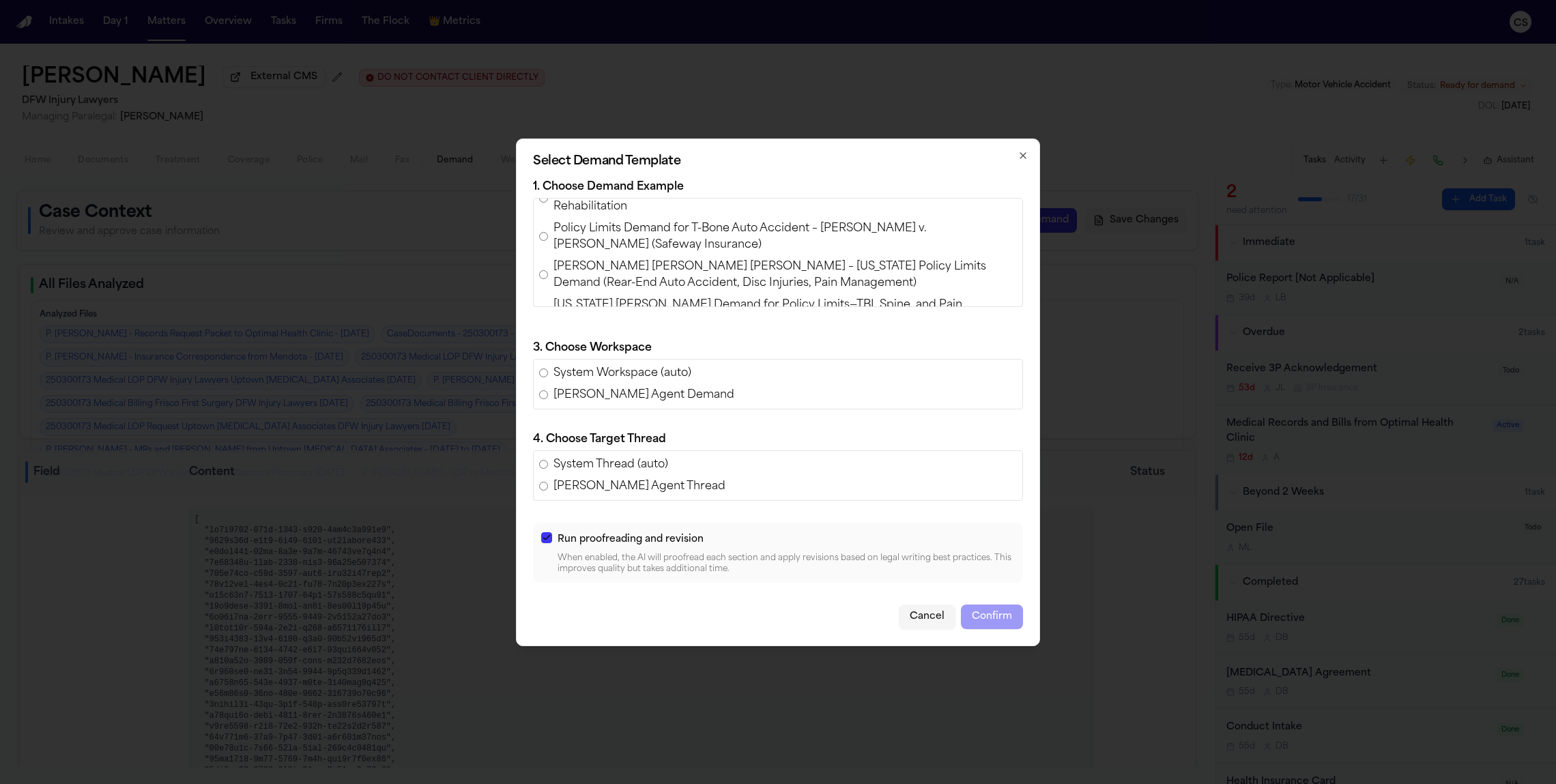
scroll to position [105, 0]
click at [874, 231] on span "Policy Limits Demand for T-Bone Auto Accident – Angelica Luna v. Noemi Andrade …" at bounding box center [785, 235] width 464 height 33
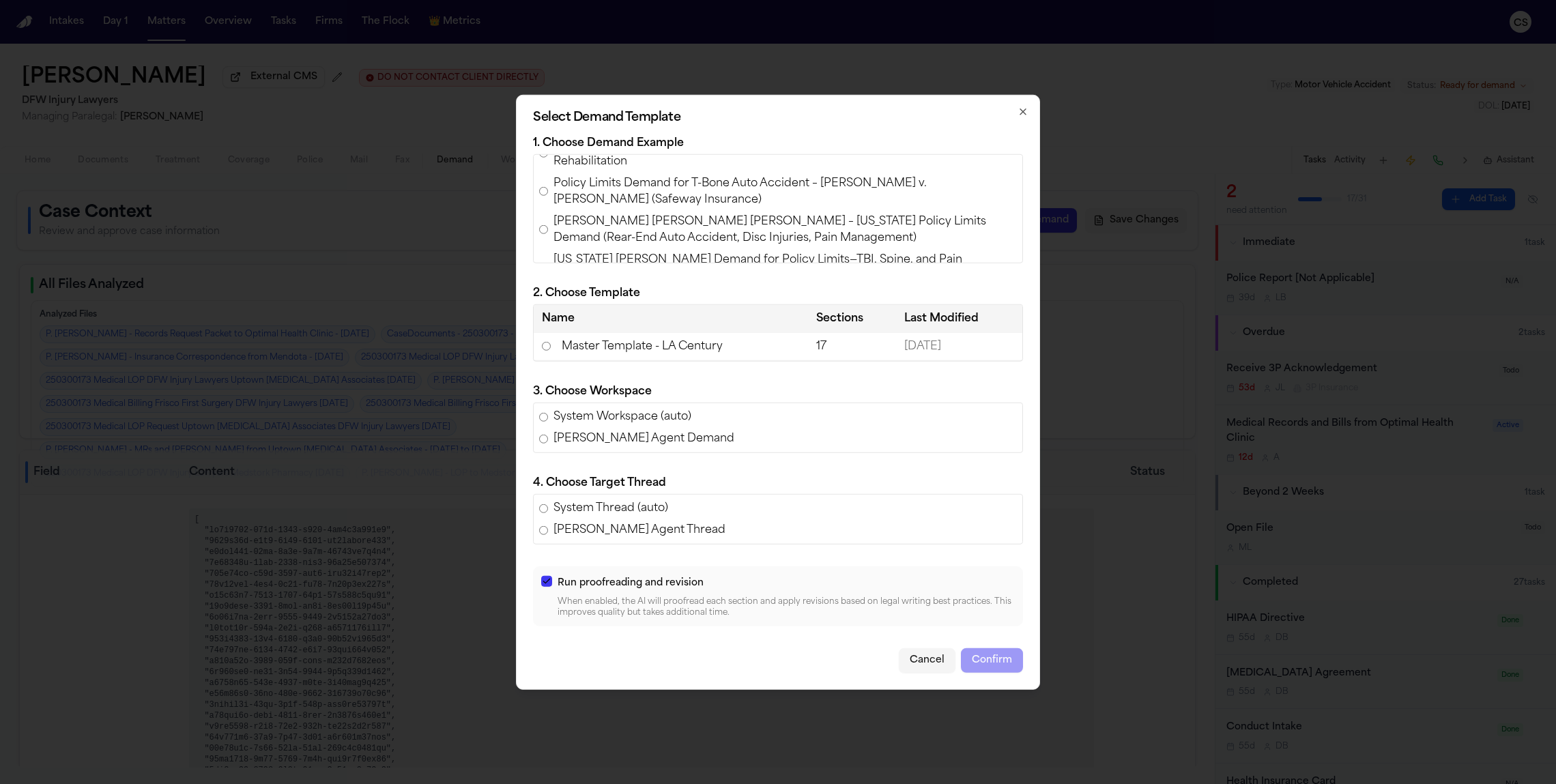
click at [607, 226] on span "Ashlyn Thomas v. Shayan Tabe Ahmadi – Texas Policy Limits Demand (Rear-End Auto…" at bounding box center [785, 229] width 464 height 33
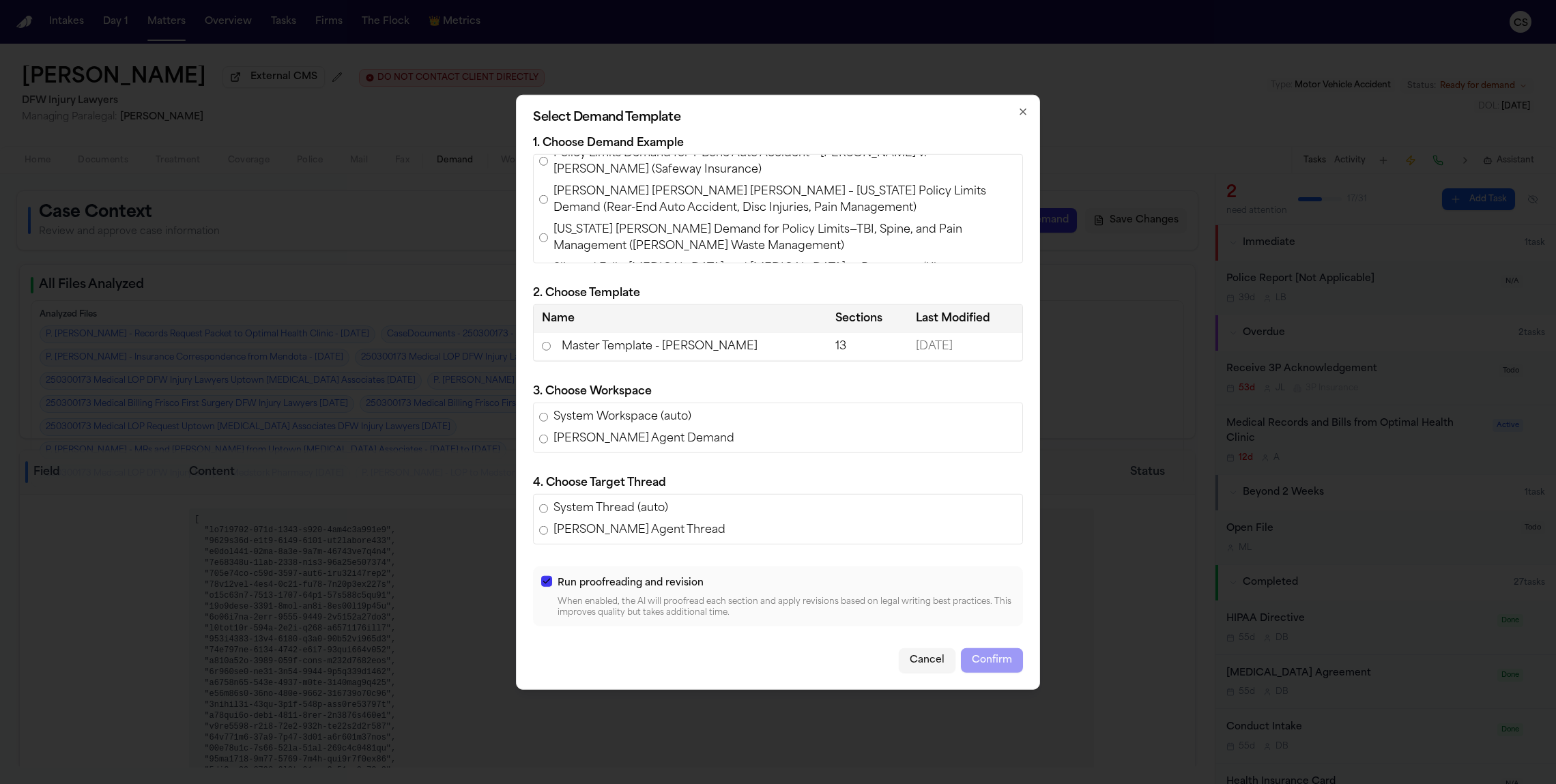
scroll to position [160, 0]
click at [612, 216] on span "Texas Stowers Demand for Policy Limits—TBI, Spine, and Pain Management (Hernand…" at bounding box center [785, 213] width 464 height 33
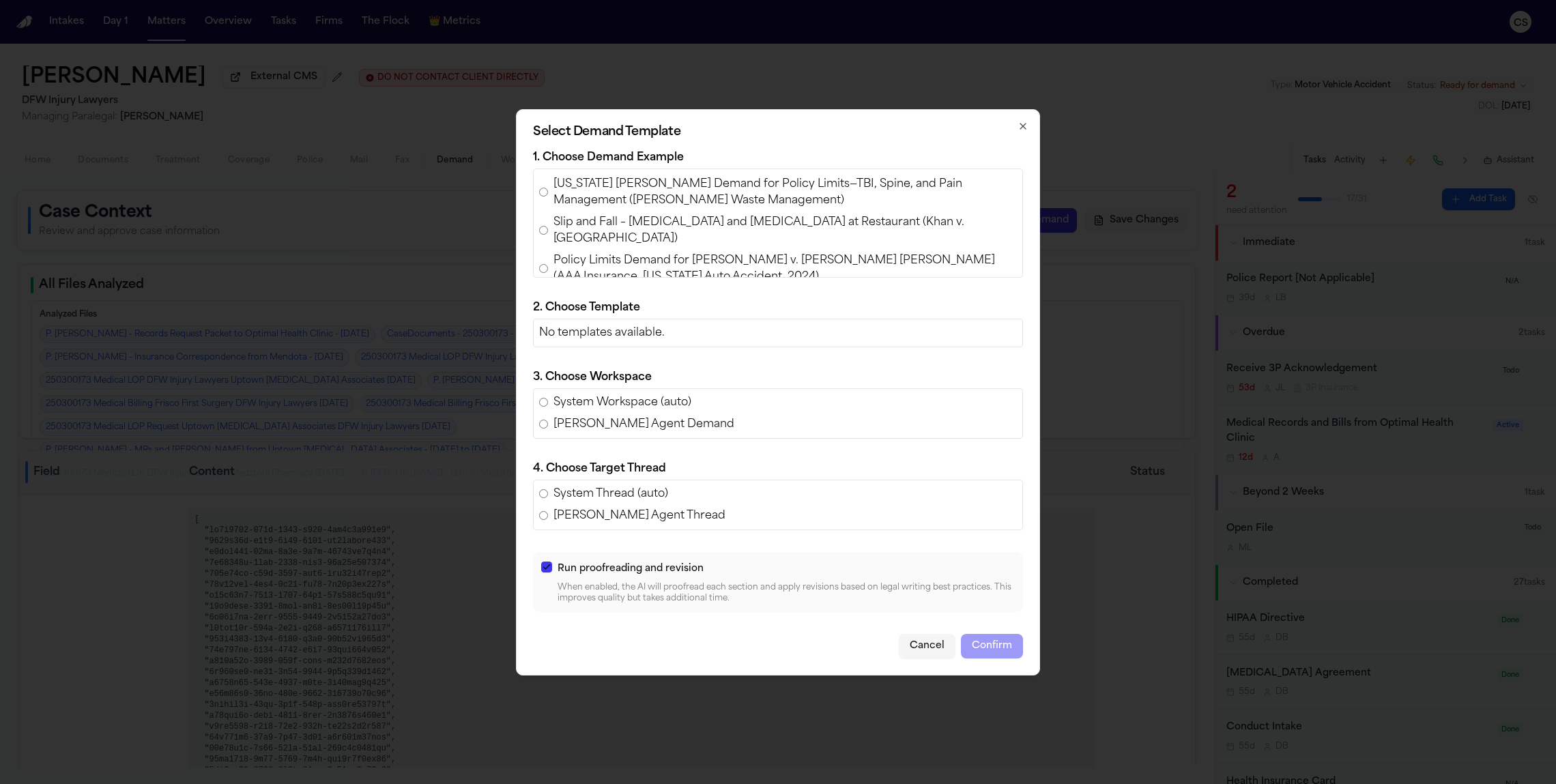
scroll to position [208, 0]
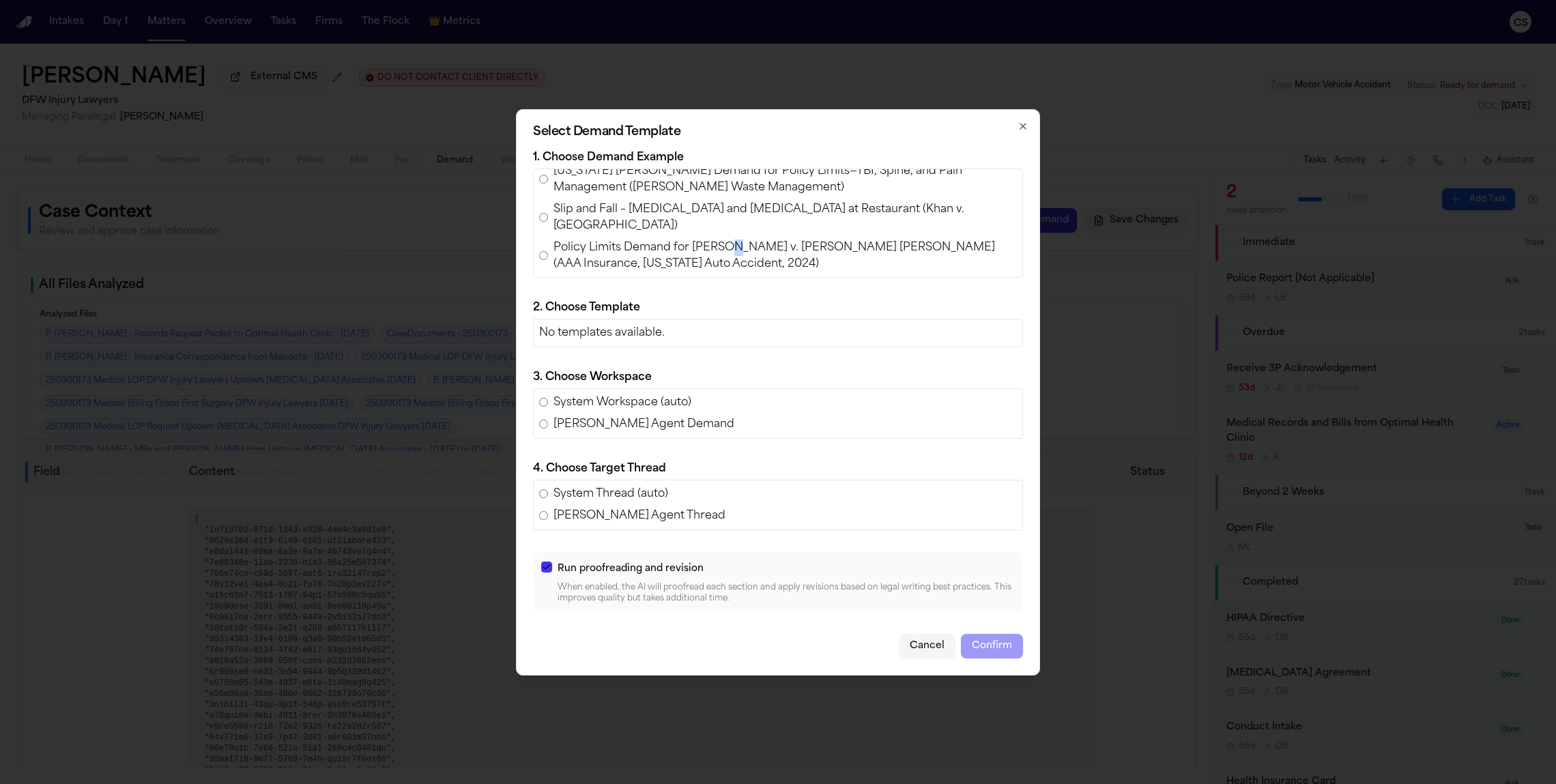
click at [730, 250] on span "Policy Limits Demand for Luke Bartholomew Wilson v. Wissam Walid Laham (AAA Ins…" at bounding box center [785, 256] width 464 height 33
click at [601, 260] on span "Policy Limits Demand for Luke Bartholomew Wilson v. Wissam Walid Laham (AAA Ins…" at bounding box center [785, 256] width 464 height 33
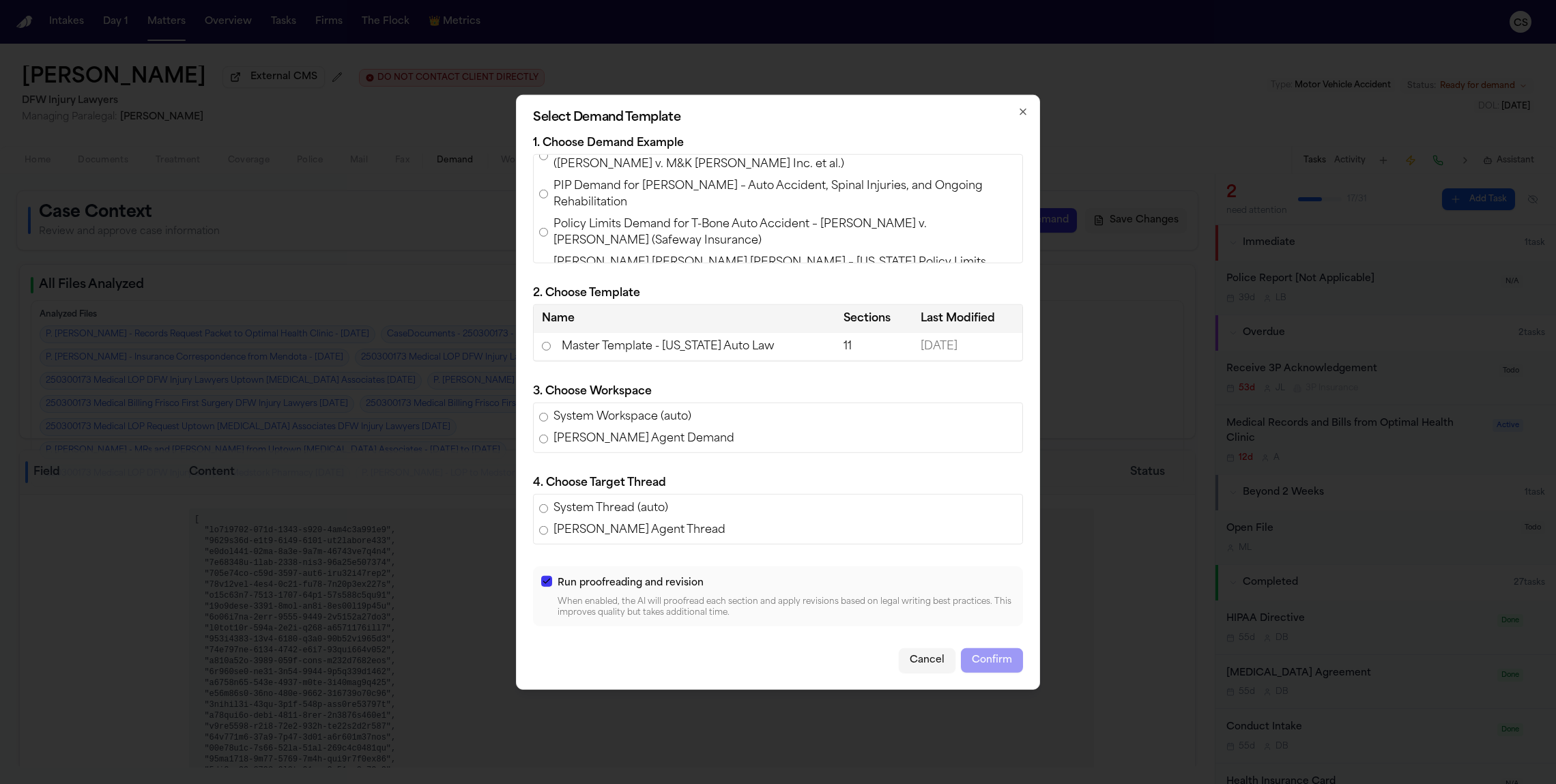
scroll to position [0, 0]
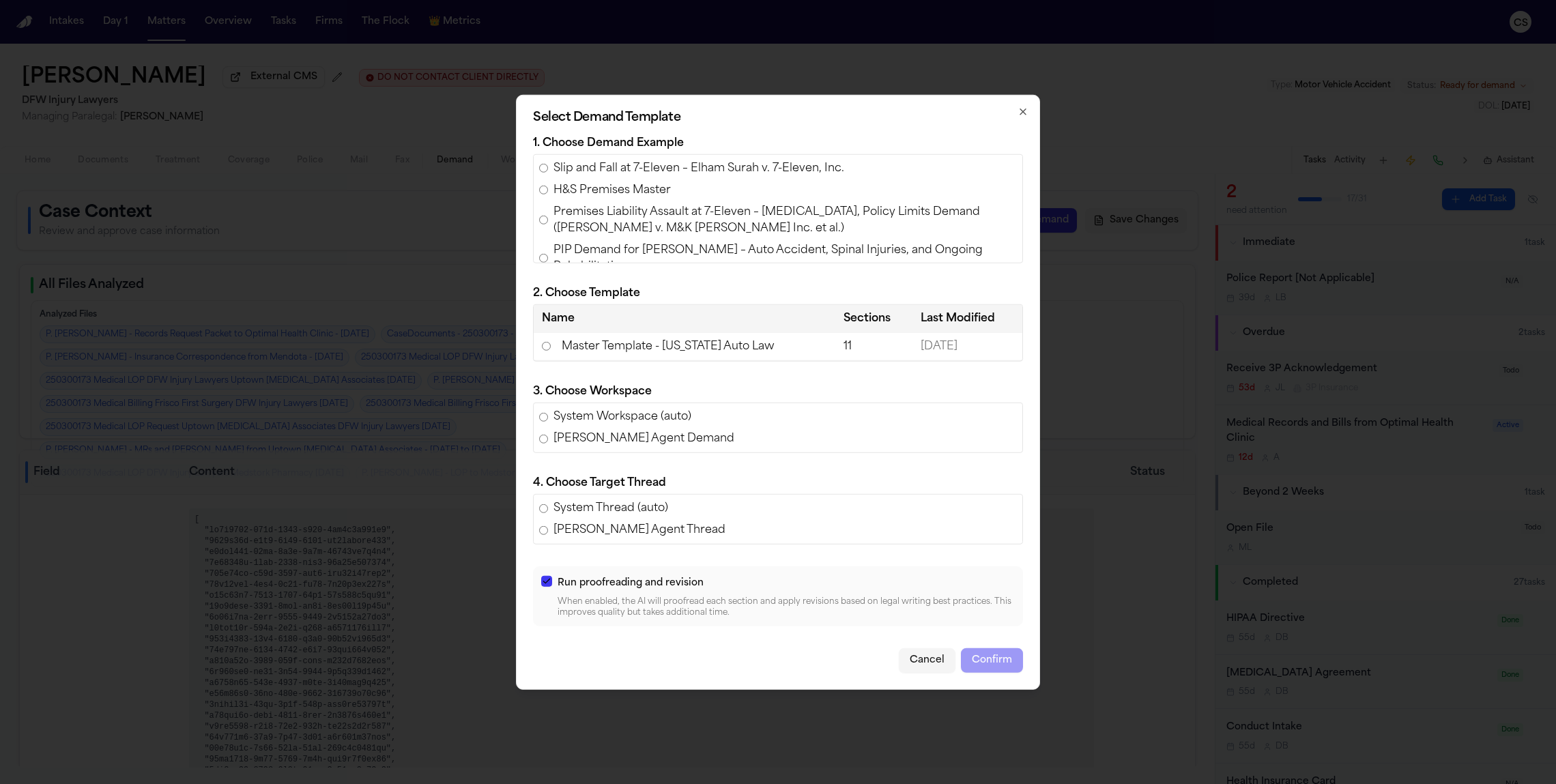
click at [757, 227] on span "Premises Liability Assault at 7-Eleven – Traumatic Brain Injury, Policy Limits …" at bounding box center [785, 220] width 464 height 33
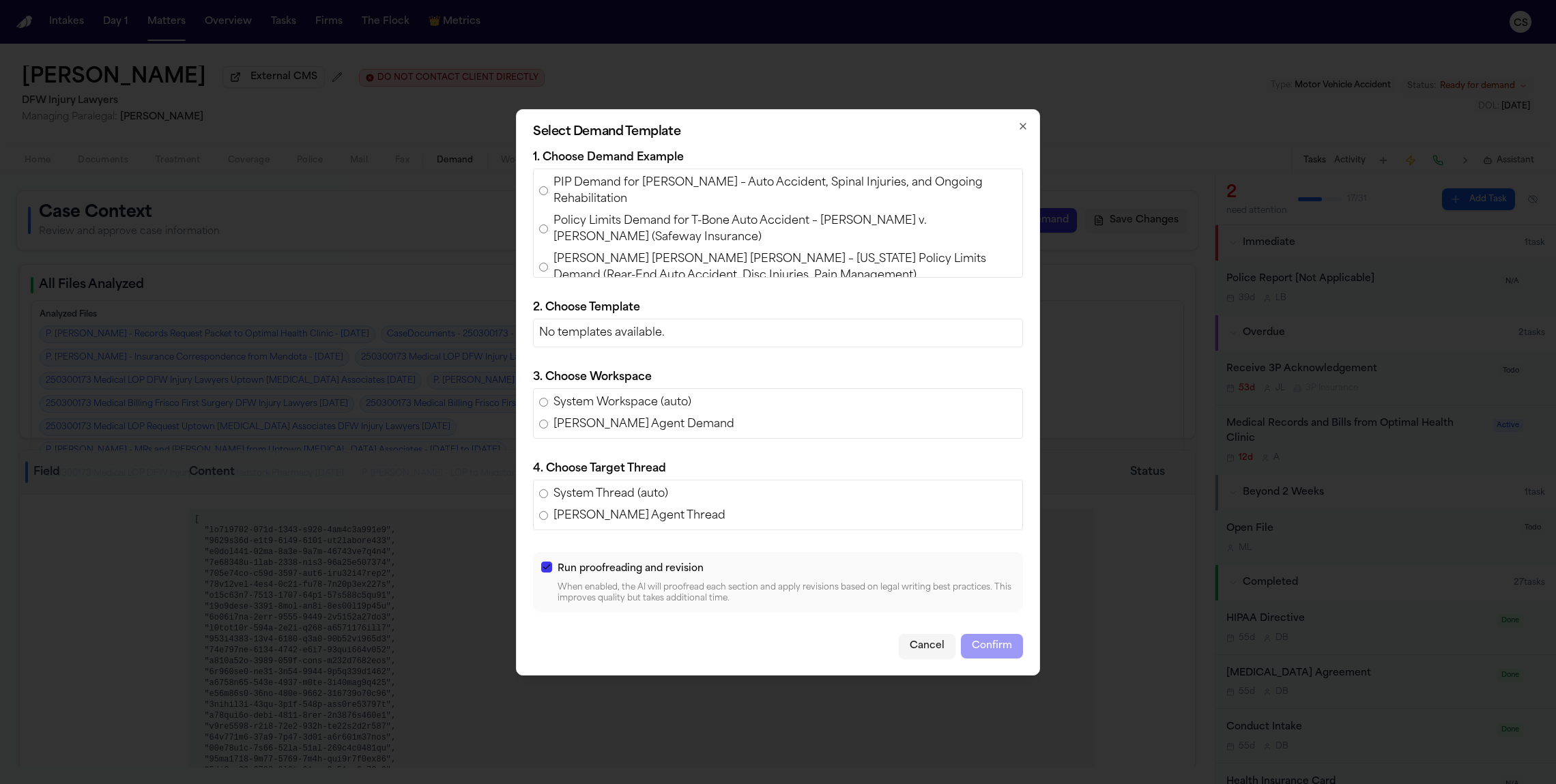
scroll to position [82, 0]
click at [757, 230] on span "Policy Limits Demand for T-Bone Auto Accident – Angelica Luna v. Noemi Andrade …" at bounding box center [785, 229] width 464 height 33
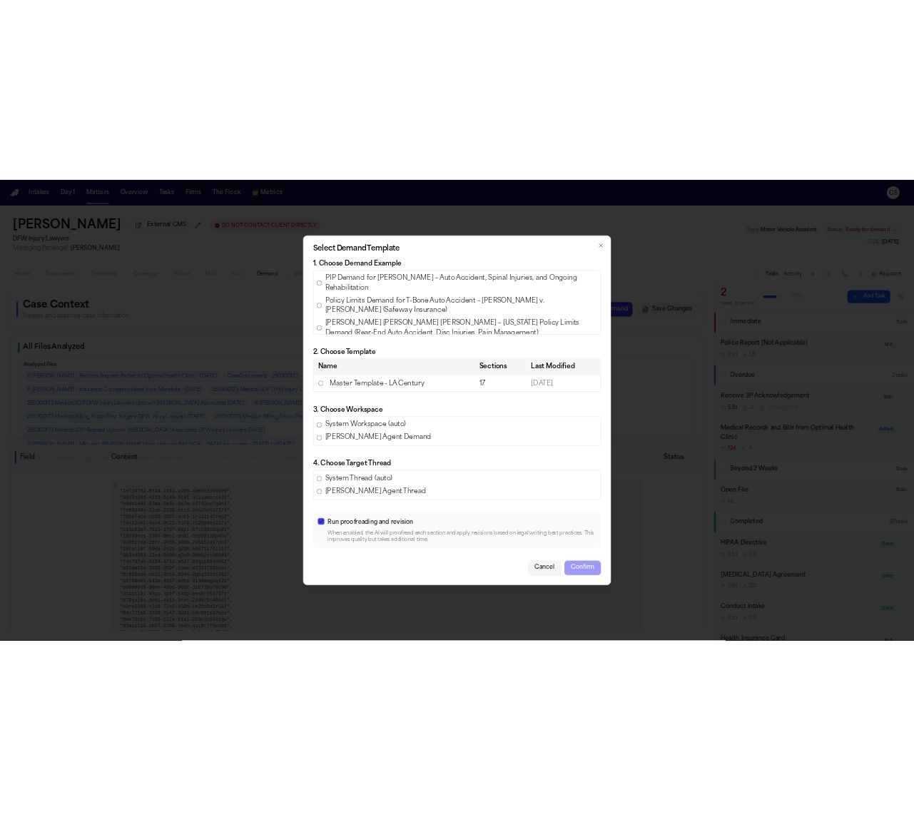
scroll to position [117, 0]
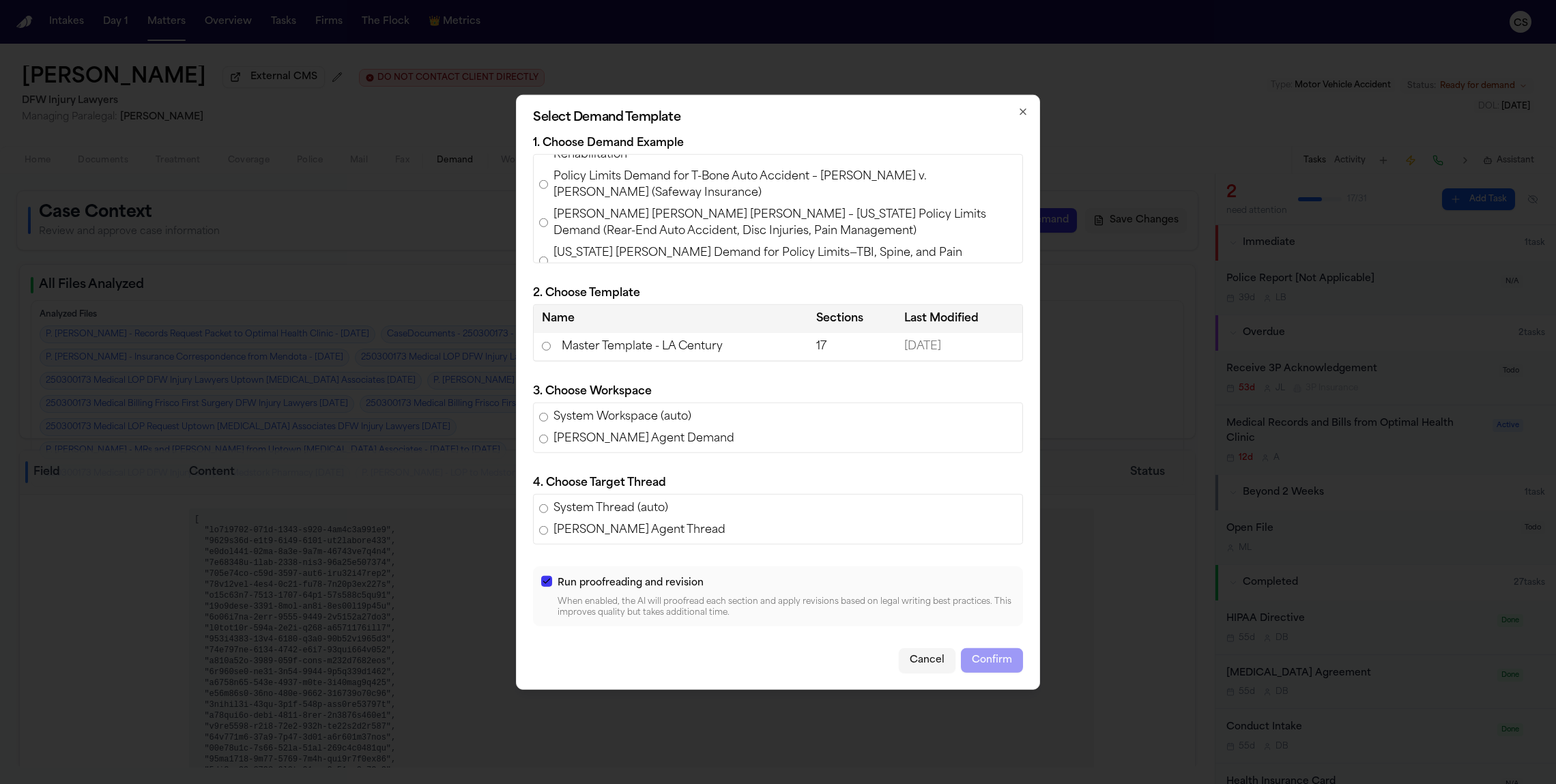
click at [757, 232] on span "Ashlyn Thomas v. Shayan Tabe Ahmadi – Texas Policy Limits Demand (Rear-End Auto…" at bounding box center [785, 223] width 464 height 33
click at [676, 347] on td "Master Template - Luis Perez" at bounding box center [680, 346] width 294 height 28
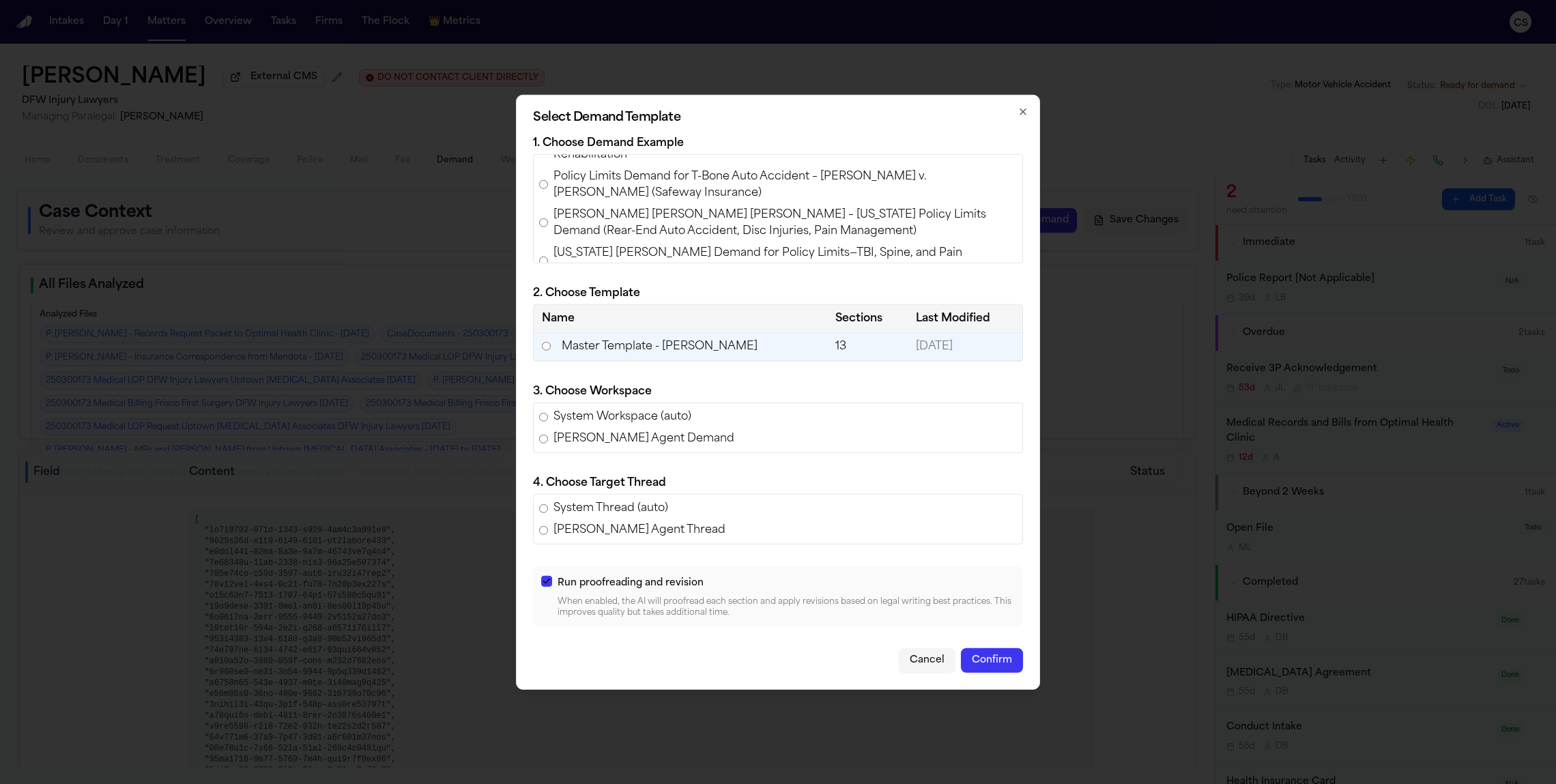
click at [874, 663] on button "Confirm" at bounding box center [992, 661] width 62 height 25
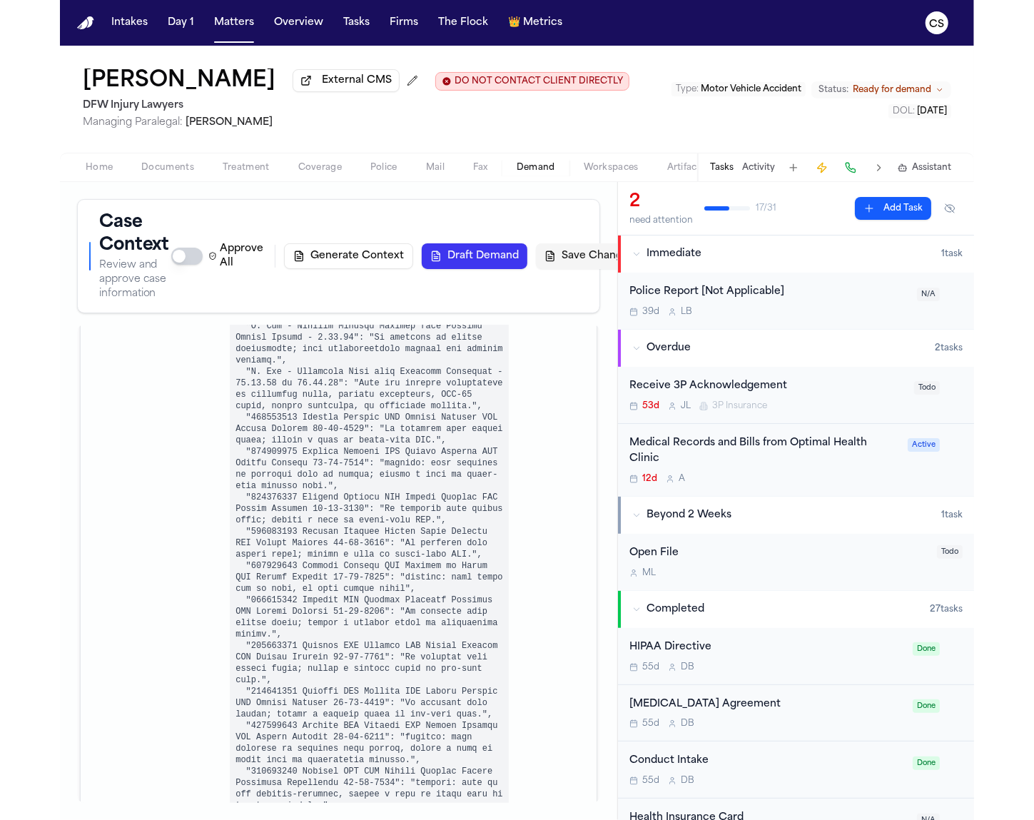
scroll to position [7800, 0]
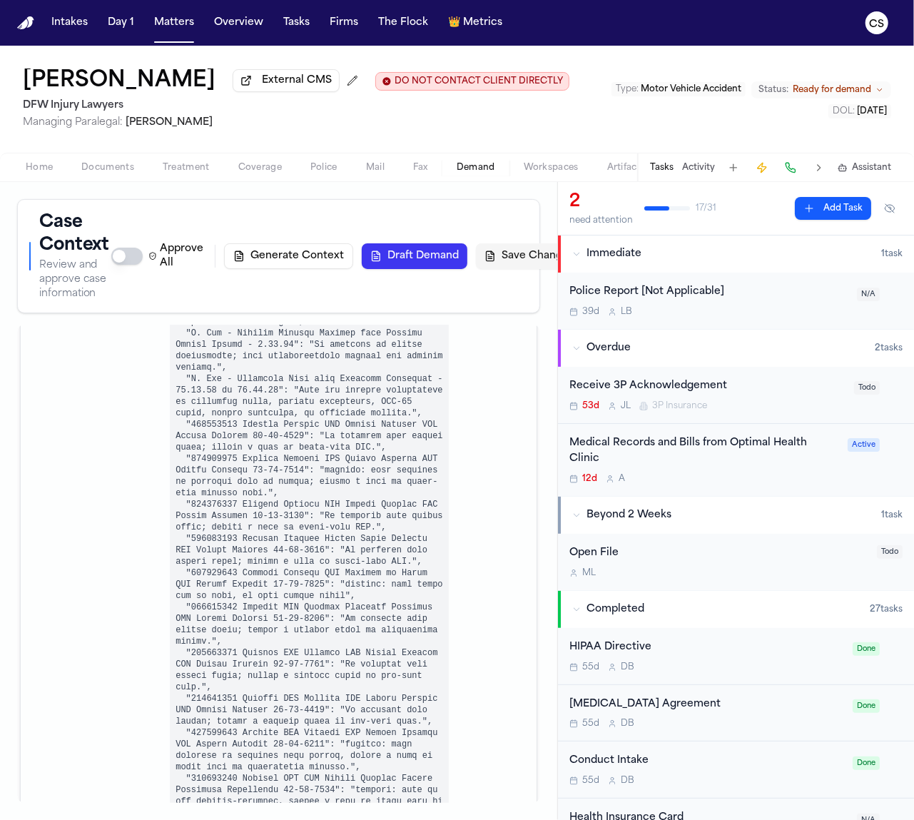
click at [517, 263] on button "Save Changes" at bounding box center [529, 256] width 106 height 26
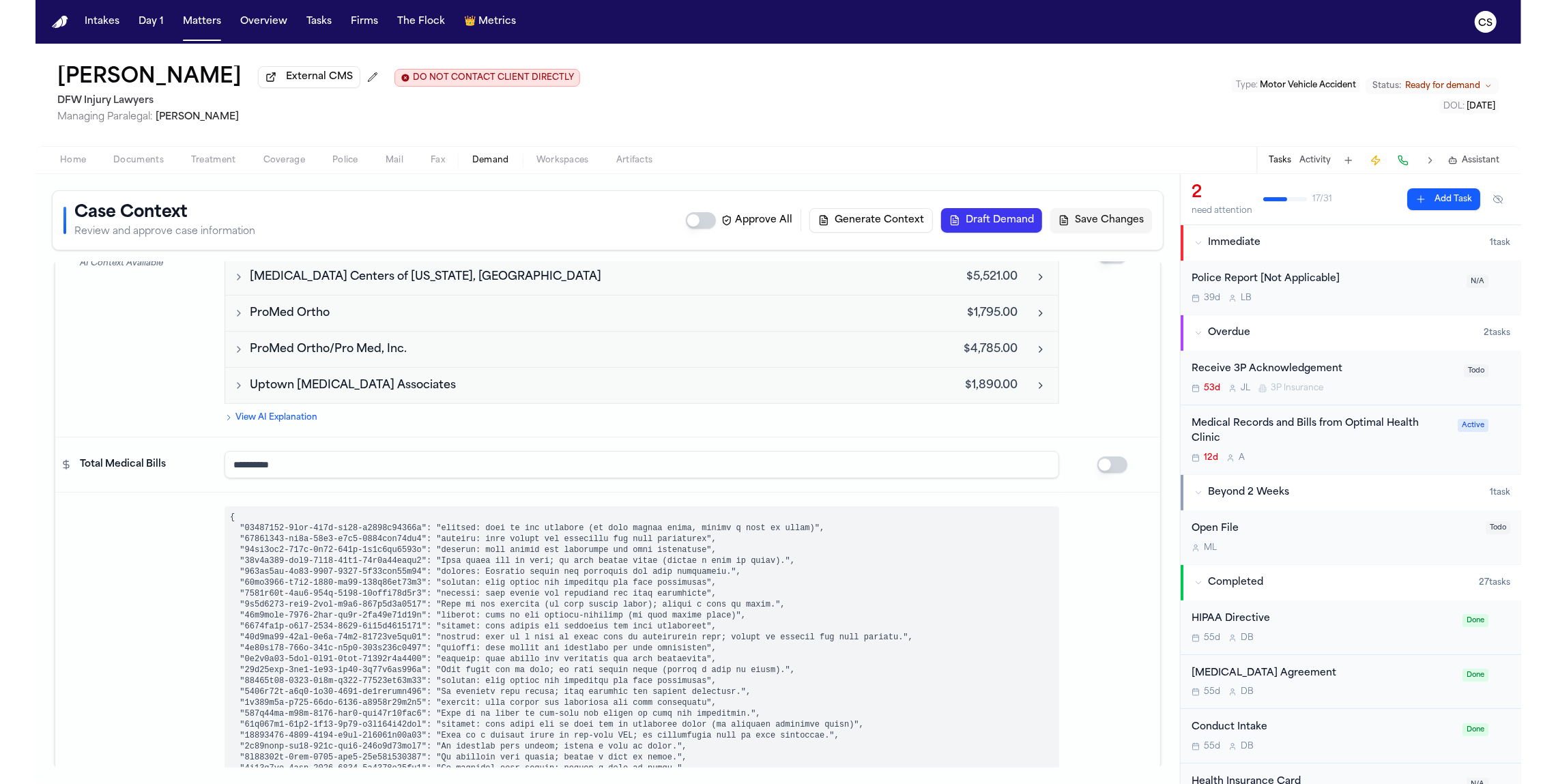
scroll to position [4443, 0]
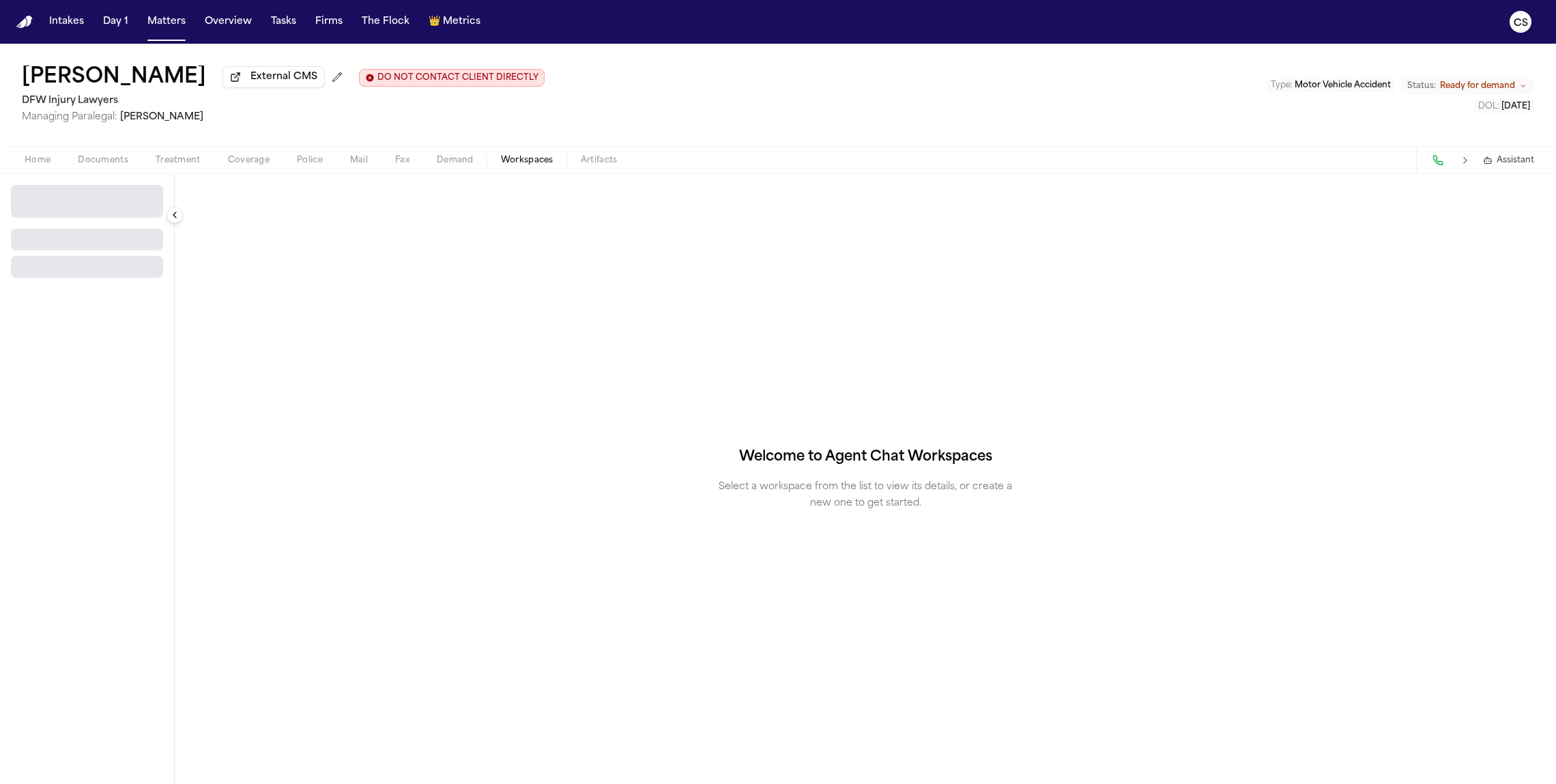
click at [513, 168] on span "button" at bounding box center [527, 167] width 69 height 1
click at [108, 202] on button "Select Workspace" at bounding box center [86, 195] width 152 height 22
click at [102, 240] on div "Finch Agent Demand + Create New Workspace" at bounding box center [106, 244] width 203 height 58
click at [100, 229] on span "[PERSON_NAME] Agent Demand" at bounding box center [95, 229] width 159 height 13
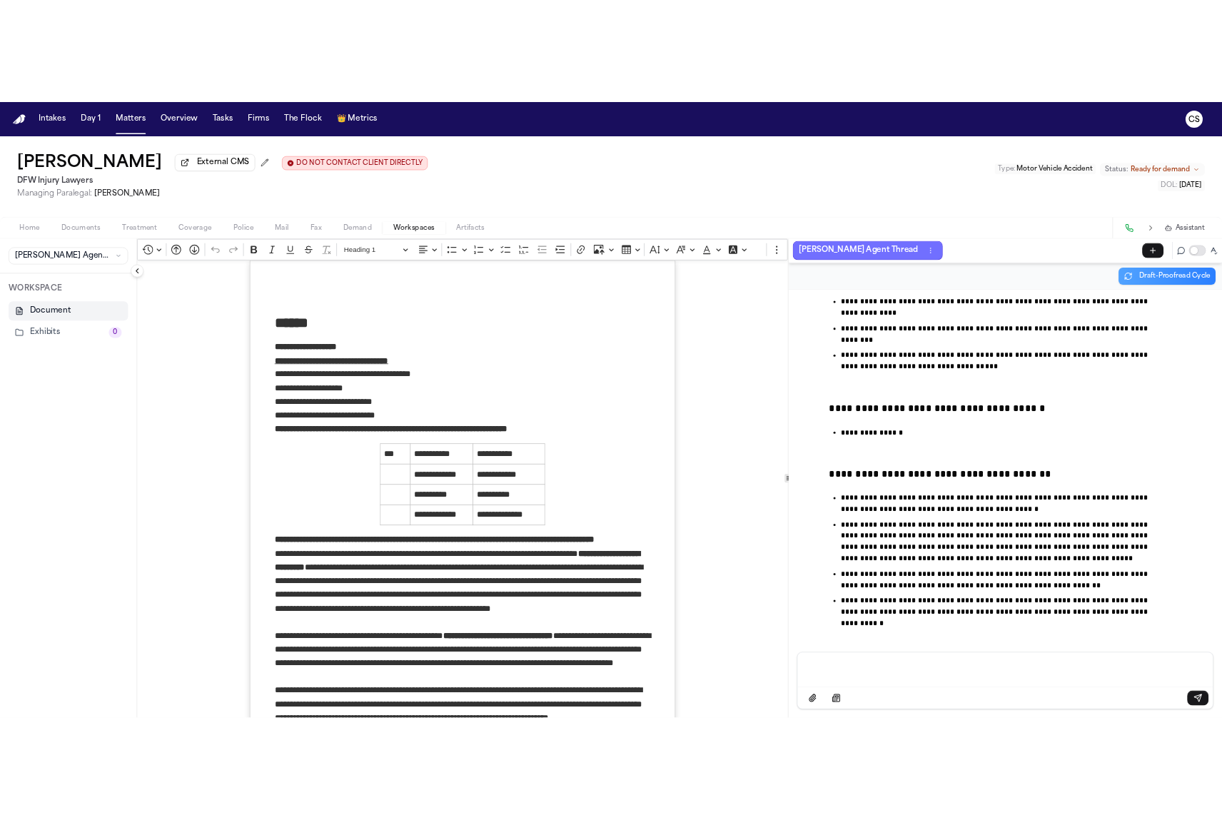
scroll to position [64153, 0]
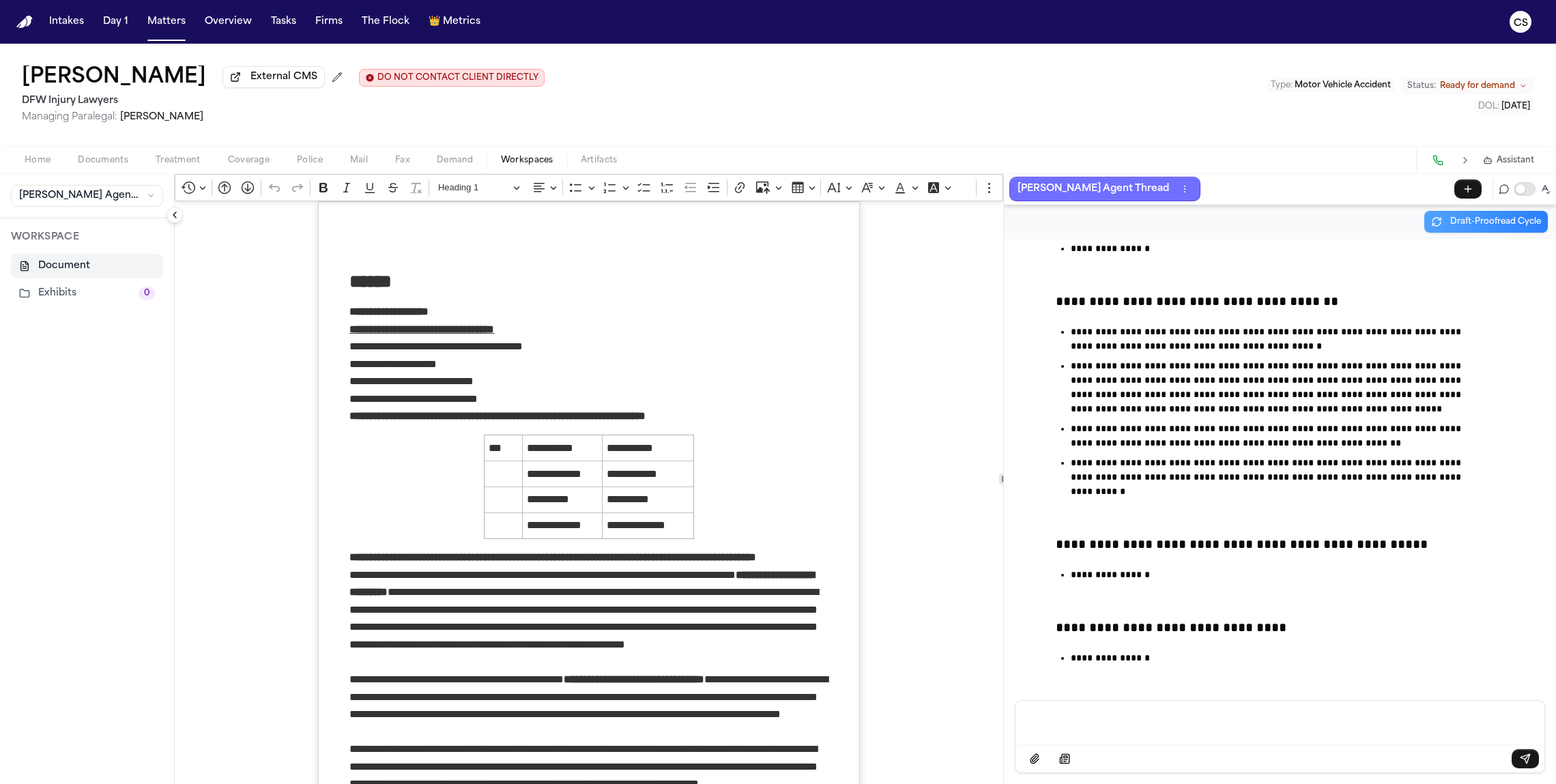
click at [874, 192] on p "[PERSON_NAME] Agent Thread" at bounding box center [1093, 188] width 151 height 16
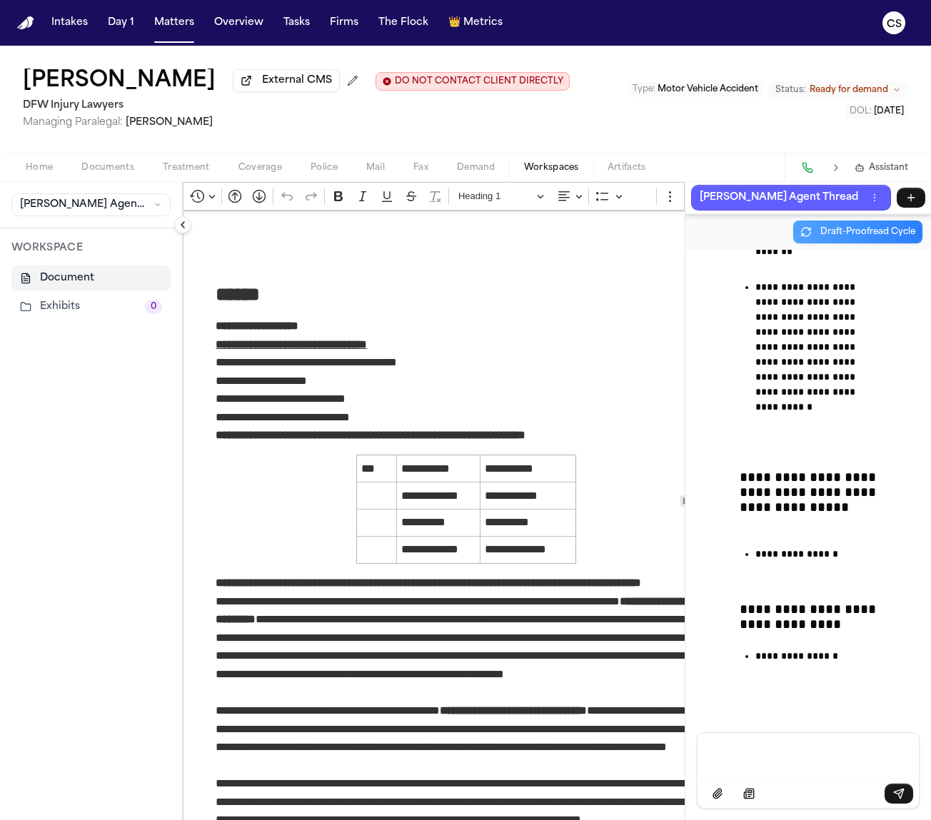
scroll to position [180900, 0]
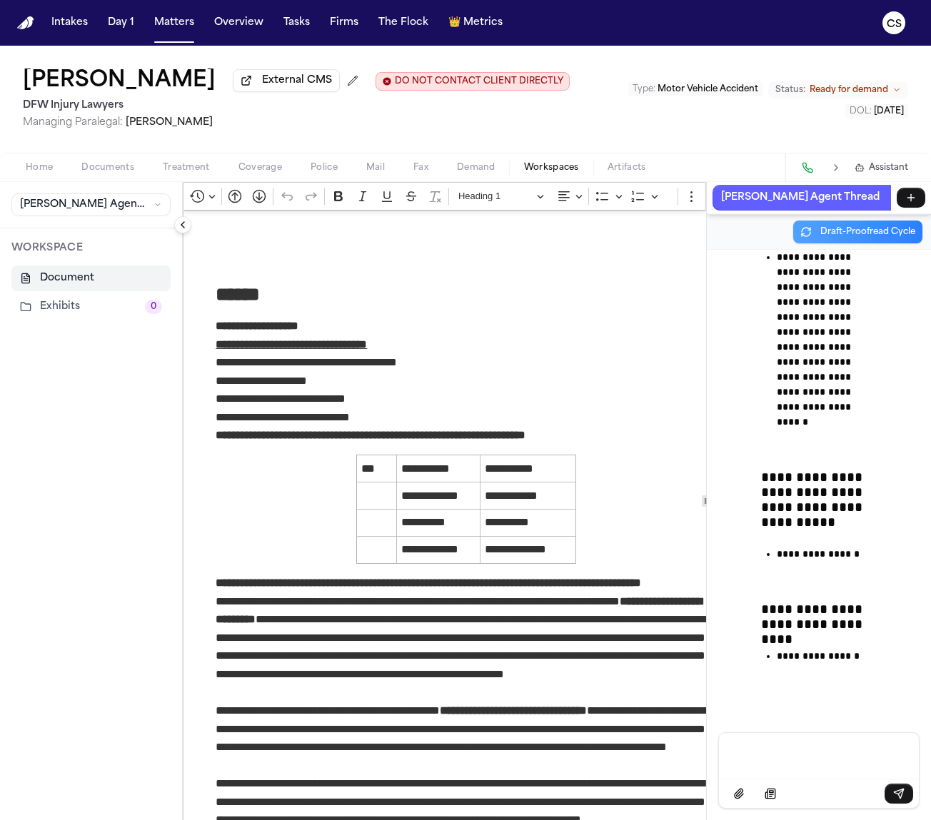
click at [799, 510] on div "**********" at bounding box center [557, 501] width 748 height 638
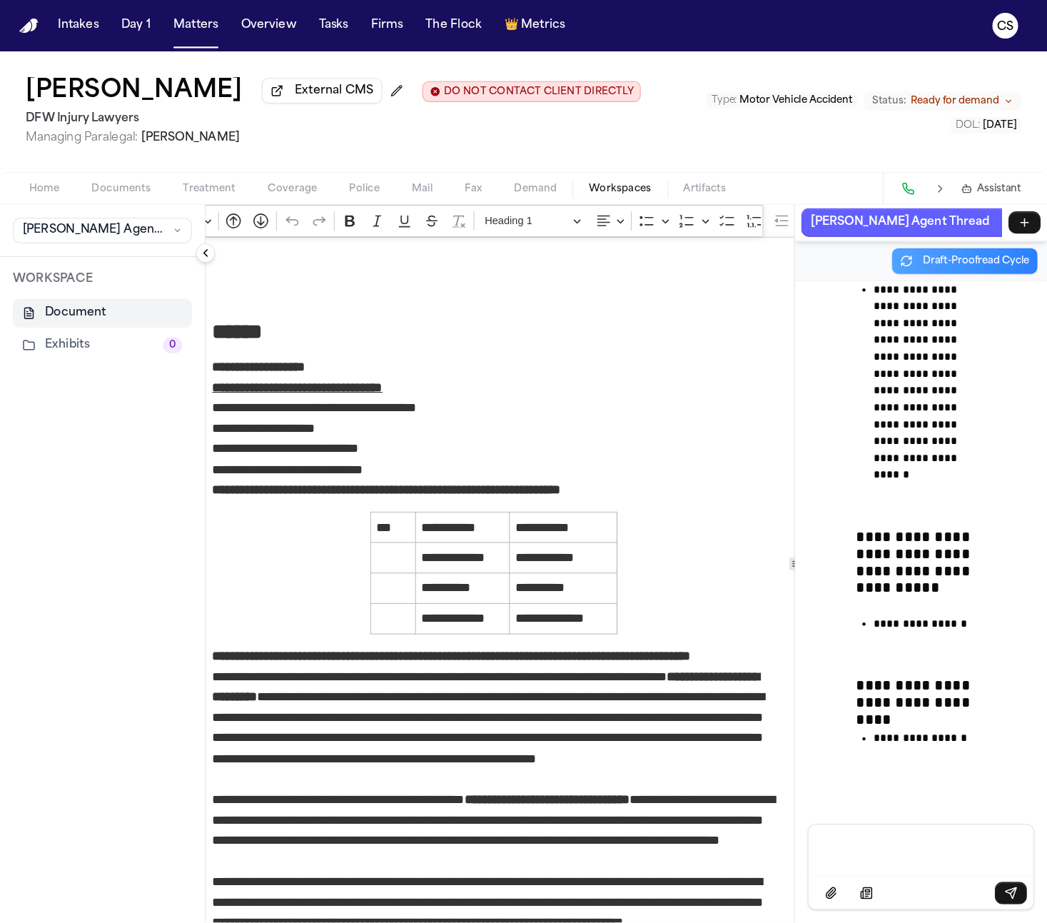
scroll to position [161050, 0]
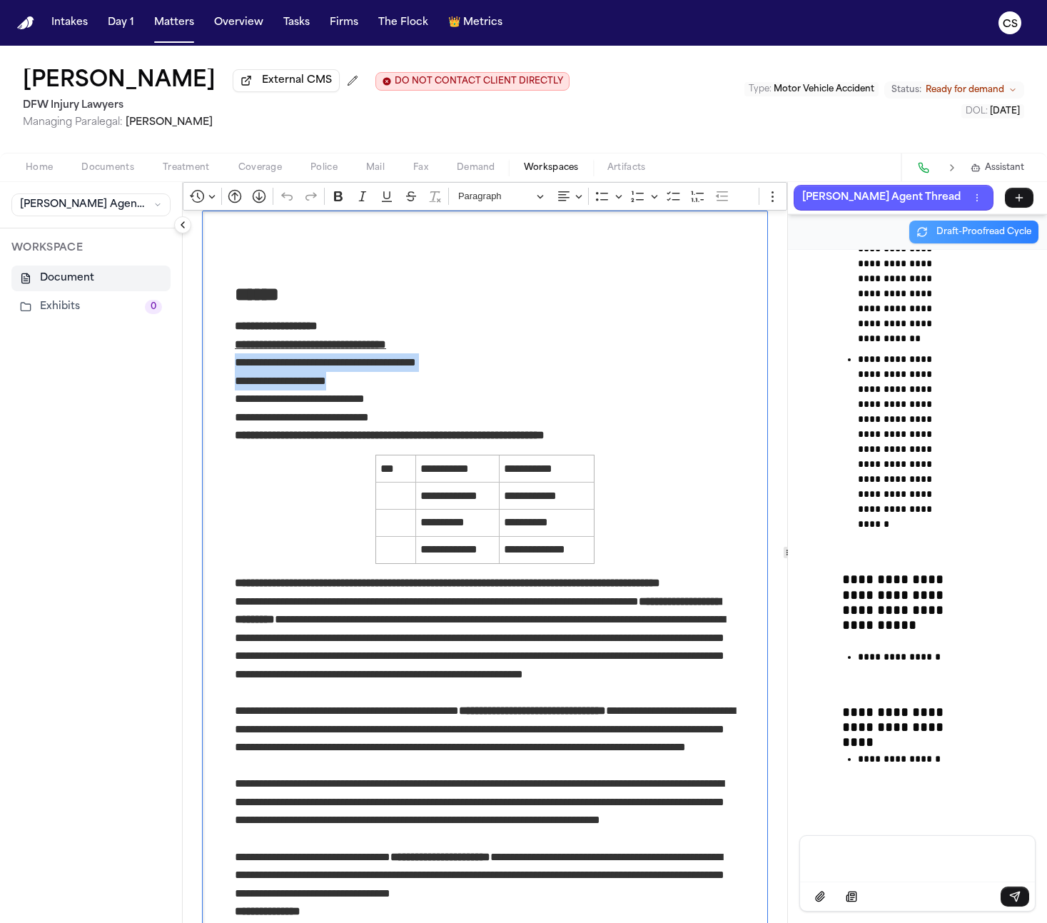
drag, startPoint x: 348, startPoint y: 388, endPoint x: 226, endPoint y: 368, distance: 124.4
click at [235, 368] on p "**********" at bounding box center [485, 389] width 500 height 73
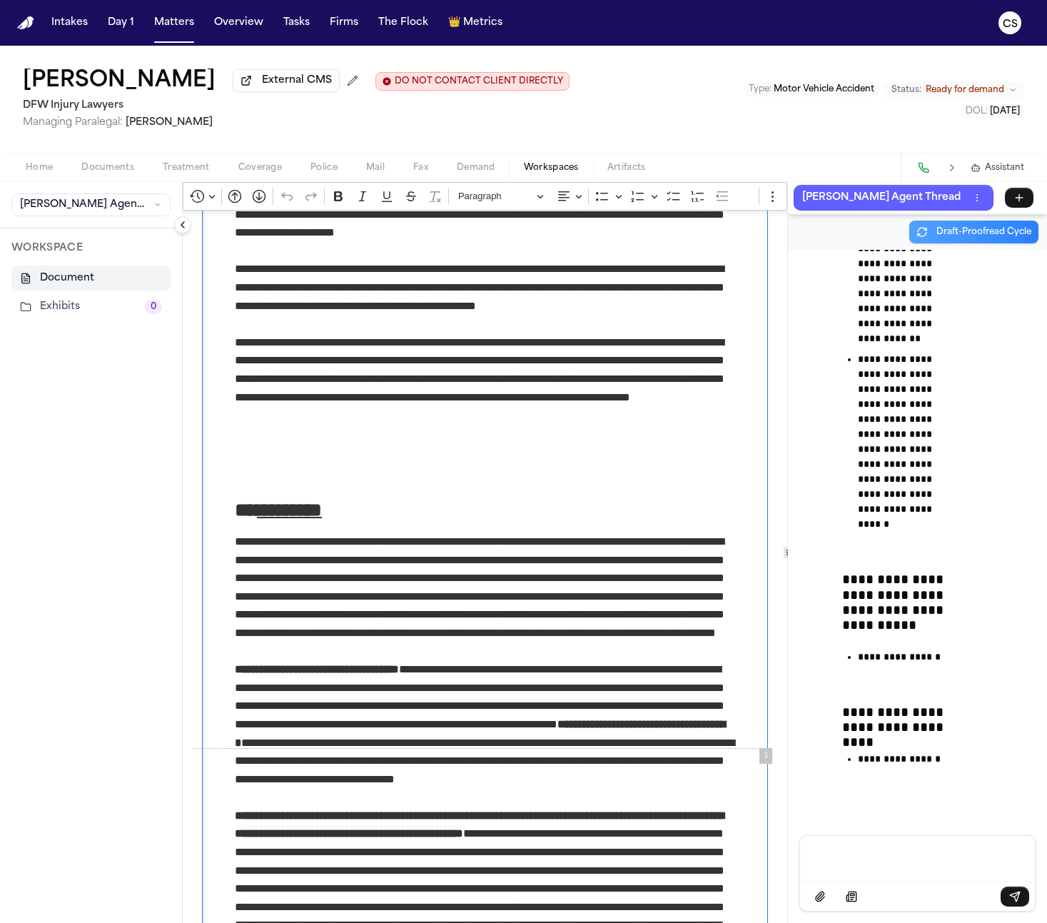
scroll to position [884, 0]
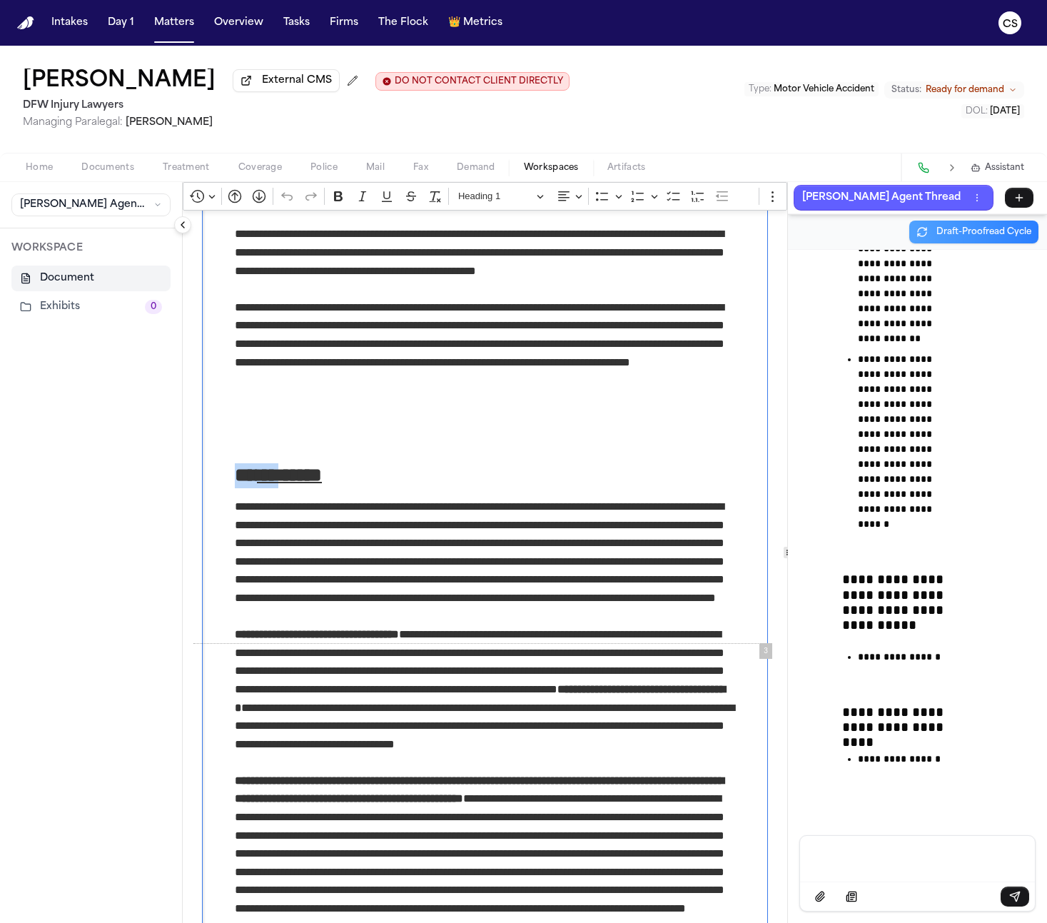
drag, startPoint x: 405, startPoint y: 562, endPoint x: 276, endPoint y: 495, distance: 145.6
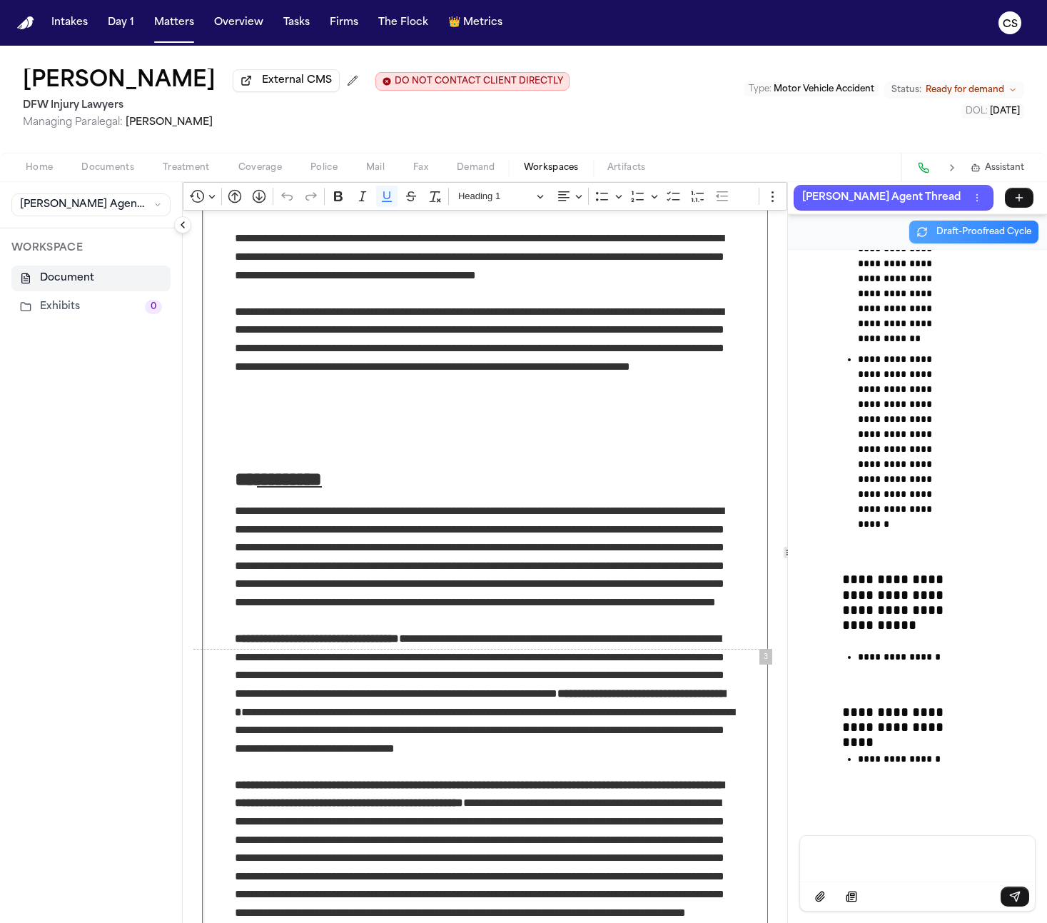
click at [408, 493] on h2 "** *********" at bounding box center [485, 480] width 500 height 25
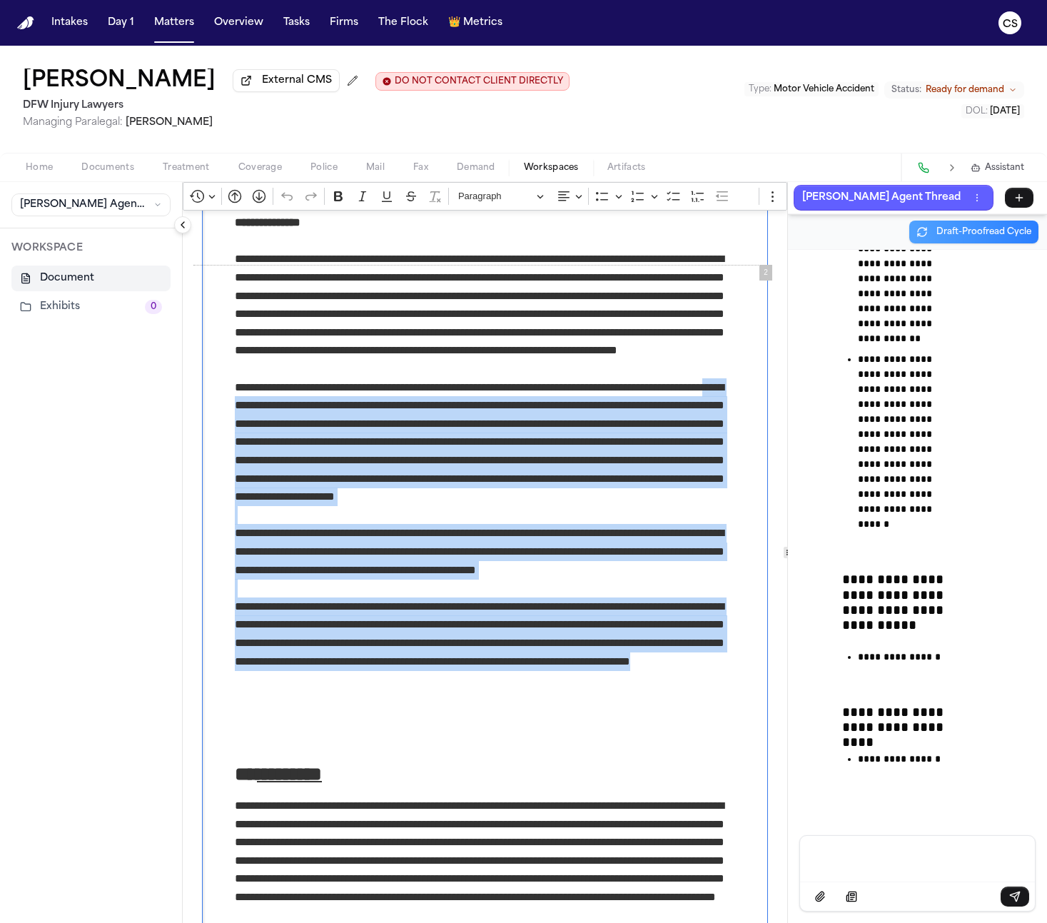
scroll to position [679, 0]
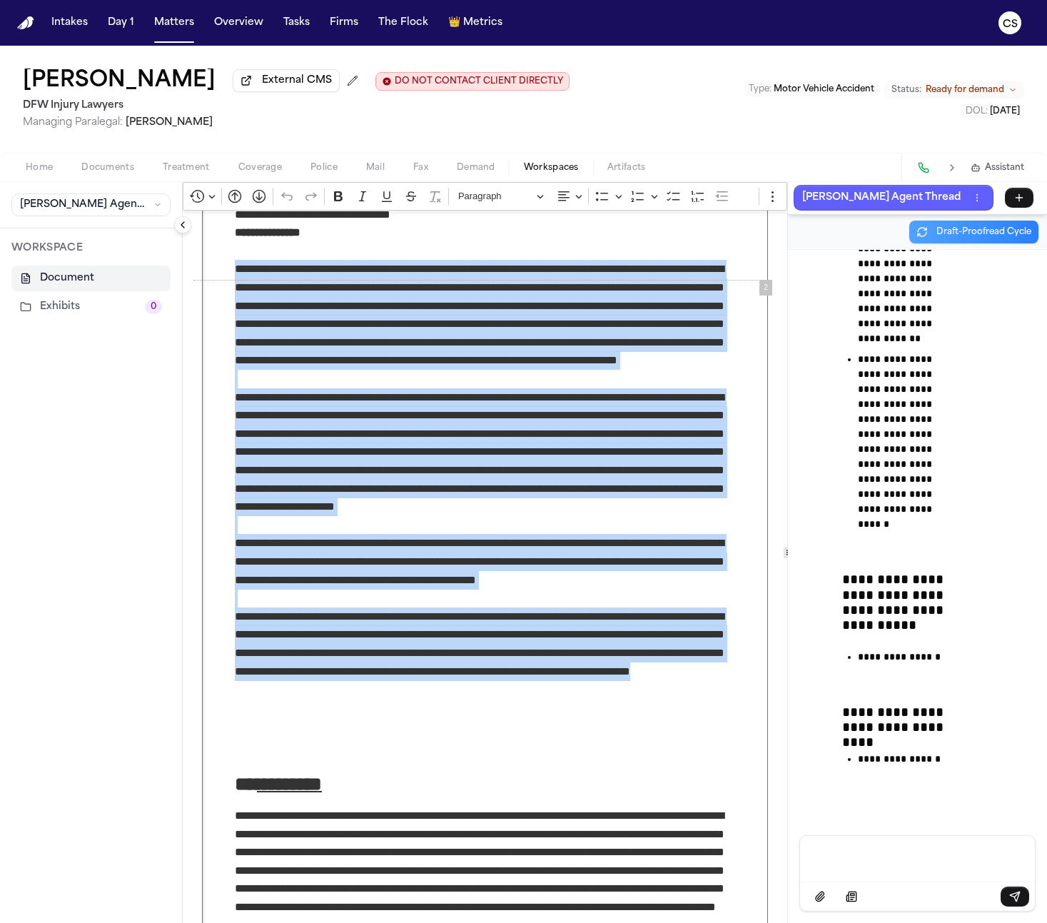
drag, startPoint x: 427, startPoint y: 459, endPoint x: 183, endPoint y: 290, distance: 297.0
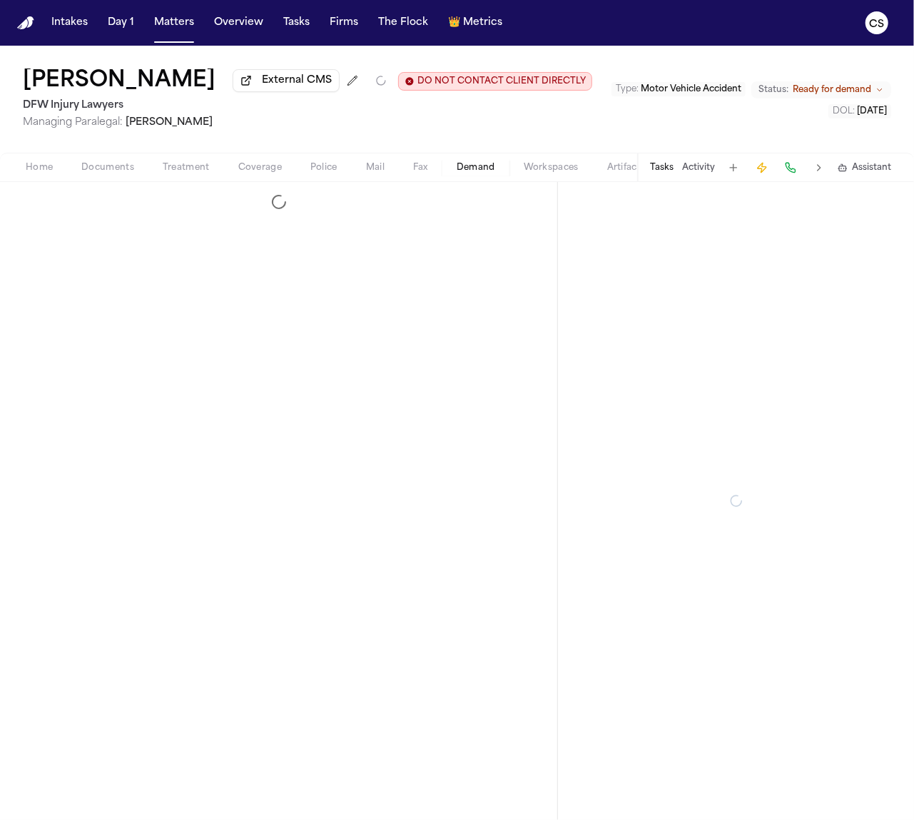
select select "**********"
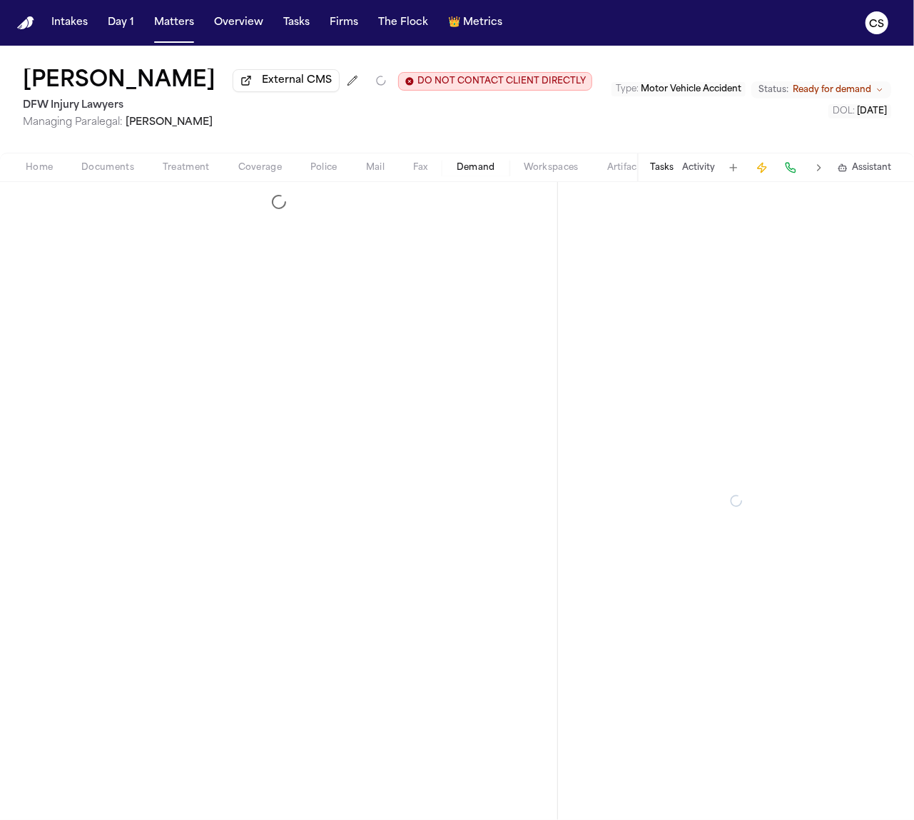
select select "**********"
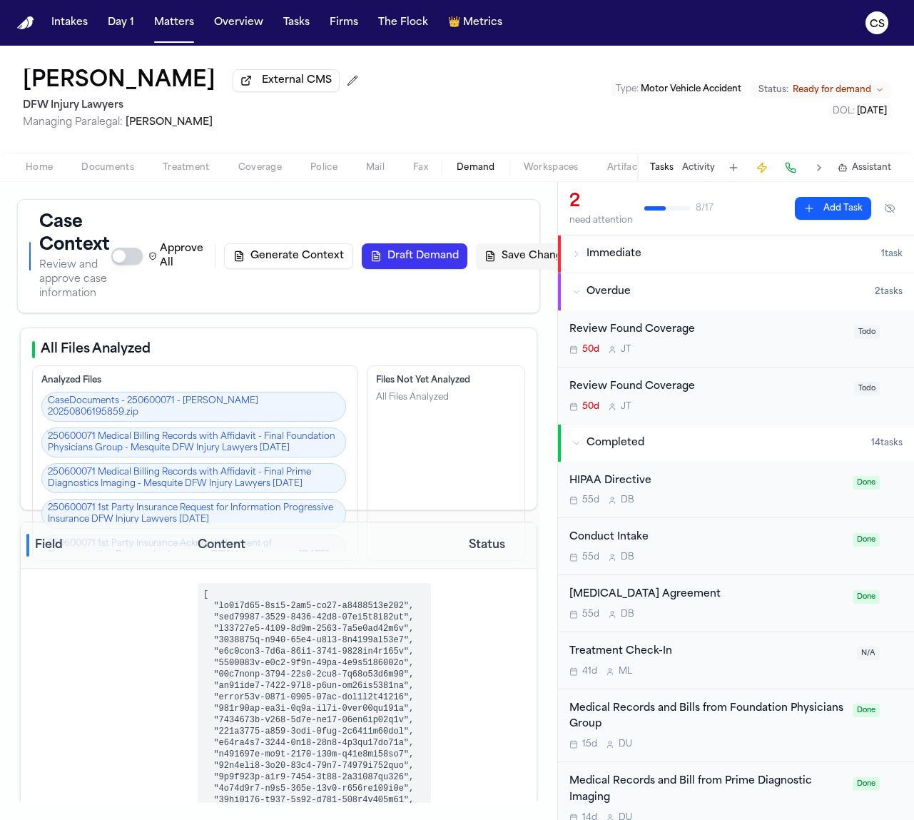
select select "**********"
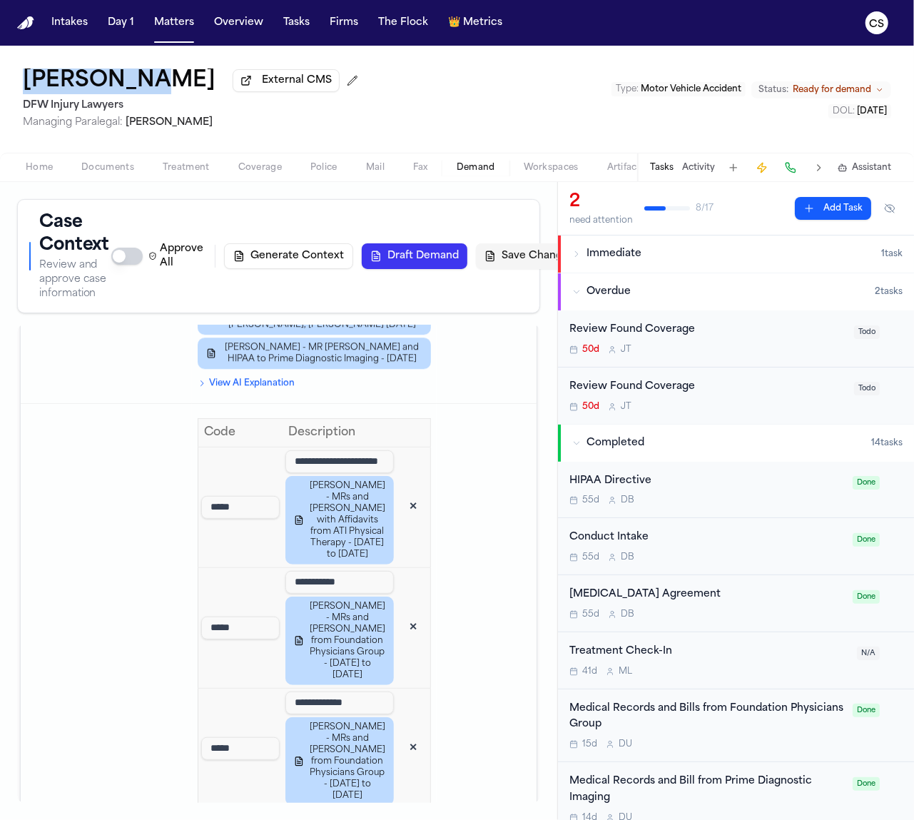
click at [117, 173] on span "Documents" at bounding box center [107, 167] width 53 height 11
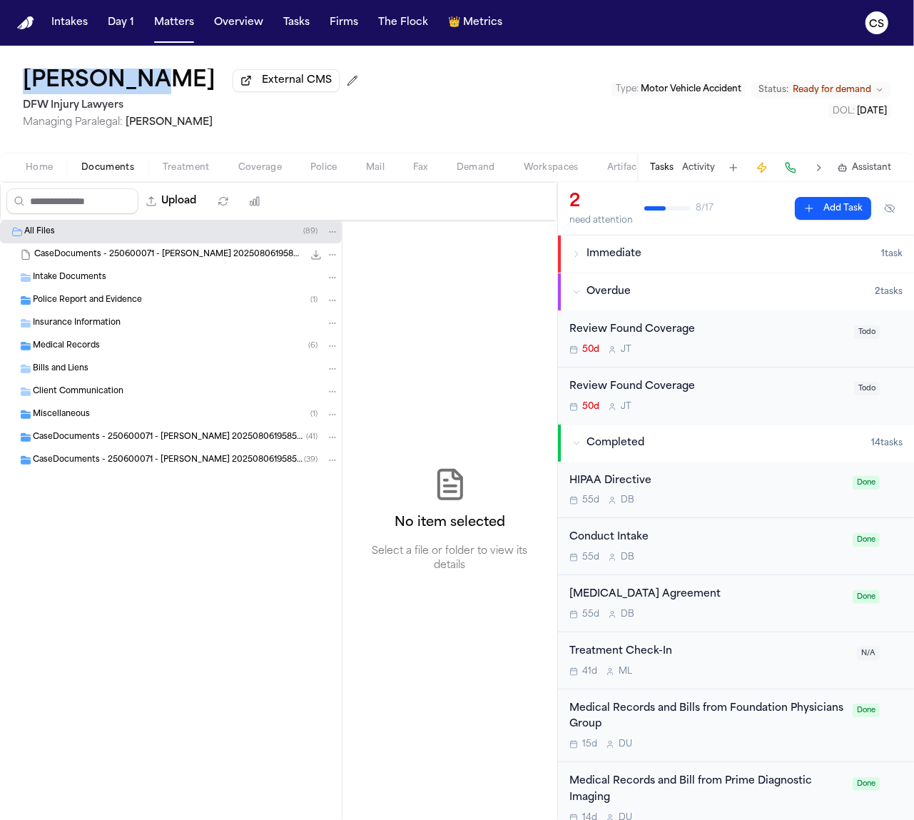
click at [190, 256] on span "CaseDocuments - 250600071 - [PERSON_NAME] 20250806195859.zip" at bounding box center [168, 255] width 269 height 12
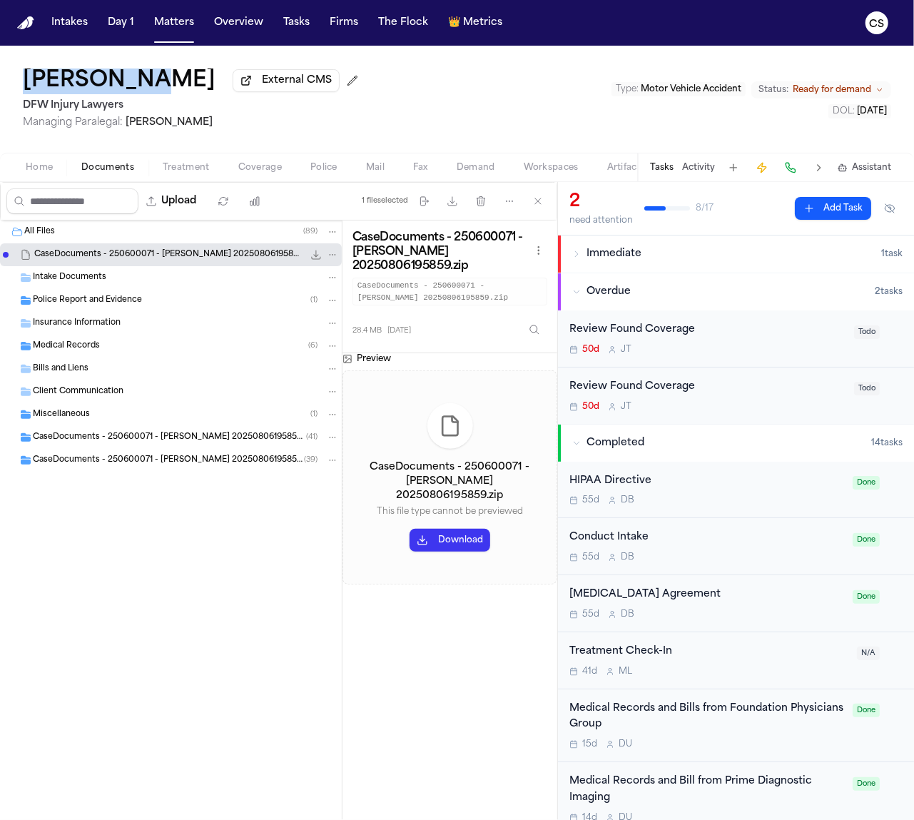
click at [473, 529] on button "Download" at bounding box center [450, 540] width 81 height 23
click at [97, 281] on span "Intake Documents" at bounding box center [70, 278] width 74 height 12
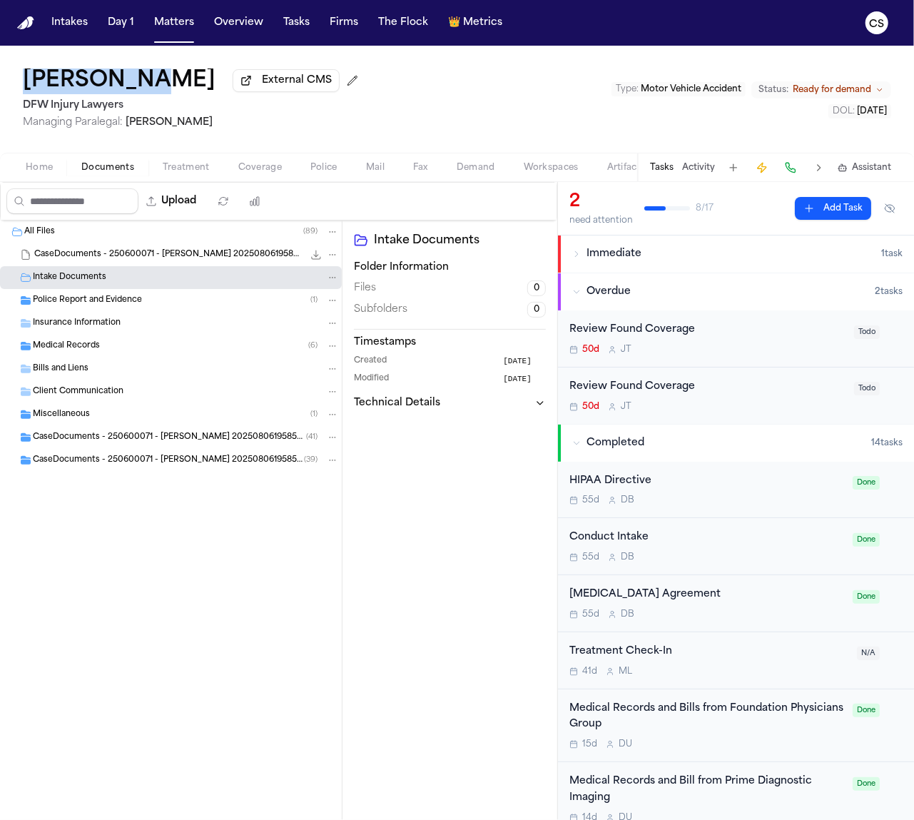
click at [94, 305] on span "Police Report and Evidence" at bounding box center [87, 301] width 109 height 12
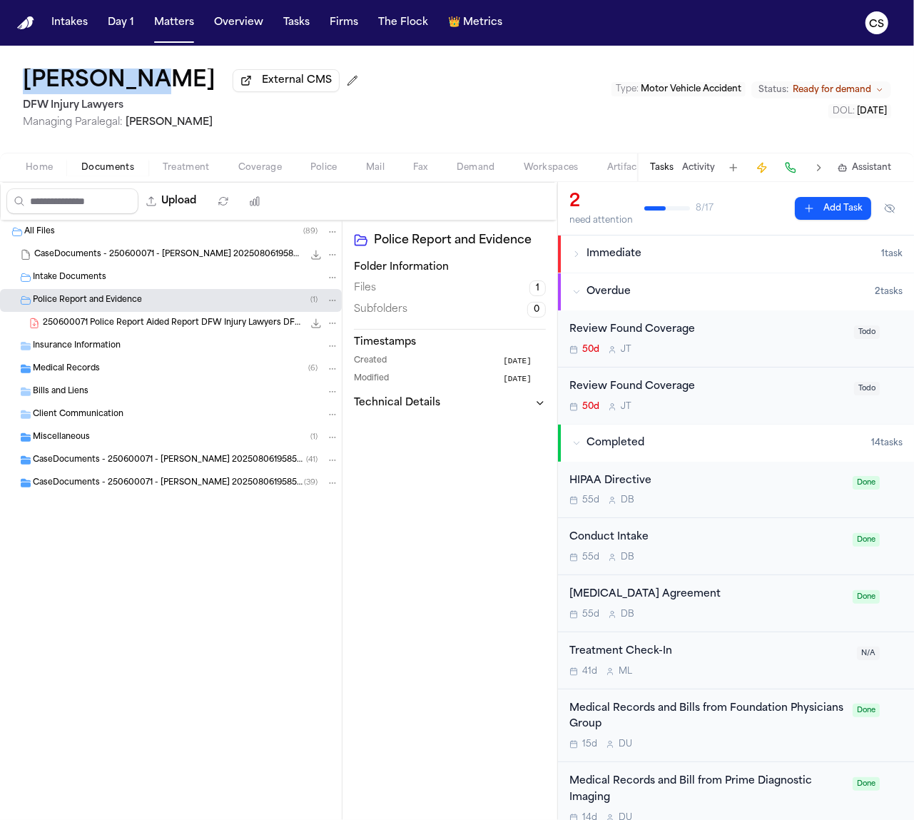
click at [81, 349] on span "Insurance Information" at bounding box center [77, 346] width 88 height 12
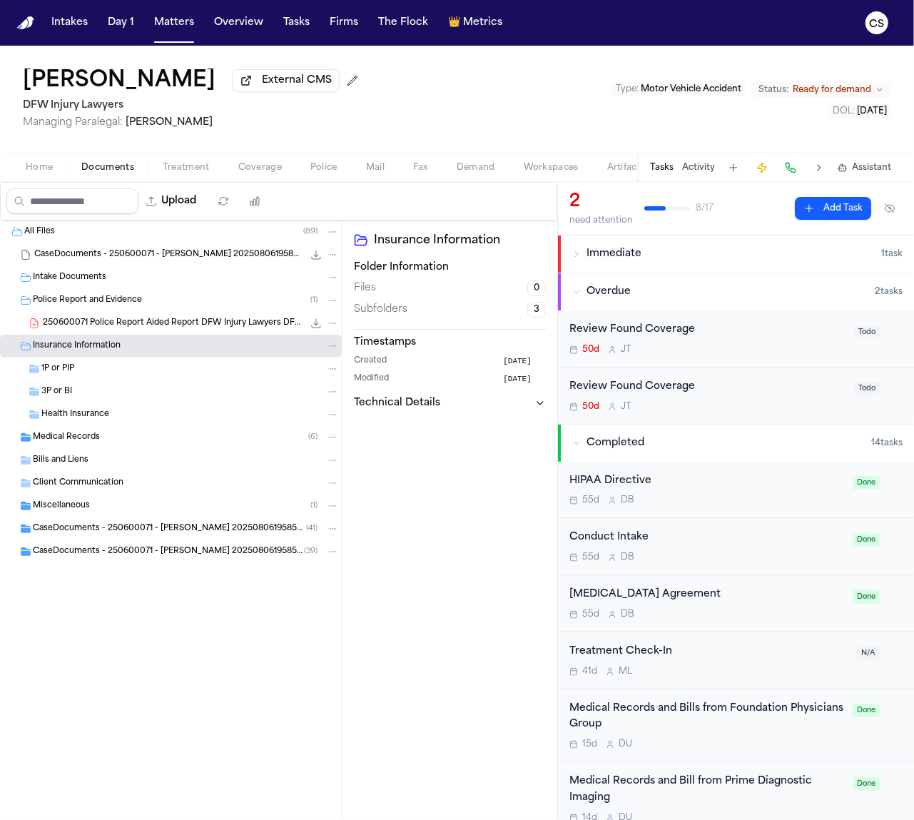
click at [74, 367] on div "1P or PIP" at bounding box center [190, 369] width 298 height 13
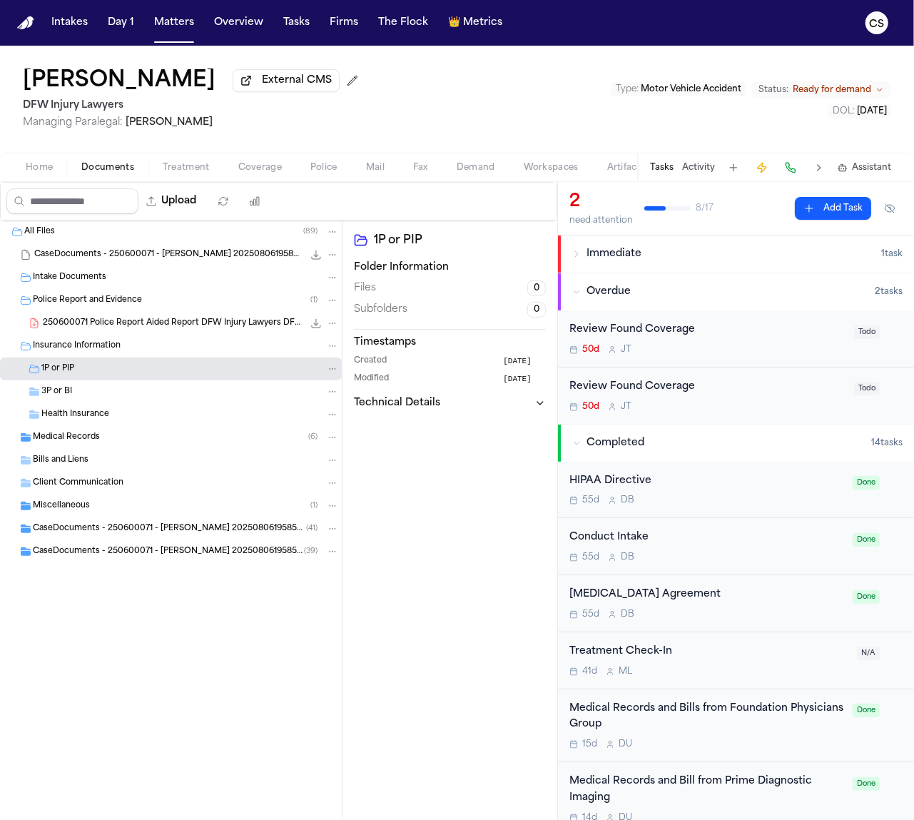
click at [68, 448] on div "Medical Records ( 6 )" at bounding box center [171, 437] width 342 height 23
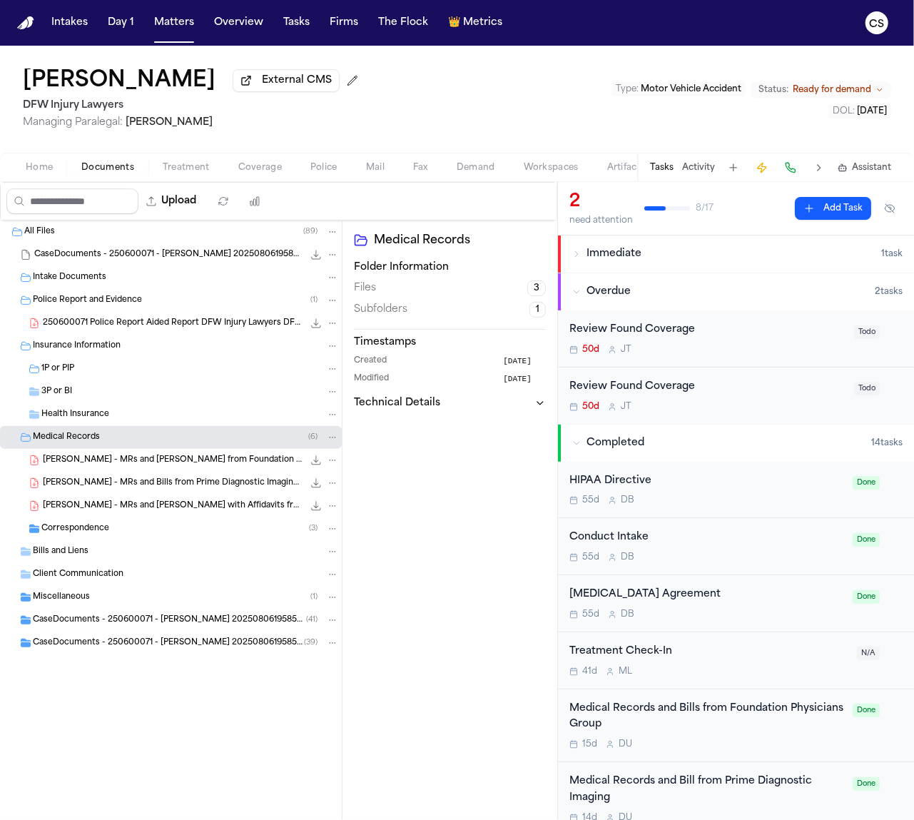
click at [184, 465] on span "[PERSON_NAME] - MRs and [PERSON_NAME] from Foundation Physicians Group - [DATE]…" at bounding box center [173, 461] width 261 height 12
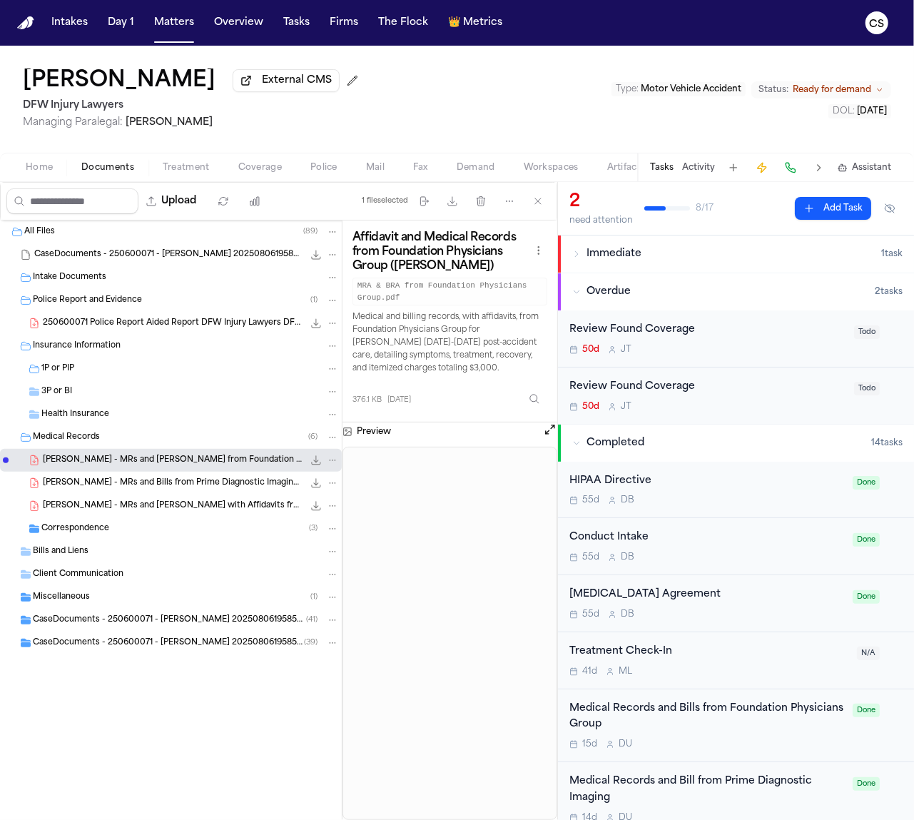
click at [213, 512] on span "[PERSON_NAME] - MRs and [PERSON_NAME] with Affidavits from ATI Physical Therapy…" at bounding box center [173, 506] width 261 height 12
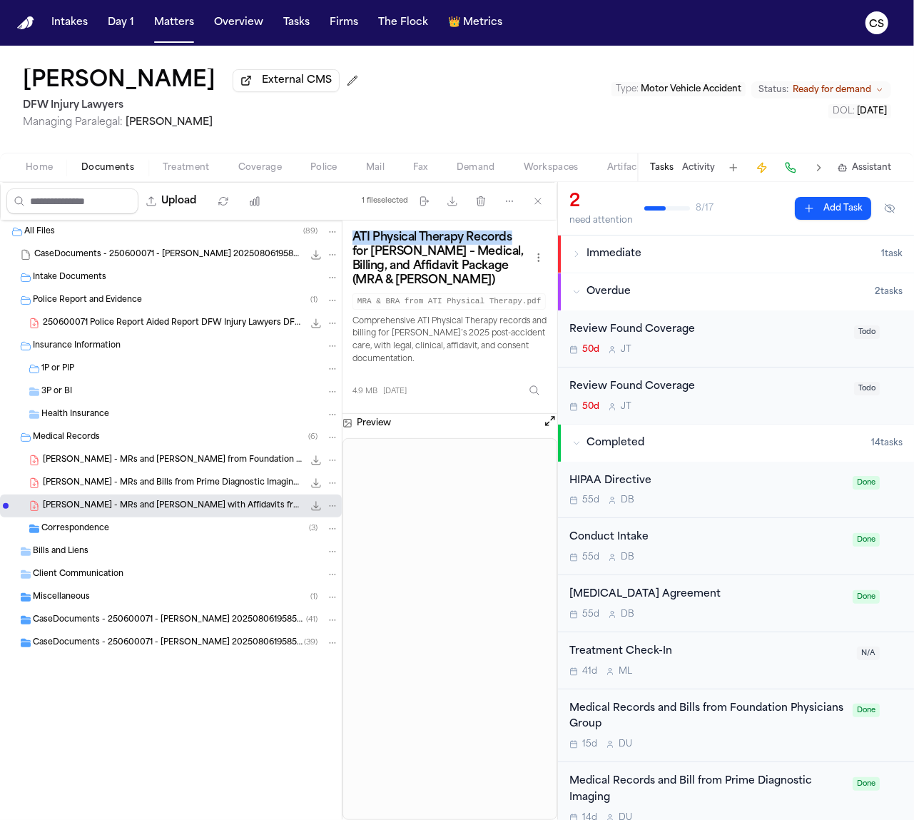
drag, startPoint x: 355, startPoint y: 246, endPoint x: 512, endPoint y: 242, distance: 156.4
click at [512, 242] on h3 "ATI Physical Therapy Records for Hassen Ali – Medical, Billing, and Affidavit P…" at bounding box center [442, 259] width 178 height 57
copy h3 "ATI Physical Therapy Records"
click at [0, 0] on span "422.4 KB • PDF" at bounding box center [0, 0] width 0 height 0
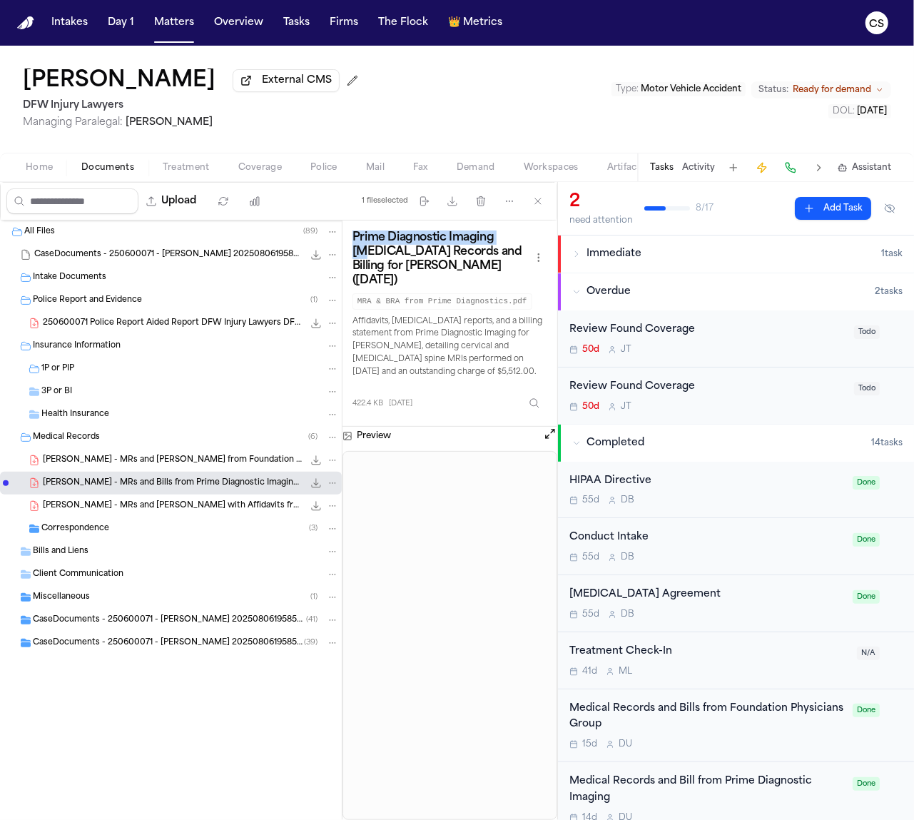
drag, startPoint x: 353, startPoint y: 240, endPoint x: 515, endPoint y: 240, distance: 162.7
click at [515, 240] on h3 "Prime Diagnostic Imaging MRI Records and Billing for Hassen Ali (06/18/2025)" at bounding box center [442, 259] width 178 height 57
copy h3 "Prime Diagnostic Imaging MR"
click at [232, 458] on span "[PERSON_NAME] - MRs and [PERSON_NAME] from Foundation Physicians Group - [DATE]…" at bounding box center [173, 461] width 261 height 12
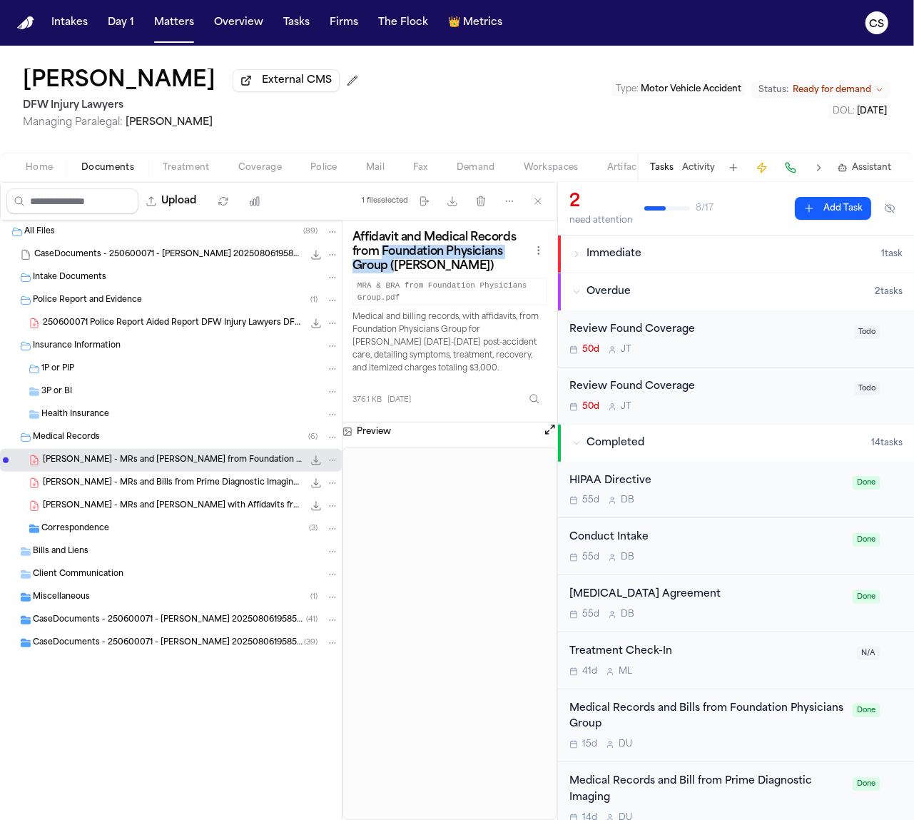
drag, startPoint x: 383, startPoint y: 256, endPoint x: 393, endPoint y: 270, distance: 17.0
click at [393, 270] on h3 "Affidavit and Medical Records from Foundation Physicians Group (Hassen Ali)" at bounding box center [442, 252] width 178 height 43
copy h3 "Foundation Physicians Group ("
click at [77, 535] on span "Correspondence" at bounding box center [75, 529] width 68 height 12
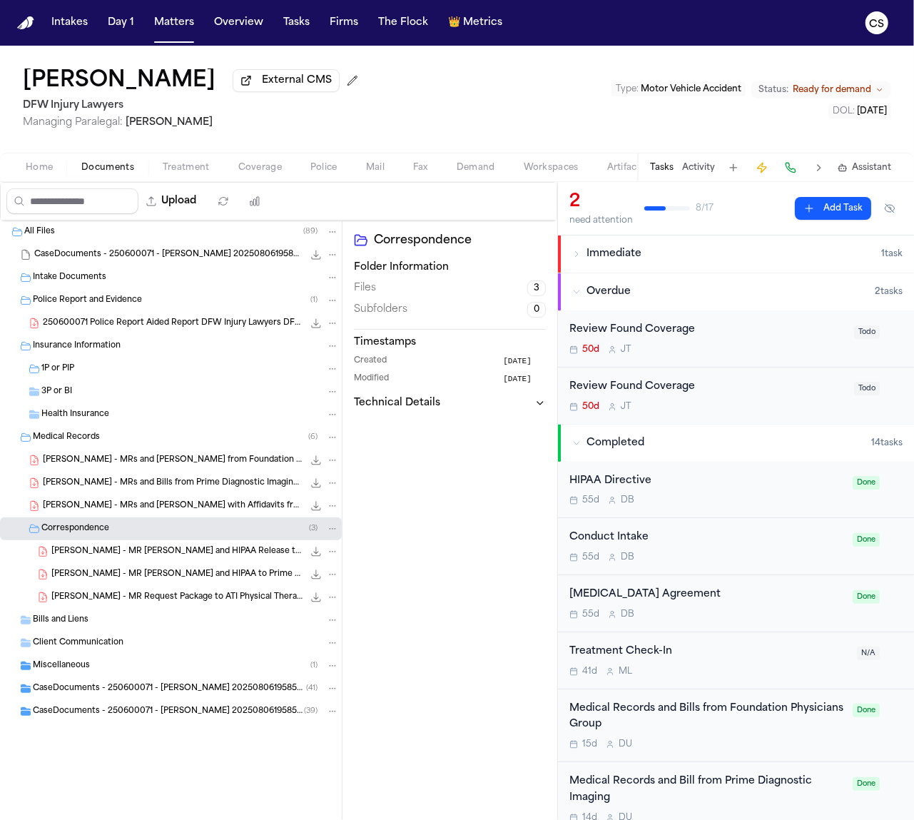
click at [219, 595] on span "[PERSON_NAME] - MR Request Package to ATI Physical Therapy - [DATE]" at bounding box center [177, 598] width 252 height 12
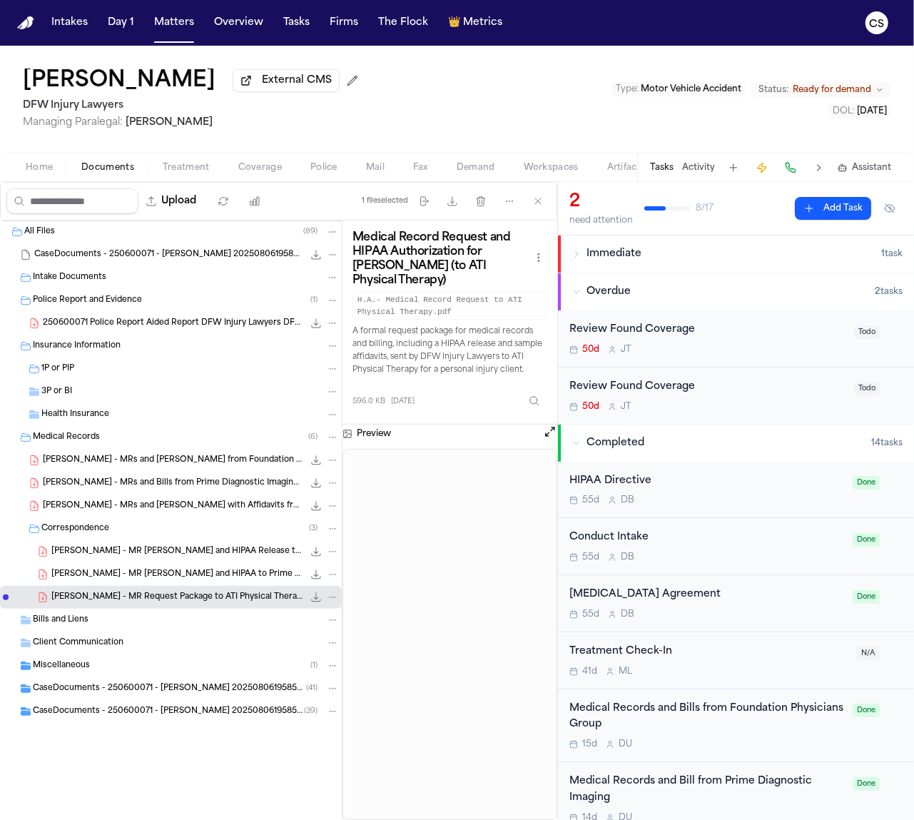
click at [185, 624] on div "Bills and Liens" at bounding box center [186, 620] width 306 height 13
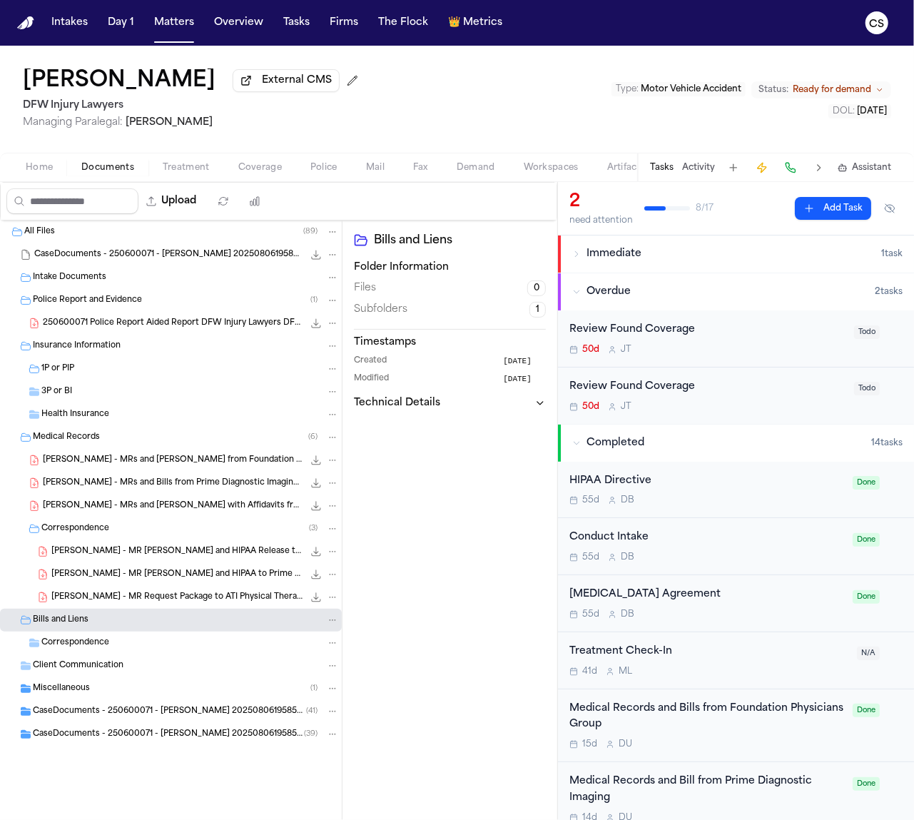
click at [248, 644] on div "Correspondence" at bounding box center [190, 643] width 298 height 13
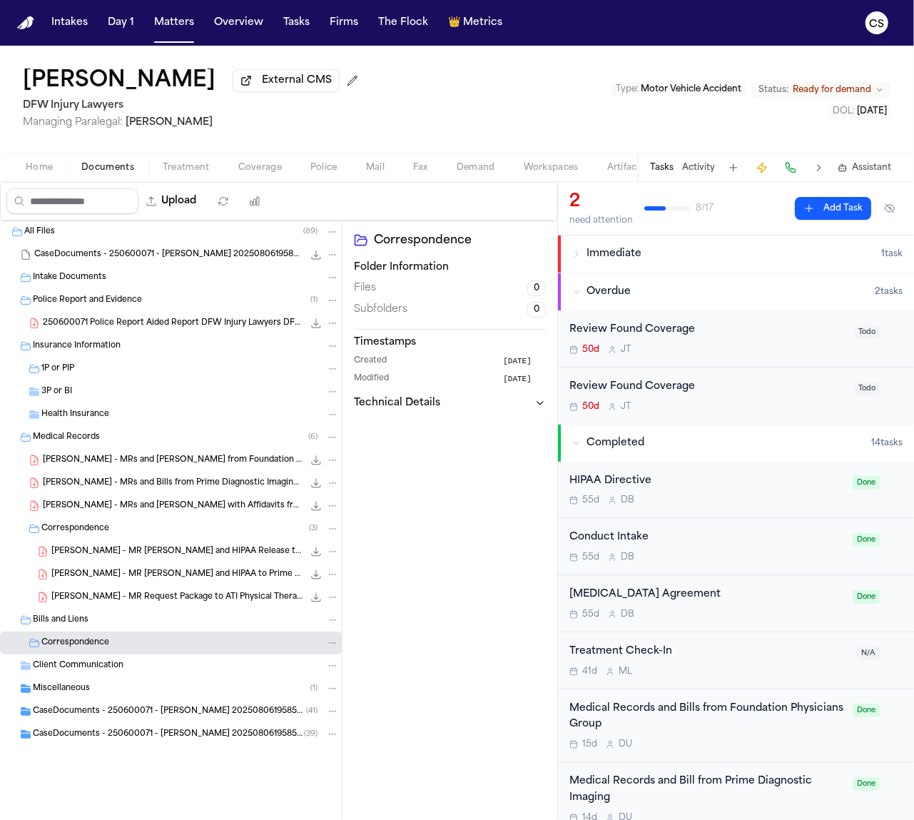
click at [243, 664] on div "Client Communication" at bounding box center [186, 666] width 306 height 13
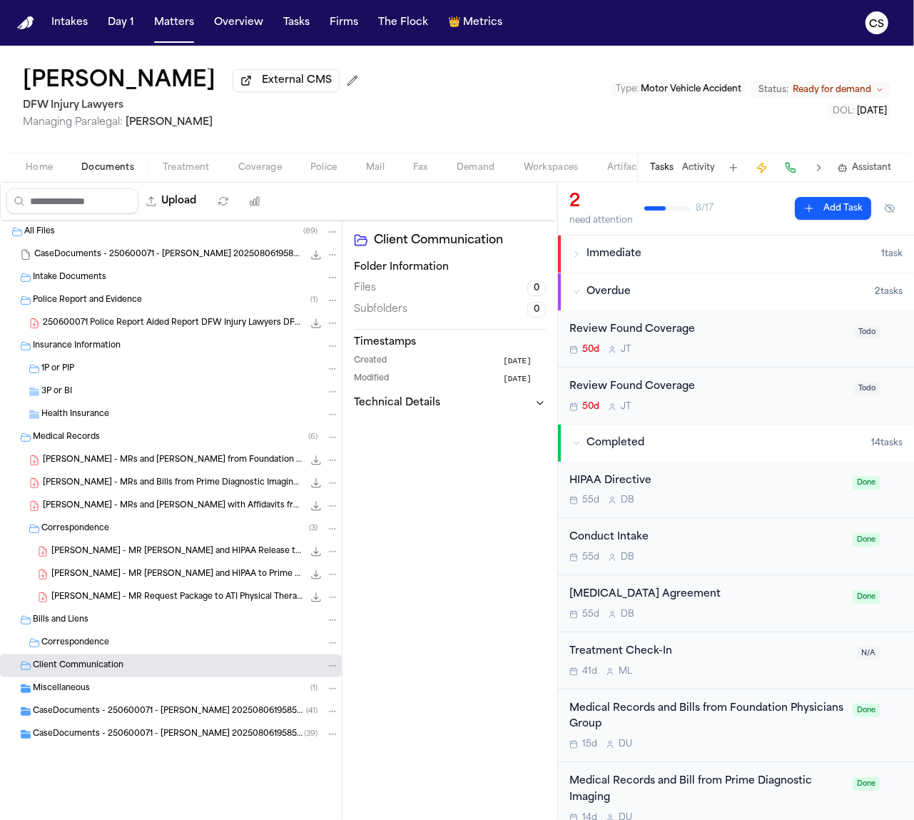
click at [239, 687] on div "Miscellaneous ( 1 )" at bounding box center [186, 688] width 306 height 13
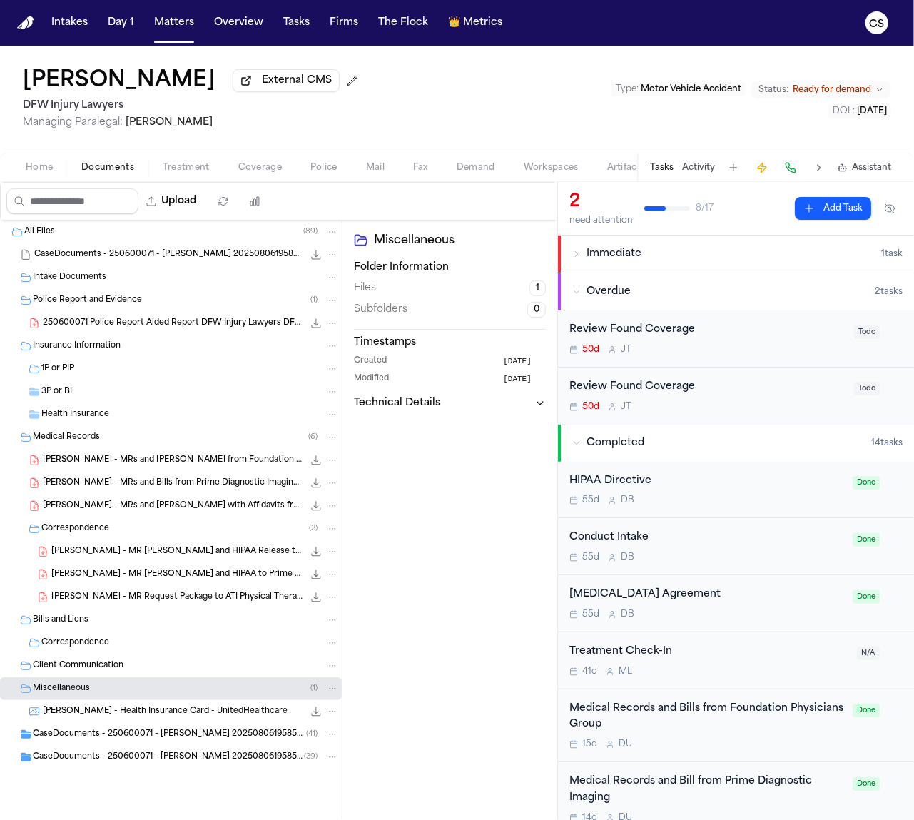
click at [210, 712] on span "[PERSON_NAME] - Health Insurance Card - UnitedHealthcare" at bounding box center [165, 712] width 245 height 12
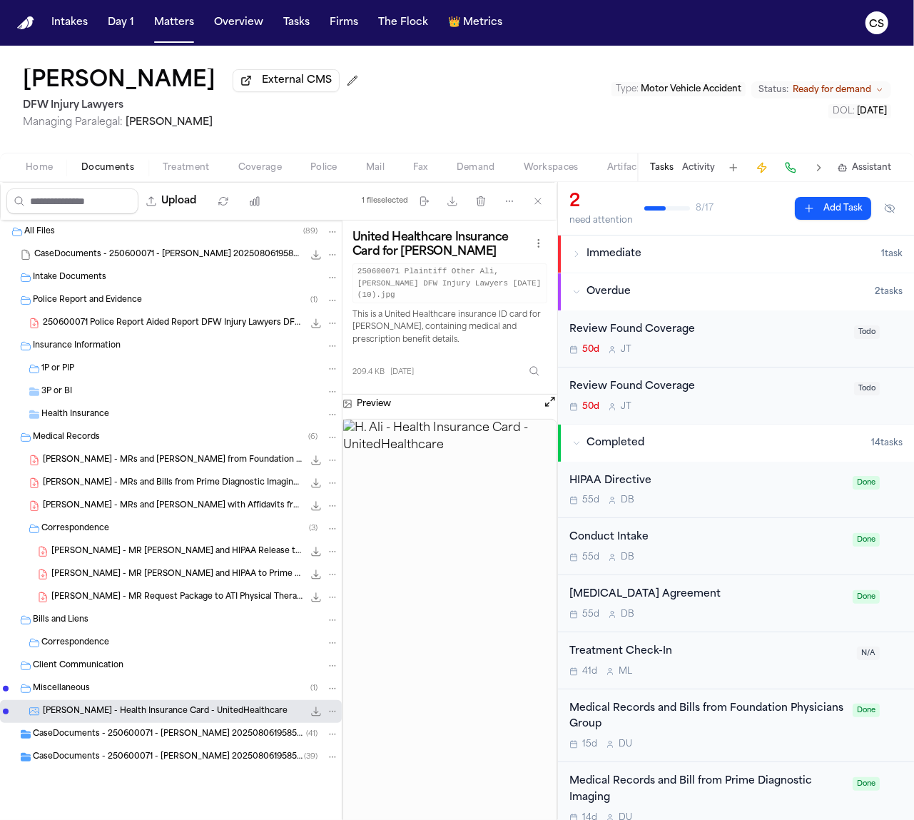
click at [222, 739] on span "CaseDocuments - 250600071 - [PERSON_NAME] 20250806195859 (unzipped)" at bounding box center [169, 735] width 273 height 12
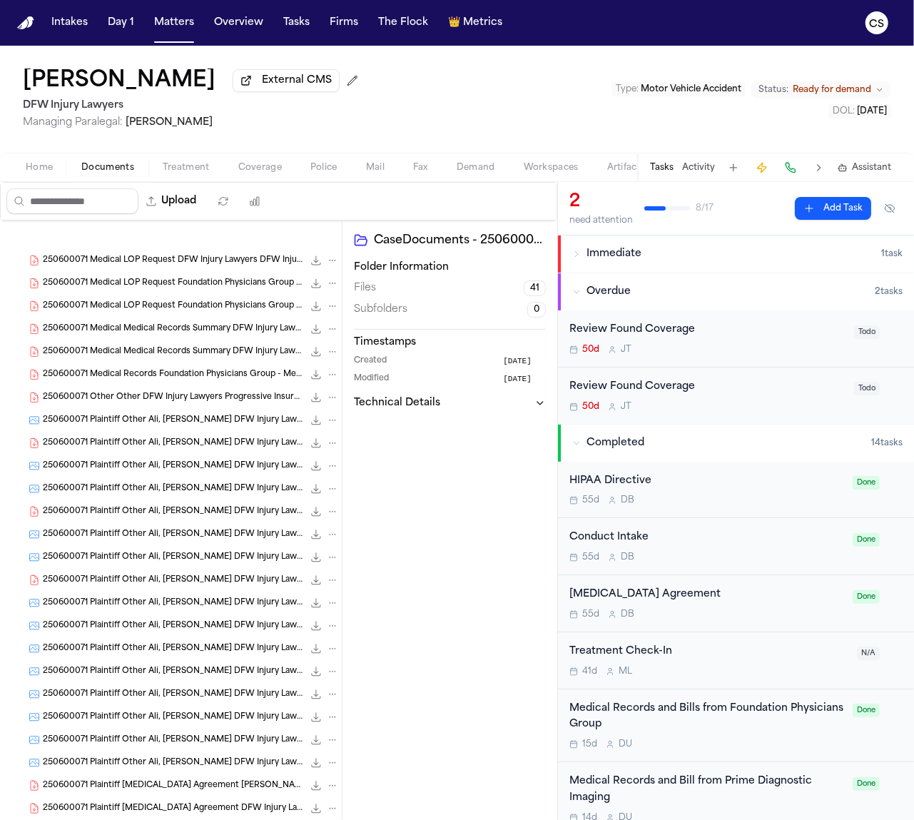
scroll to position [921, 0]
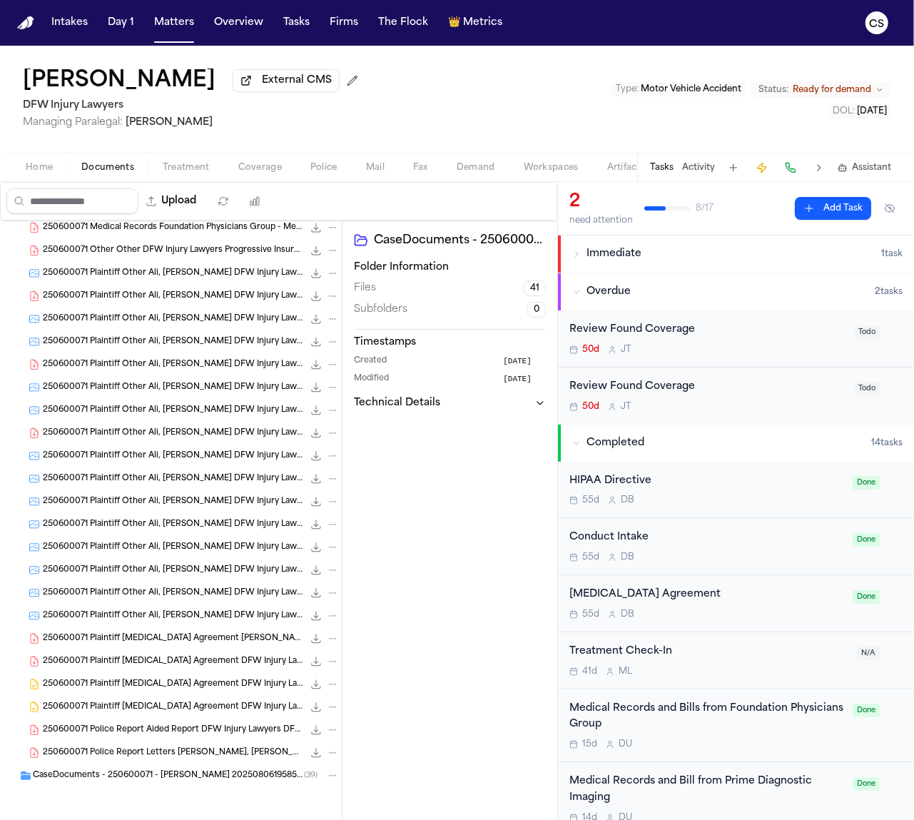
click at [242, 766] on div "CaseDocuments - 250600071 - Ali v. Doe 20250806195859 (unzipped) ( 39 )" at bounding box center [171, 775] width 342 height 23
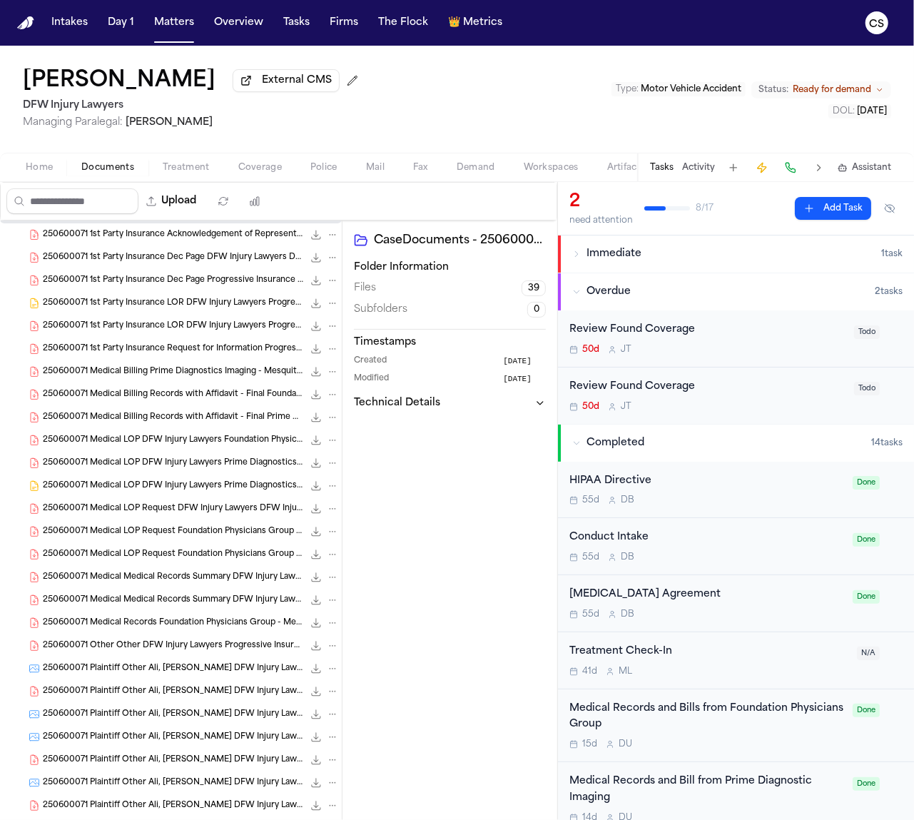
scroll to position [1812, 0]
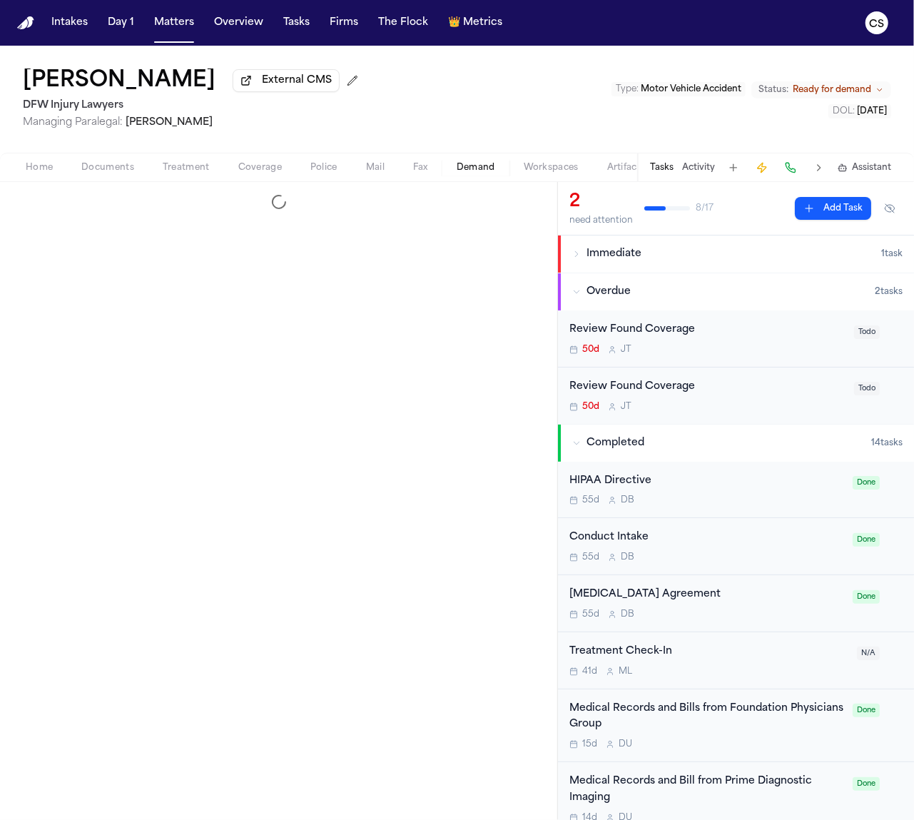
click at [499, 176] on span "button" at bounding box center [476, 175] width 56 height 1
select select "**********"
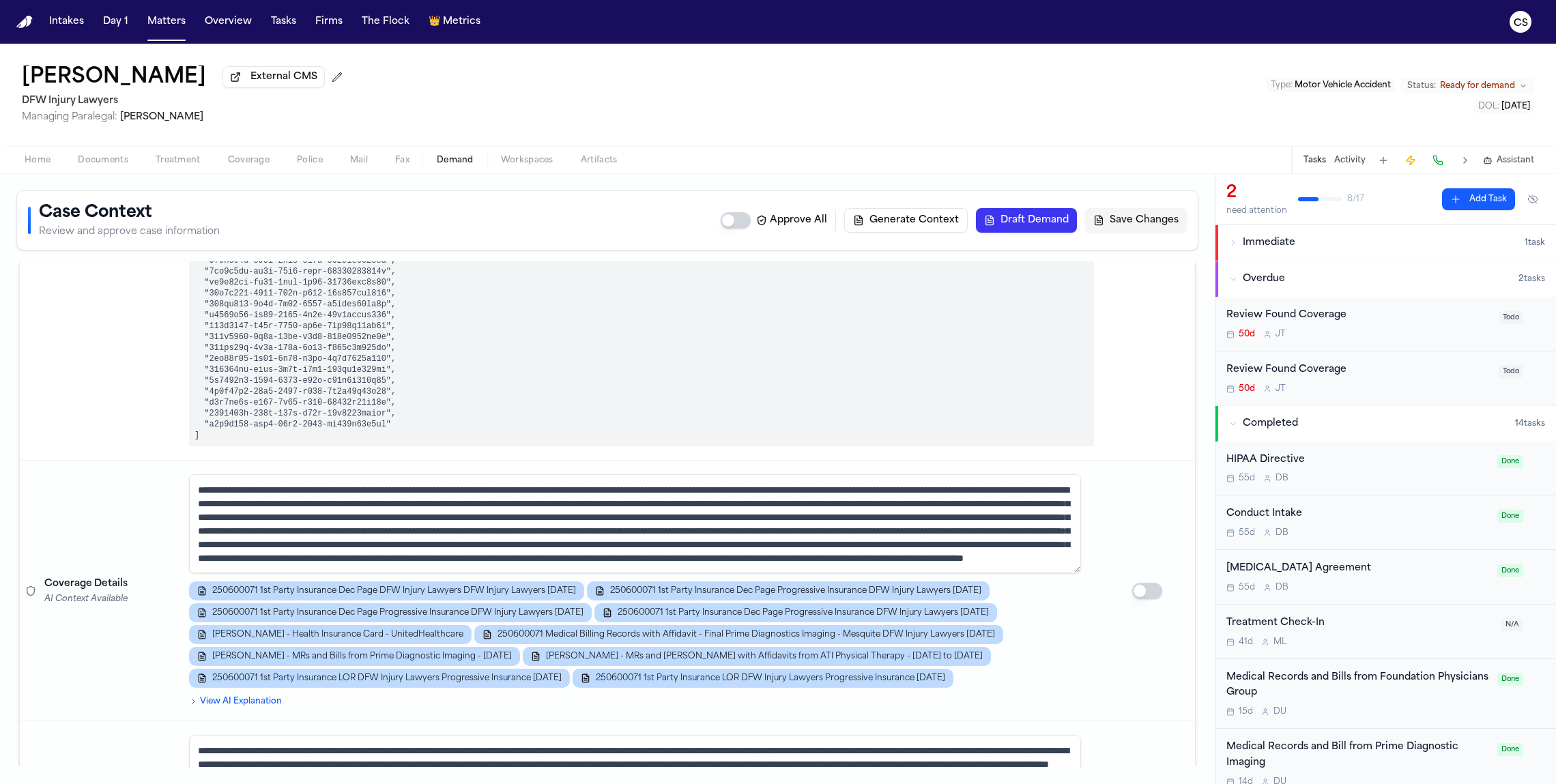
scroll to position [1267, 0]
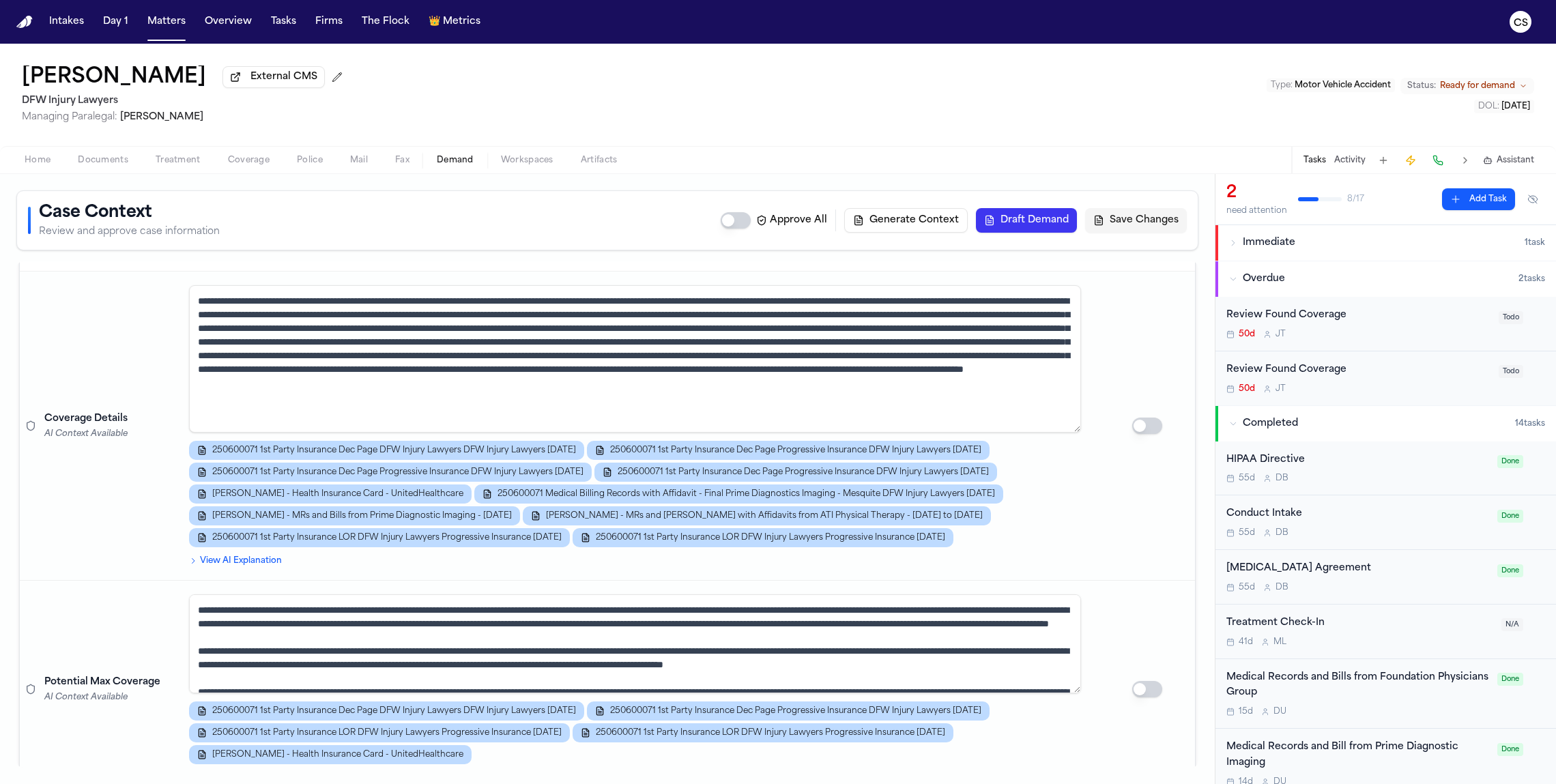
drag, startPoint x: 1077, startPoint y: 378, endPoint x: 1083, endPoint y: 426, distance: 48.4
click at [874, 426] on td "250600071 1st Party Insurance Dec Page DFW Injury Lawyers DFW Injury Lawyers 06…" at bounding box center [642, 425] width 916 height 309
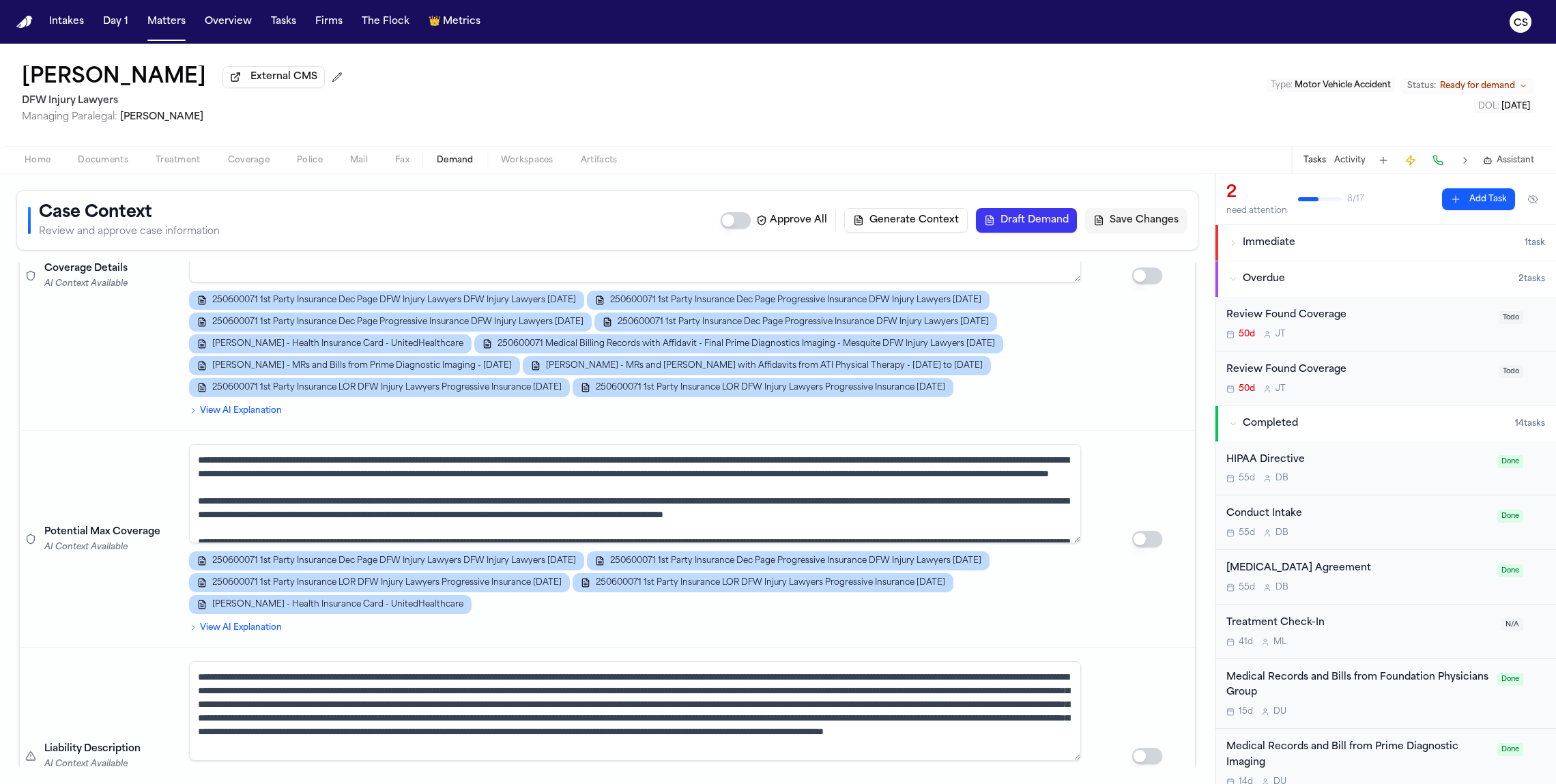
scroll to position [1433, 0]
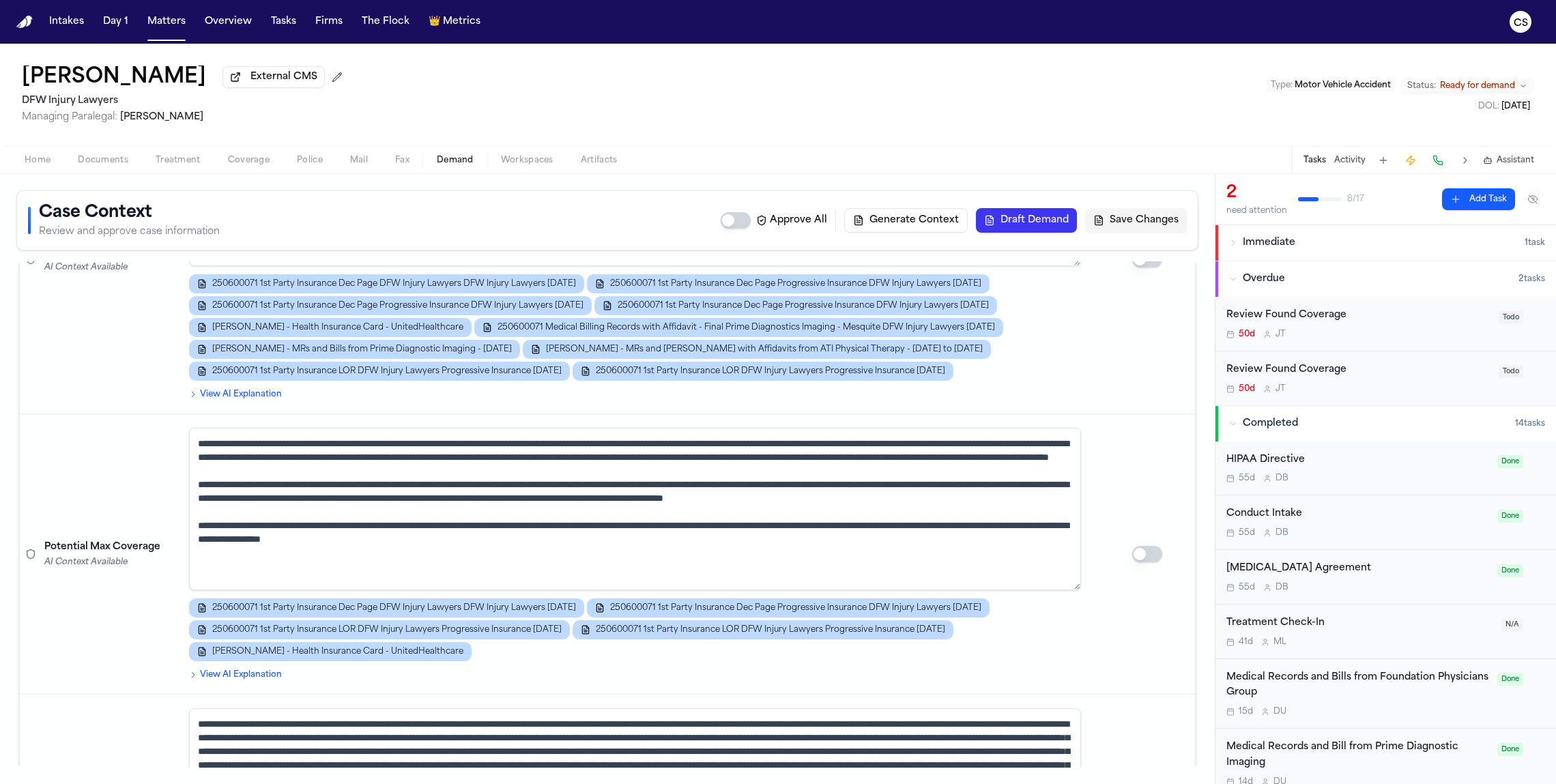
drag, startPoint x: 1075, startPoint y: 521, endPoint x: 1085, endPoint y: 583, distance: 62.8
click at [874, 583] on td "250600071 1st Party Insurance Dec Page DFW Injury Lawyers DFW Injury Lawyers 06…" at bounding box center [642, 554] width 916 height 280
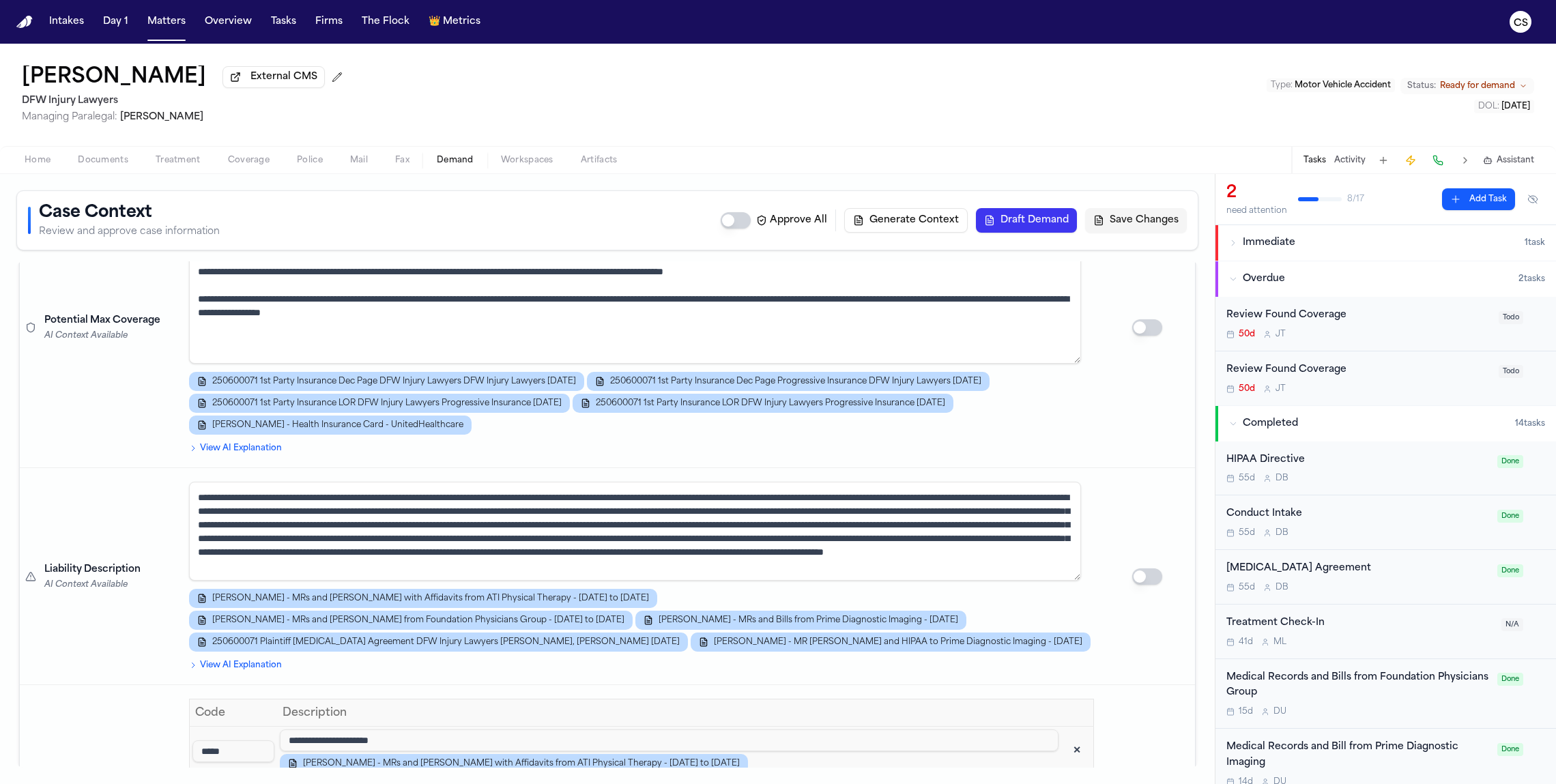
scroll to position [1689, 0]
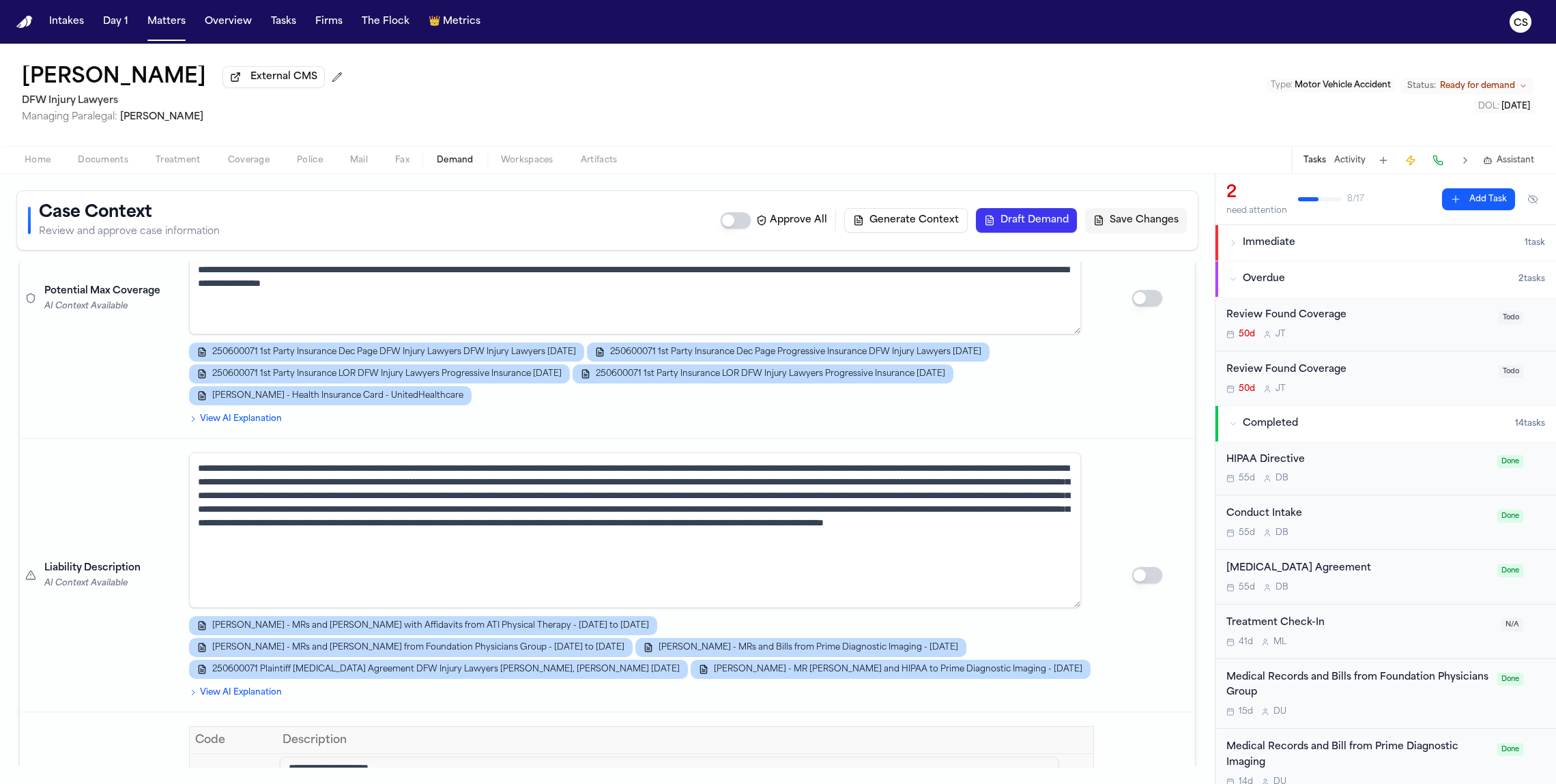
drag, startPoint x: 1069, startPoint y: 541, endPoint x: 1072, endPoint y: 598, distance: 57.1
click at [874, 598] on textarea at bounding box center [635, 530] width 892 height 156
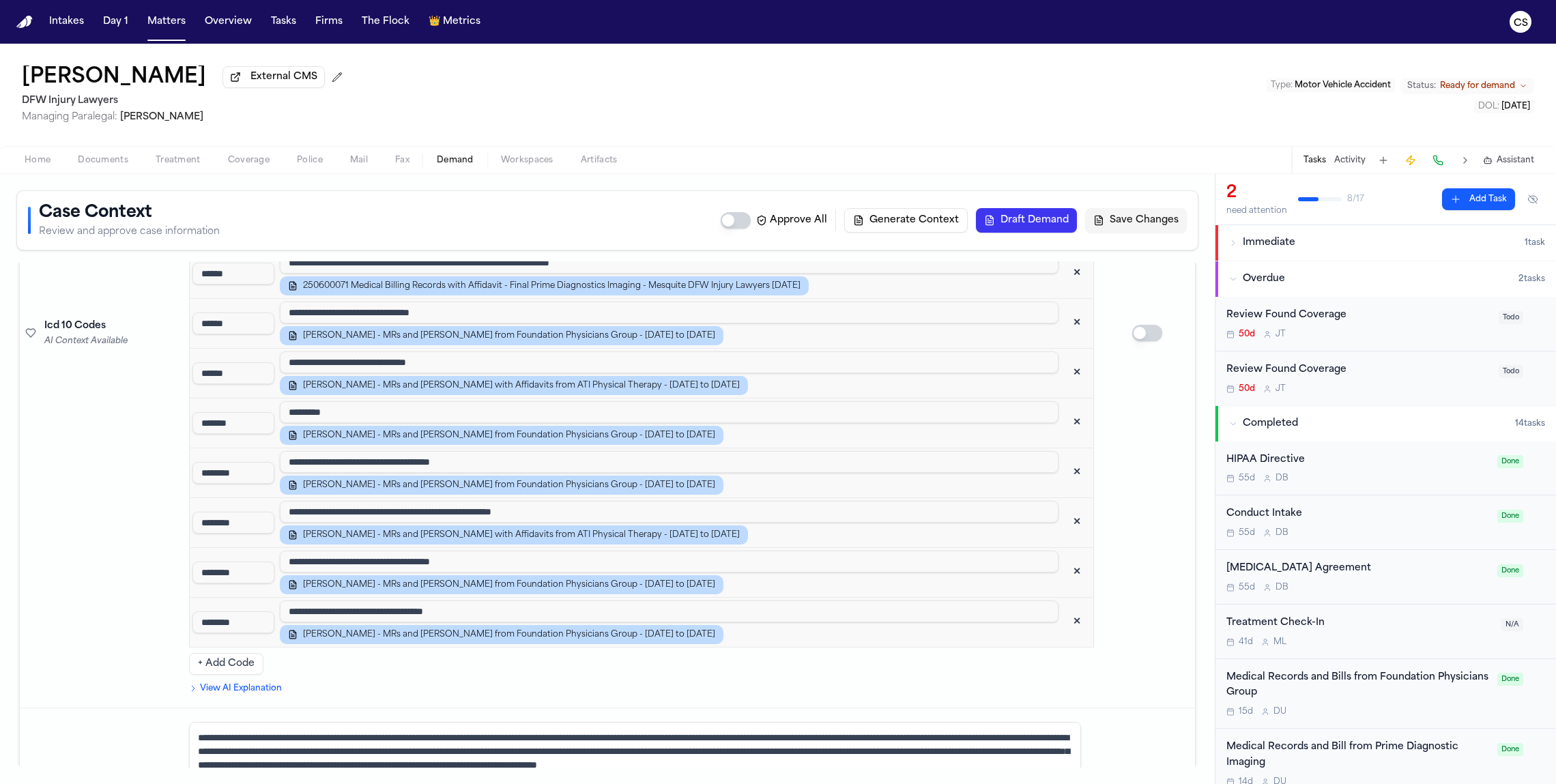
scroll to position [2658, 0]
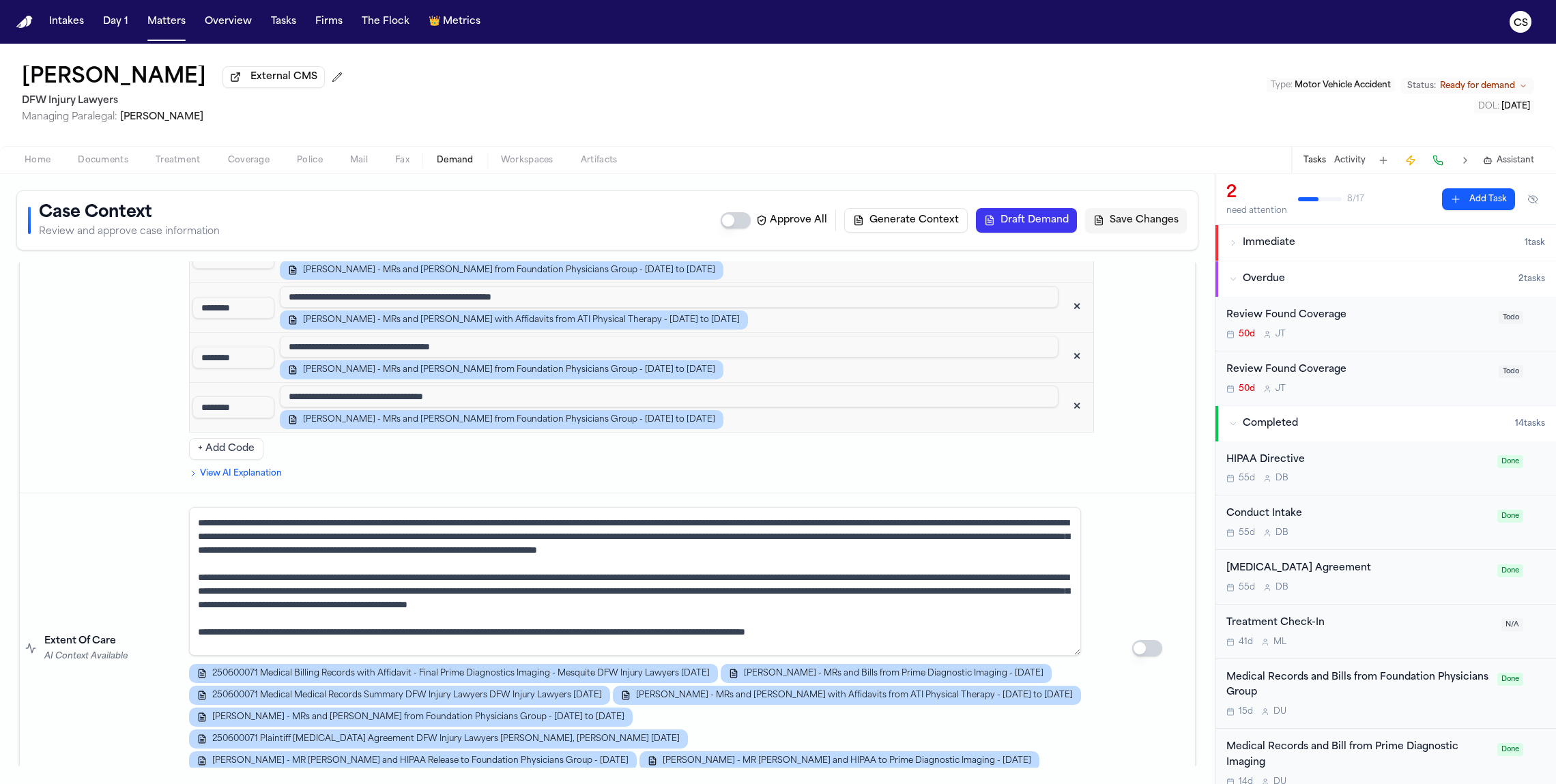
drag, startPoint x: 1071, startPoint y: 575, endPoint x: 1082, endPoint y: 623, distance: 49.2
click at [874, 623] on td "250600071 Medical Billing Records with Affidavit - Final Prime Diagnostics Imag…" at bounding box center [642, 648] width 916 height 311
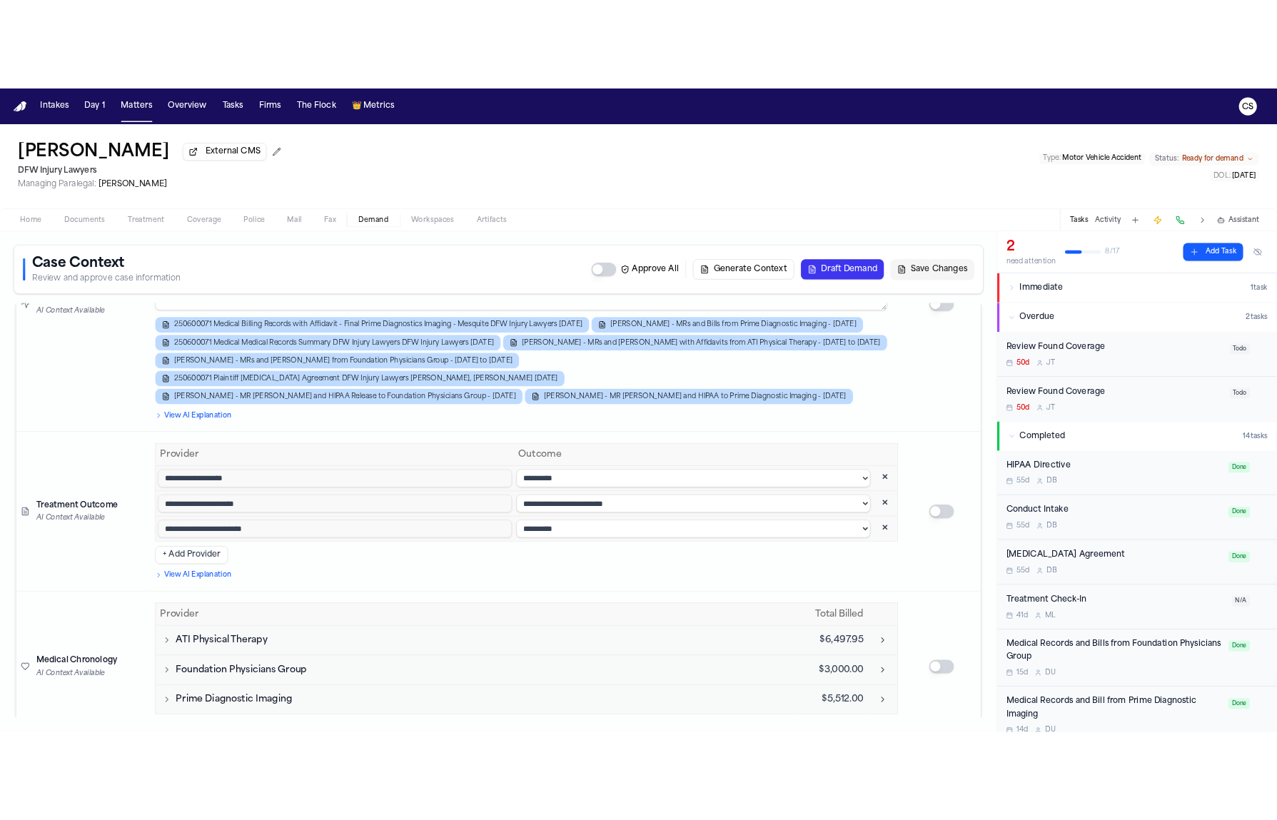
scroll to position [3412, 0]
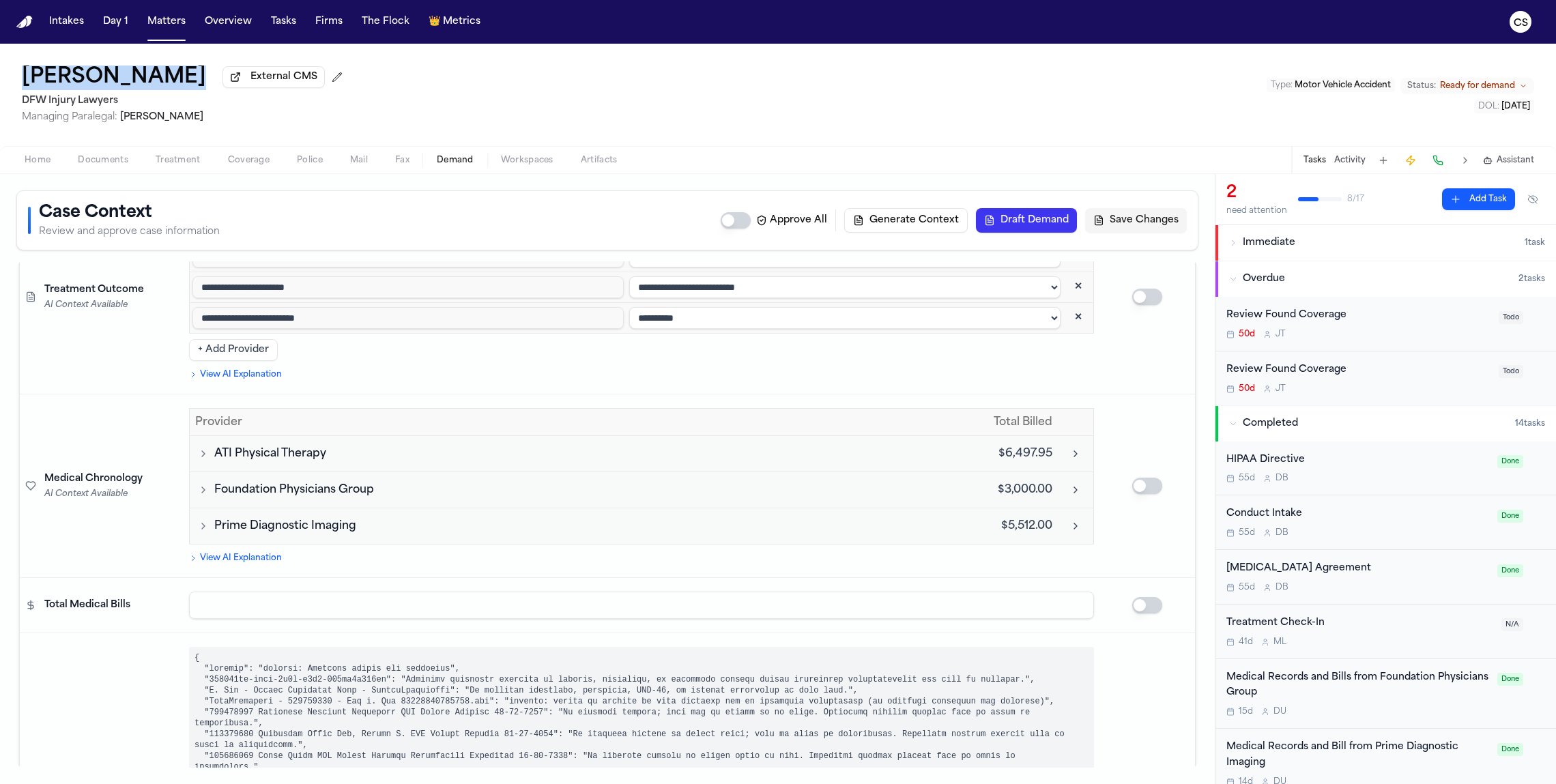
drag, startPoint x: 25, startPoint y: 85, endPoint x: 139, endPoint y: 81, distance: 114.1
click at [137, 80] on div "[PERSON_NAME] External CMS DFW Injury Lawyers Managing Paralegal: [PERSON_NAME]…" at bounding box center [778, 95] width 1556 height 102
copy div "[PERSON_NAME]"
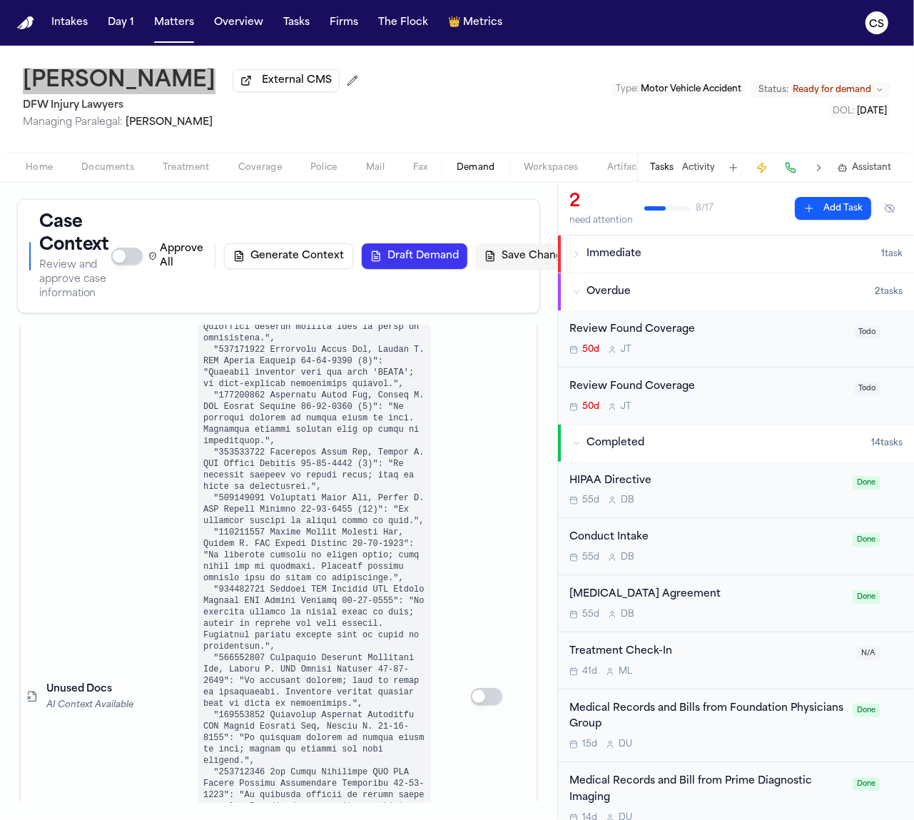
scroll to position [6455, 0]
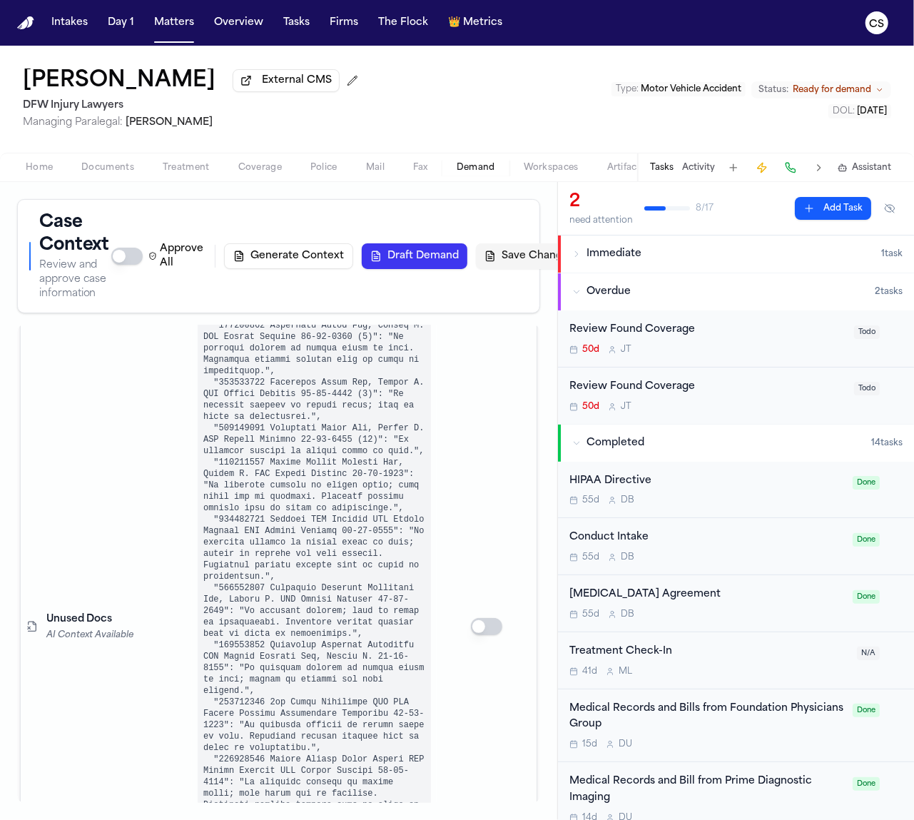
drag, startPoint x: 323, startPoint y: 390, endPoint x: 375, endPoint y: 392, distance: 52.2
copy td "6,497.95"
drag, startPoint x: 314, startPoint y: 442, endPoint x: 362, endPoint y: 445, distance: 48.0
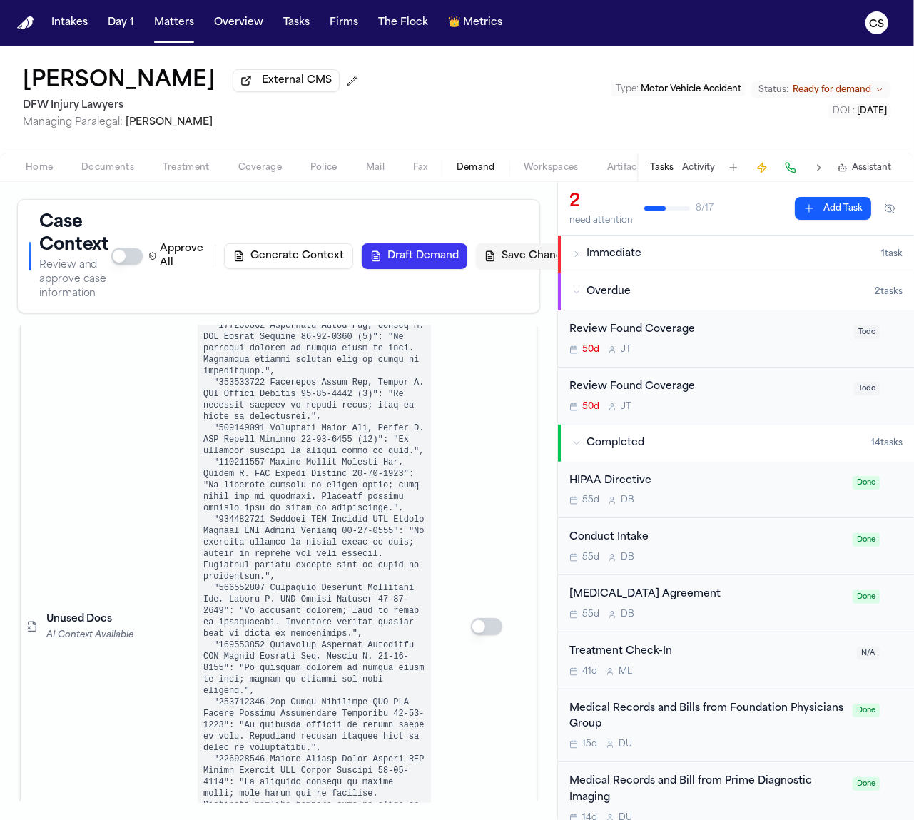
copy td "$3,000.00"
drag, startPoint x: 318, startPoint y: 507, endPoint x: 378, endPoint y: 510, distance: 60.1
copy td "$5,512.00"
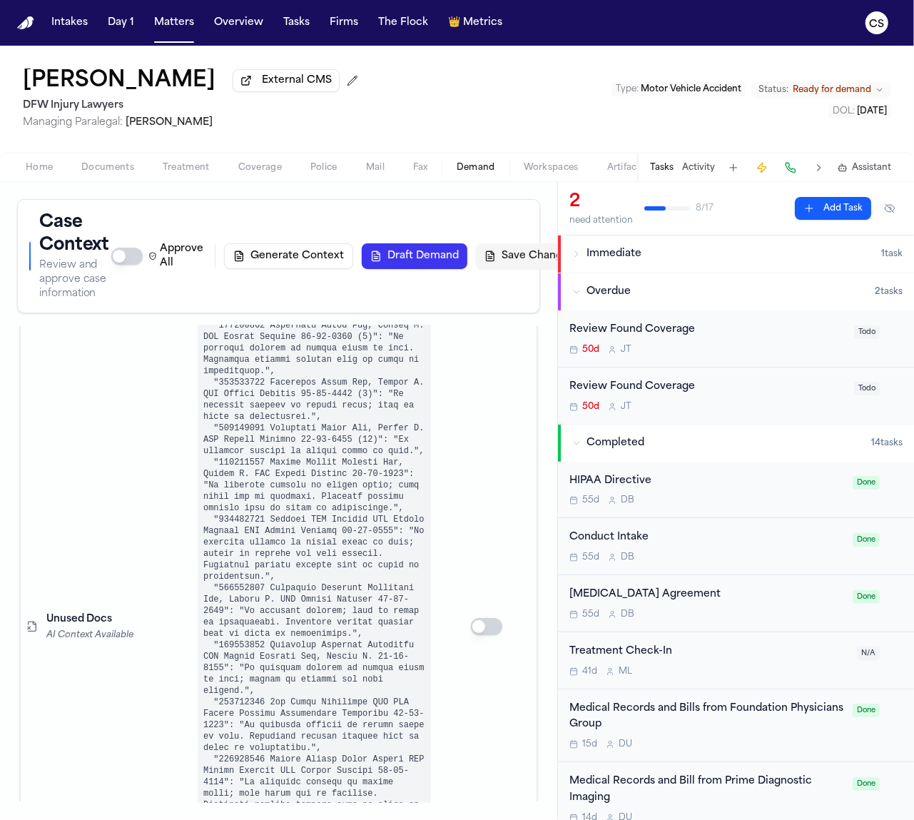
paste input "********"
type input "**********"
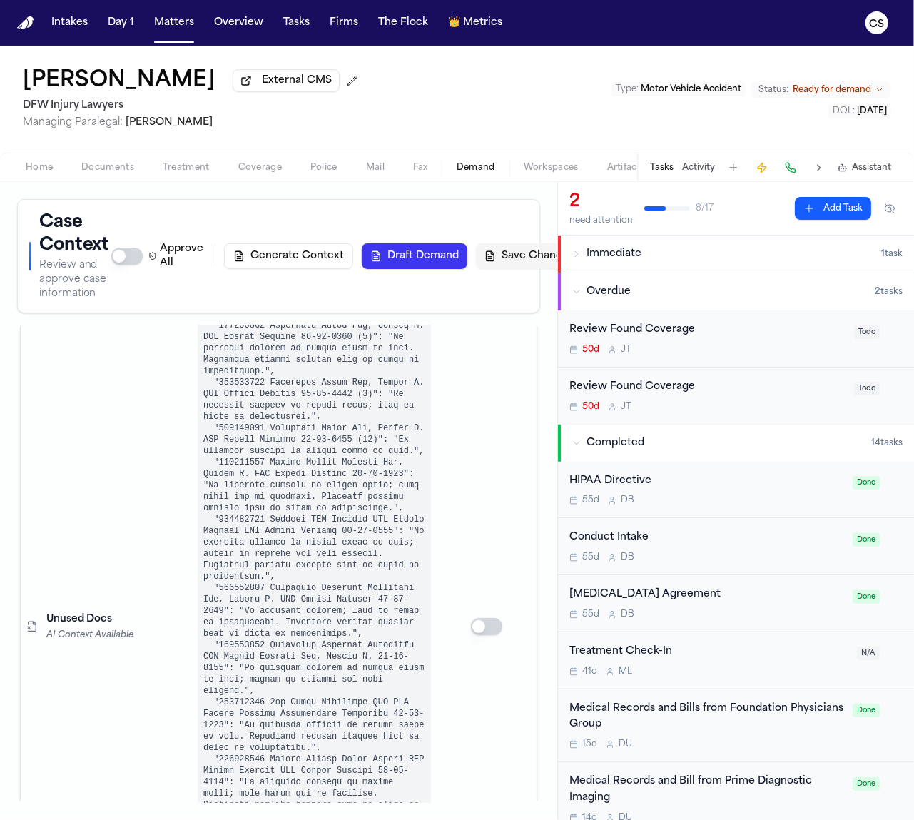
click at [437, 667] on td at bounding box center [487, 627] width 100 height 2345
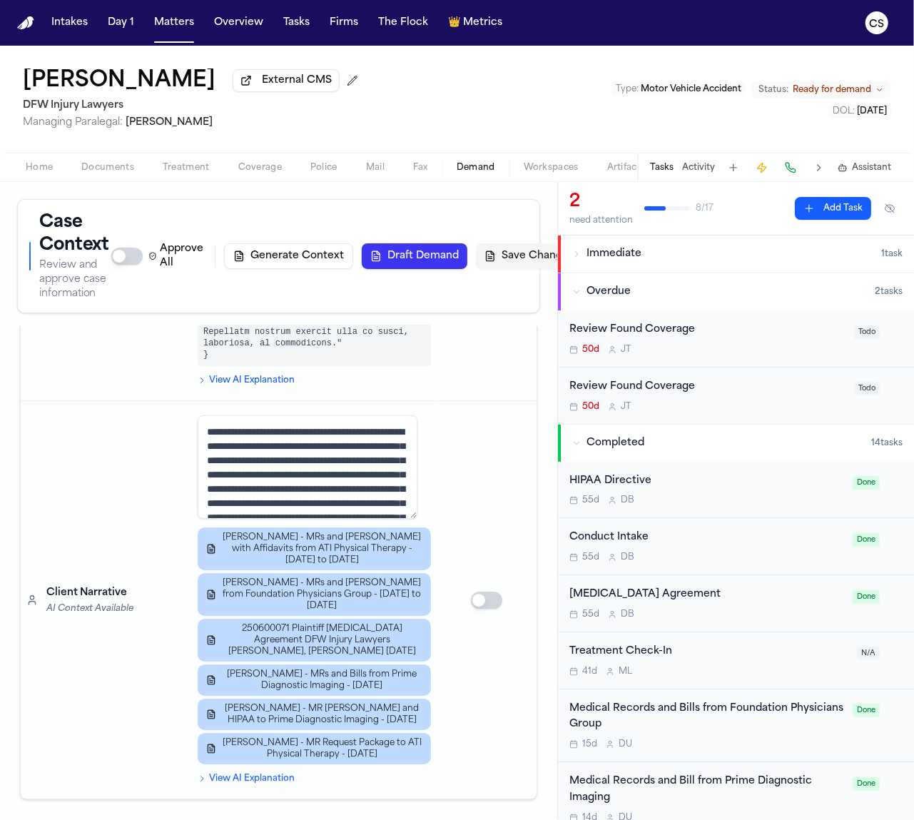
scroll to position [8664, 0]
click at [518, 263] on button "Save Changes" at bounding box center [529, 256] width 106 height 26
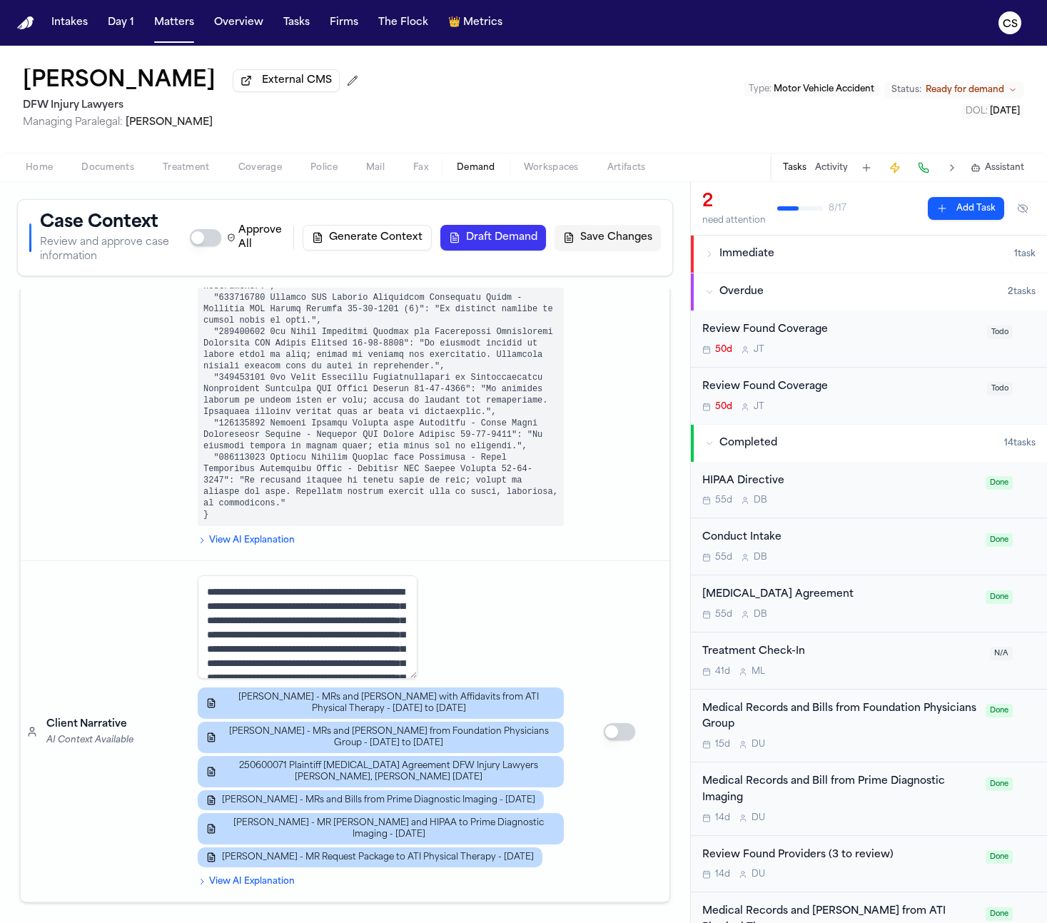
scroll to position [19, 0]
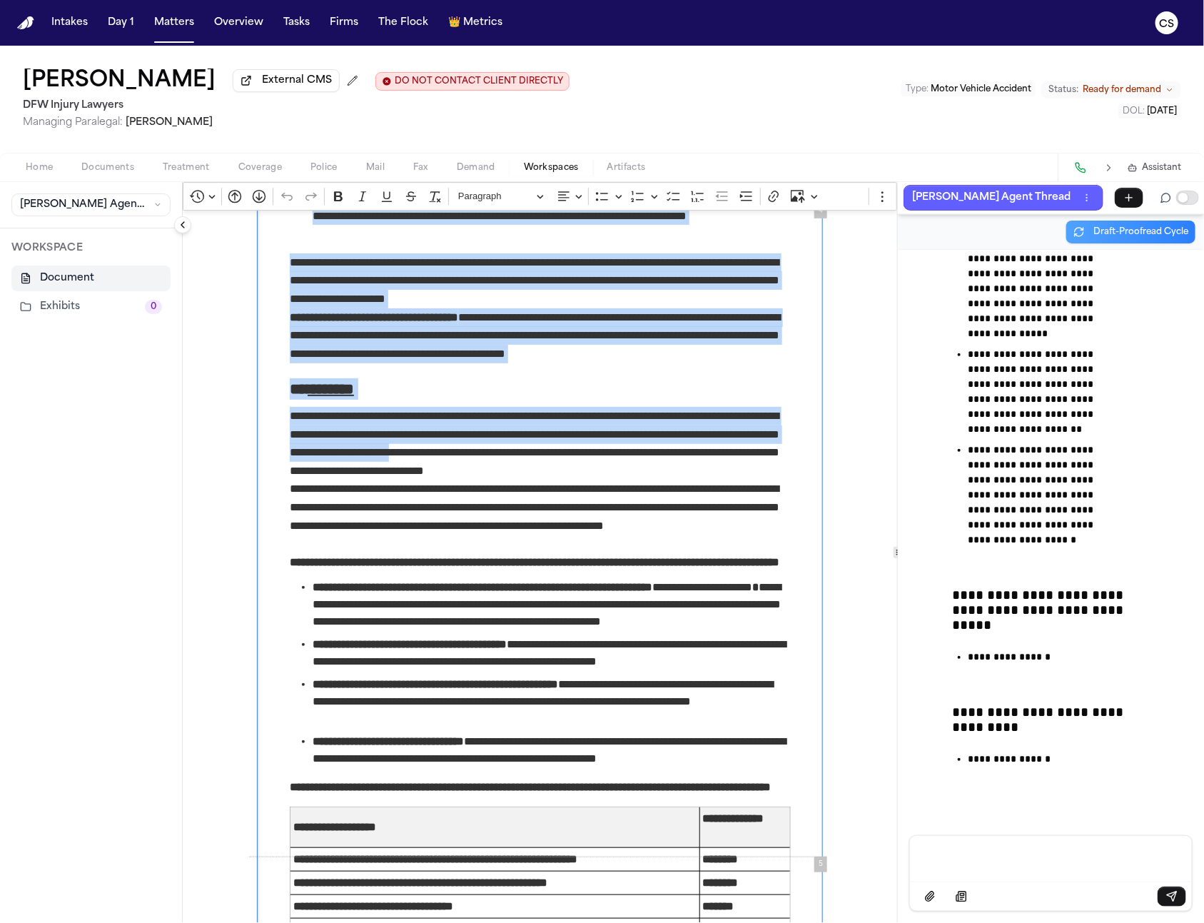
scroll to position [2088, 0]
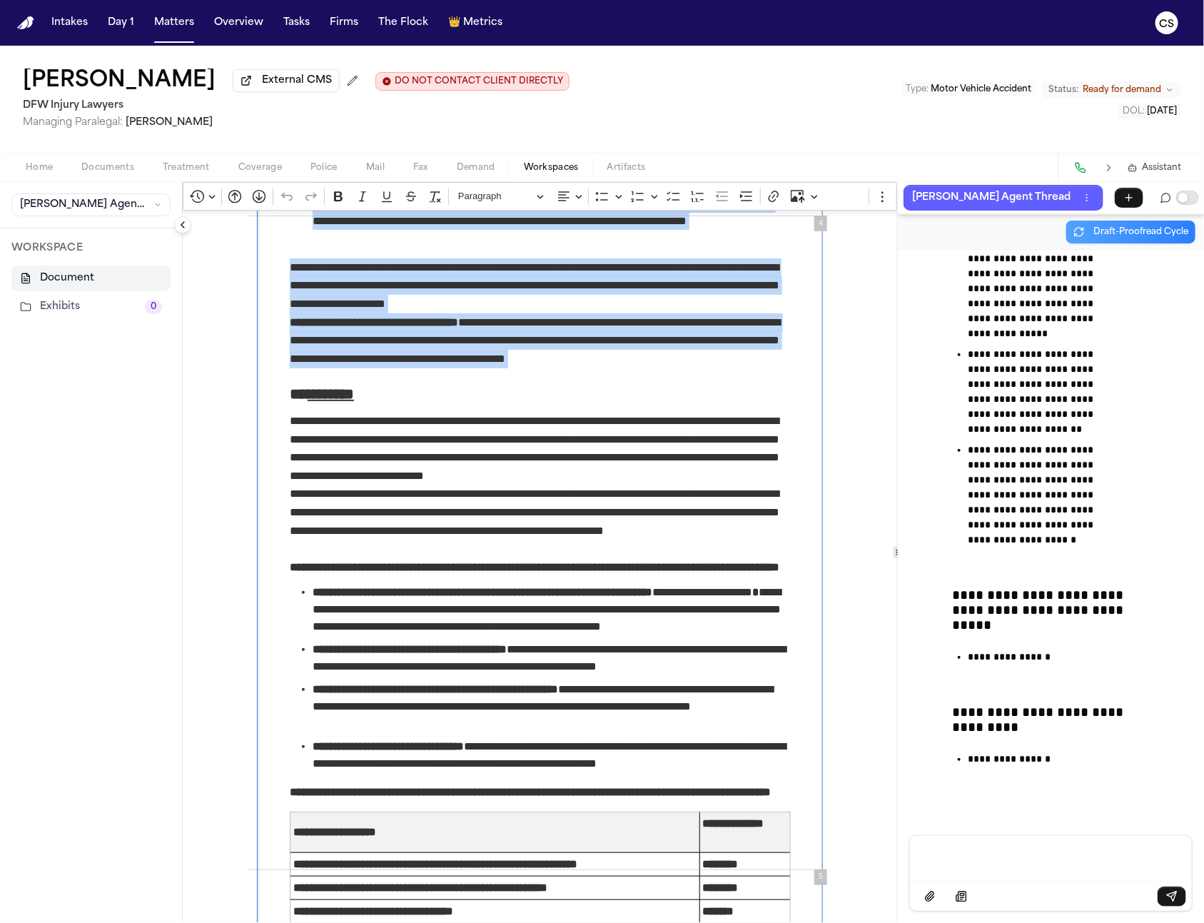
drag, startPoint x: 282, startPoint y: 374, endPoint x: 660, endPoint y: 400, distance: 379.2
copy div "**********"
